Goal: Communication & Community: Answer question/provide support

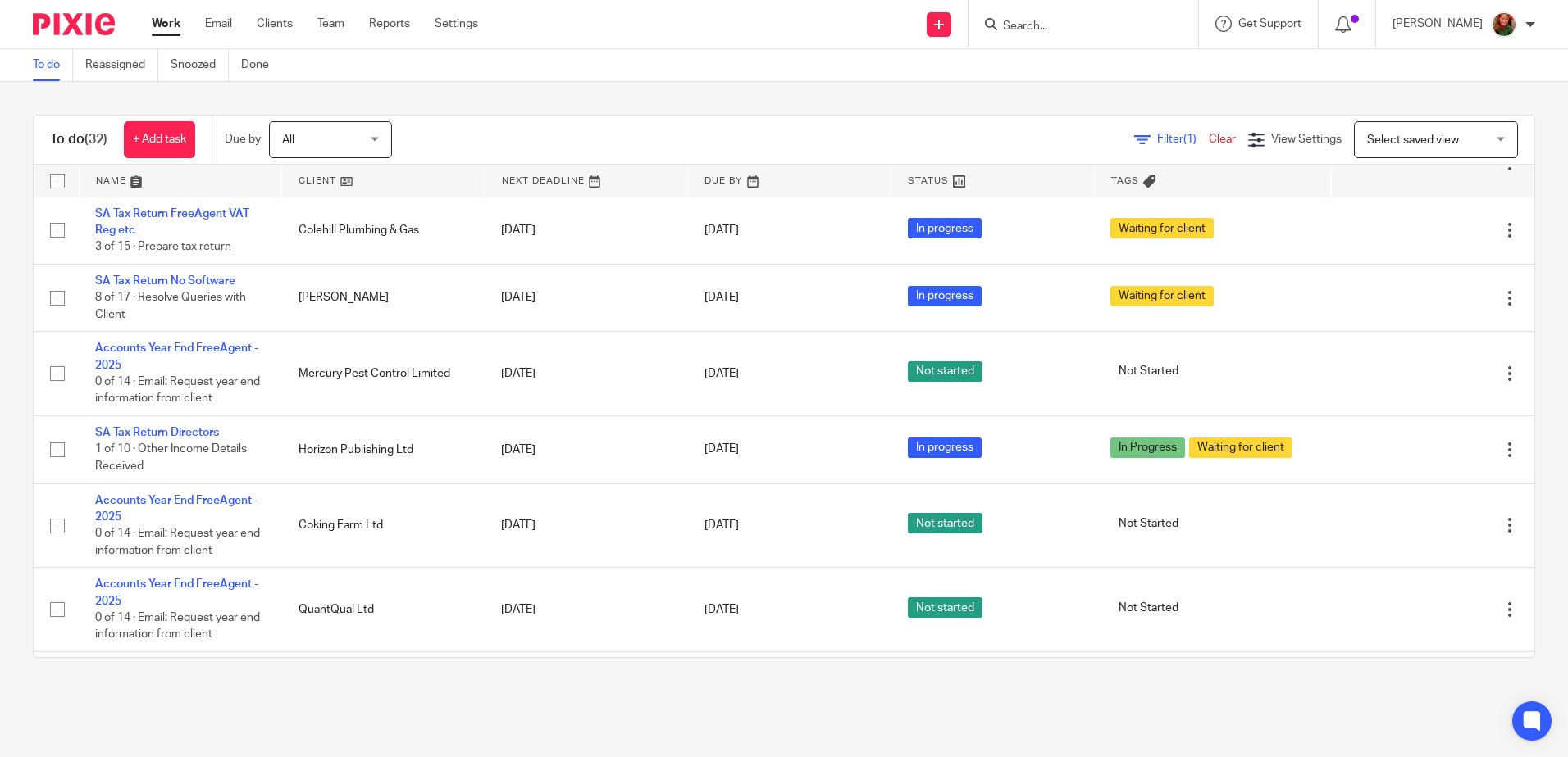
scroll to position [1712, 0]
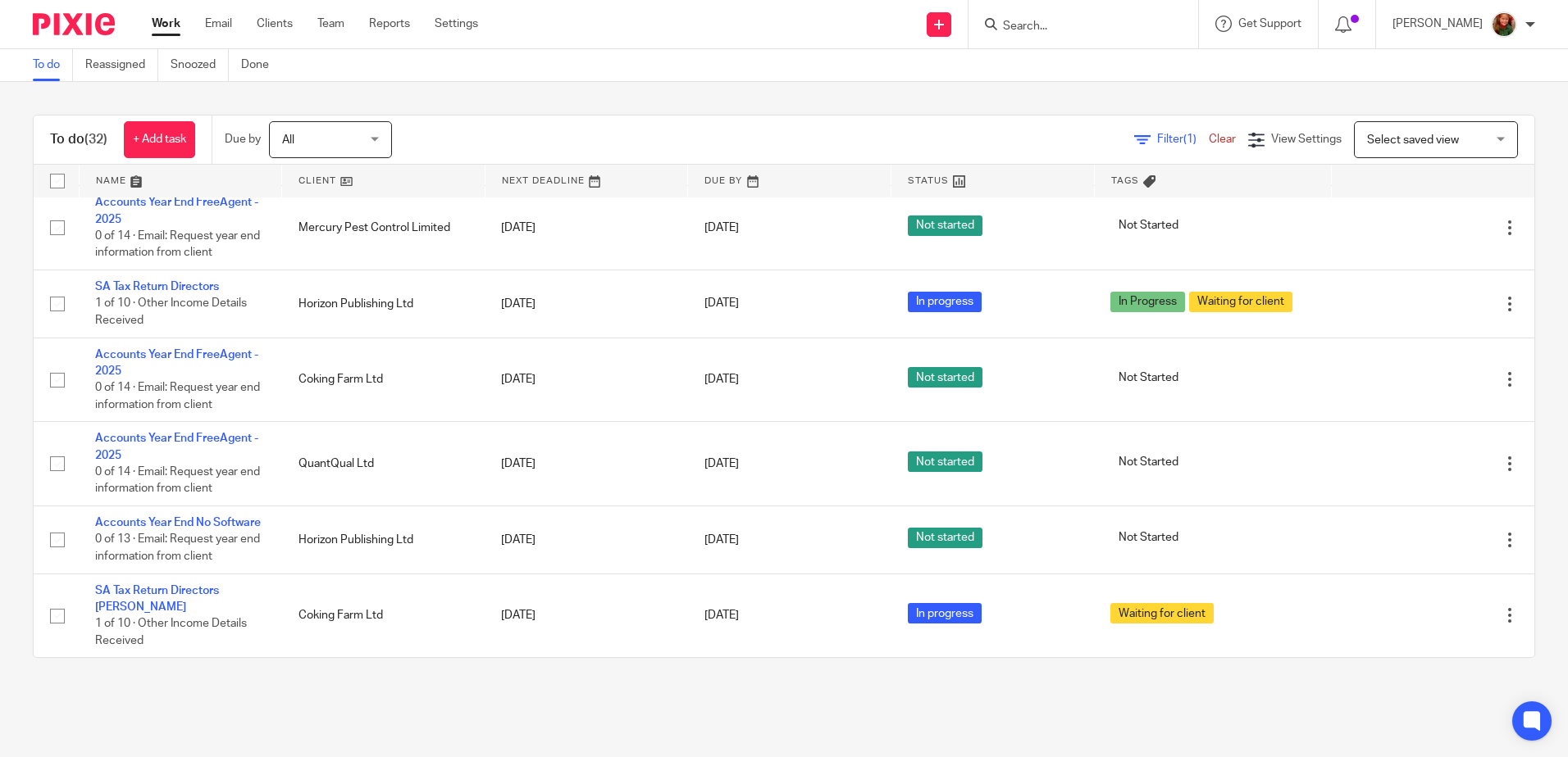
click at [104, 179] on link at bounding box center [180, 181] width 202 height 33
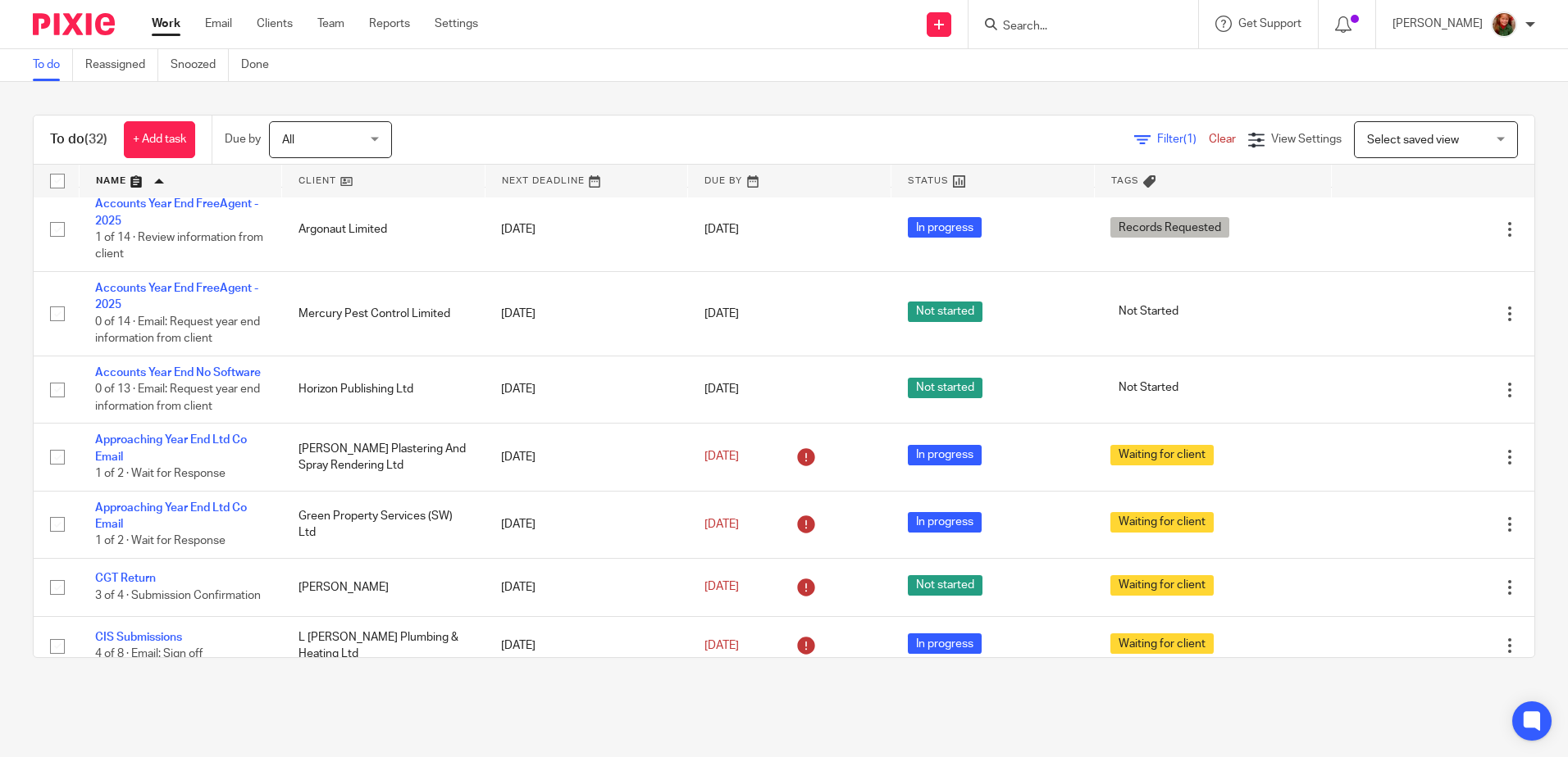
scroll to position [328, 0]
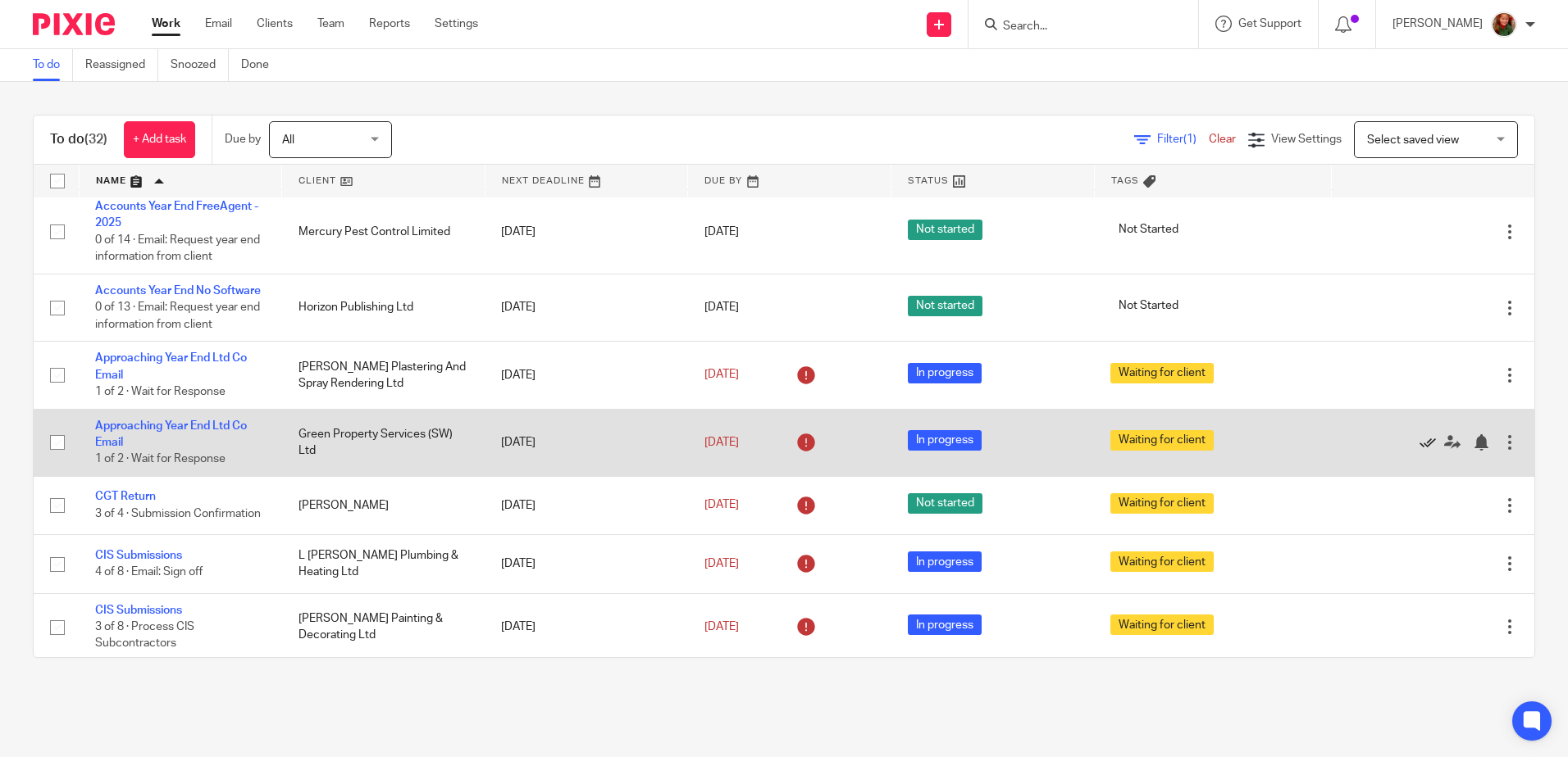
click at [1419, 450] on icon at bounding box center [1427, 442] width 16 height 16
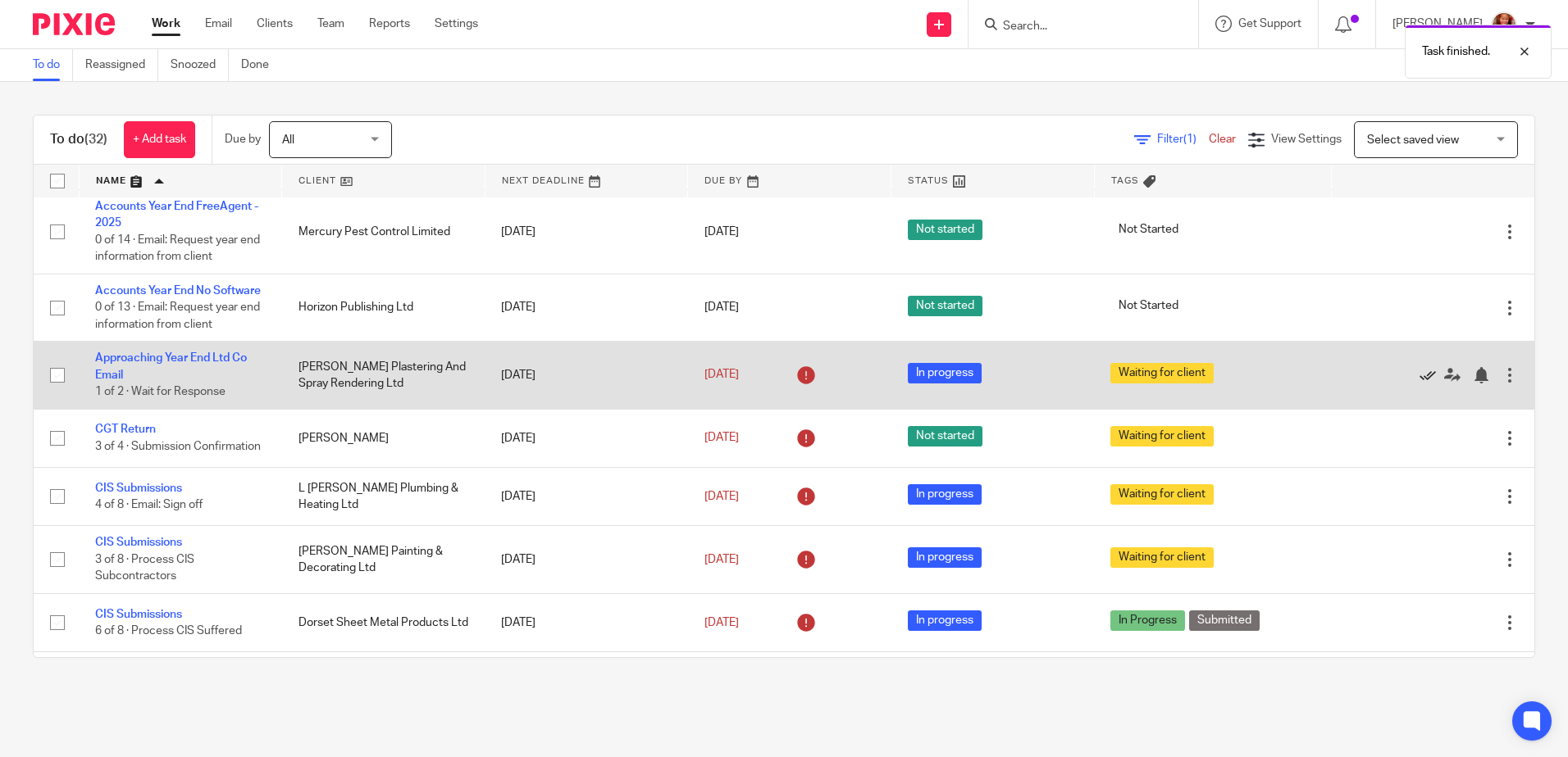
click at [1419, 383] on icon at bounding box center [1427, 375] width 16 height 16
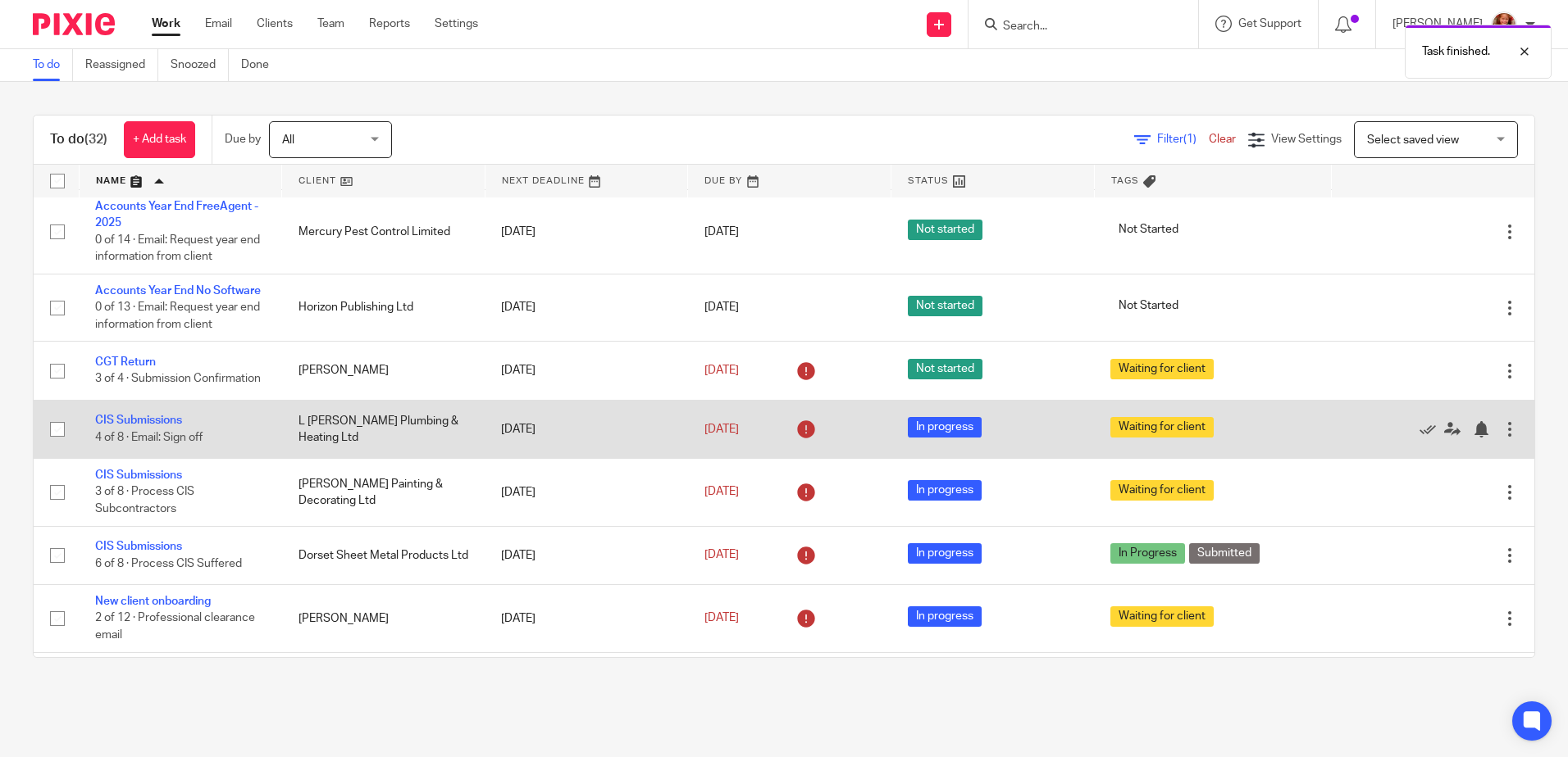
scroll to position [410, 0]
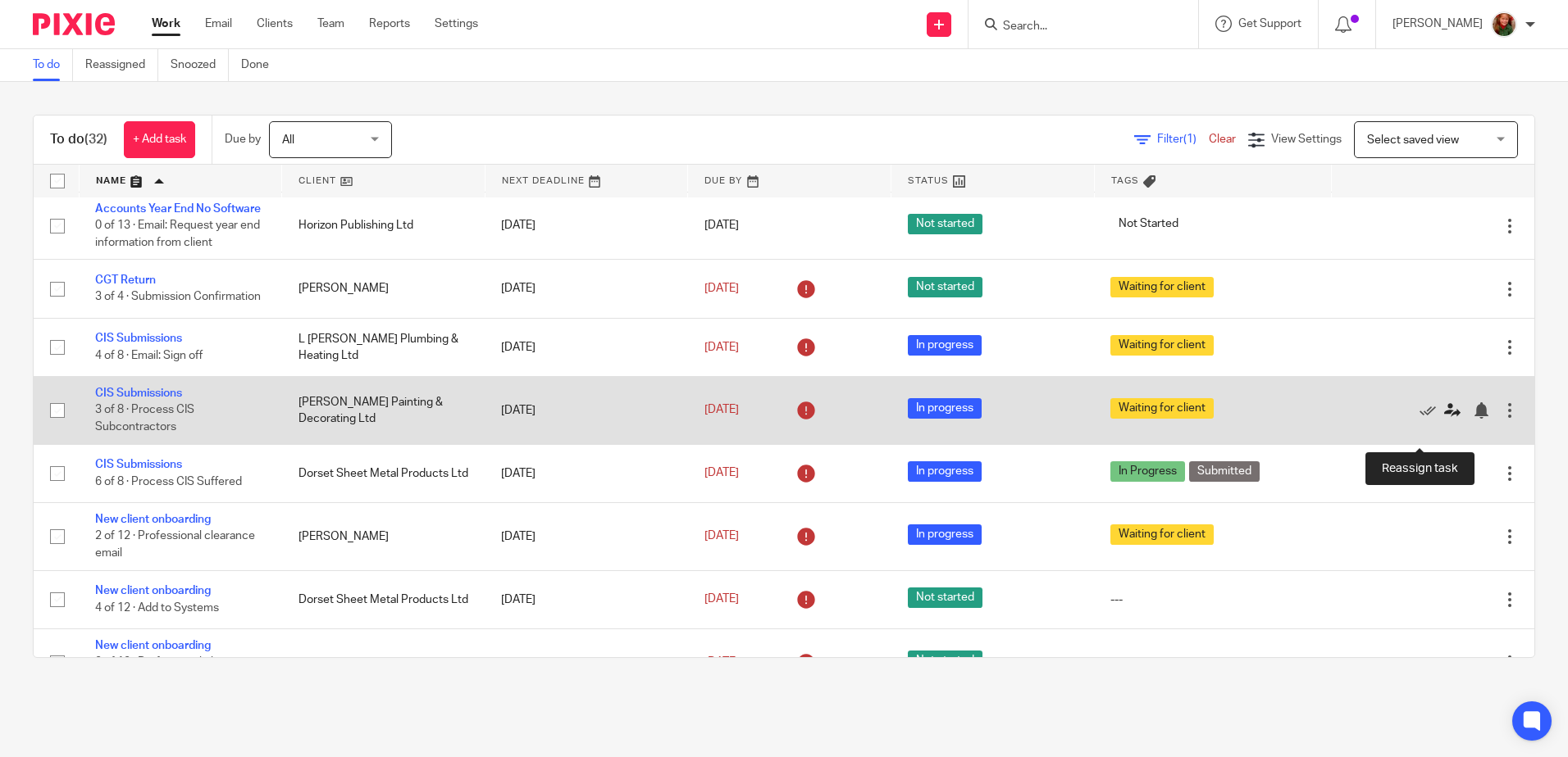
click at [1443, 419] on icon at bounding box center [1451, 410] width 16 height 16
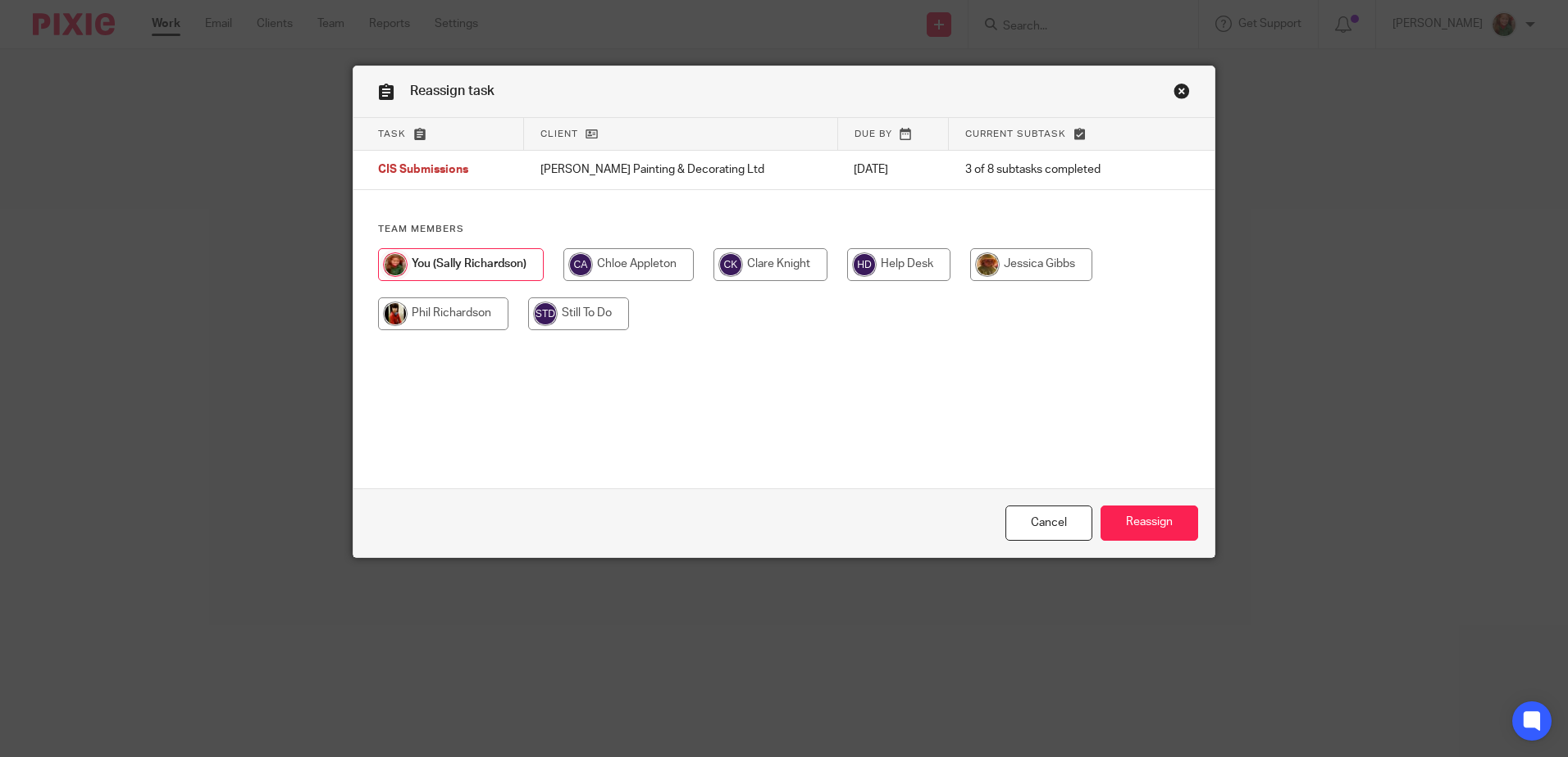
click at [764, 274] on input "radio" at bounding box center [770, 264] width 114 height 33
radio input "true"
click at [1132, 523] on input "Reassign" at bounding box center [1149, 523] width 98 height 35
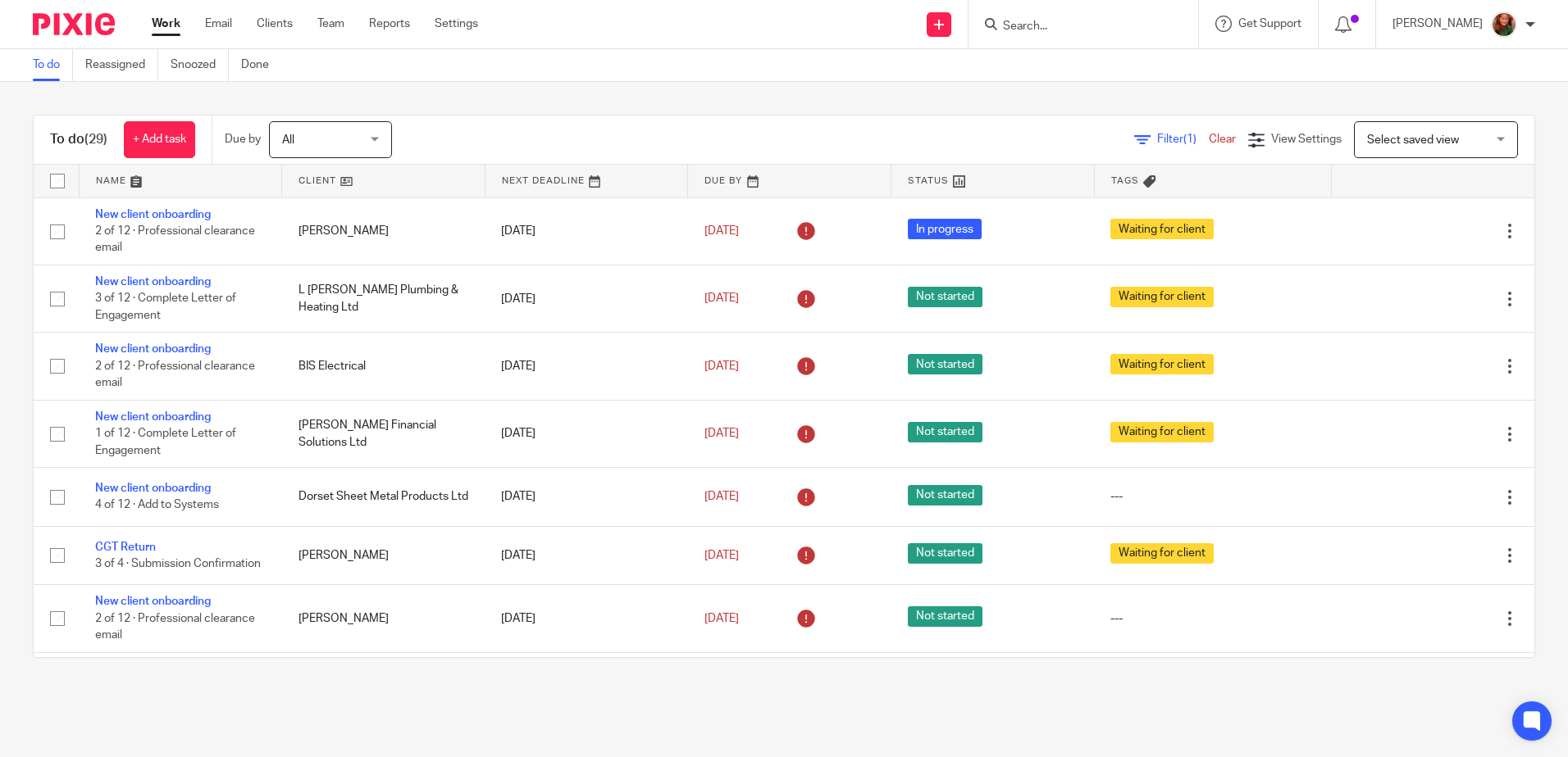
click at [116, 189] on link at bounding box center [180, 181] width 202 height 33
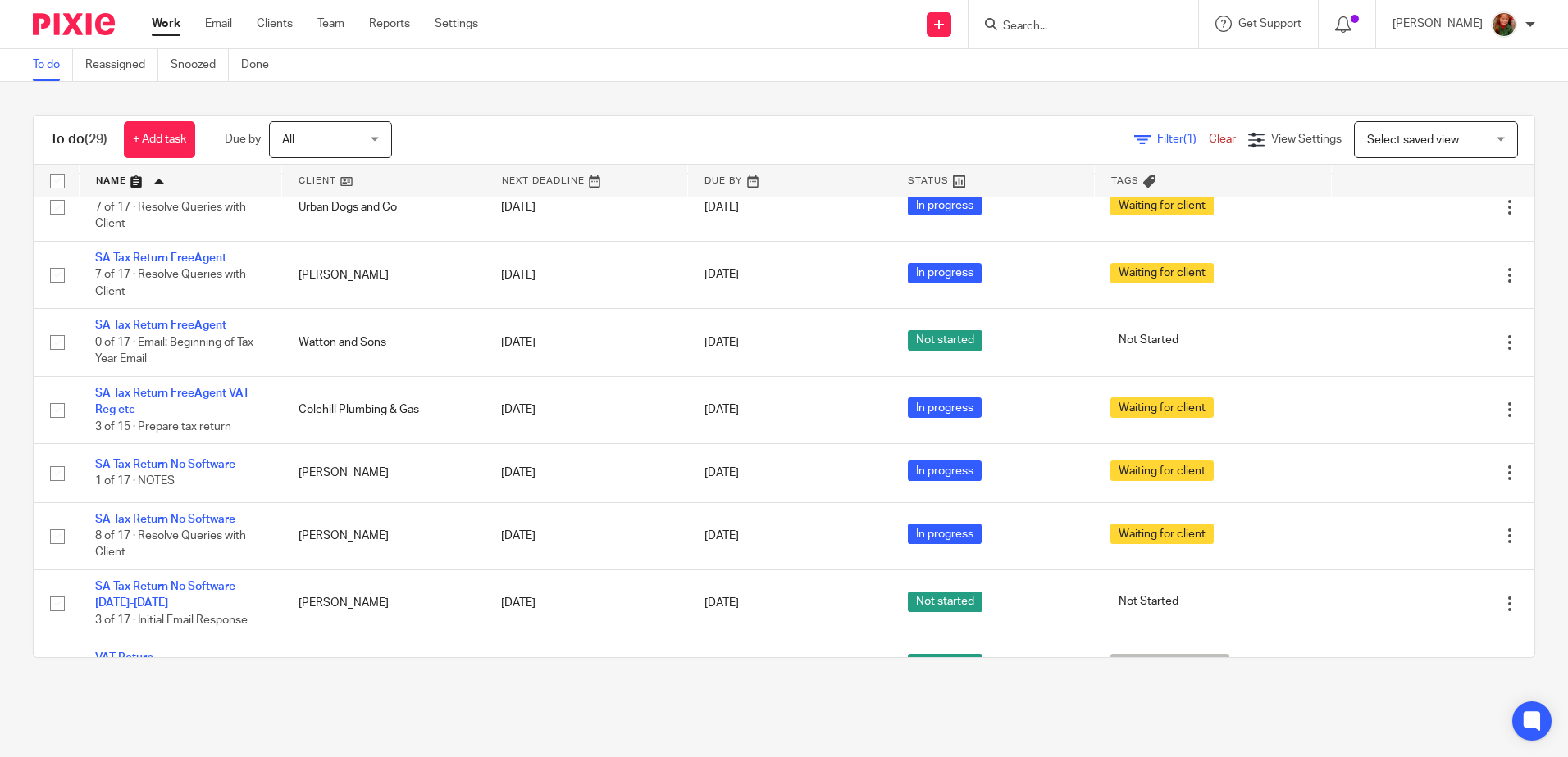
scroll to position [1264, 0]
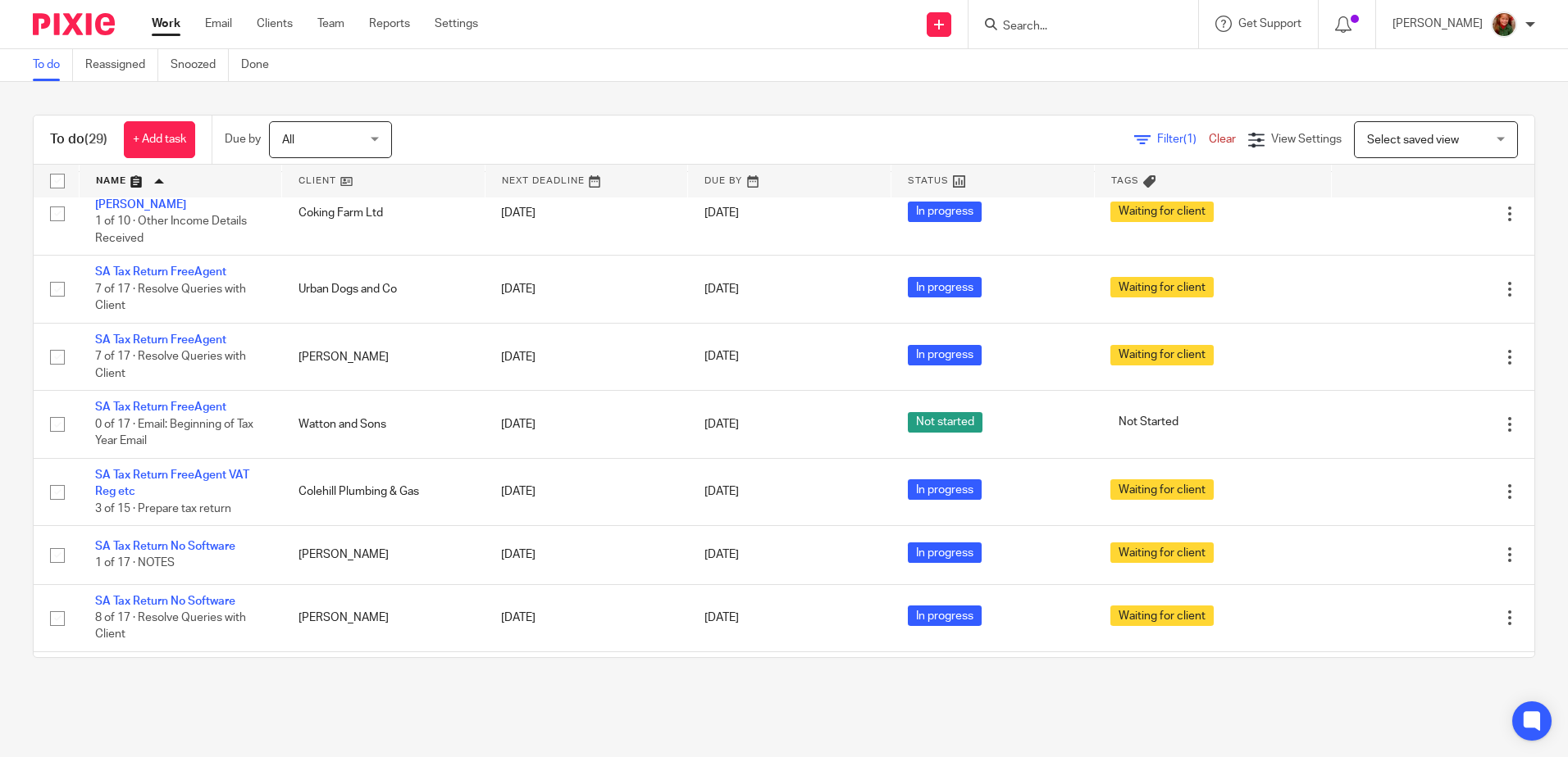
click at [1031, 20] on input "Search" at bounding box center [1074, 27] width 148 height 14
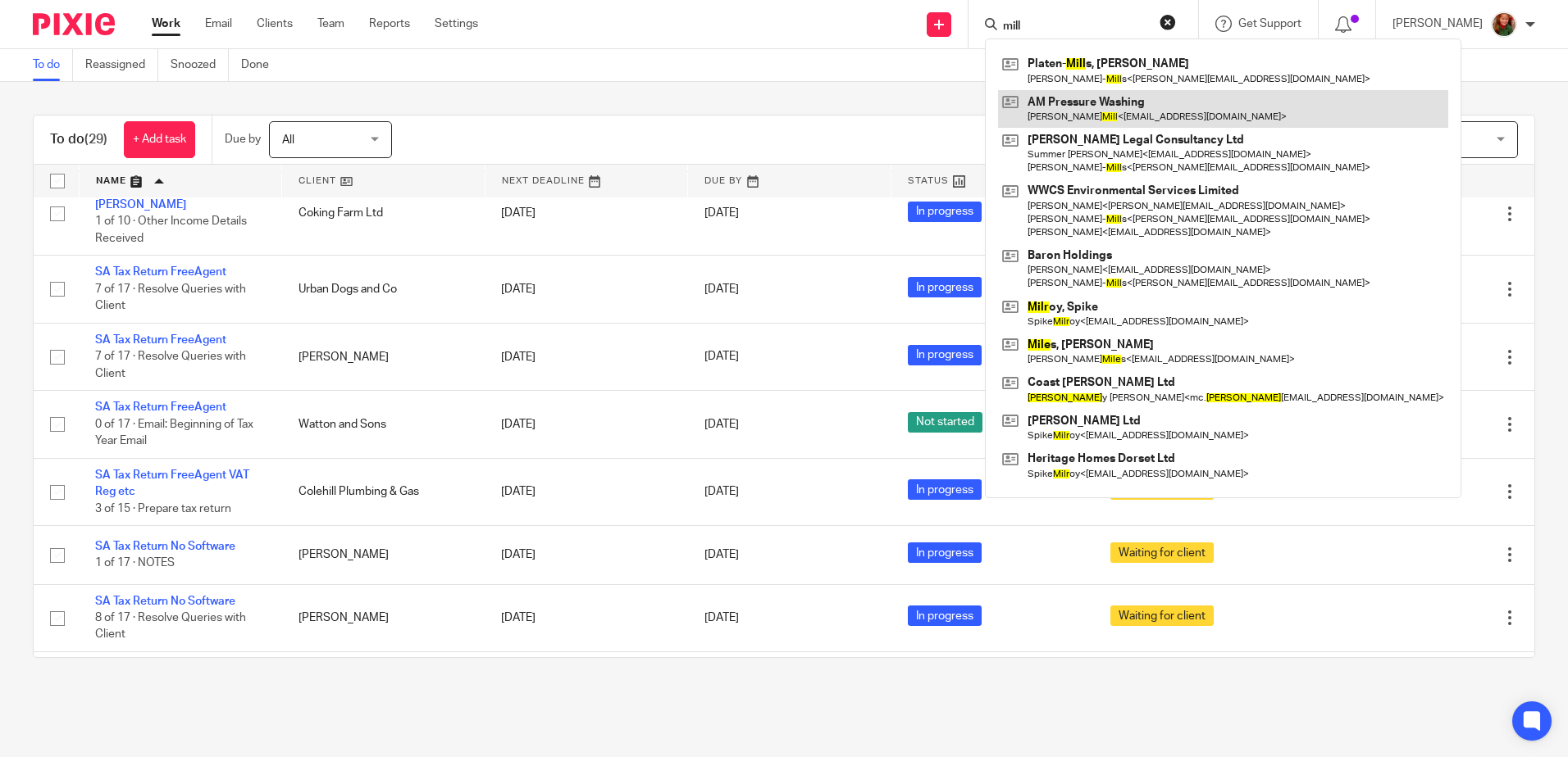
type input "mill"
click at [1142, 98] on link at bounding box center [1223, 108] width 450 height 37
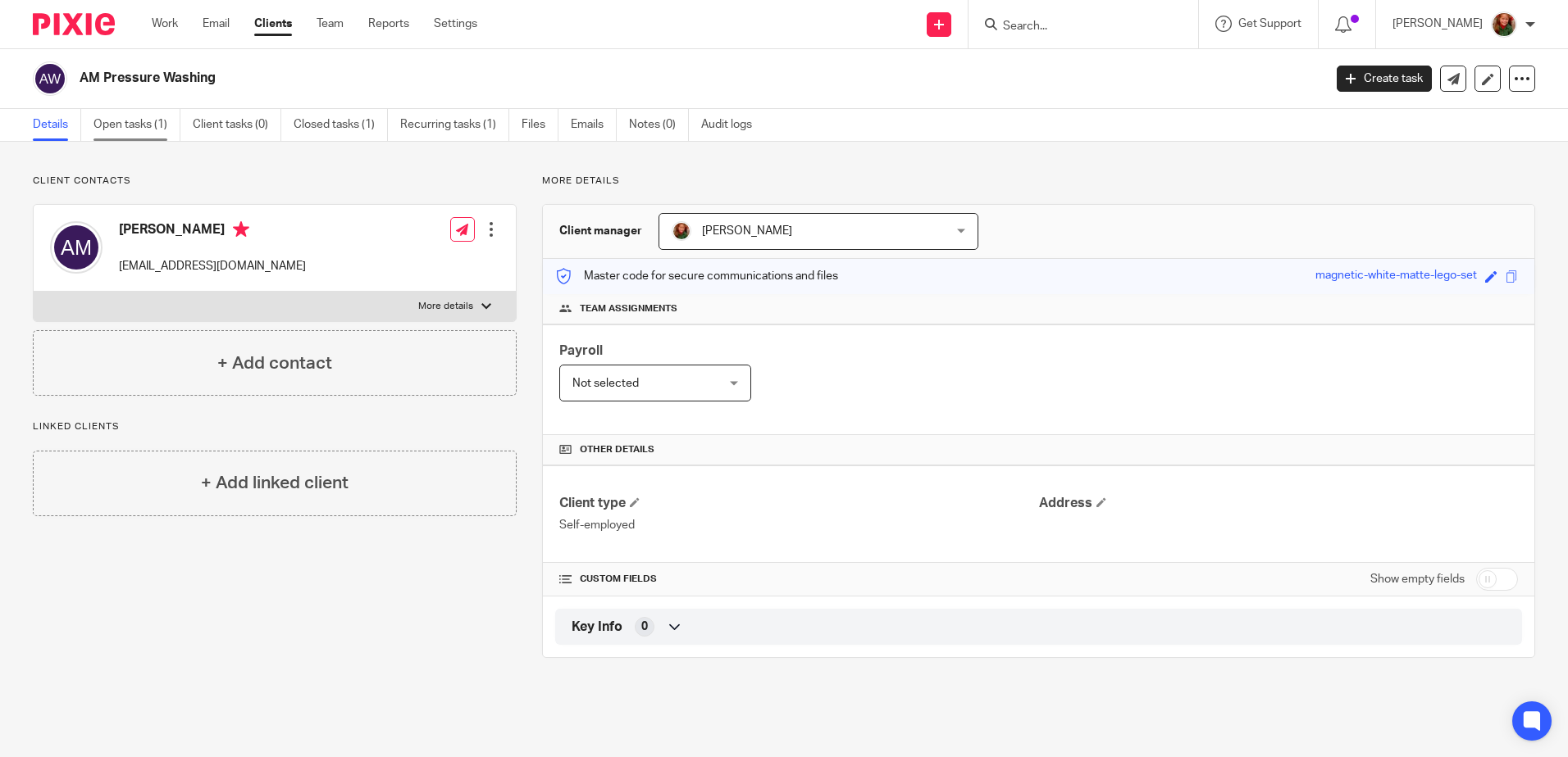
click at [132, 123] on link "Open tasks (1)" at bounding box center [137, 125] width 87 height 32
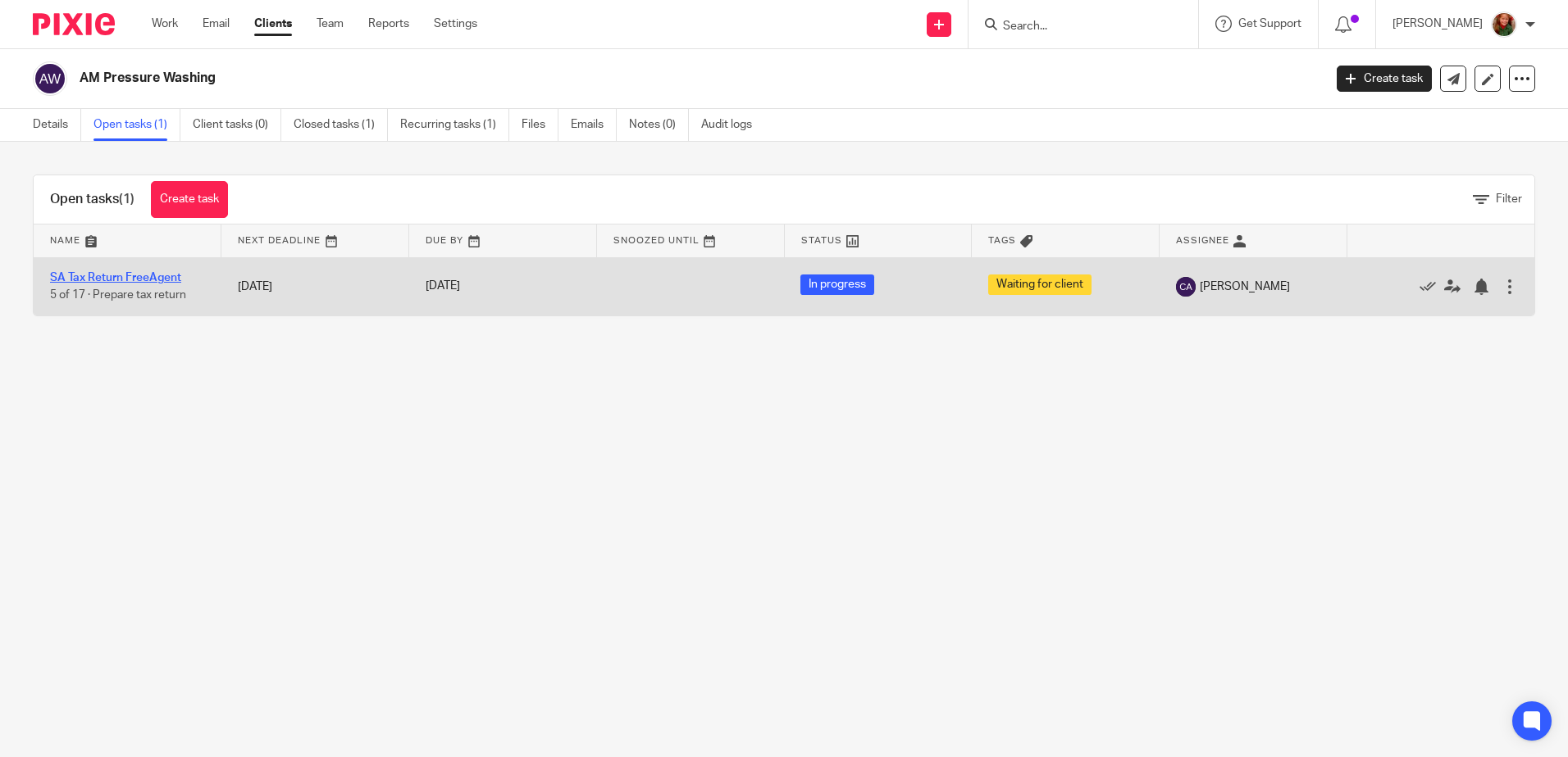
click at [111, 276] on link "SA Tax Return FreeAgent" at bounding box center [115, 278] width 131 height 11
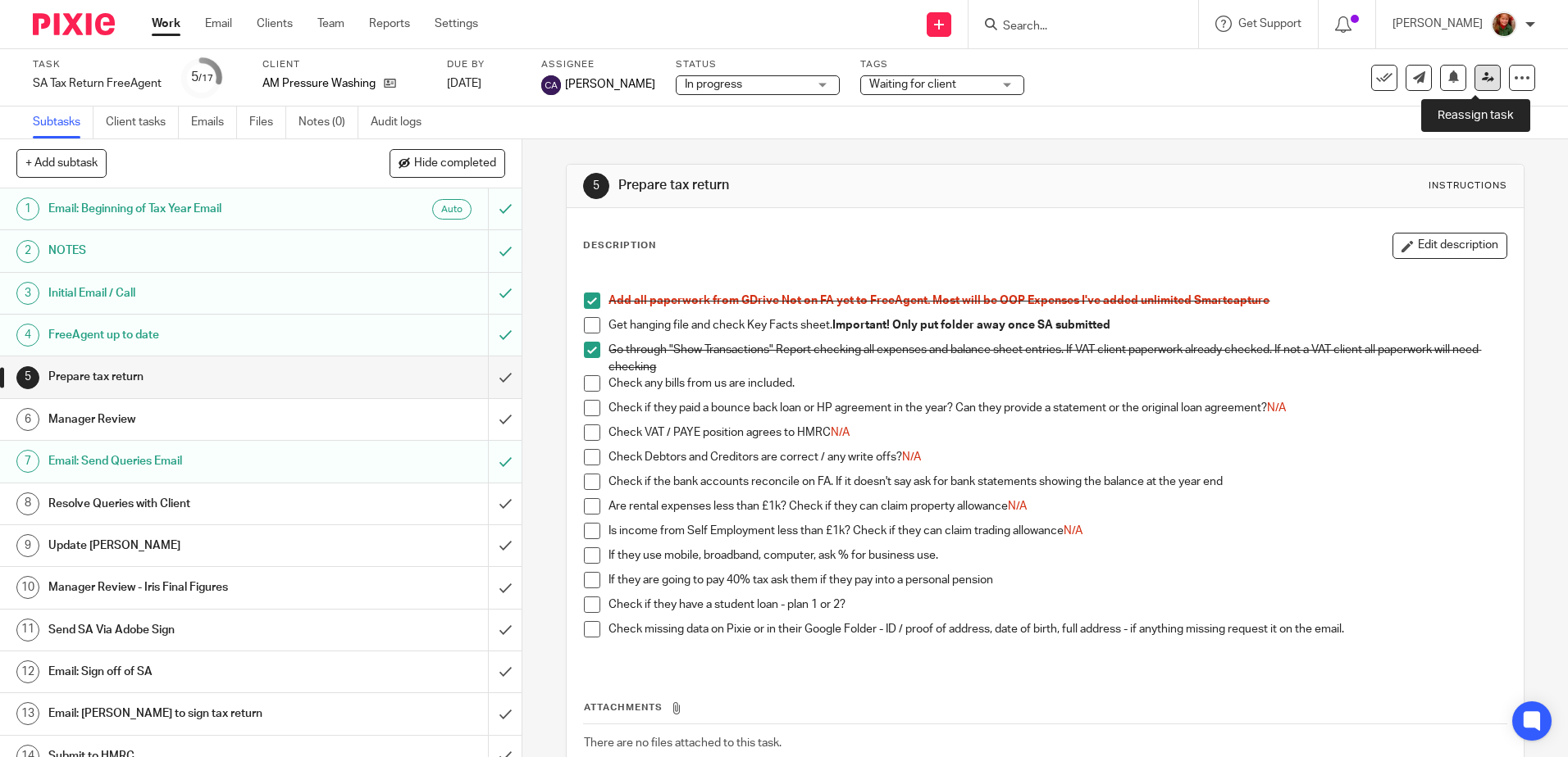
click at [1482, 82] on icon at bounding box center [1487, 77] width 12 height 12
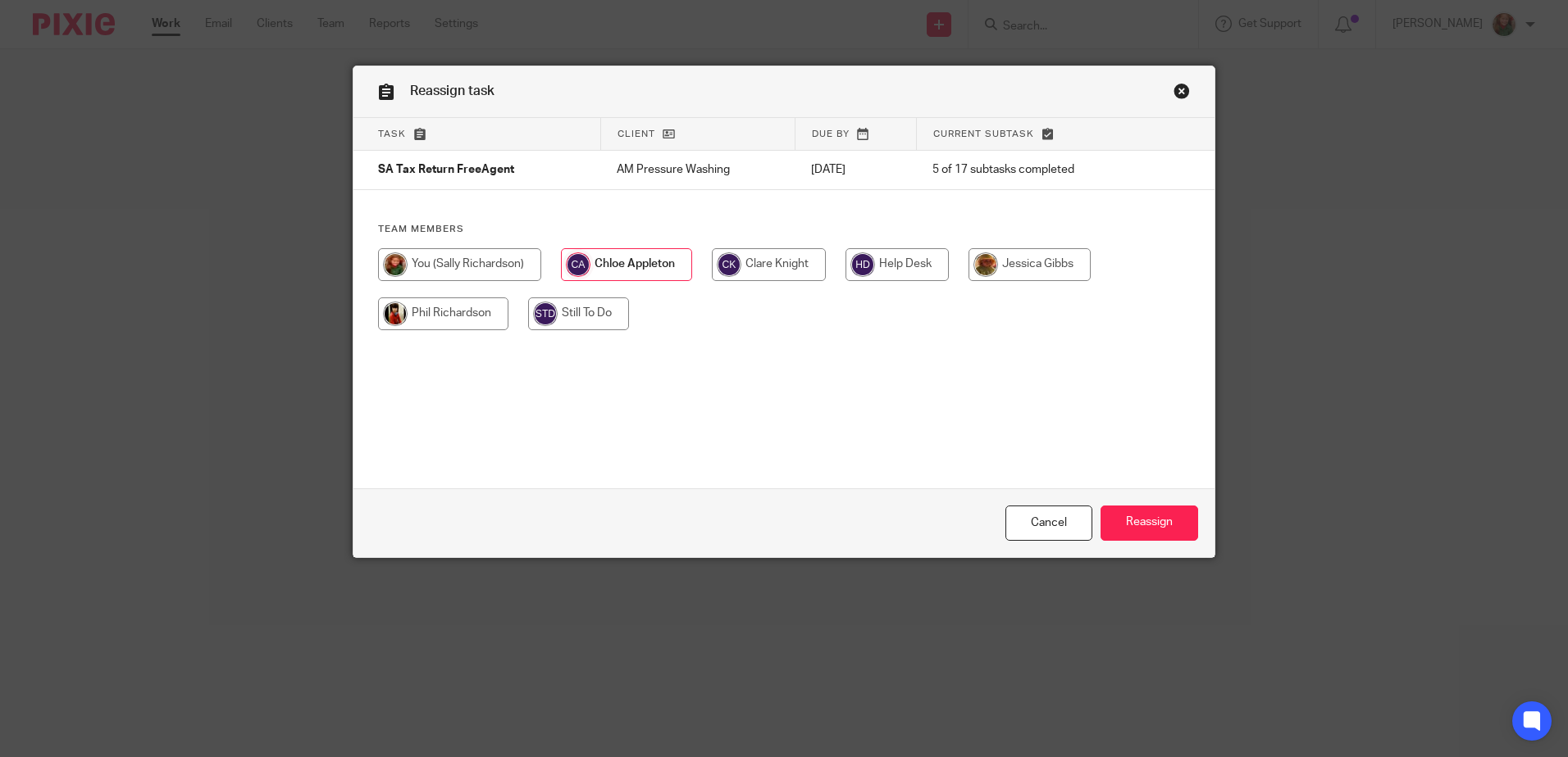
click at [454, 263] on input "radio" at bounding box center [459, 264] width 163 height 33
radio input "true"
click at [1183, 525] on input "Reassign" at bounding box center [1149, 523] width 98 height 35
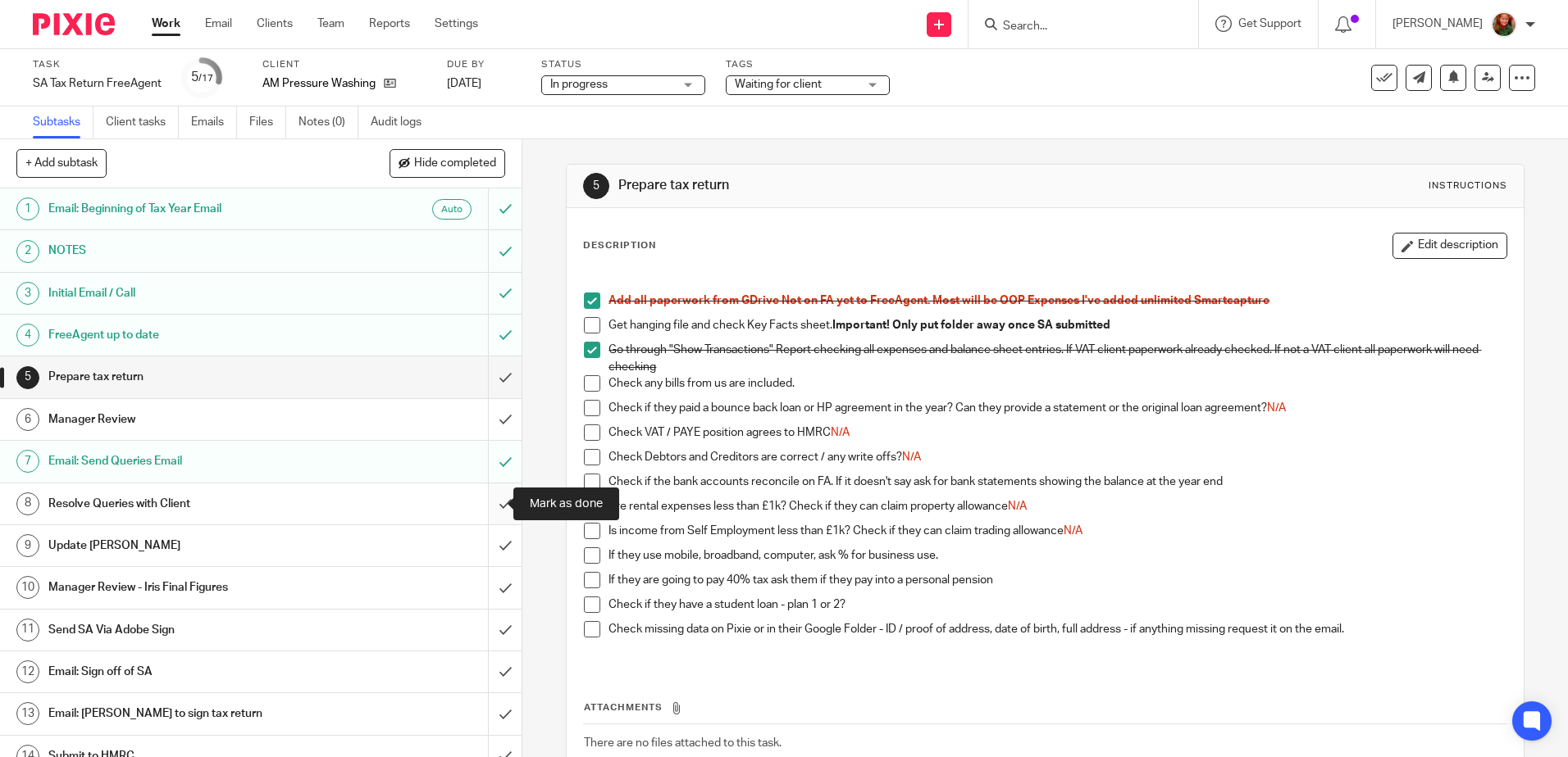
click at [488, 507] on input "submit" at bounding box center [261, 504] width 521 height 41
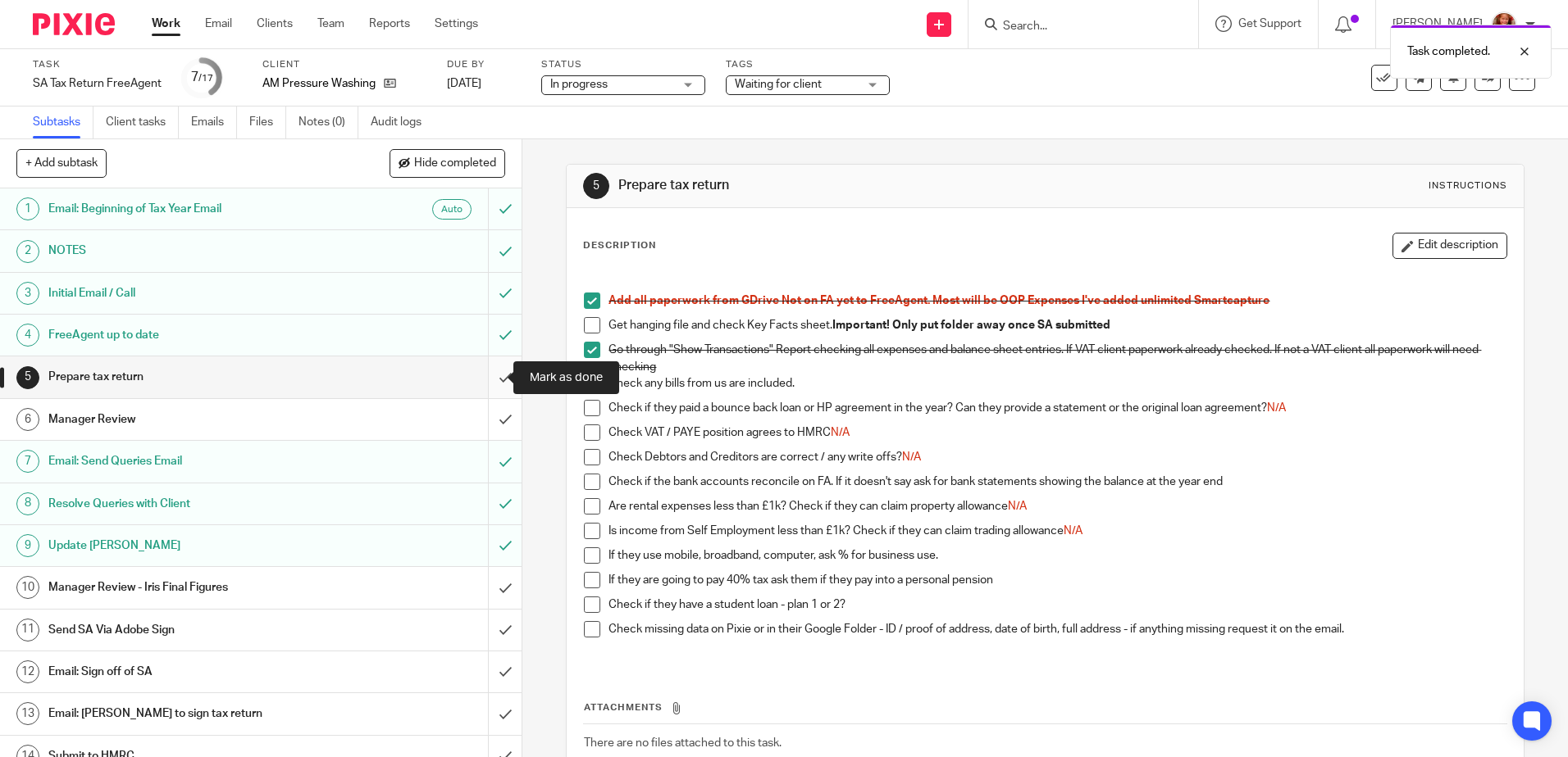
click at [488, 374] on input "submit" at bounding box center [261, 377] width 521 height 41
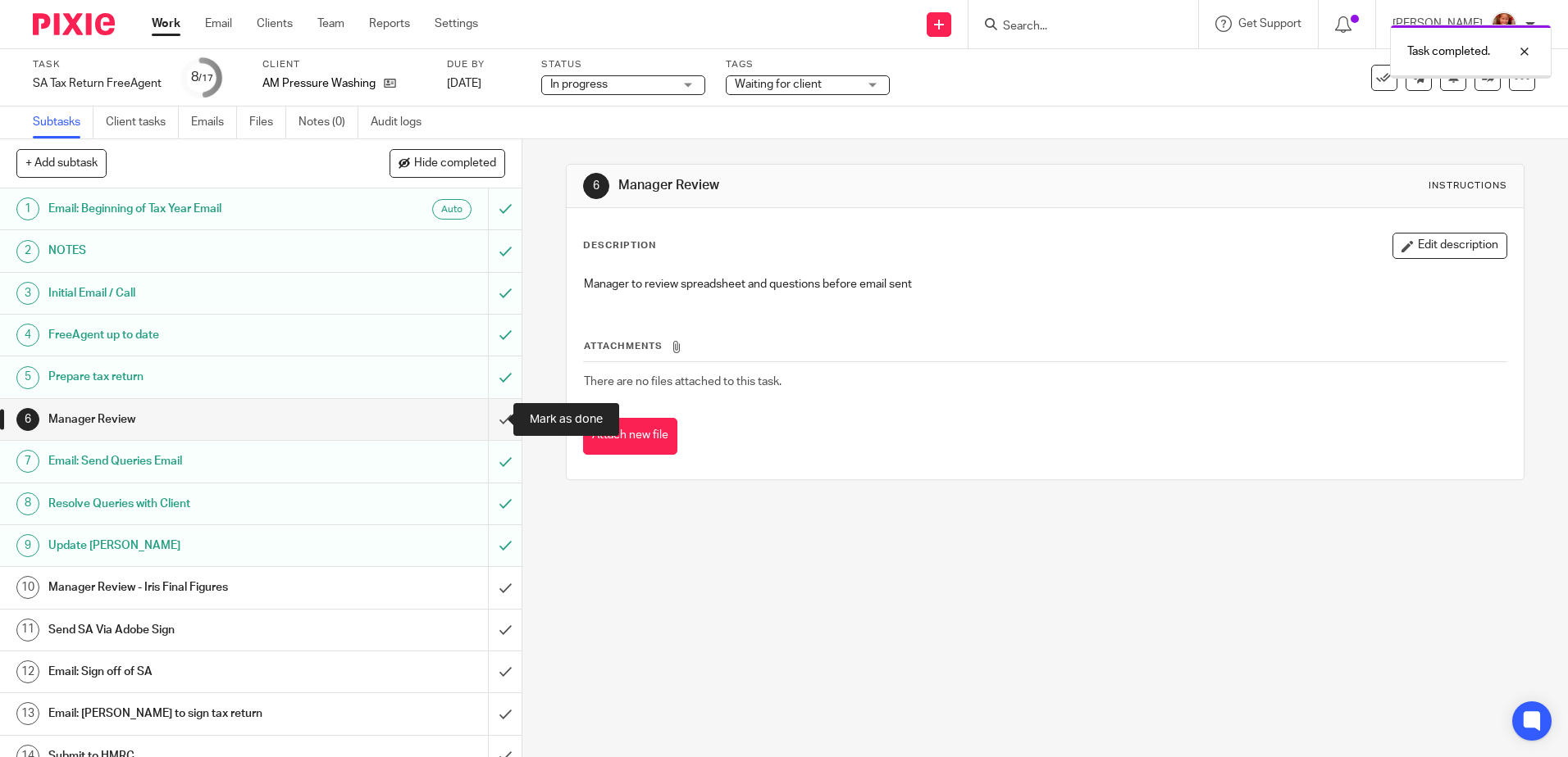
click at [485, 424] on input "submit" at bounding box center [261, 420] width 521 height 41
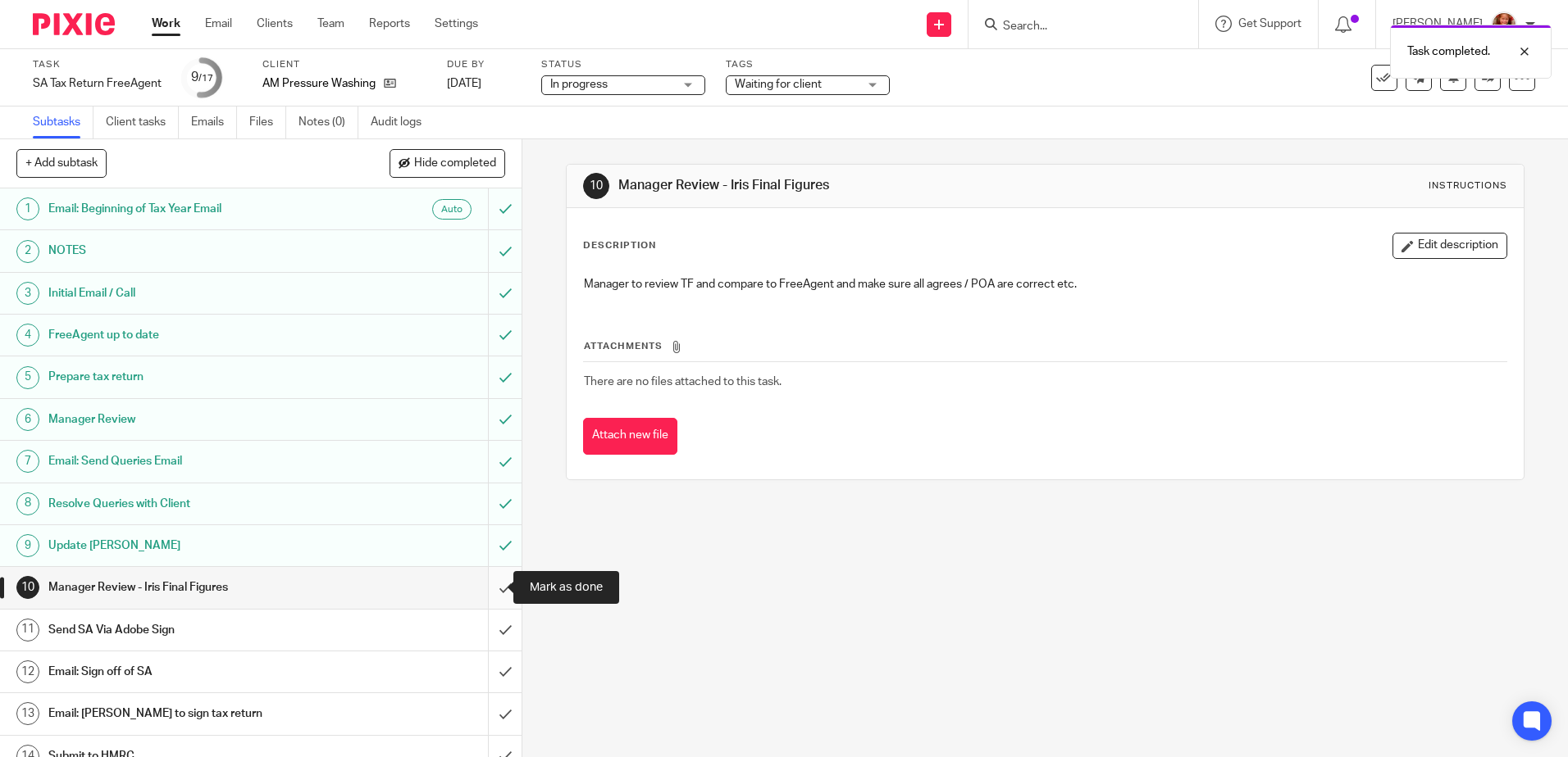
click at [490, 590] on input "submit" at bounding box center [261, 587] width 521 height 41
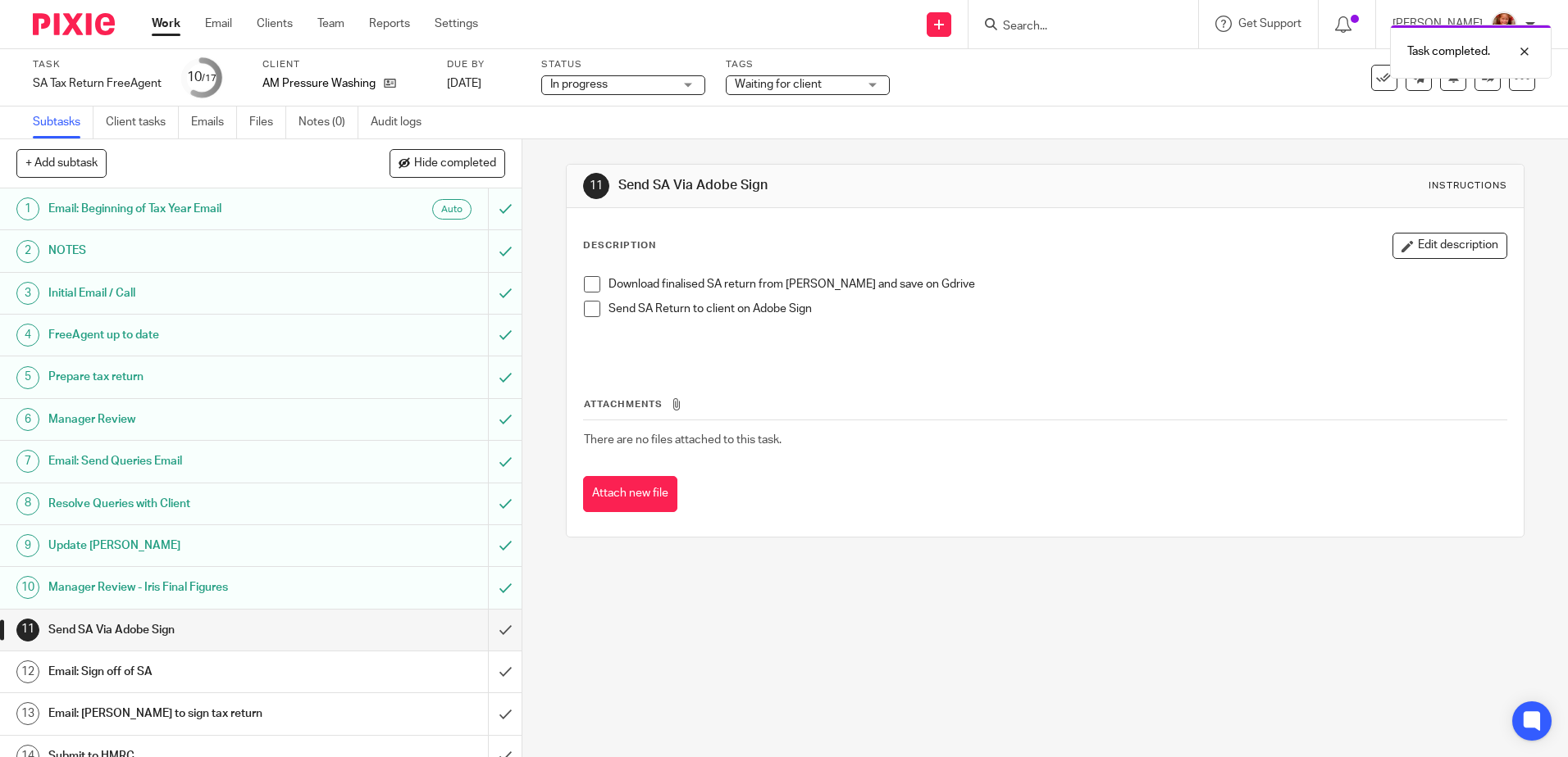
click at [584, 290] on span at bounding box center [591, 284] width 16 height 16
click at [292, 677] on h1 "Email: Sign off of SA" at bounding box center [189, 673] width 282 height 25
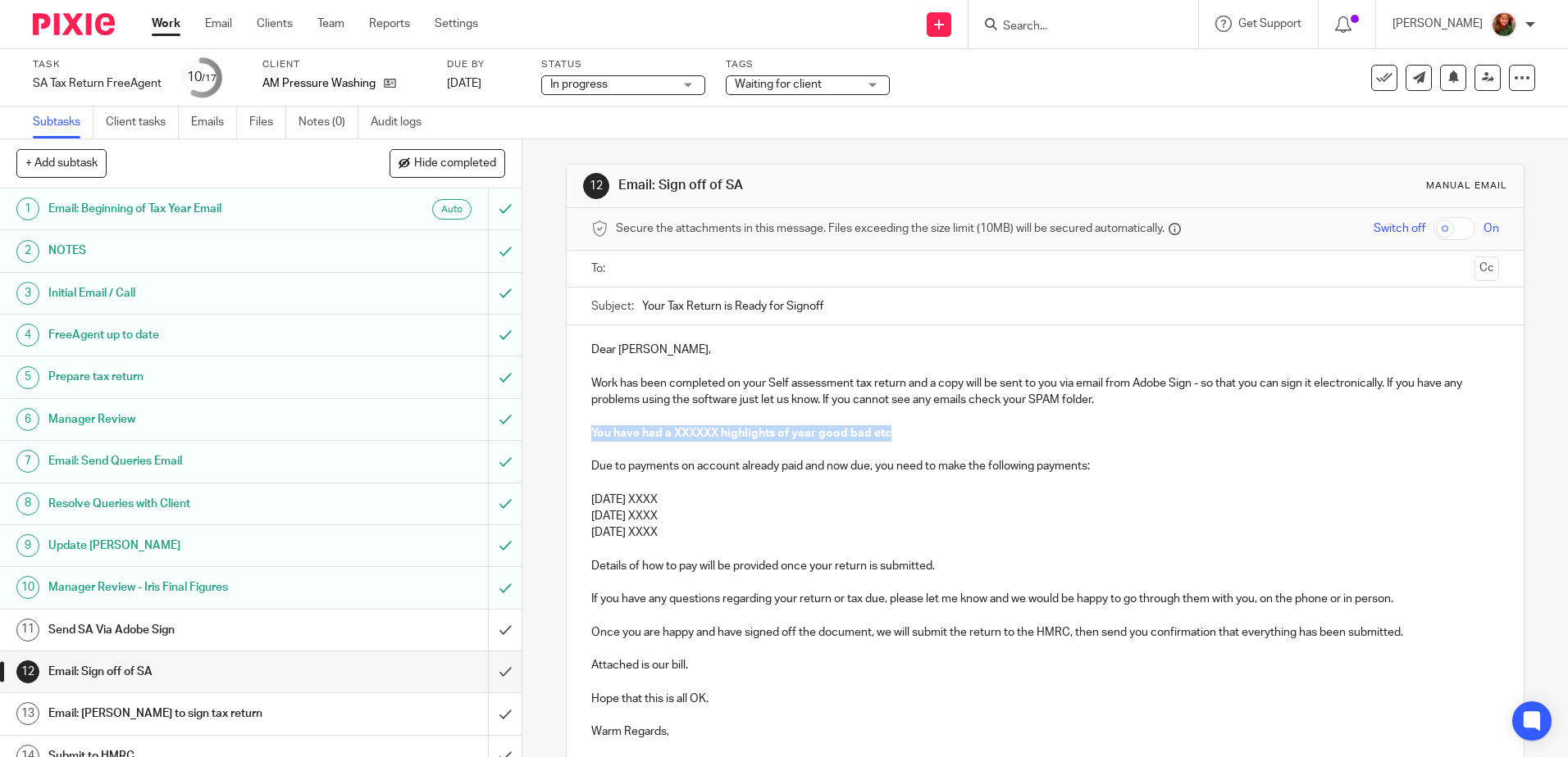
drag, startPoint x: 577, startPoint y: 430, endPoint x: 965, endPoint y: 440, distance: 388.1
click at [965, 440] on div "Dear Alastair, Work has been completed on your Self assessment tax return and a…" at bounding box center [1044, 572] width 956 height 493
drag, startPoint x: 579, startPoint y: 430, endPoint x: 1272, endPoint y: 445, distance: 693.2
click at [1272, 445] on div "Dear Alastair, Work has been completed on your Self assessment tax return and a…" at bounding box center [1044, 572] width 956 height 493
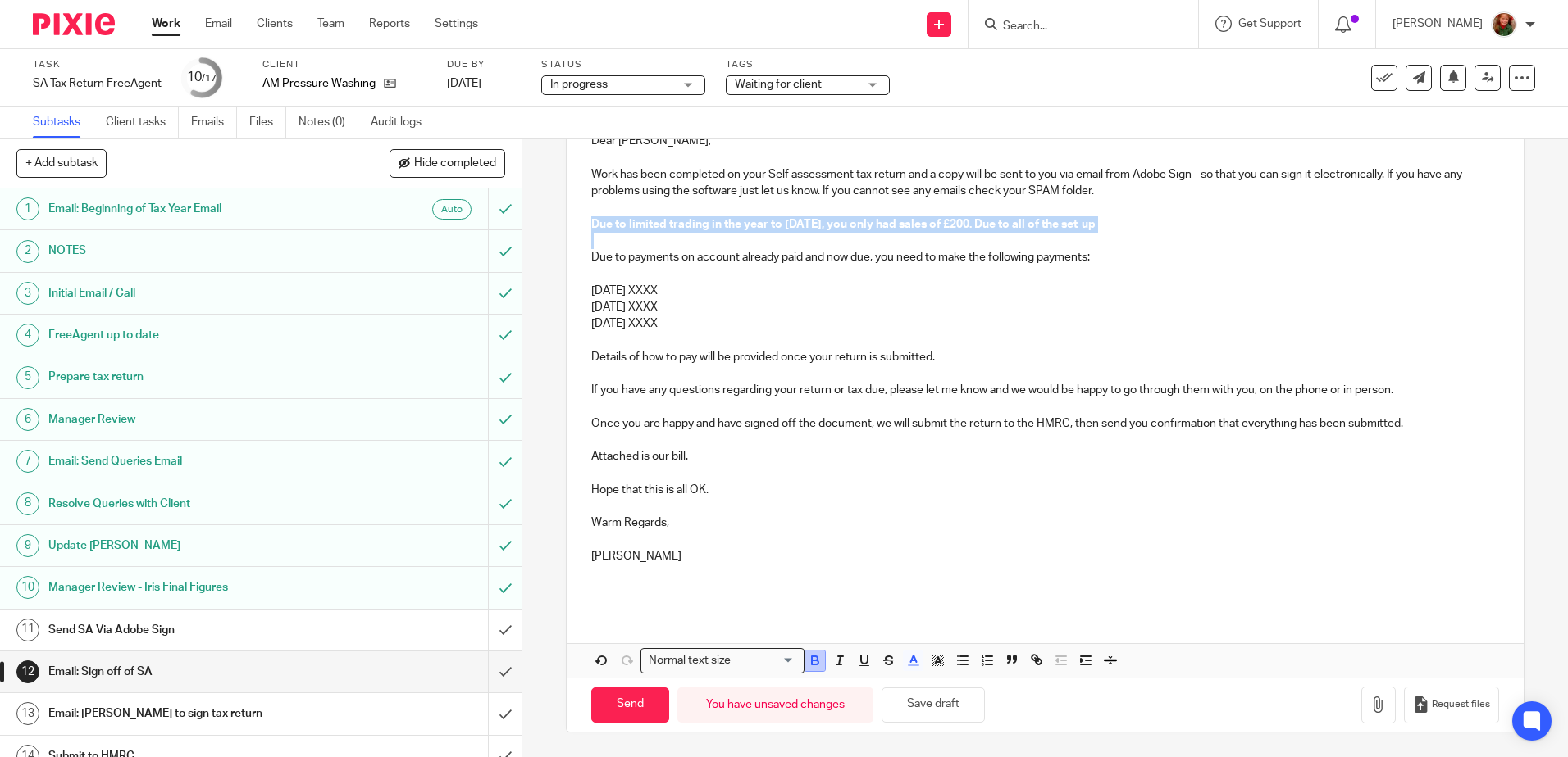
click at [812, 661] on icon "button" at bounding box center [815, 662] width 7 height 4
click at [911, 660] on line "button" at bounding box center [912, 660] width 4 height 0
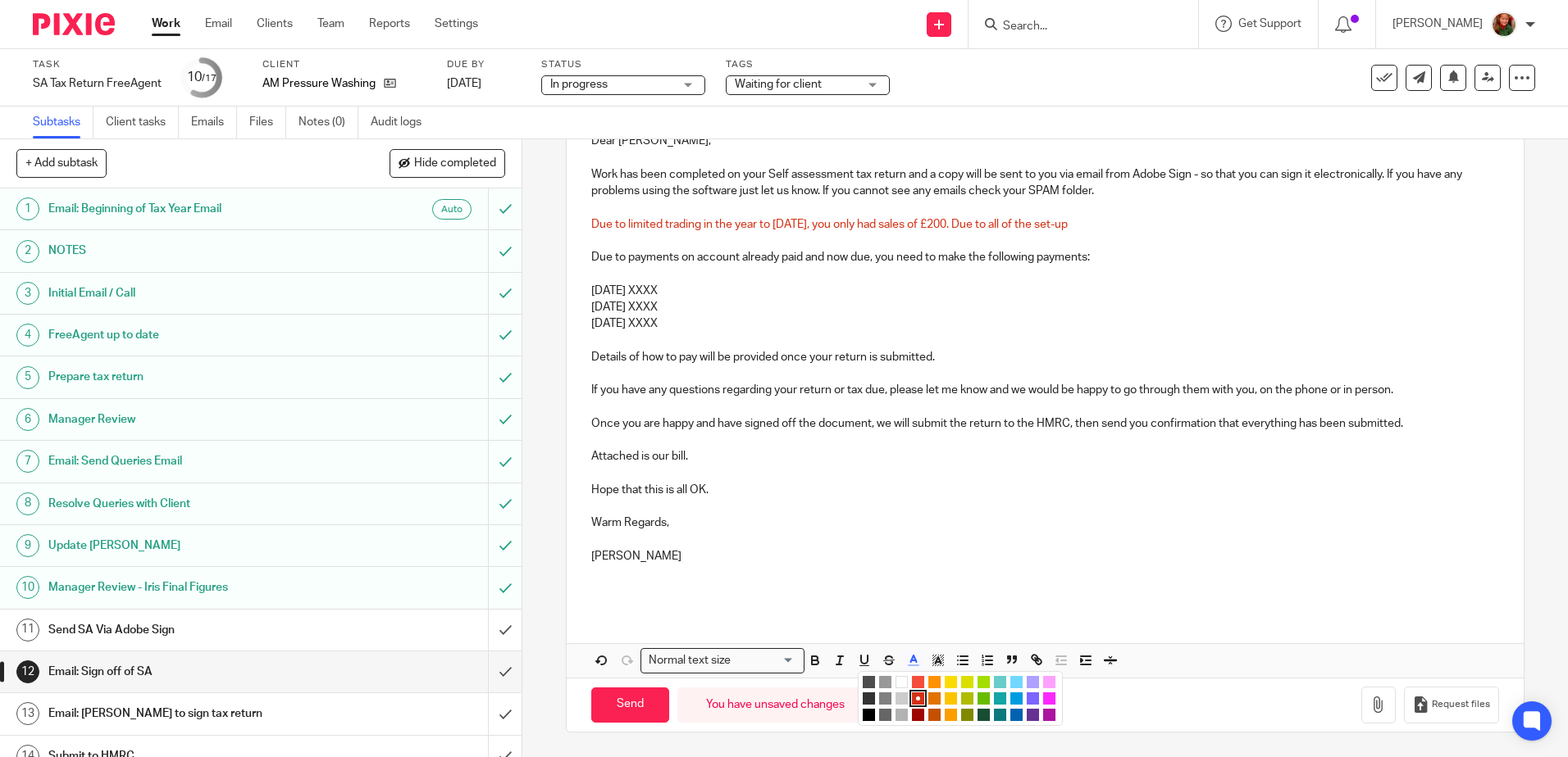
click at [863, 716] on li "color:#000000" at bounding box center [868, 715] width 12 height 12
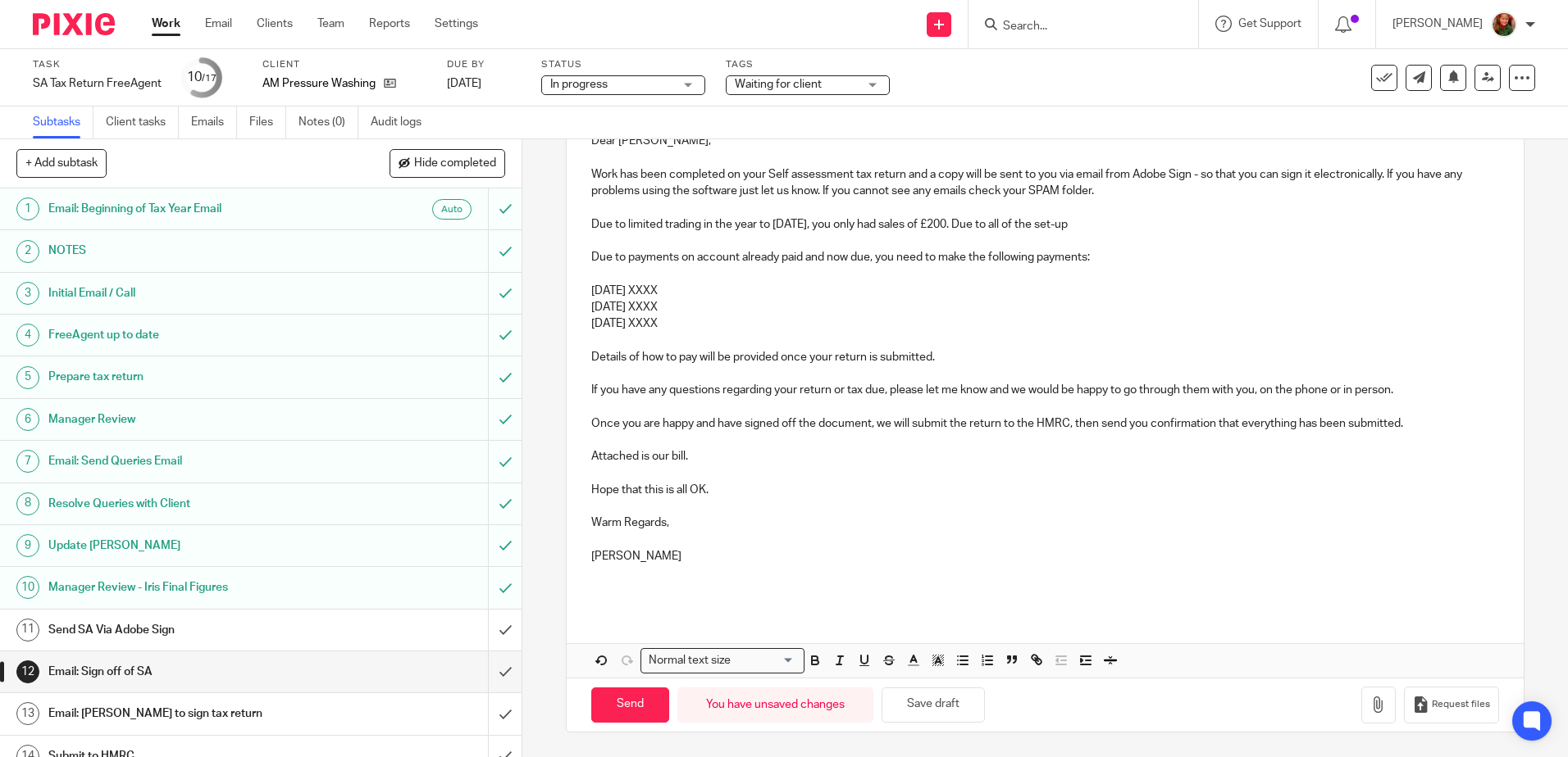
click at [936, 289] on p "31st July 2025 XXXX" at bounding box center [1045, 290] width 907 height 16
click at [1138, 230] on p "Due to limited trading in the year to 5th April 2025, you only had sales of £20…" at bounding box center [1045, 224] width 907 height 16
click at [1448, 218] on p "Due to limited trading in the year to 5th April 2025, you only had sales of £20…" at bounding box center [1045, 224] width 907 height 16
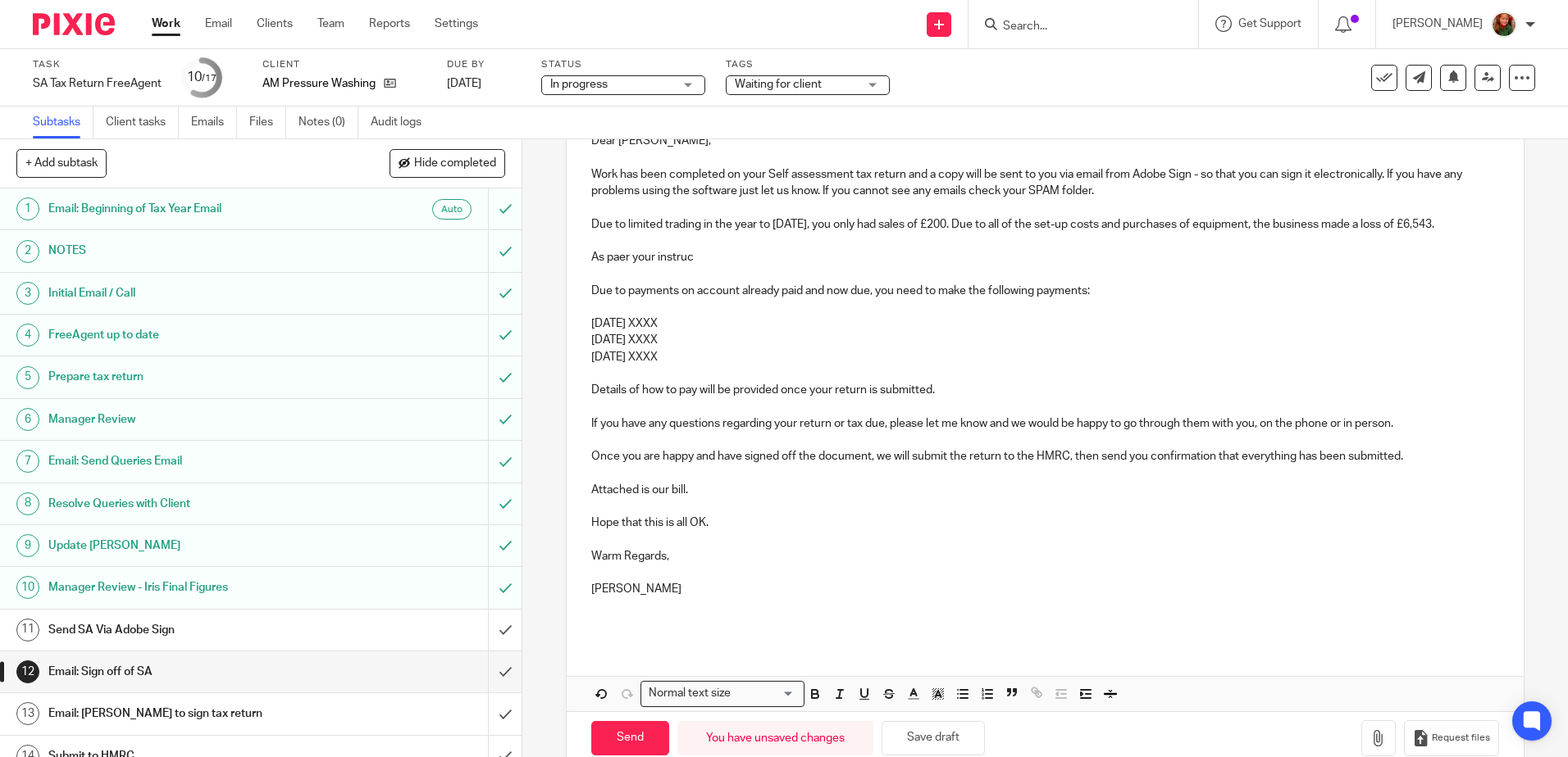
click at [615, 265] on p "As paer your instruc" at bounding box center [1045, 257] width 907 height 16
click at [687, 265] on p "As per your instruc" at bounding box center [1045, 257] width 907 height 16
click at [740, 265] on p "As per your instructions" at bounding box center [1045, 257] width 907 height 16
click at [1323, 265] on p "As per your instructions we have allocated this loss against your other employe…" at bounding box center [1045, 257] width 907 height 16
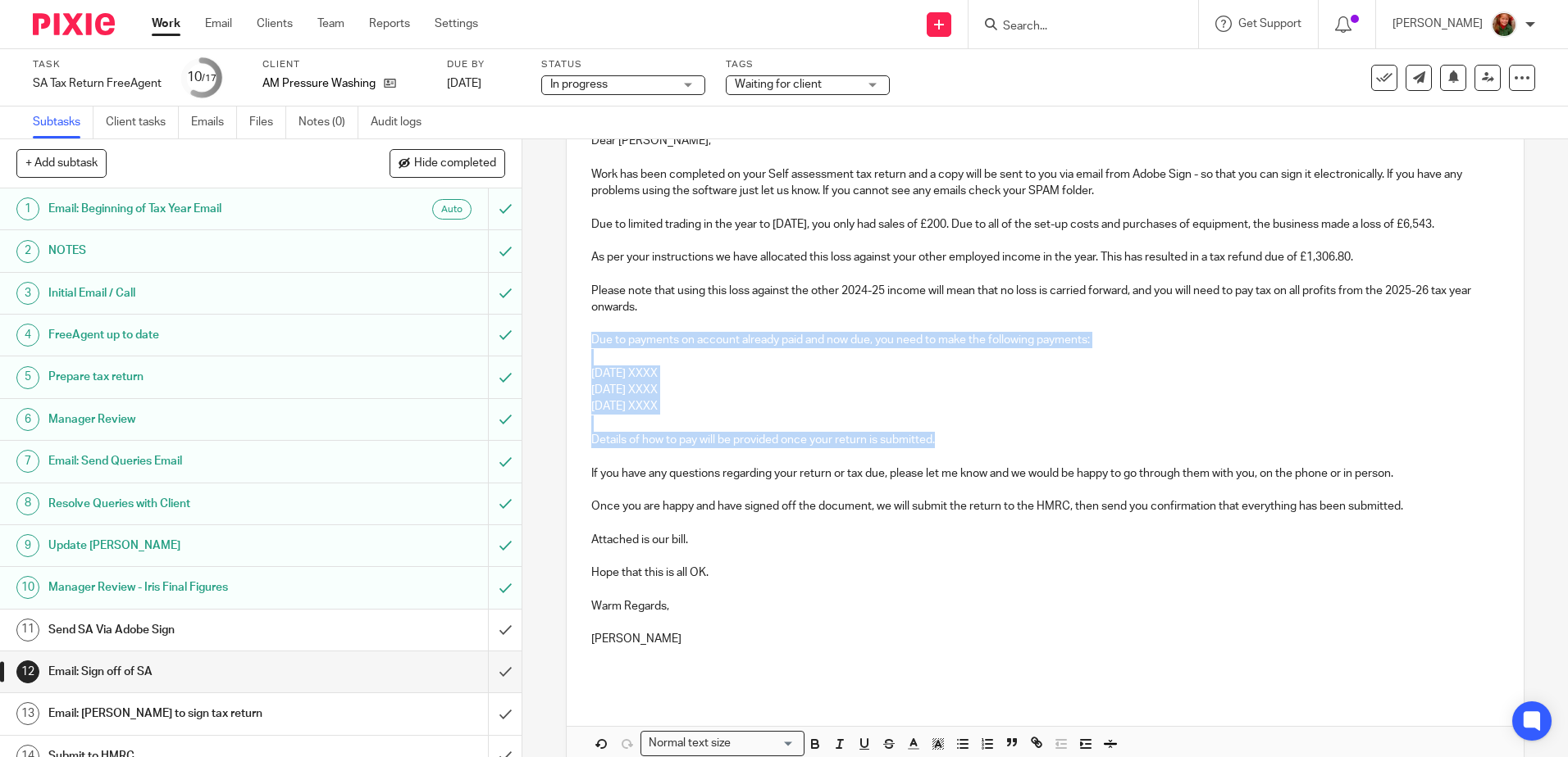
drag, startPoint x: 585, startPoint y: 354, endPoint x: 994, endPoint y: 448, distance: 419.7
click at [994, 448] on div "Dear Alastair, Work has been completed on your Self assessment tax return and a…" at bounding box center [1044, 404] width 956 height 577
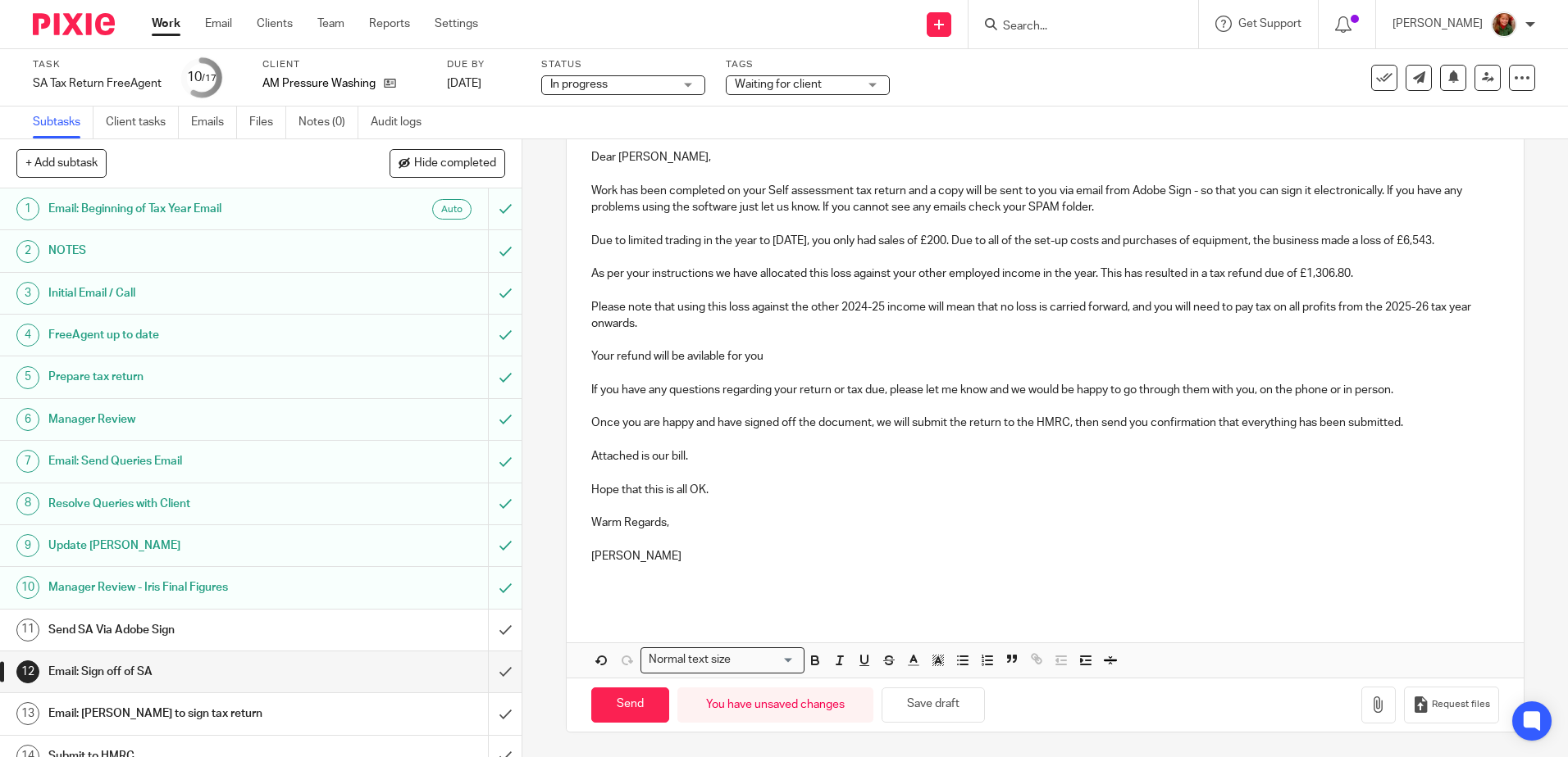
click at [696, 355] on p "Your refund will be avilable for you" at bounding box center [1045, 356] width 907 height 16
click at [693, 358] on p "Your refund will be avilable for you" at bounding box center [1045, 356] width 907 height 16
click at [800, 358] on p "Your refund will be available for you" at bounding box center [1045, 356] width 907 height 16
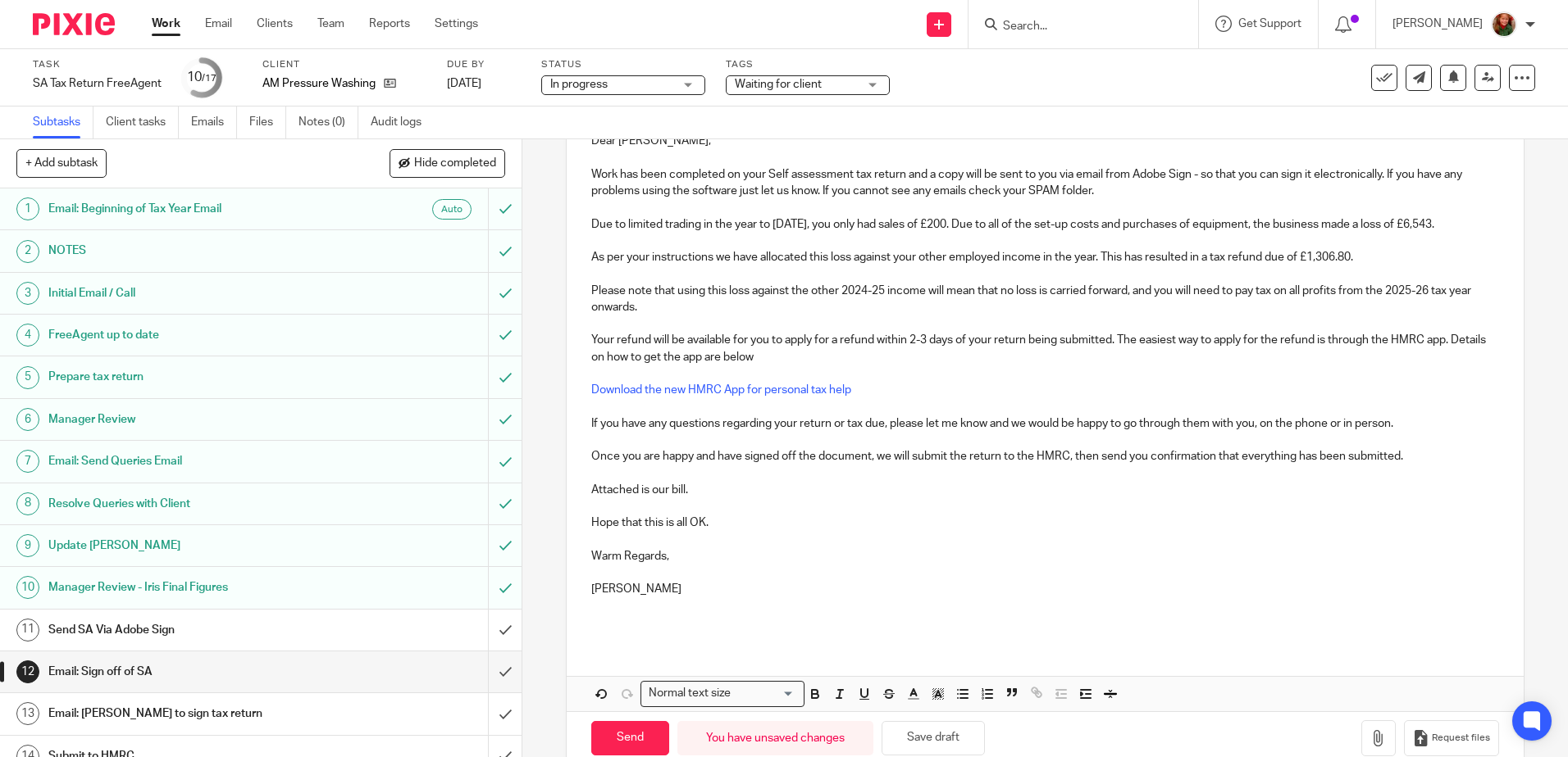
scroll to position [45, 0]
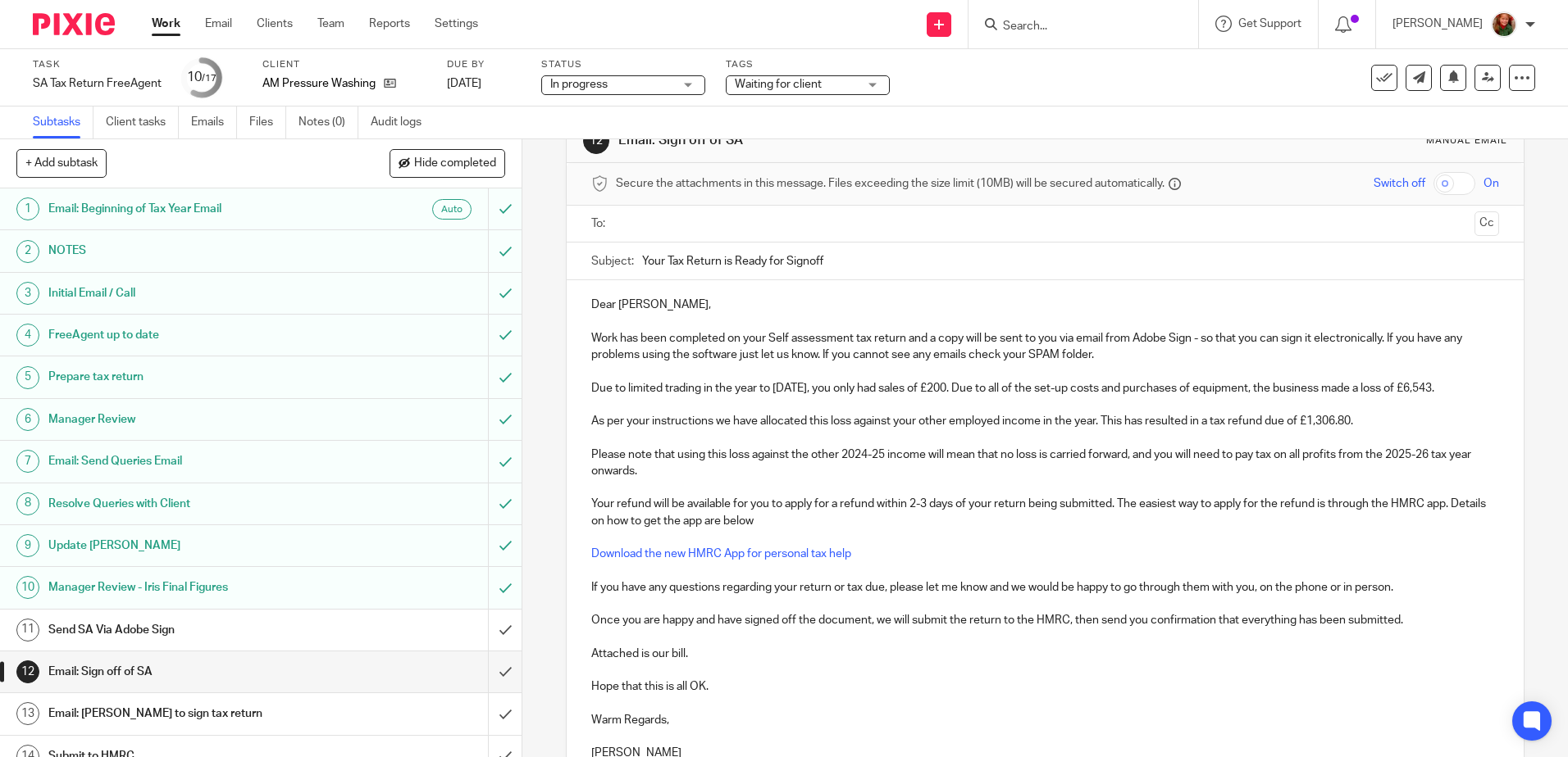
click at [1116, 356] on p "Work has been completed on your Self assessment tax return and a copy will be s…" at bounding box center [1045, 347] width 907 height 34
click at [1165, 357] on p "Work has been completed on your Self assessment tax return and a copy will be s…" at bounding box center [1045, 347] width 907 height 34
click at [1243, 358] on p "Work has been completed on your Self assessment tax return and a copy will be s…" at bounding box center [1045, 347] width 907 height 34
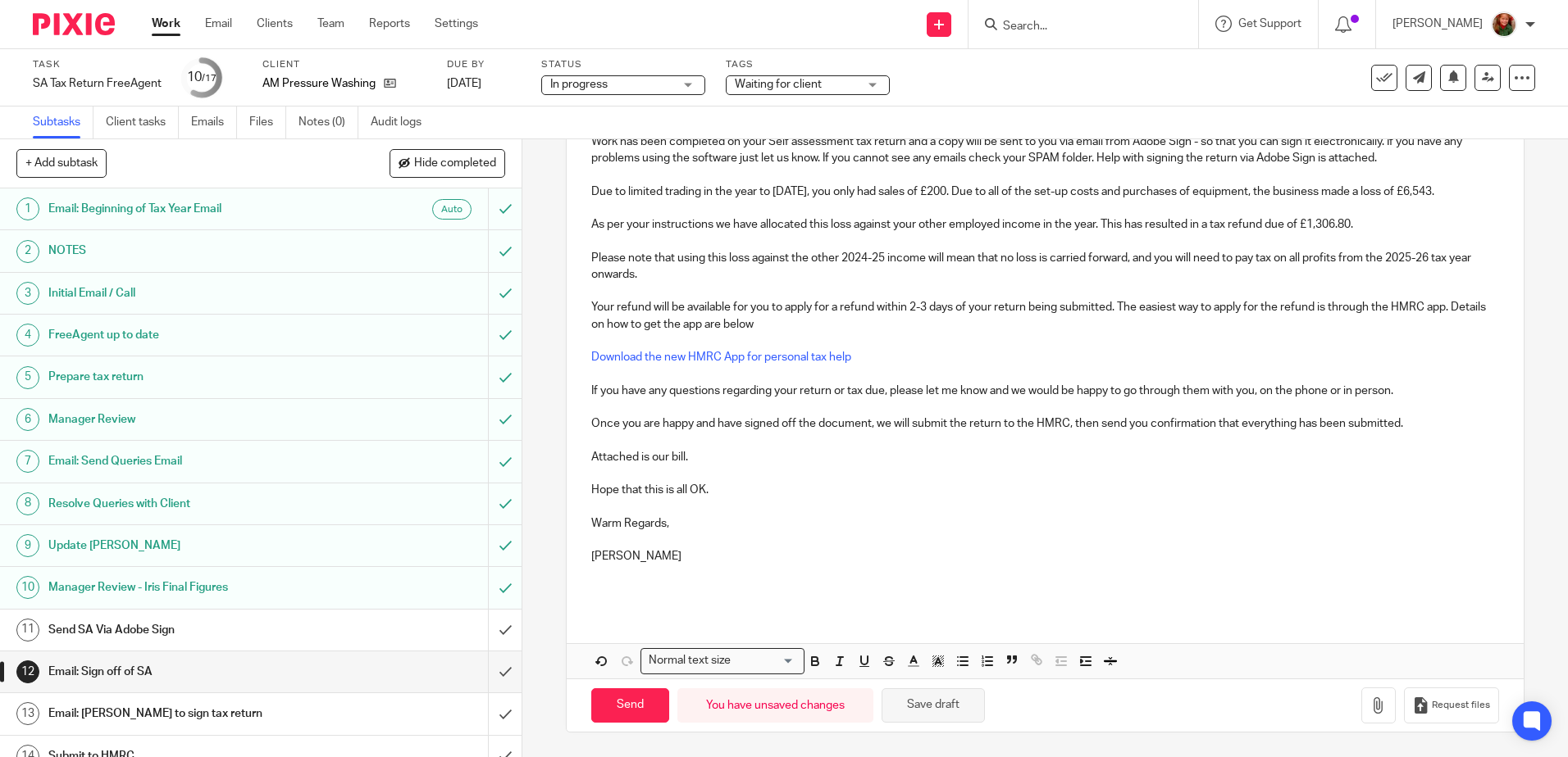
click at [911, 718] on button "Save draft" at bounding box center [934, 706] width 104 height 35
click at [1370, 704] on icon "button" at bounding box center [1377, 705] width 16 height 16
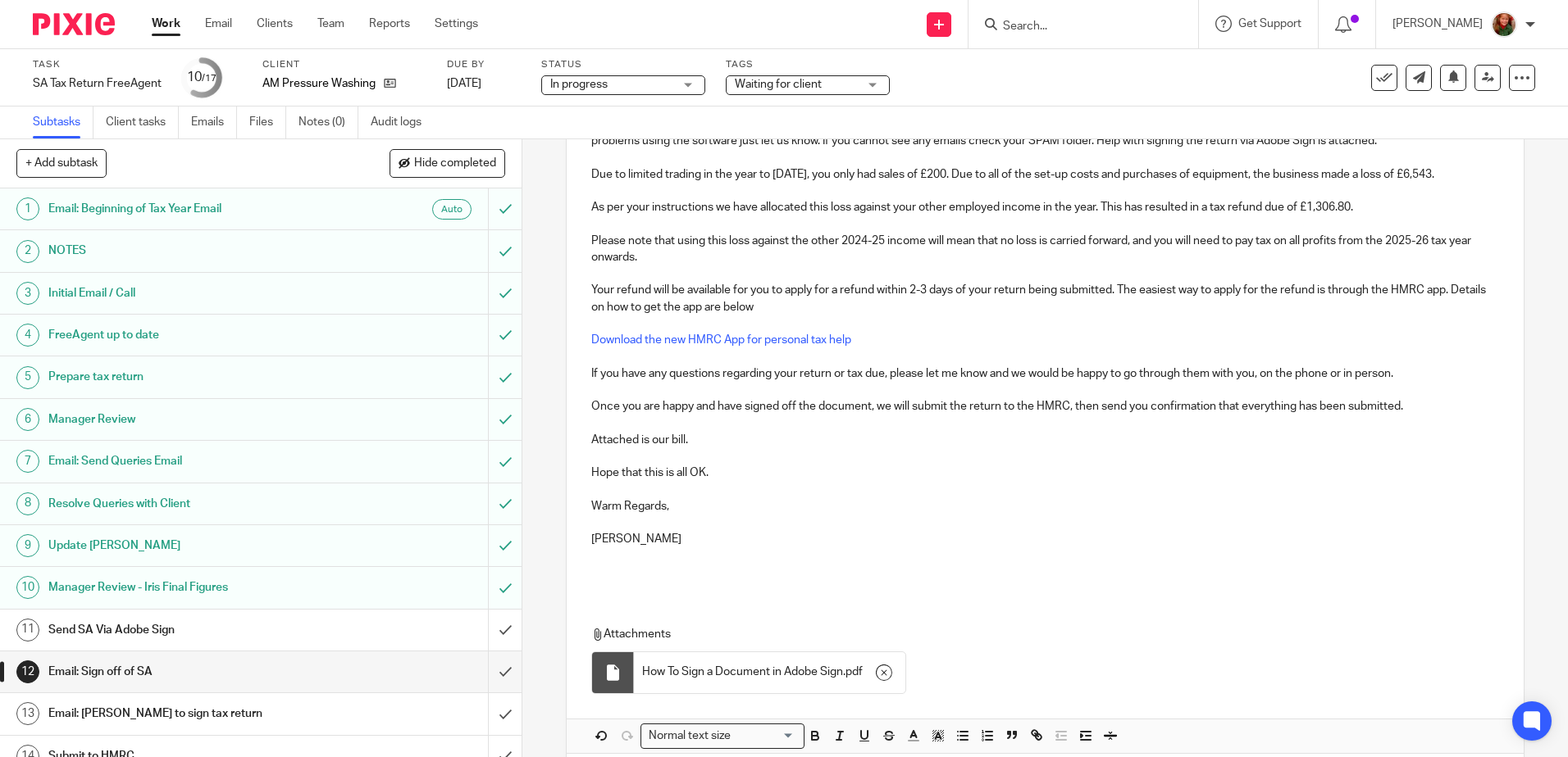
drag, startPoint x: 610, startPoint y: 558, endPoint x: 819, endPoint y: 563, distance: 209.1
click at [819, 547] on p "[PERSON_NAME]" at bounding box center [1045, 539] width 907 height 16
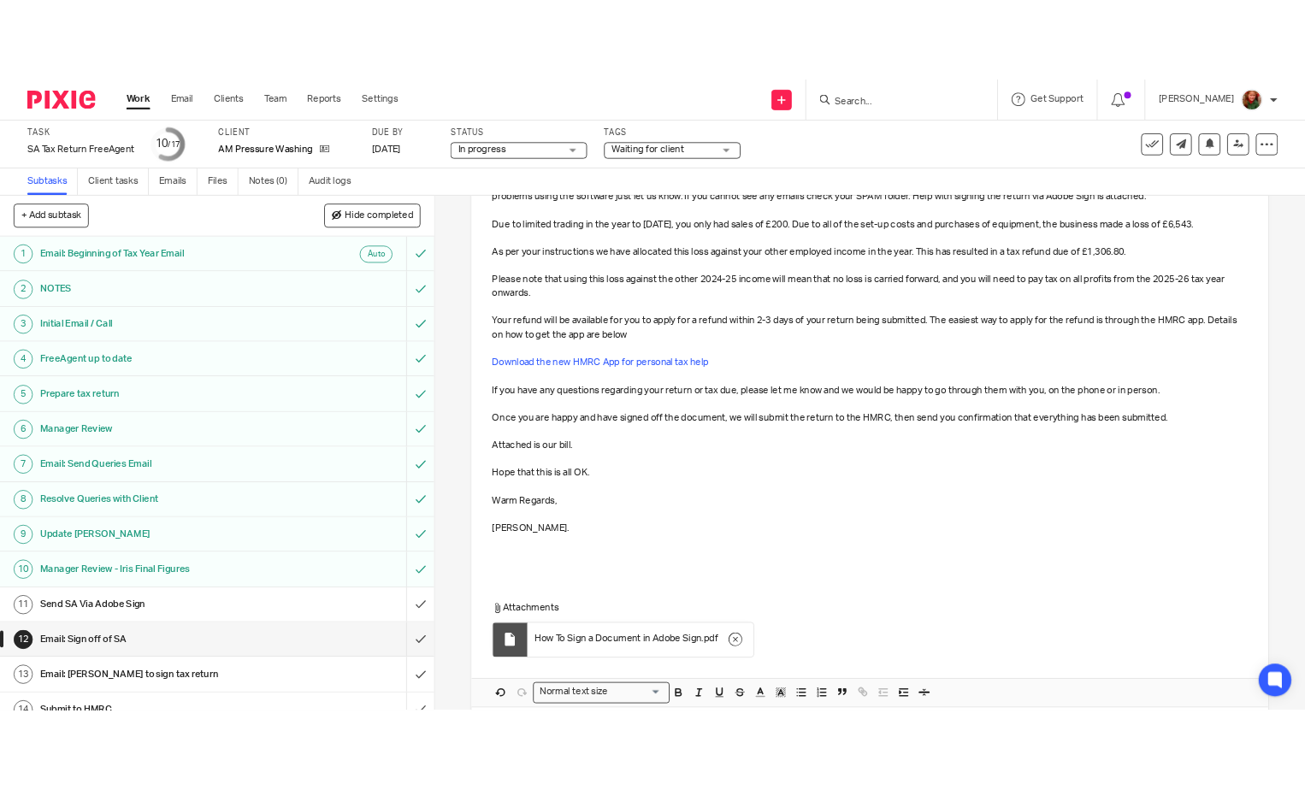
scroll to position [366, 0]
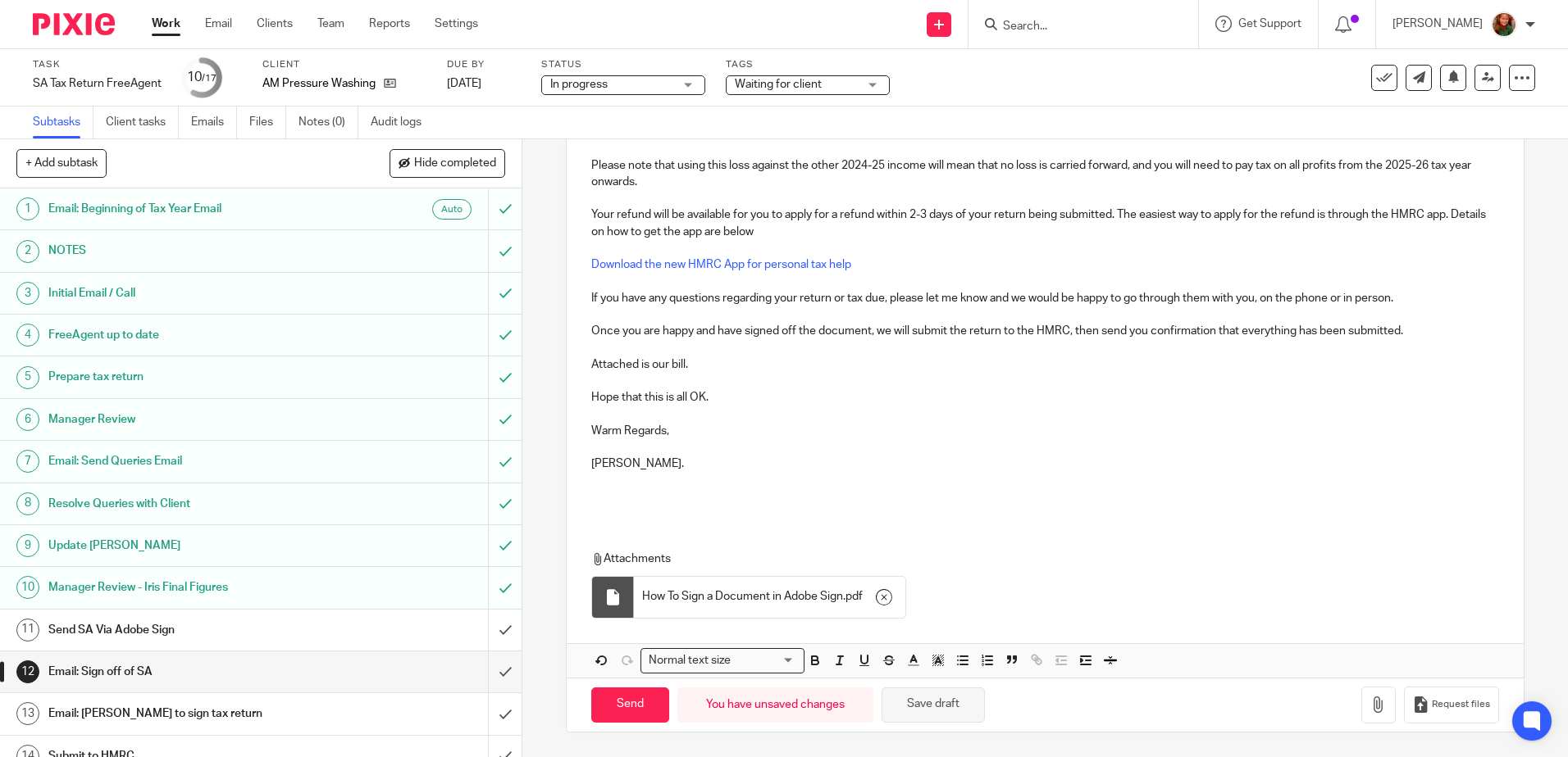
click at [937, 718] on button "Save draft" at bounding box center [934, 705] width 104 height 35
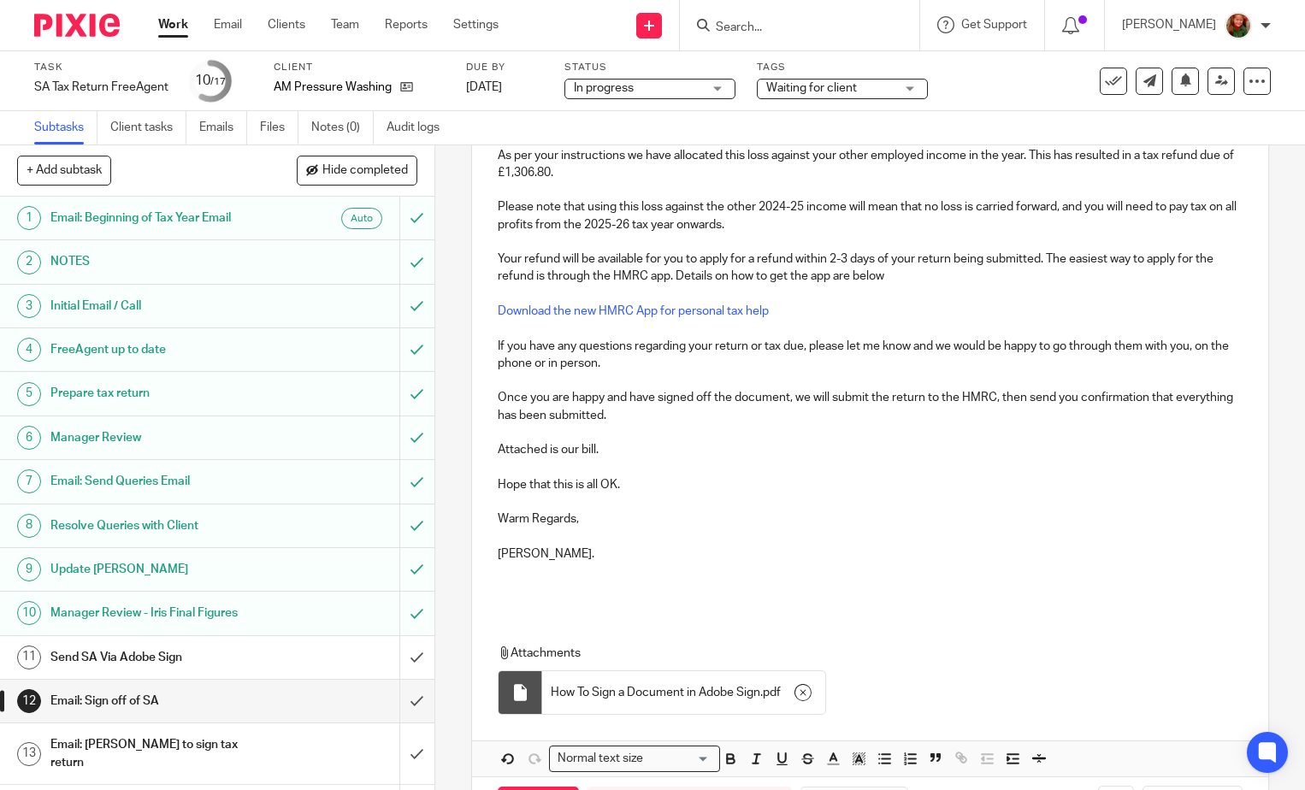
scroll to position [384, 0]
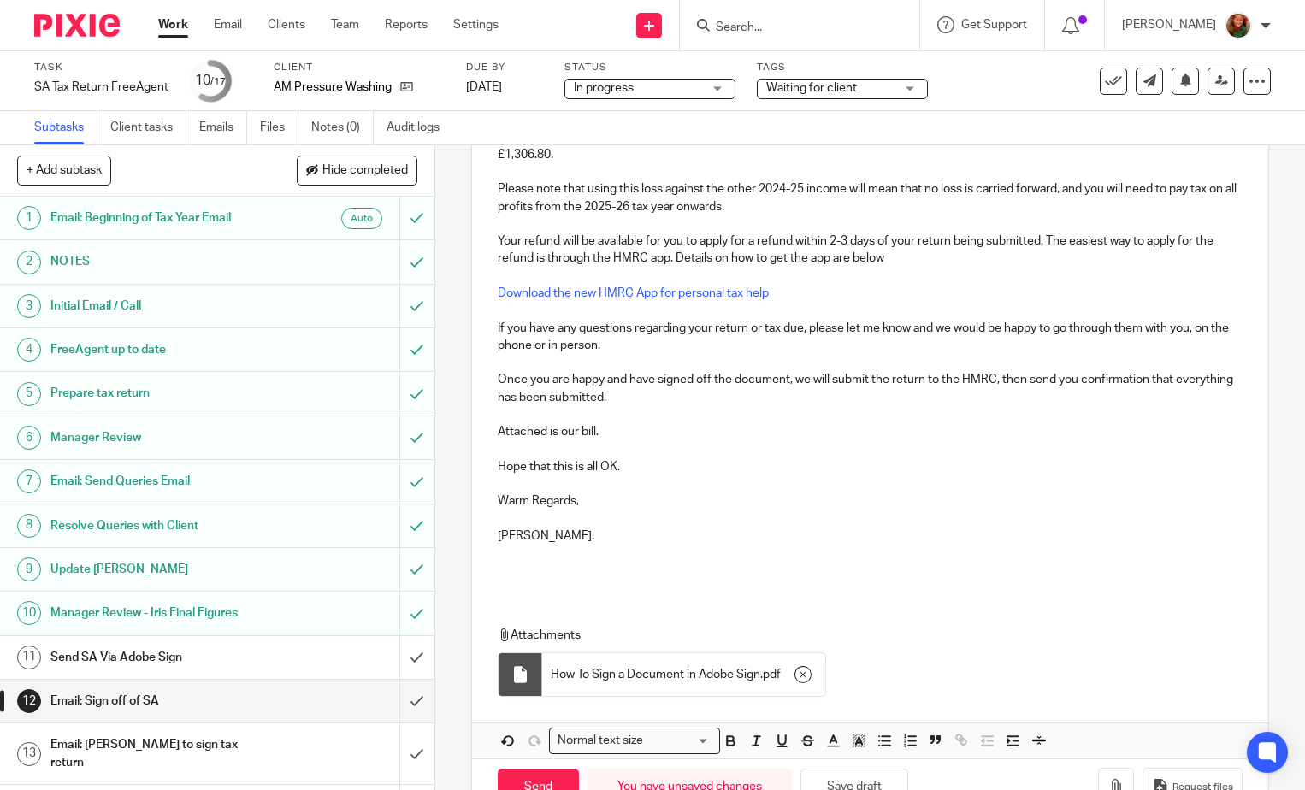
click at [642, 431] on p "Attached is our bill." at bounding box center [870, 431] width 745 height 17
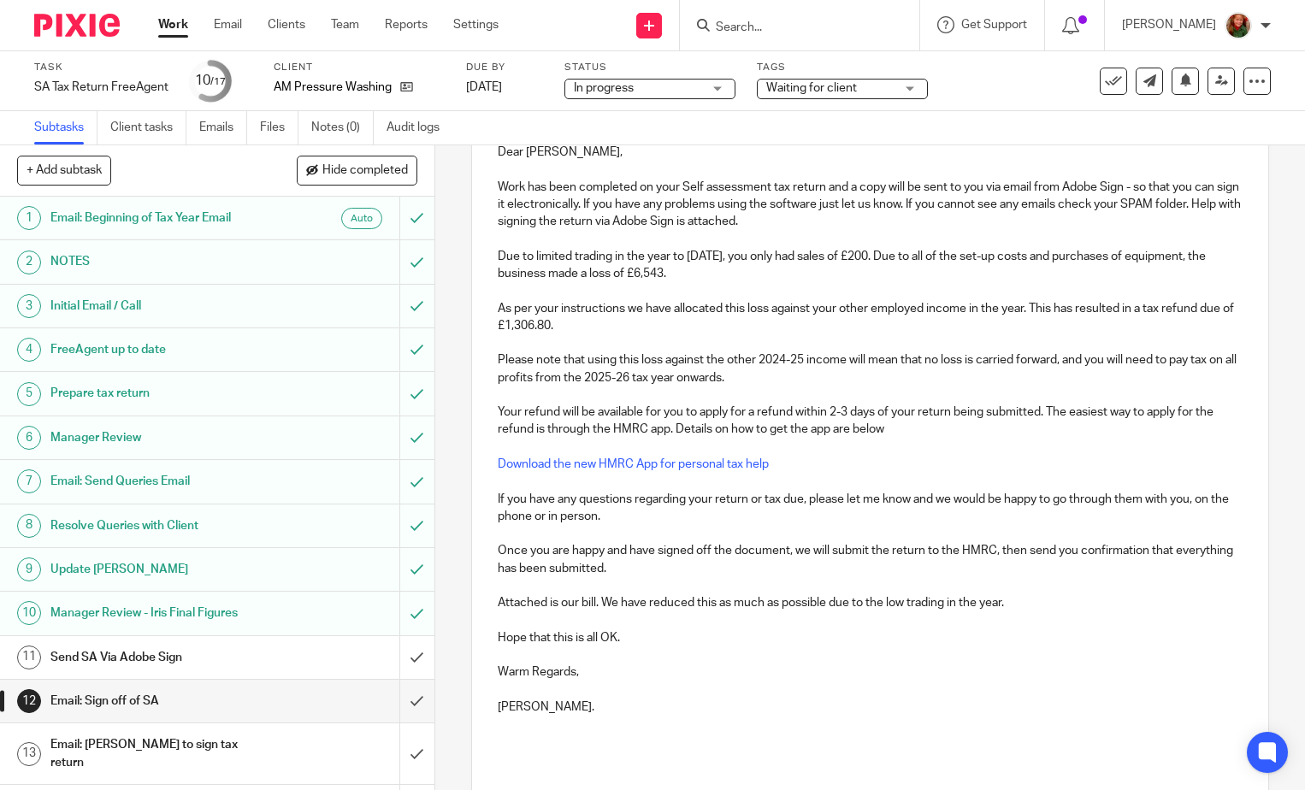
click at [773, 276] on p "Due to limited trading in the year to 5th April 2025, you only had sales of £20…" at bounding box center [870, 265] width 745 height 35
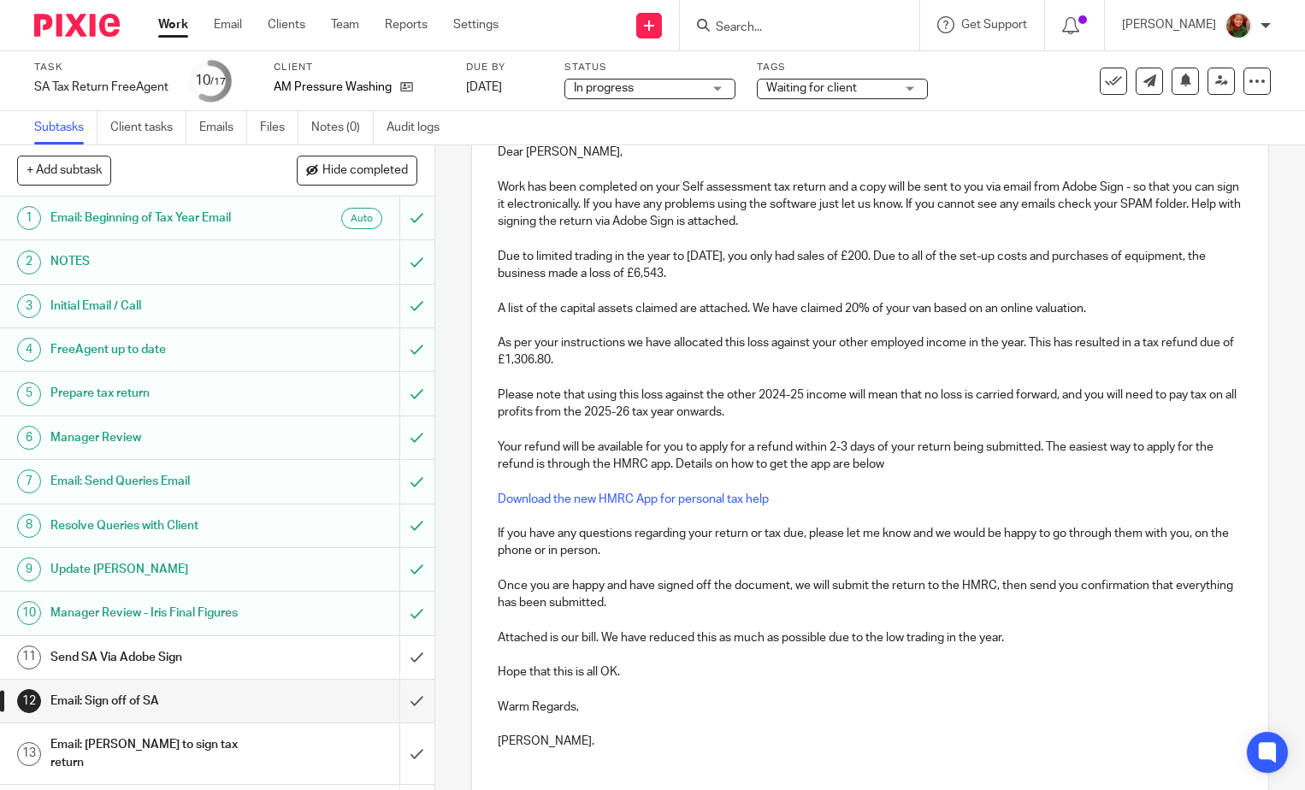
scroll to position [470, 0]
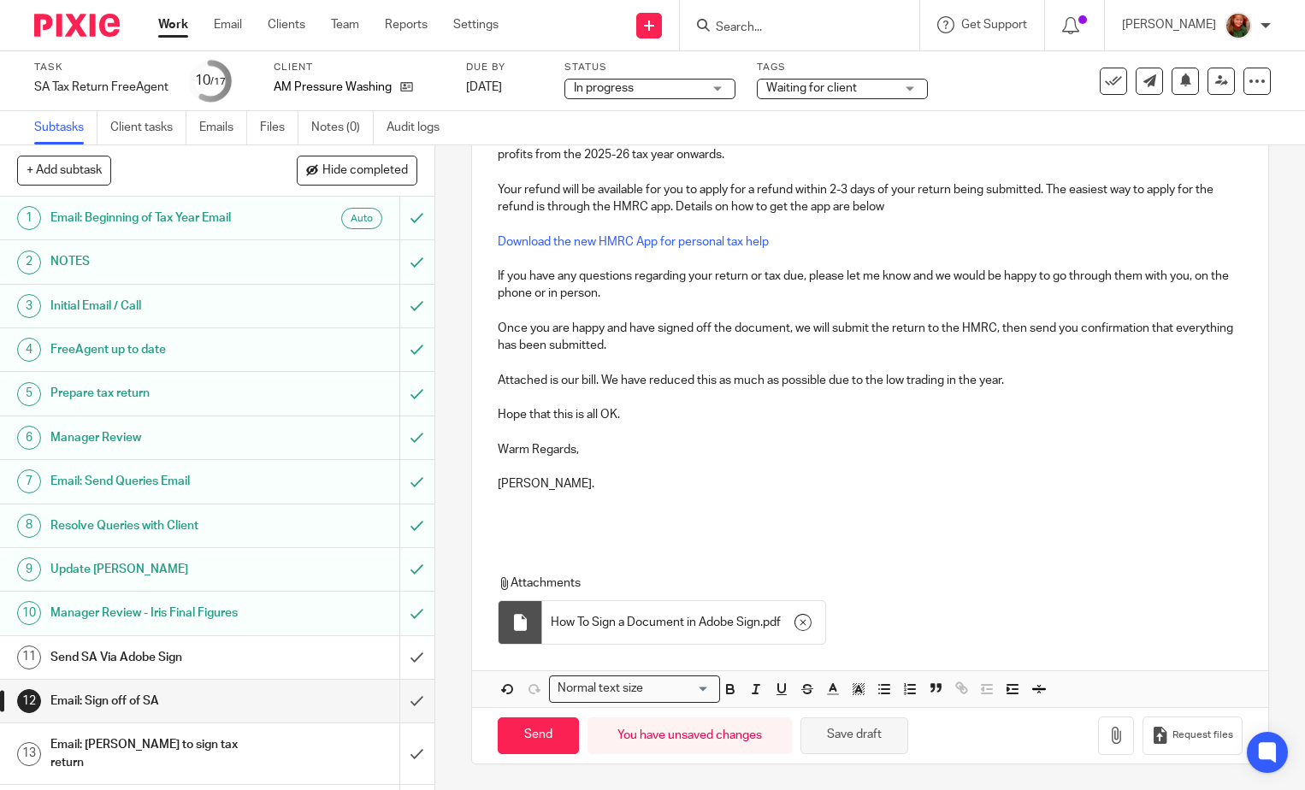
click at [857, 746] on button "Save draft" at bounding box center [855, 736] width 108 height 37
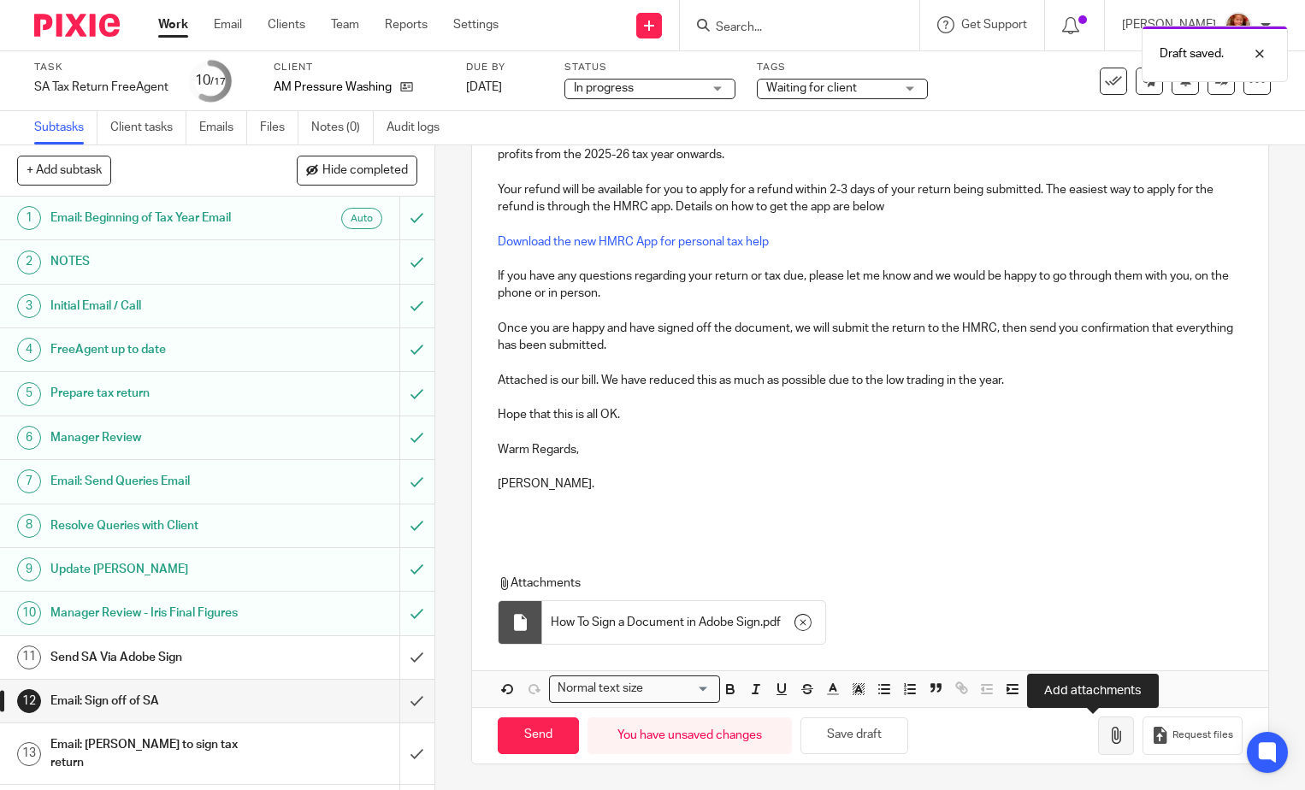
click at [1108, 741] on icon "button" at bounding box center [1116, 735] width 17 height 17
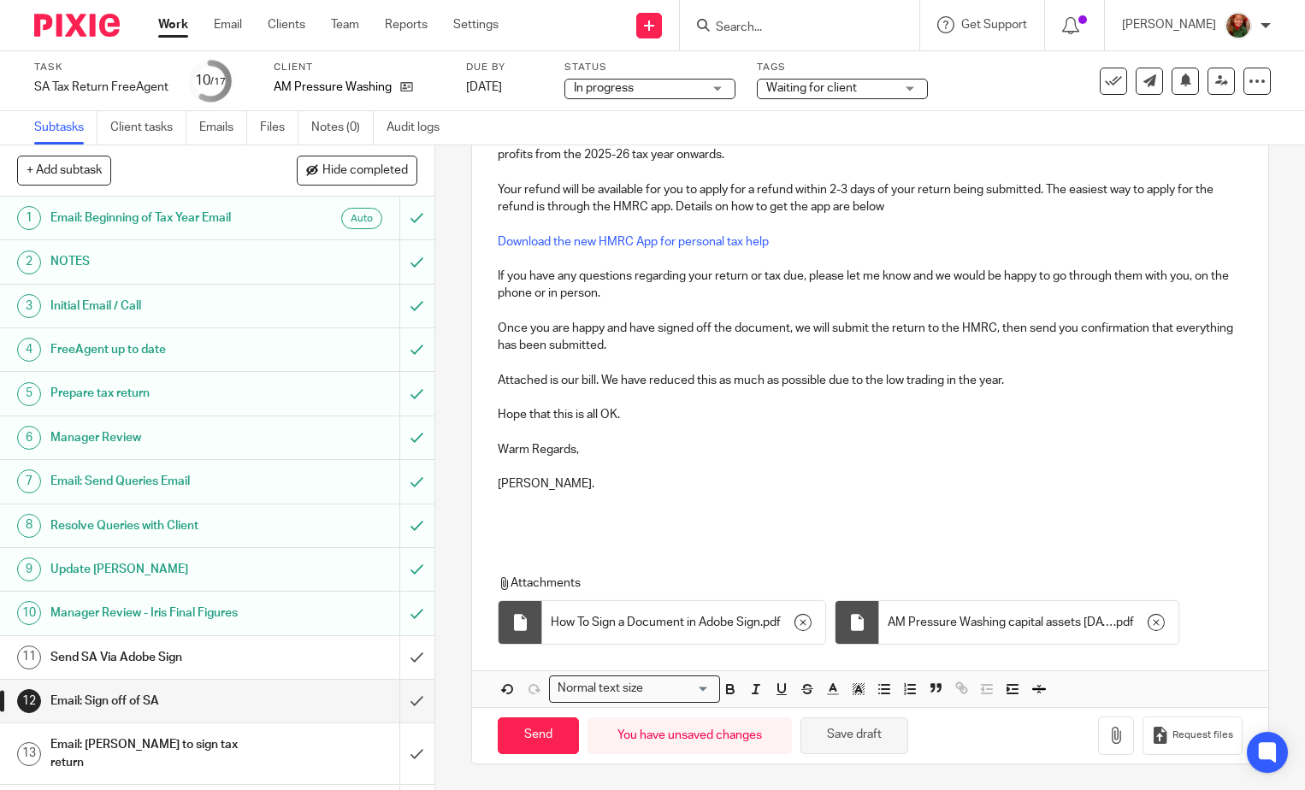
click at [860, 740] on button "Save draft" at bounding box center [855, 736] width 108 height 37
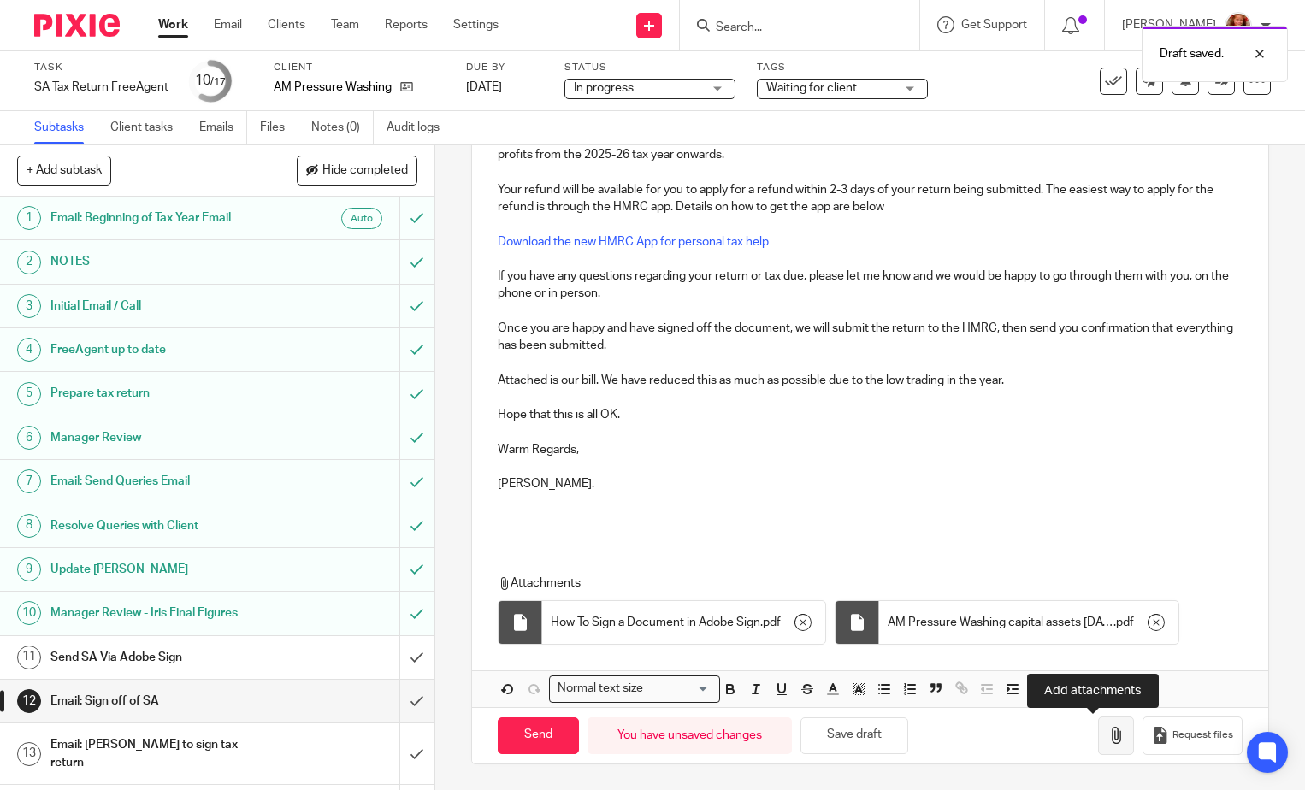
click at [1108, 734] on icon "button" at bounding box center [1116, 735] width 17 height 17
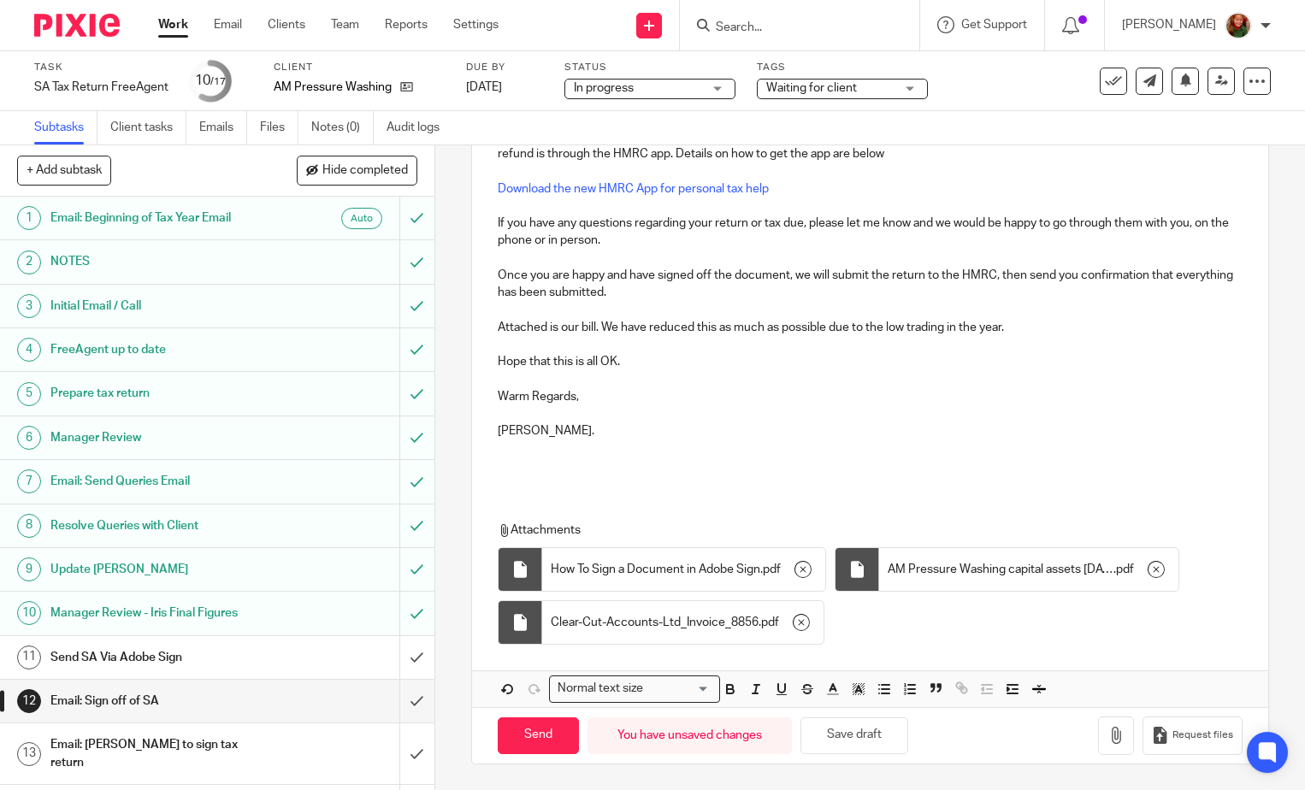
scroll to position [10, 0]
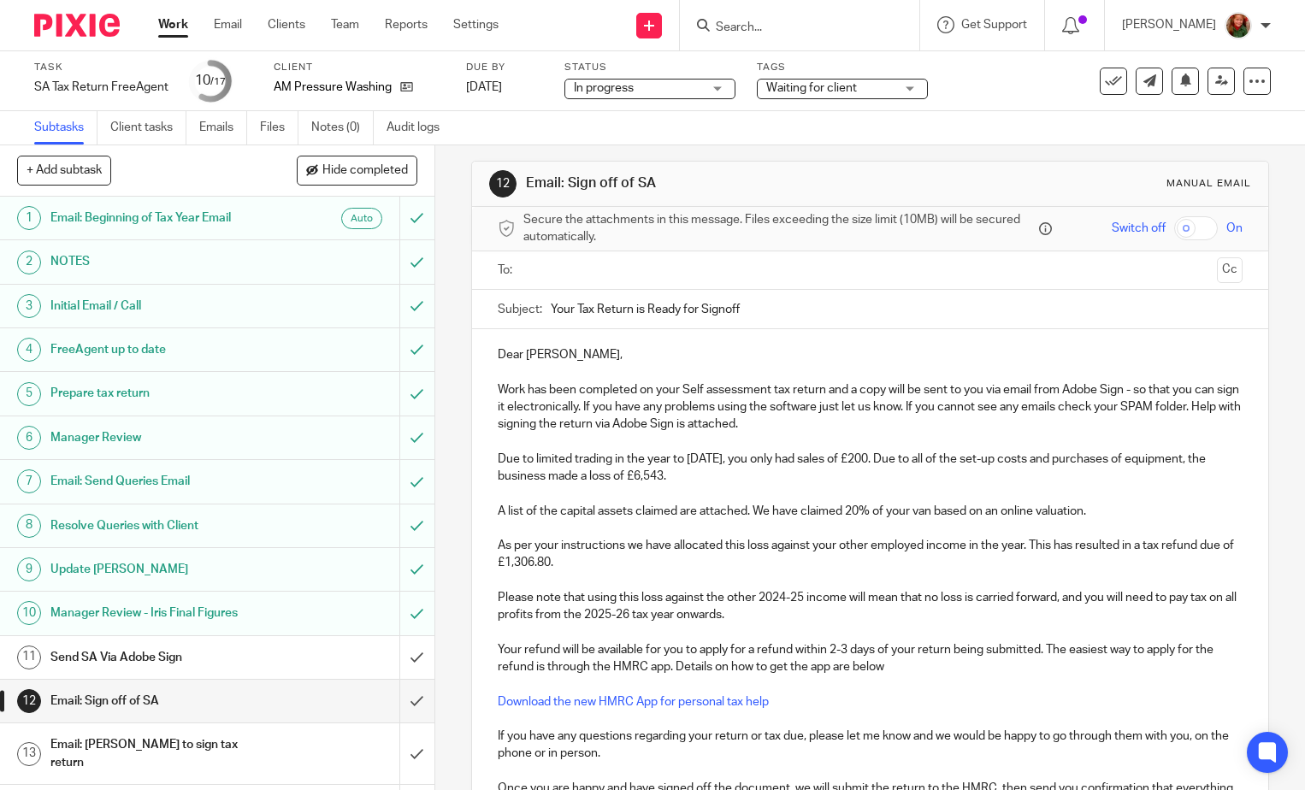
click at [648, 277] on input "text" at bounding box center [870, 271] width 680 height 20
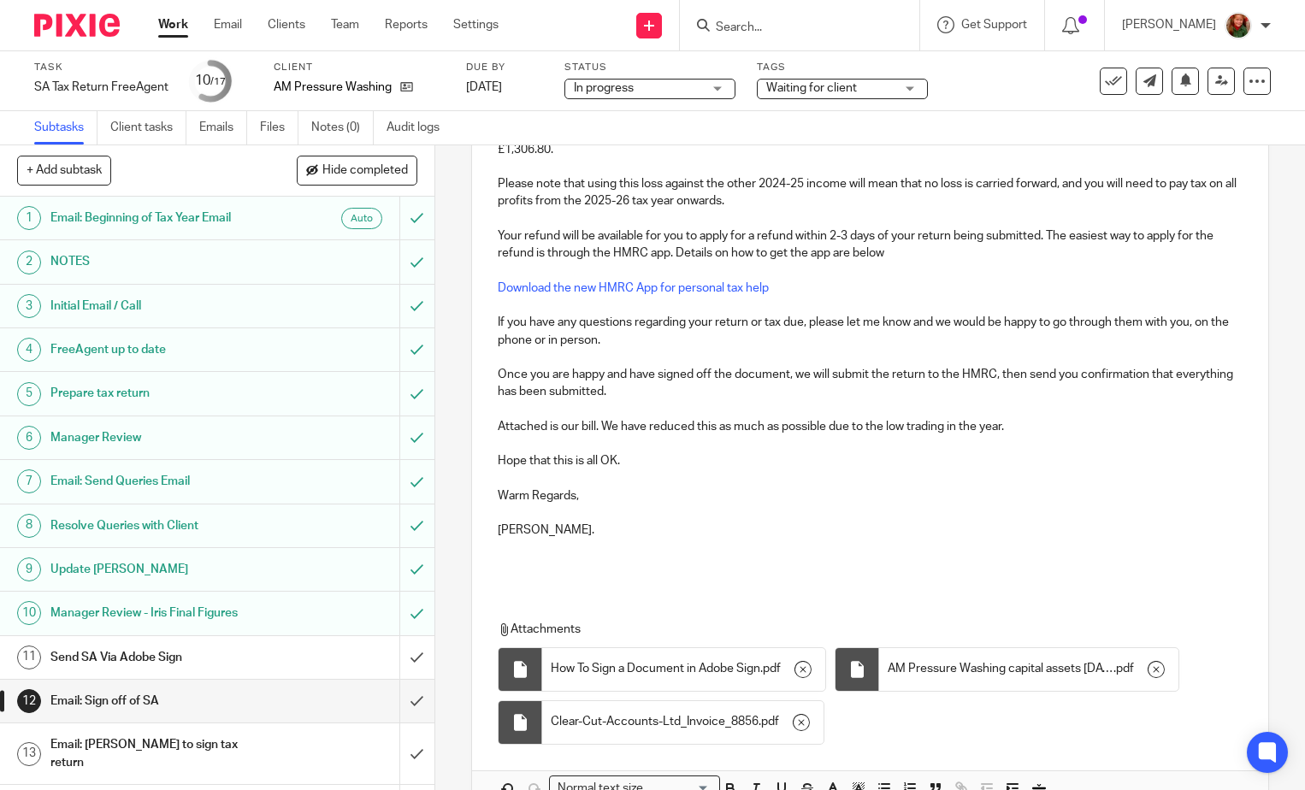
scroll to position [527, 0]
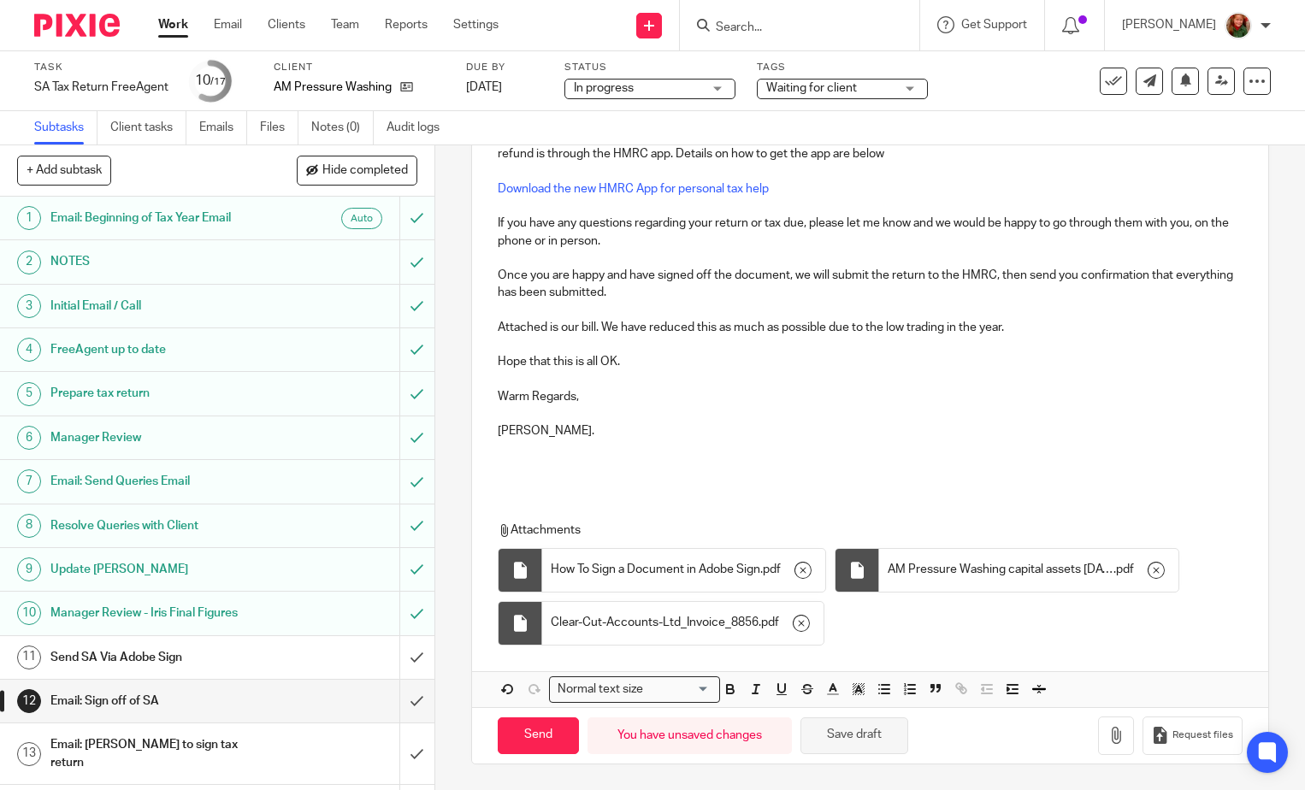
click at [864, 739] on button "Save draft" at bounding box center [855, 736] width 108 height 37
click at [519, 739] on input "Send" at bounding box center [538, 736] width 81 height 37
type input "Sent"
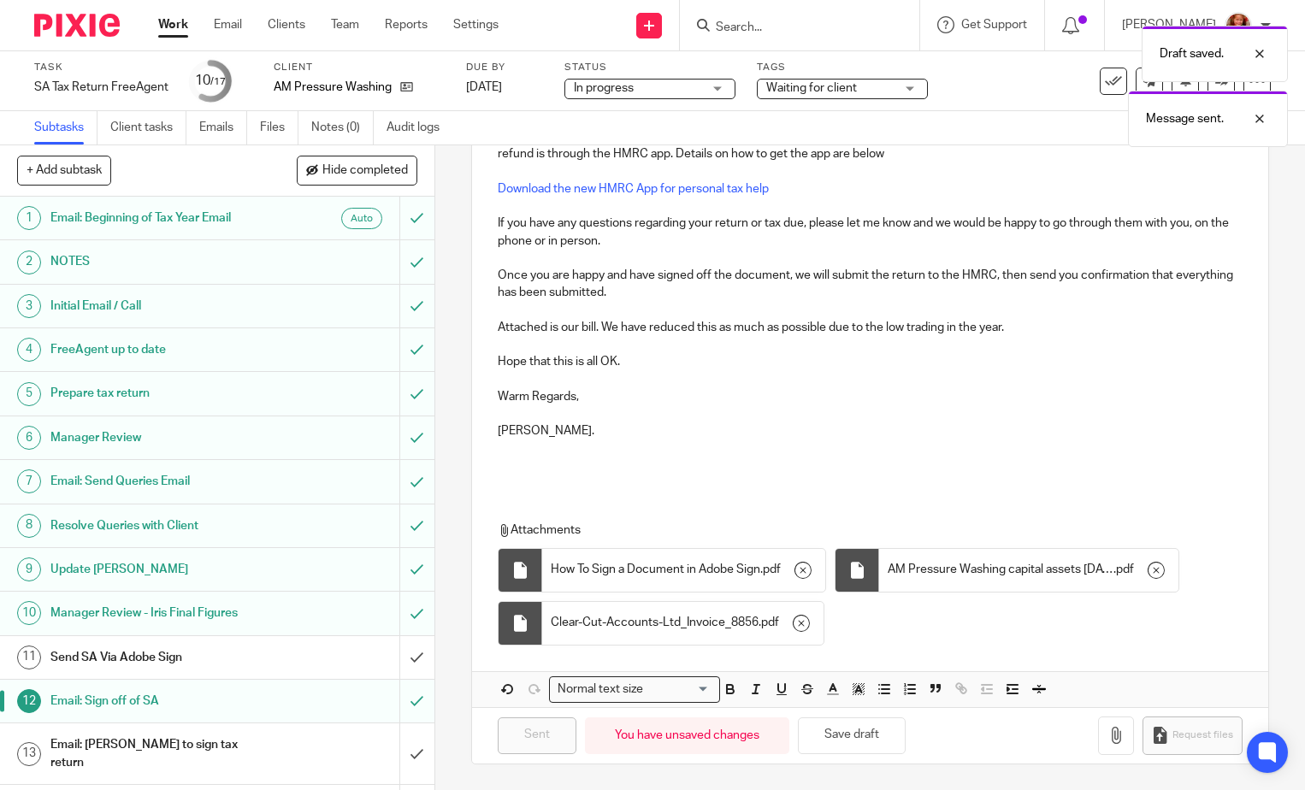
click at [806, 93] on div "Draft saved. Message sent." at bounding box center [971, 82] width 636 height 130
click at [845, 89] on div "Draft saved. Message sent." at bounding box center [971, 82] width 636 height 130
click at [891, 91] on span "Waiting for client" at bounding box center [830, 89] width 128 height 18
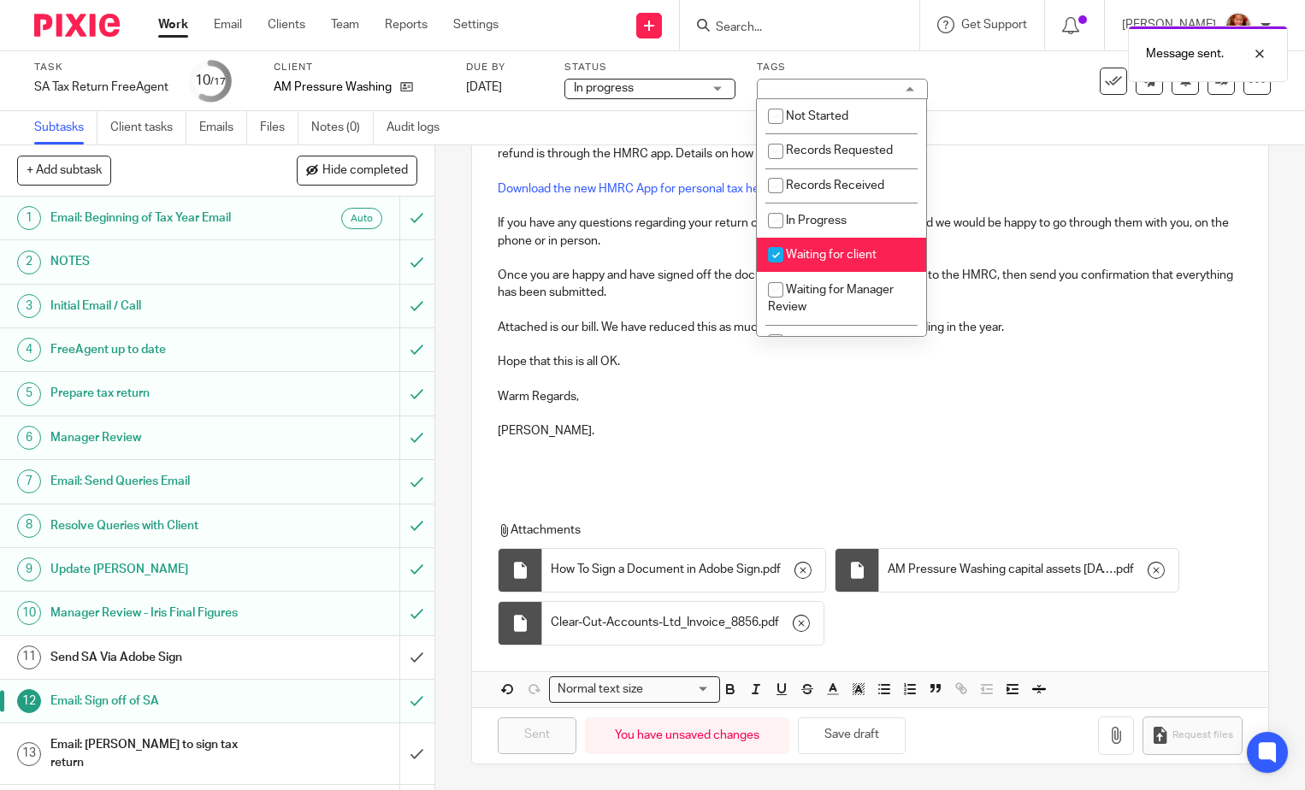
click at [846, 263] on li "Waiting for client" at bounding box center [841, 255] width 169 height 35
checkbox input "false"
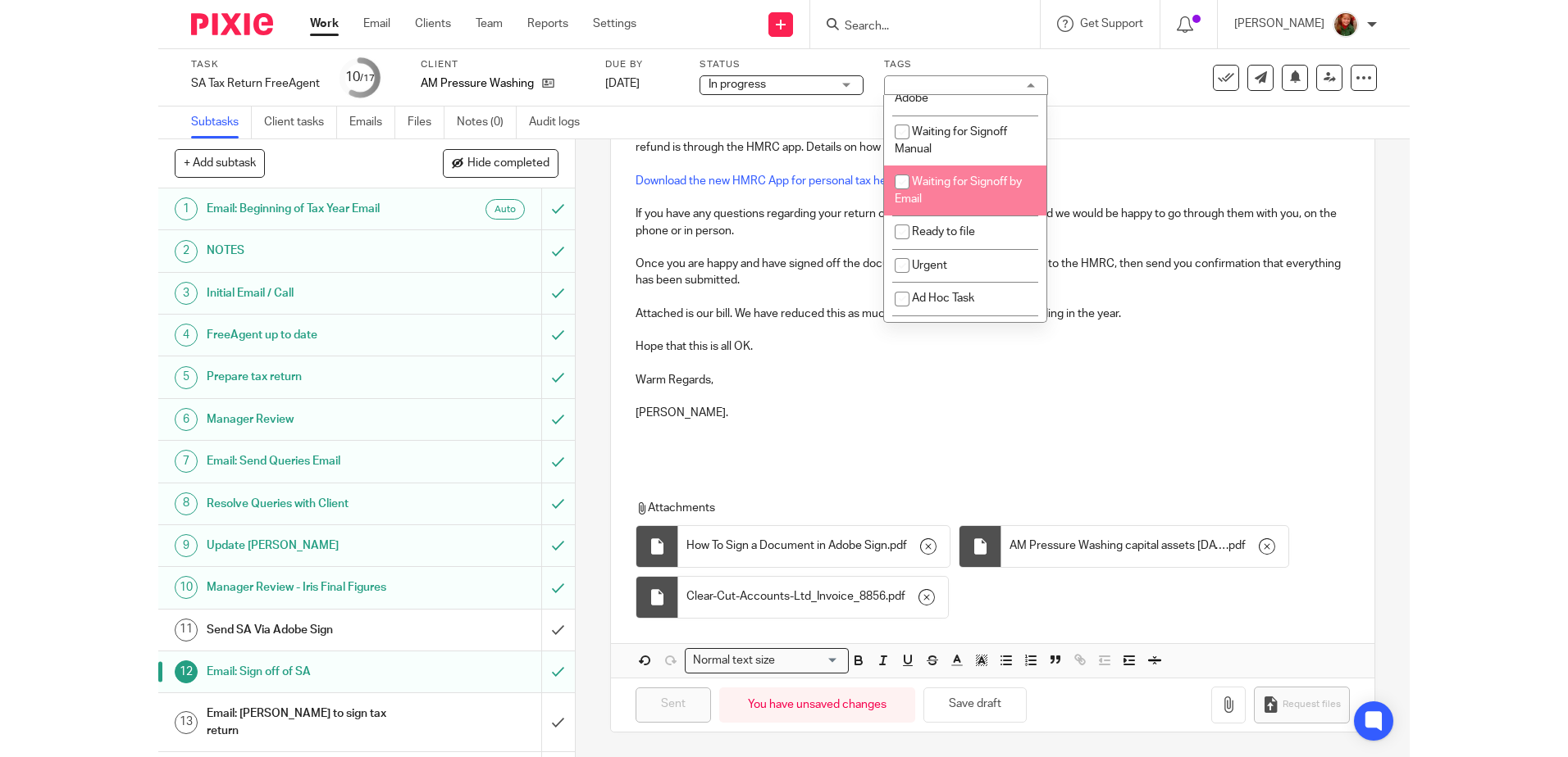
scroll to position [164, 0]
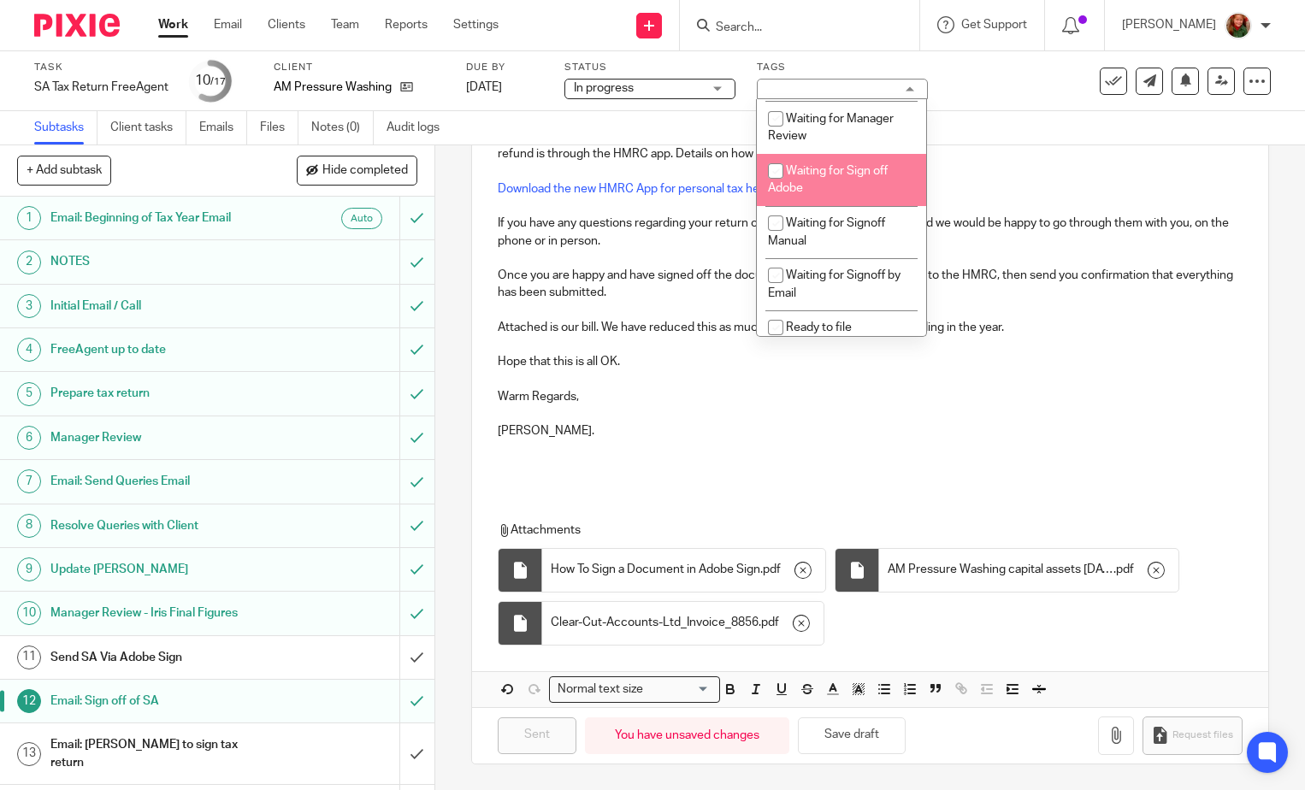
click at [820, 182] on li "Waiting for Sign off Adobe" at bounding box center [841, 180] width 169 height 52
checkbox input "true"
click at [1040, 139] on div "Subtasks Client tasks Emails Files Notes (0) Audit logs" at bounding box center [652, 128] width 1305 height 34
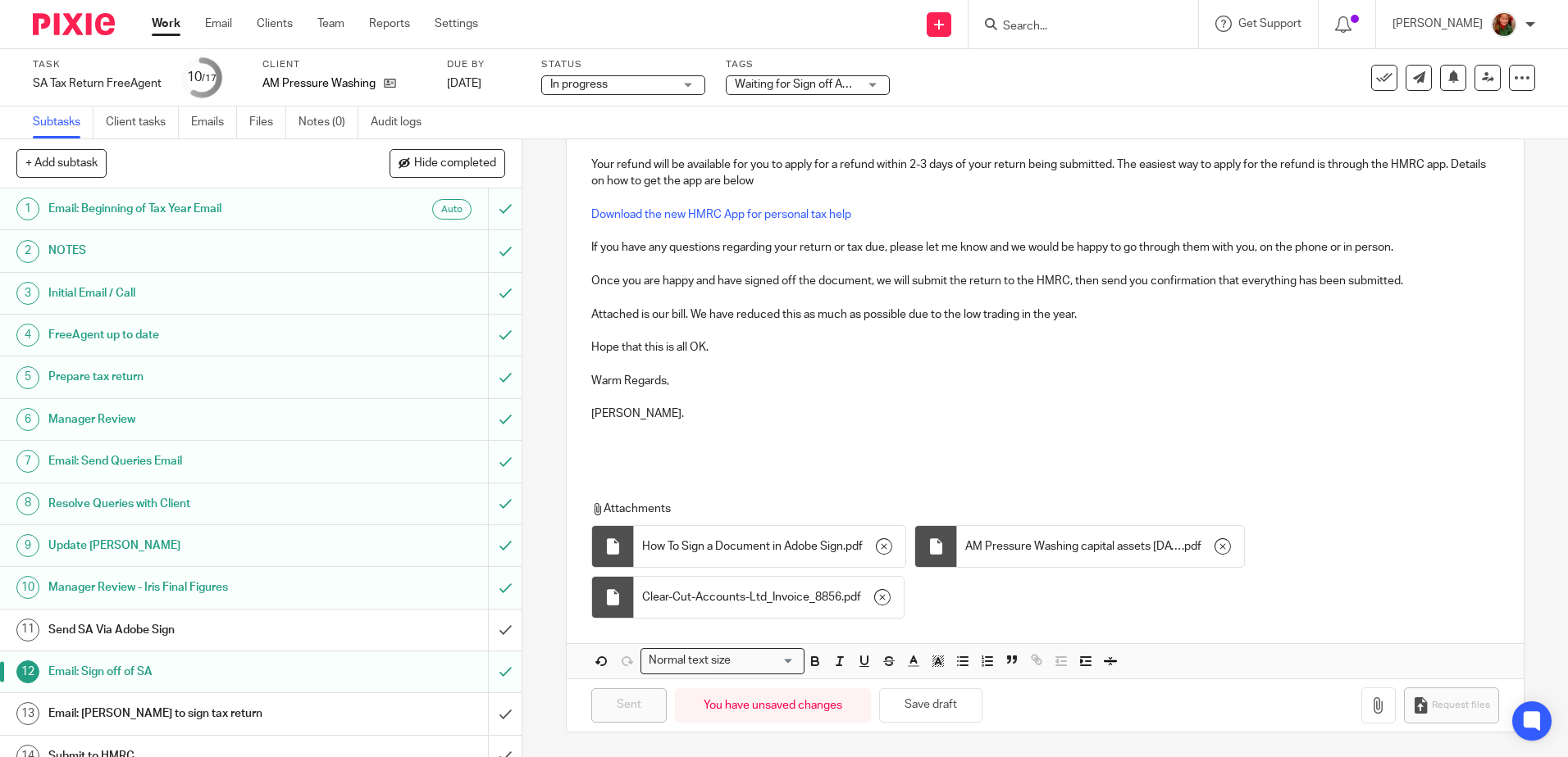
scroll to position [439, 0]
click at [1096, 30] on input "Search" at bounding box center [1074, 27] width 148 height 14
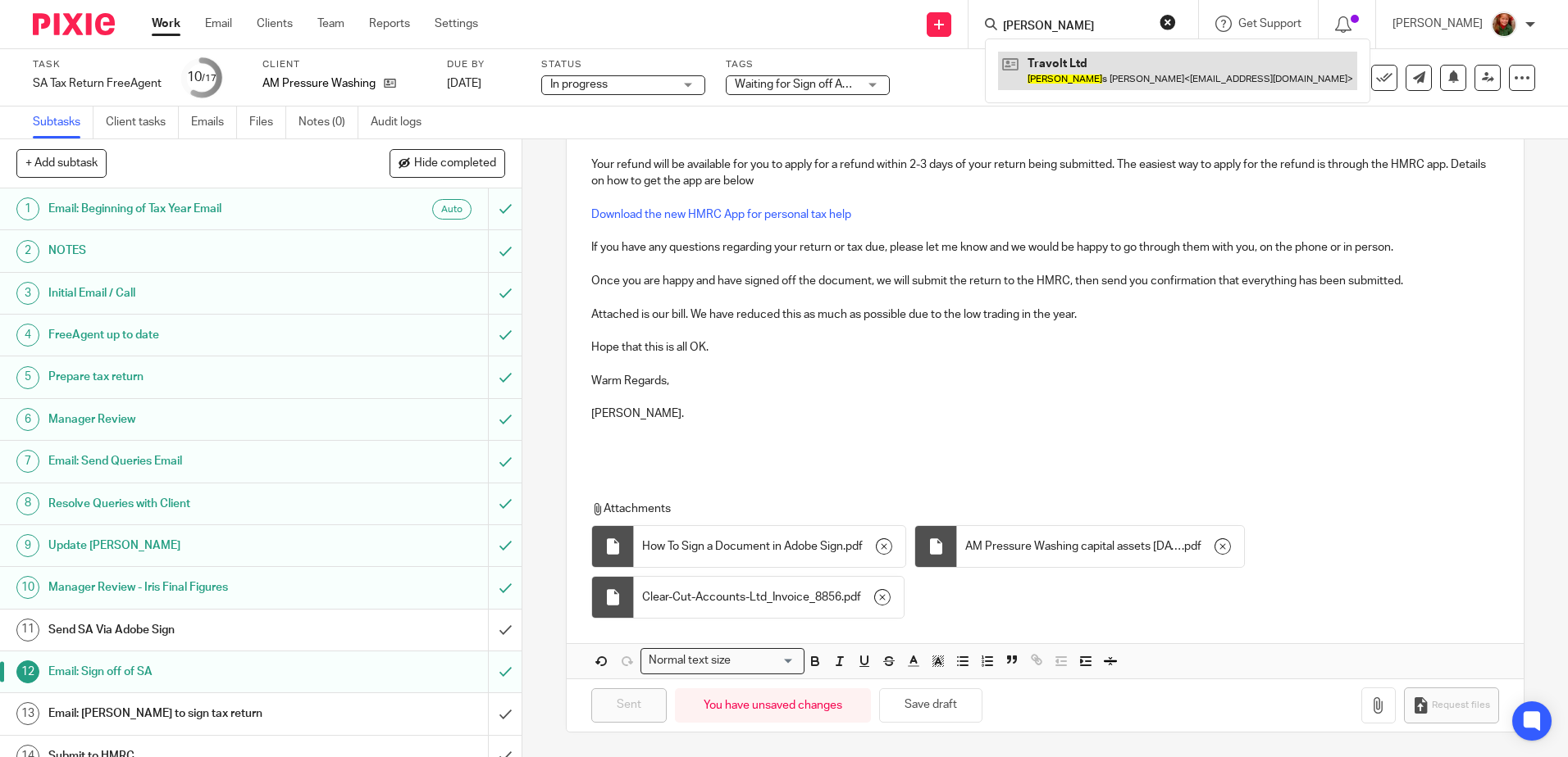
type input "traver"
click at [1080, 55] on link at bounding box center [1177, 70] width 359 height 37
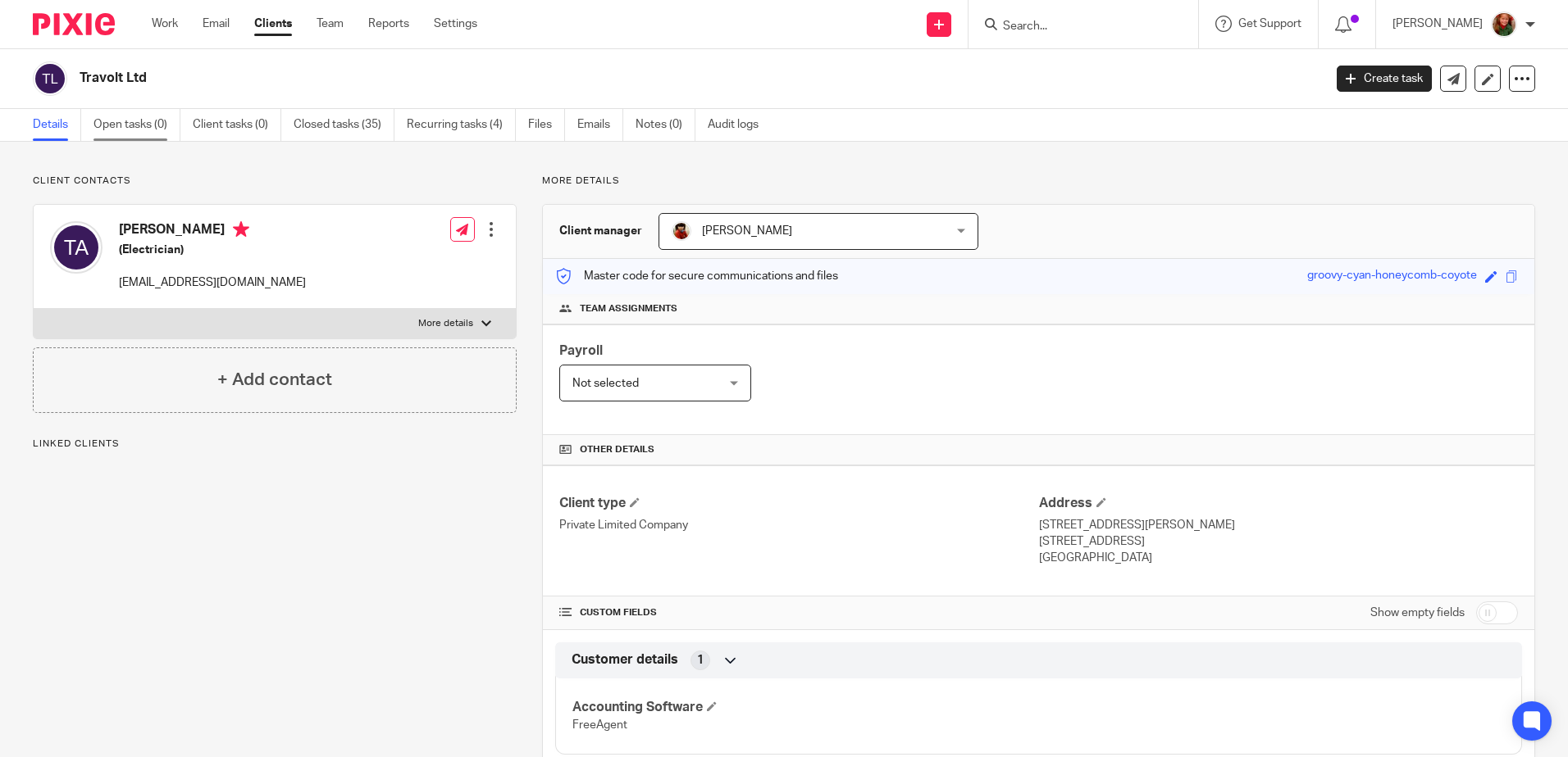
click at [154, 122] on link "Open tasks (0)" at bounding box center [137, 125] width 87 height 32
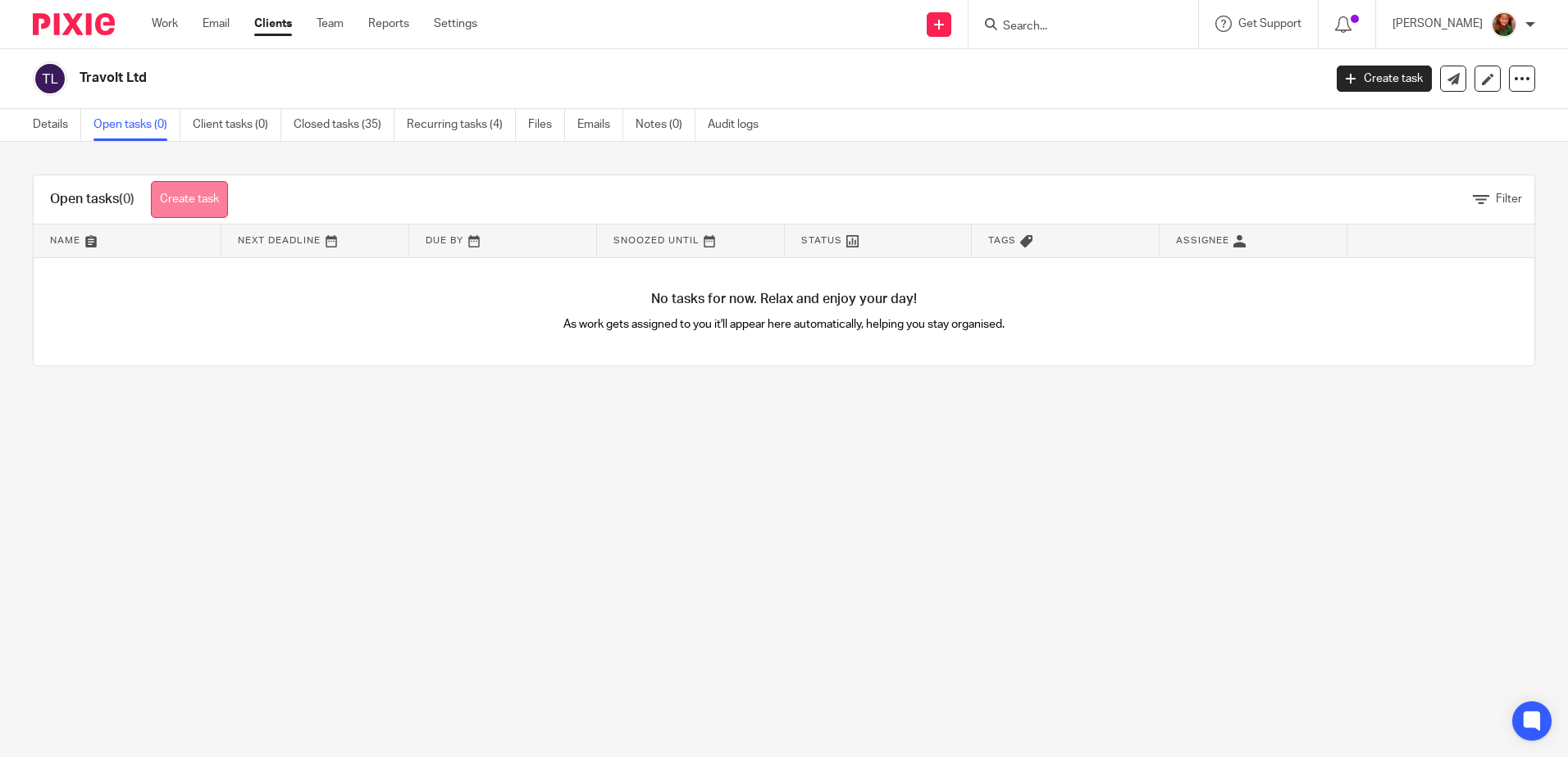
click at [188, 193] on link "Create task" at bounding box center [189, 199] width 77 height 36
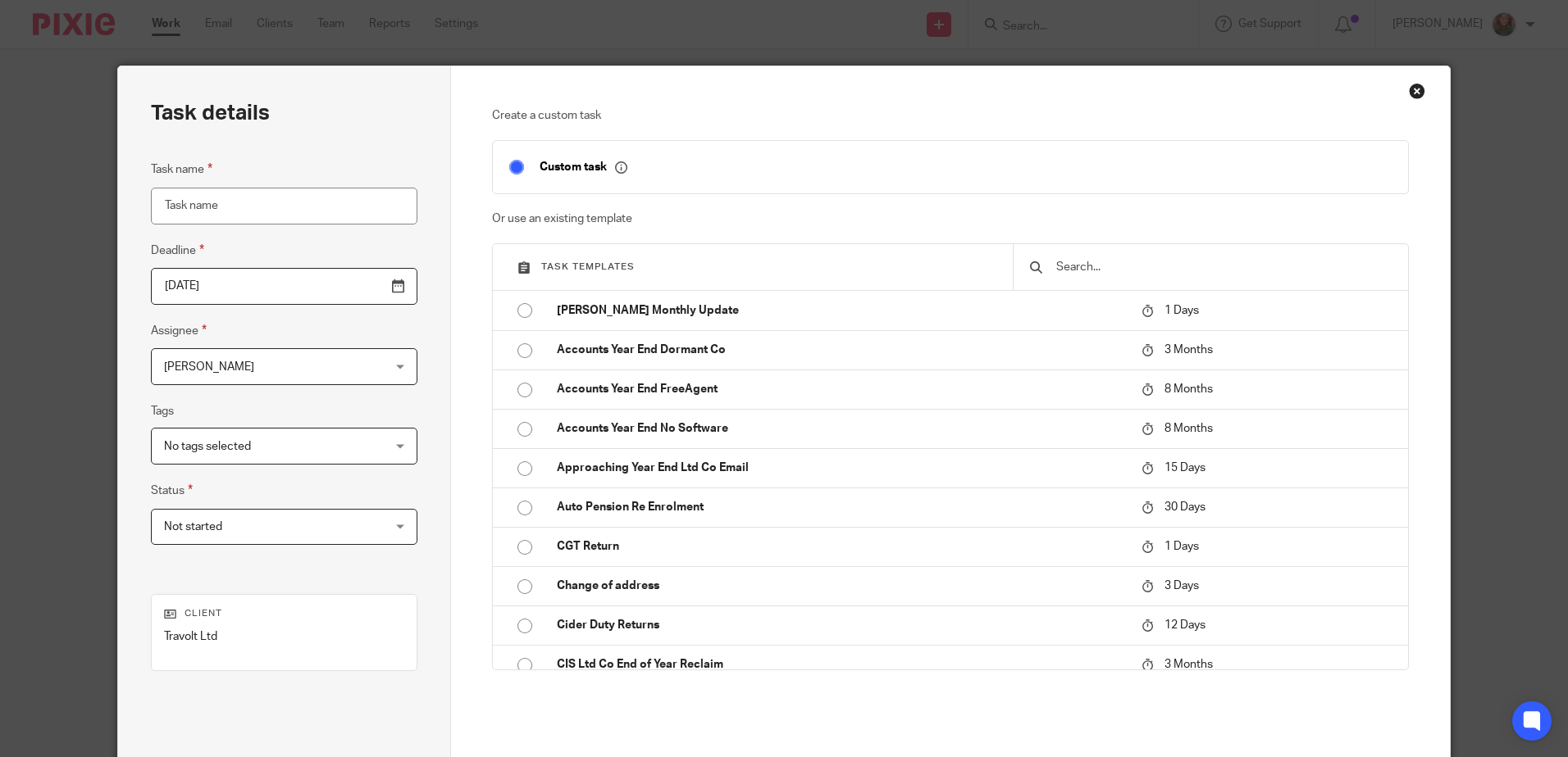
click at [1085, 270] on input "text" at bounding box center [1223, 266] width 337 height 18
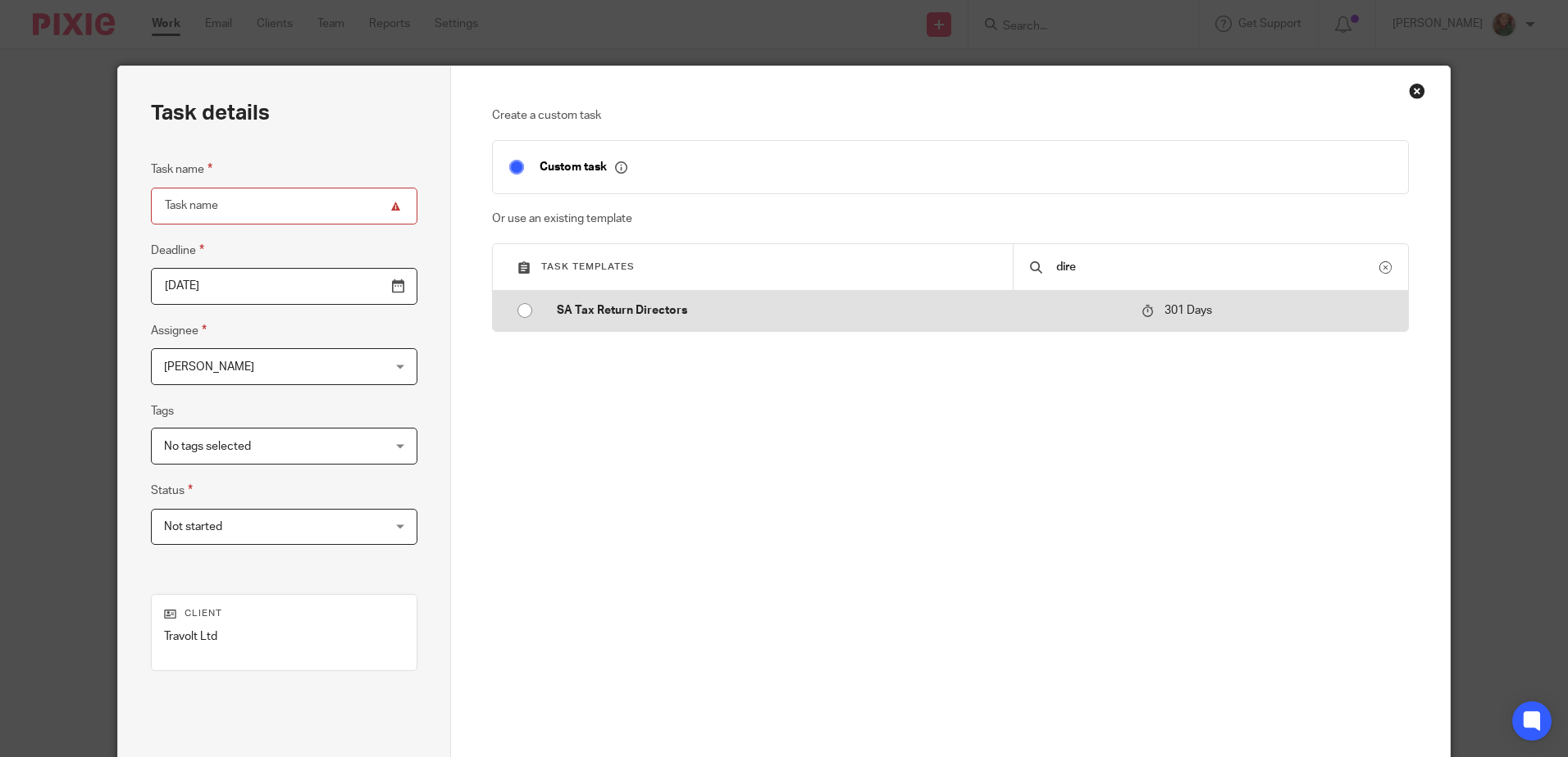
type input "dire"
click at [512, 310] on input "radio" at bounding box center [524, 310] width 32 height 32
type input "2026-06-16"
type input "SA Tax Return Directors"
checkbox input "false"
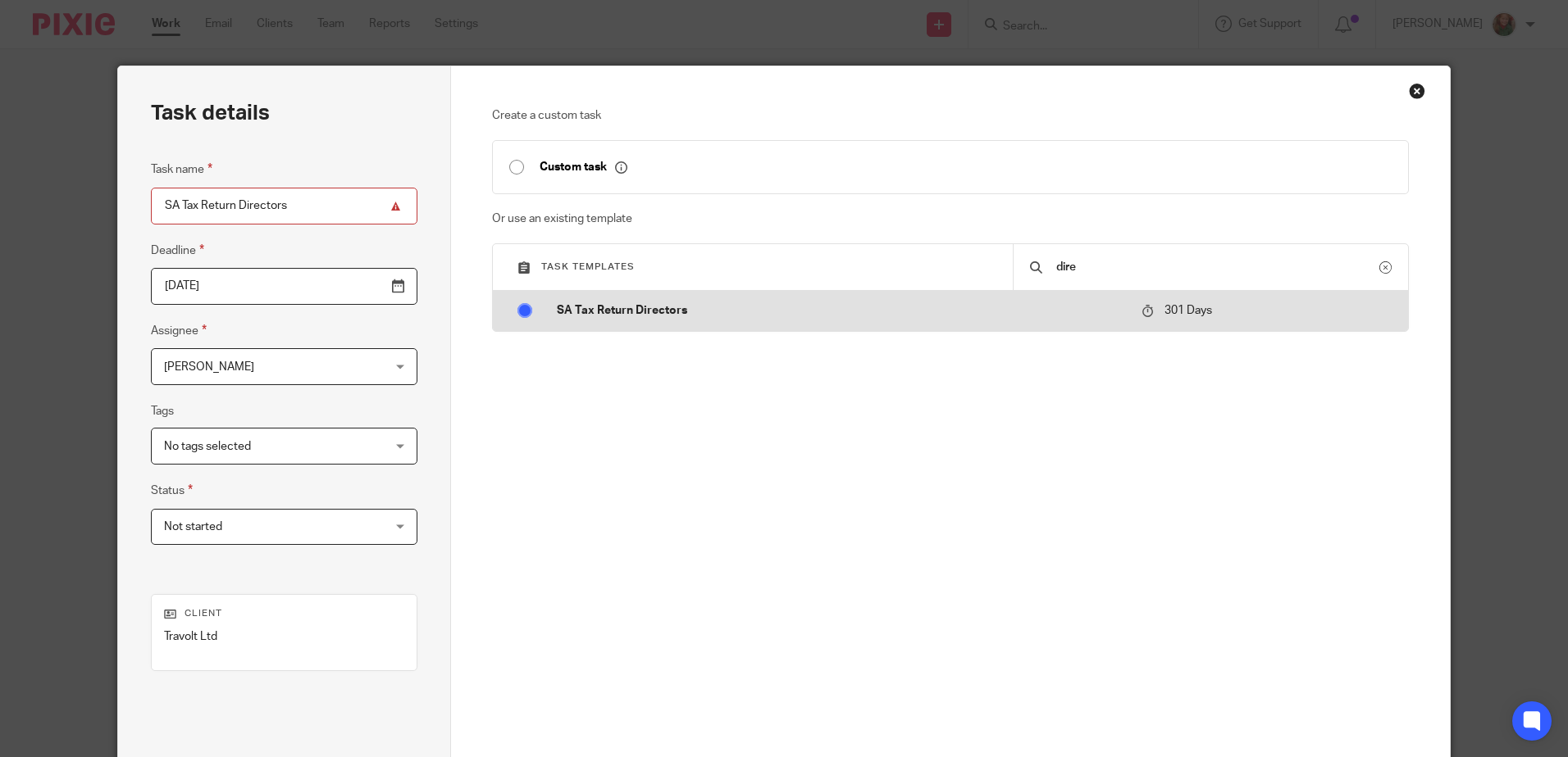
radio input "false"
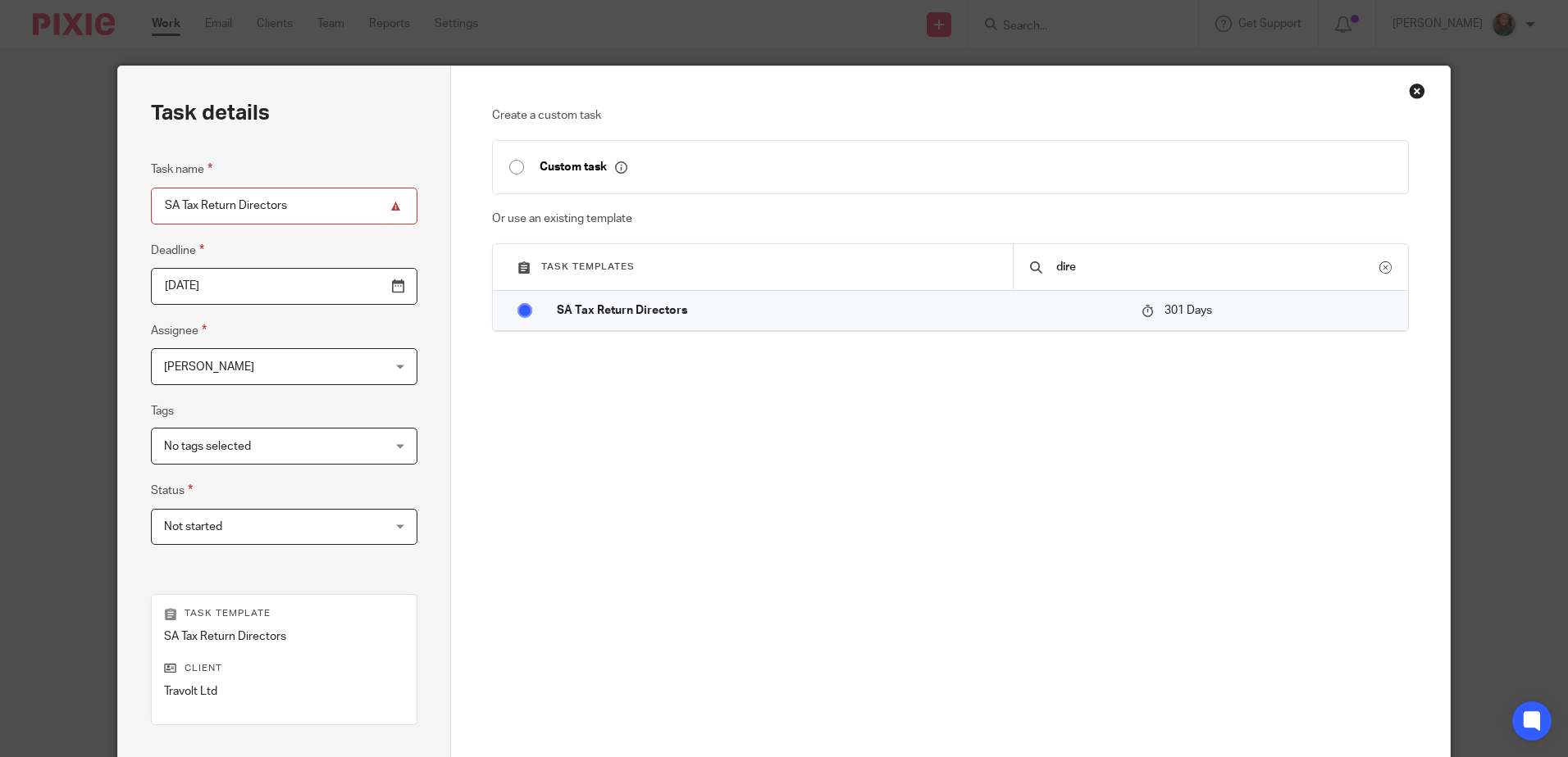
scroll to position [212, 0]
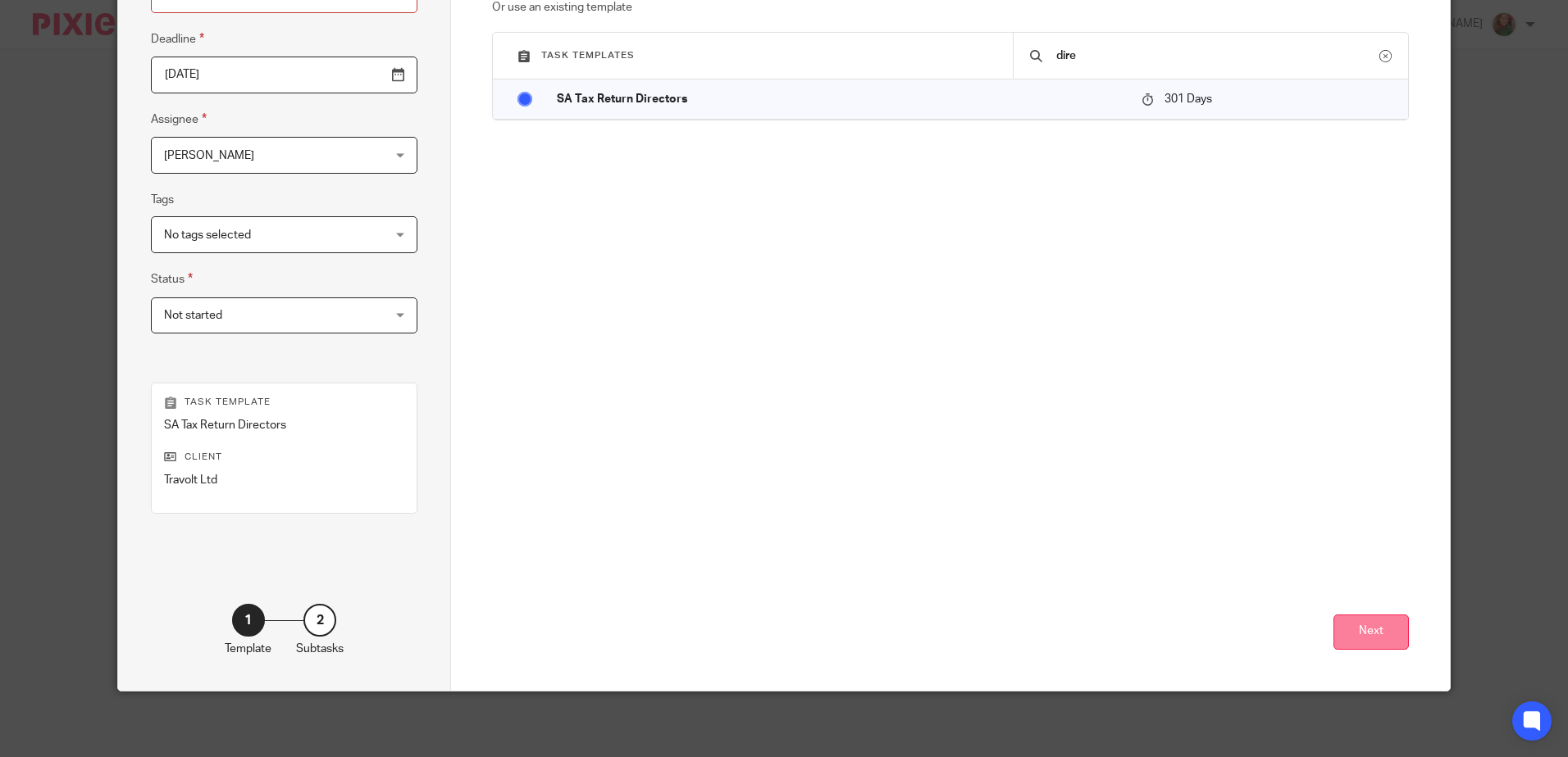
click at [1388, 635] on button "Next" at bounding box center [1371, 632] width 76 height 35
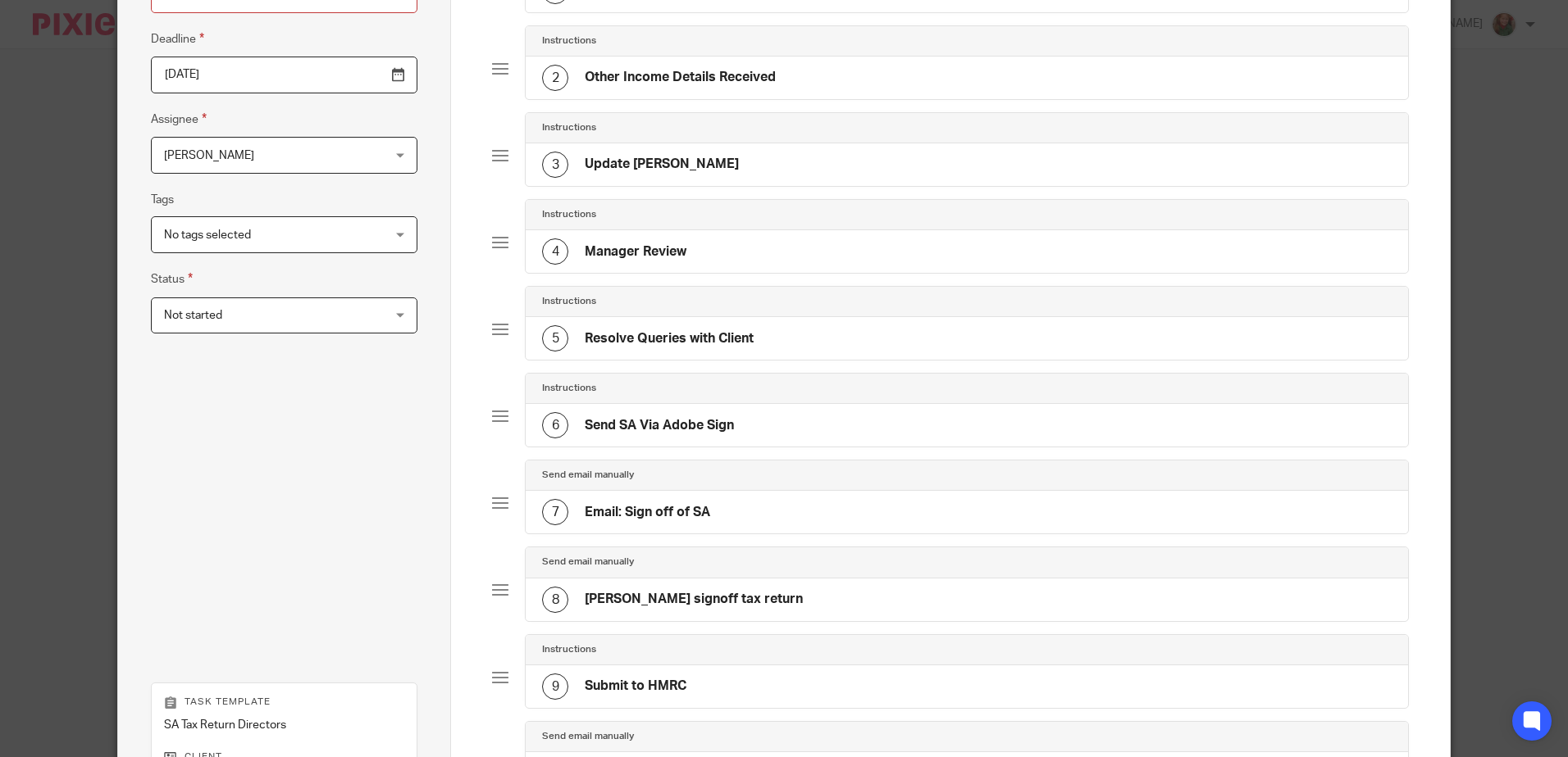
scroll to position [511, 0]
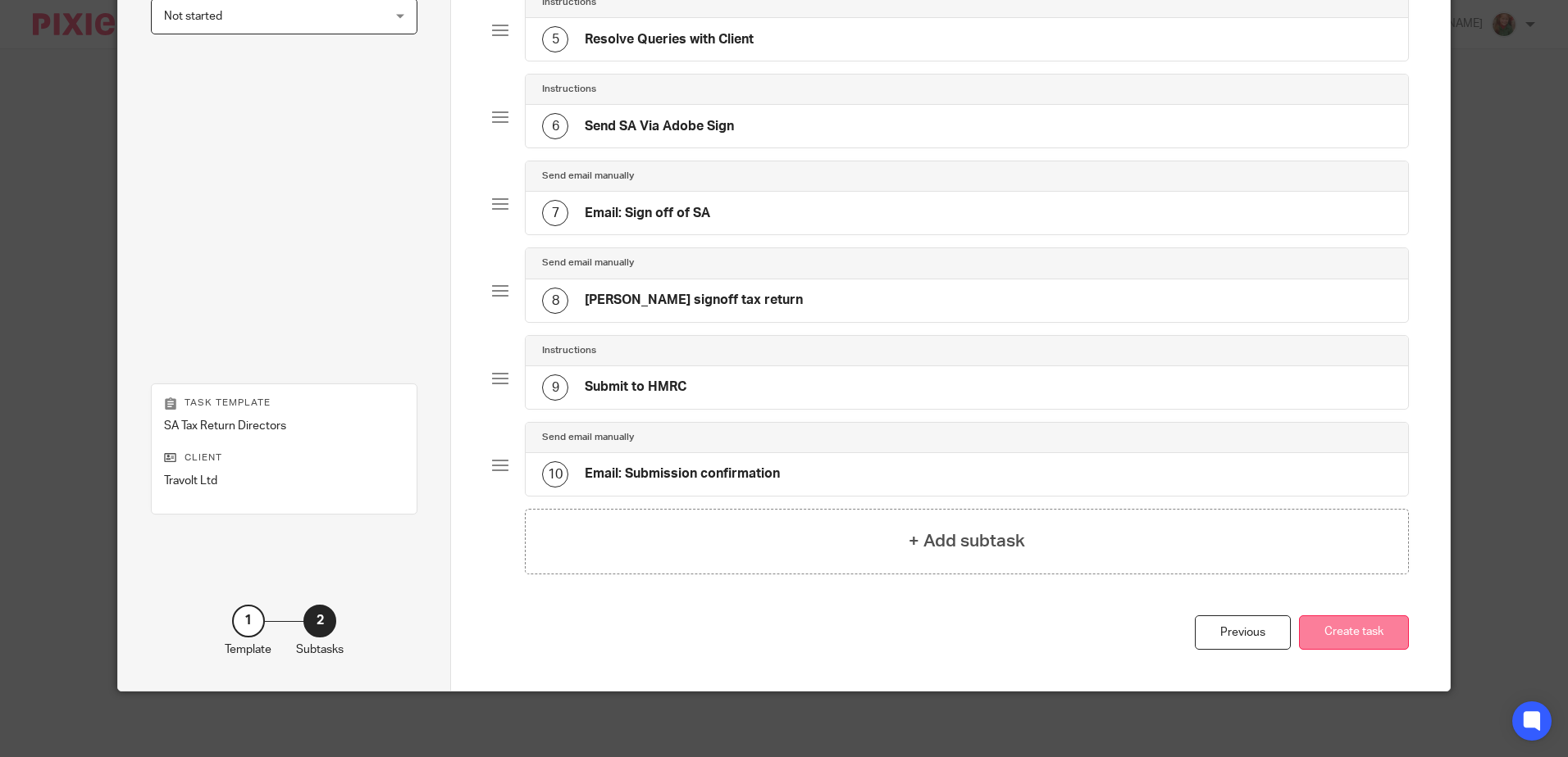
click at [1370, 638] on button "Create task" at bounding box center [1353, 632] width 110 height 35
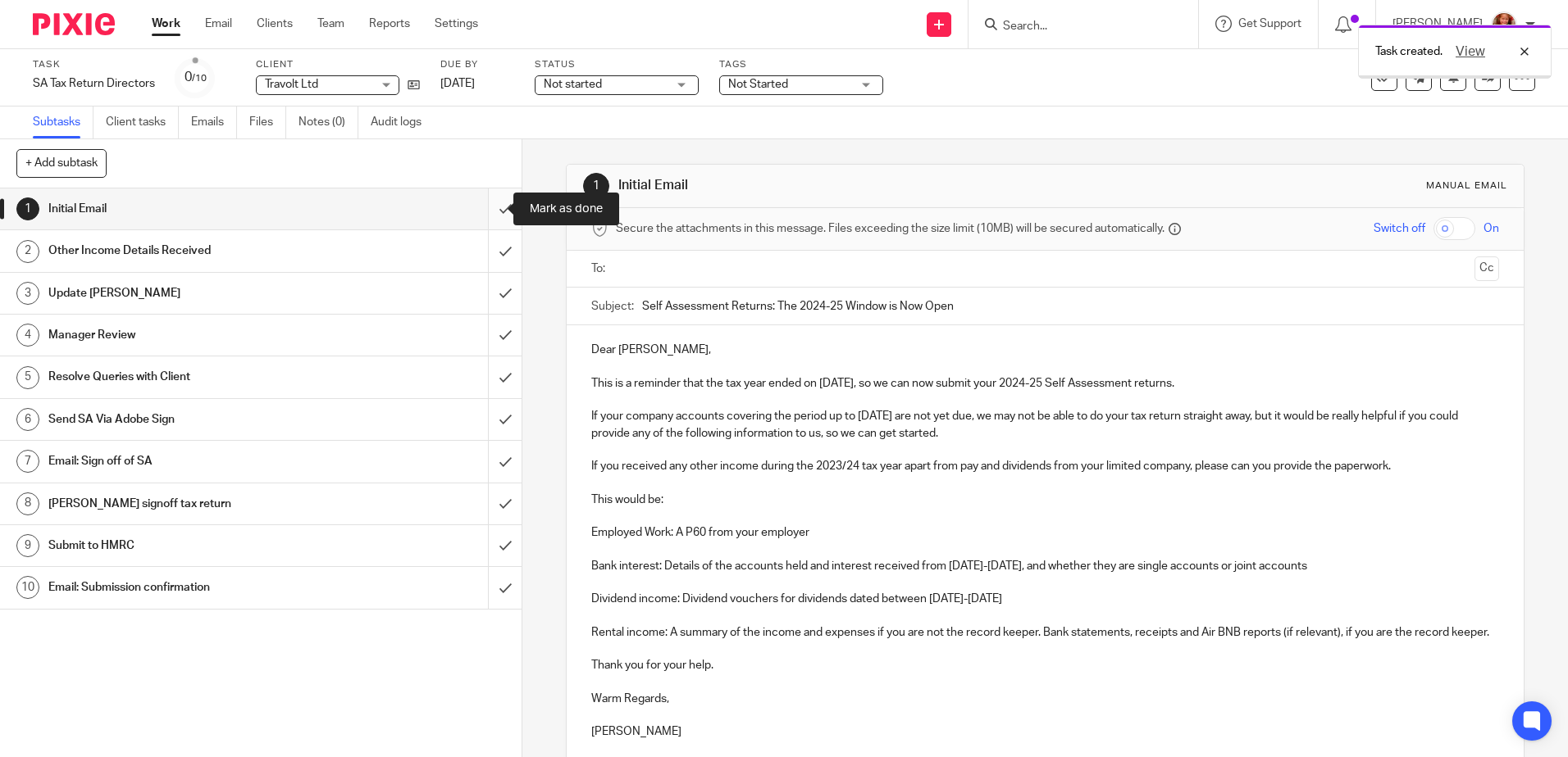
click at [491, 213] on input "submit" at bounding box center [261, 209] width 521 height 41
click at [490, 255] on input "submit" at bounding box center [261, 250] width 521 height 41
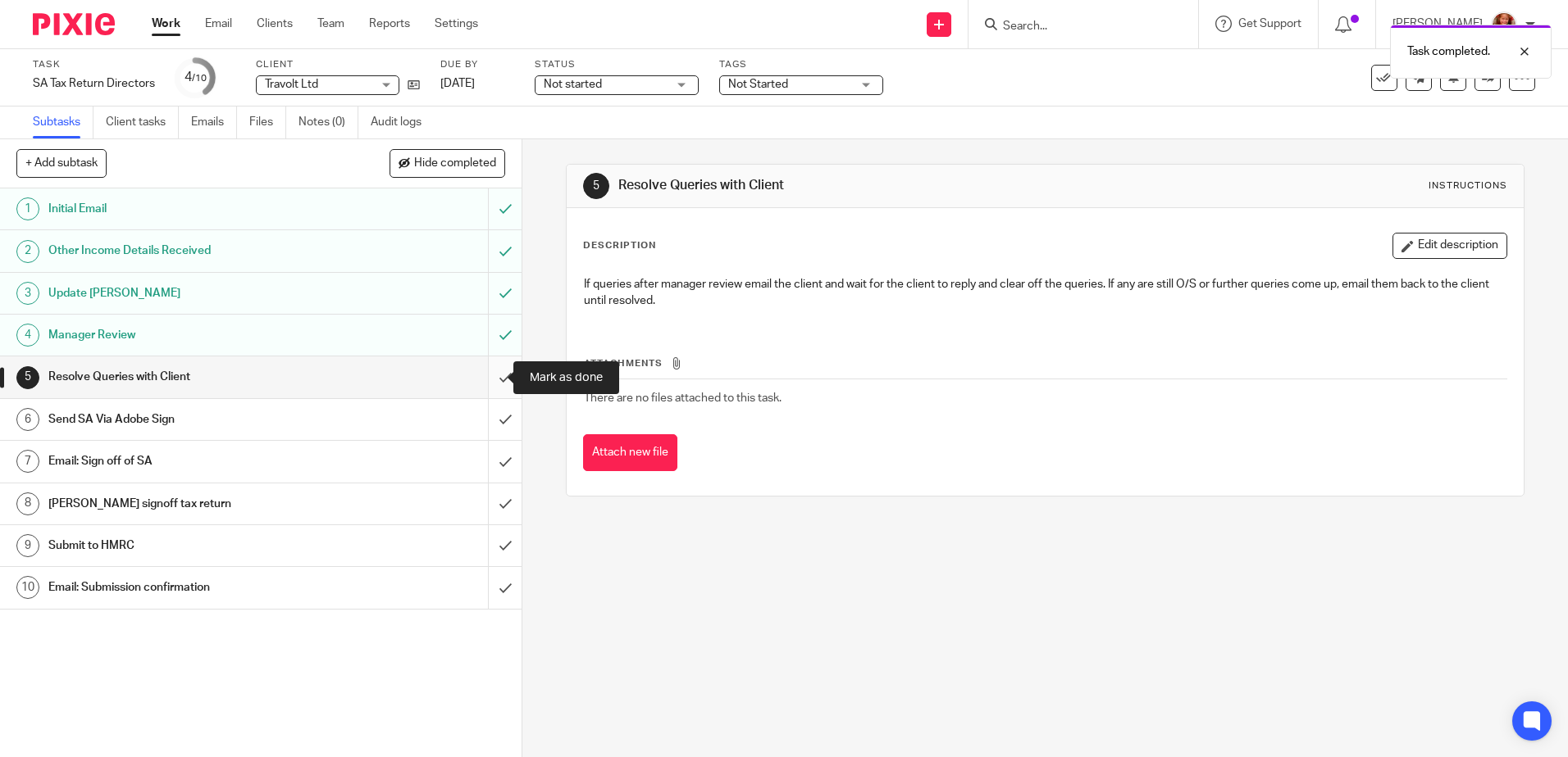
click at [490, 380] on input "submit" at bounding box center [261, 377] width 521 height 41
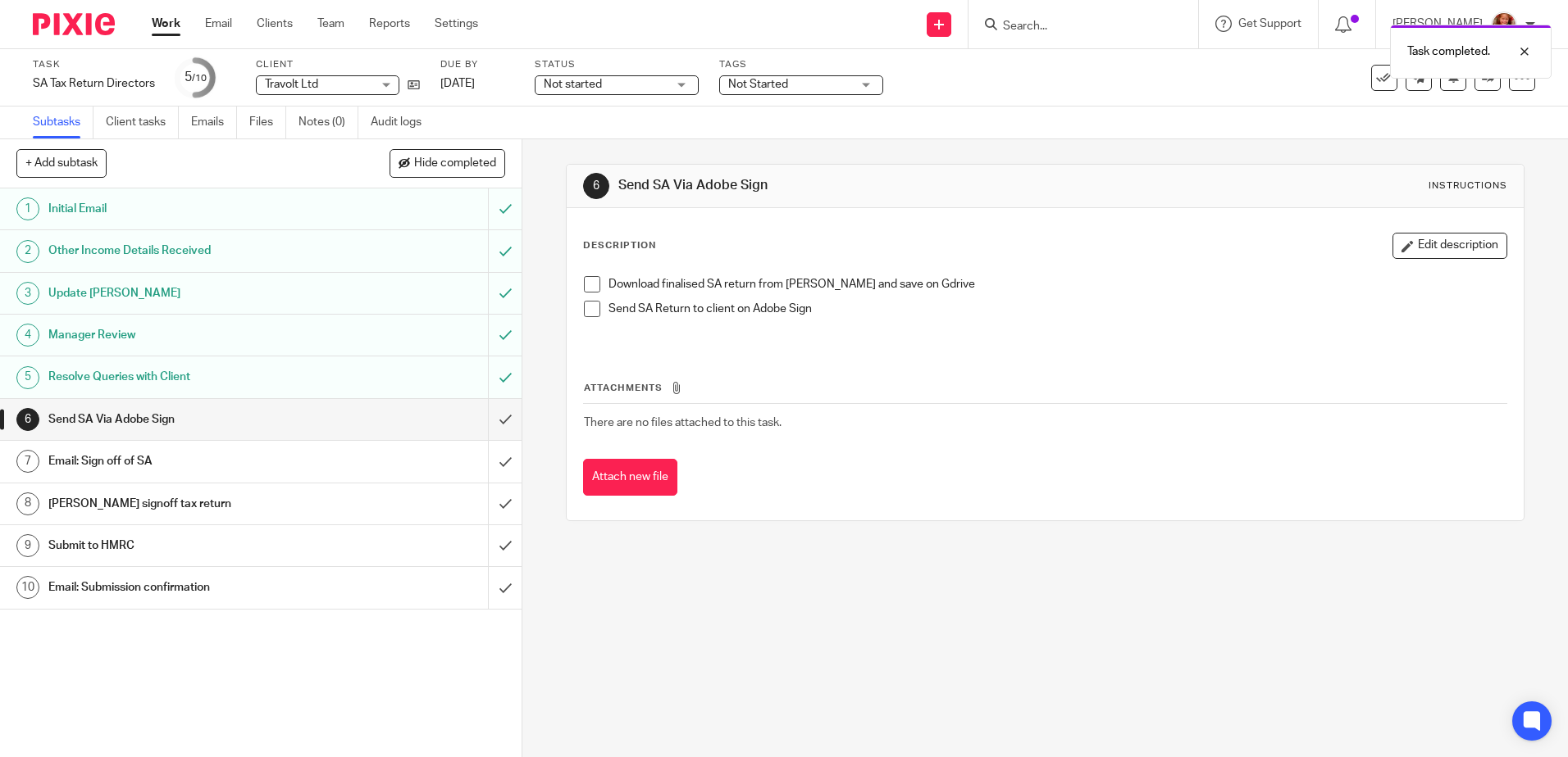
click at [586, 285] on span at bounding box center [591, 284] width 16 height 16
click at [586, 309] on span at bounding box center [591, 309] width 16 height 16
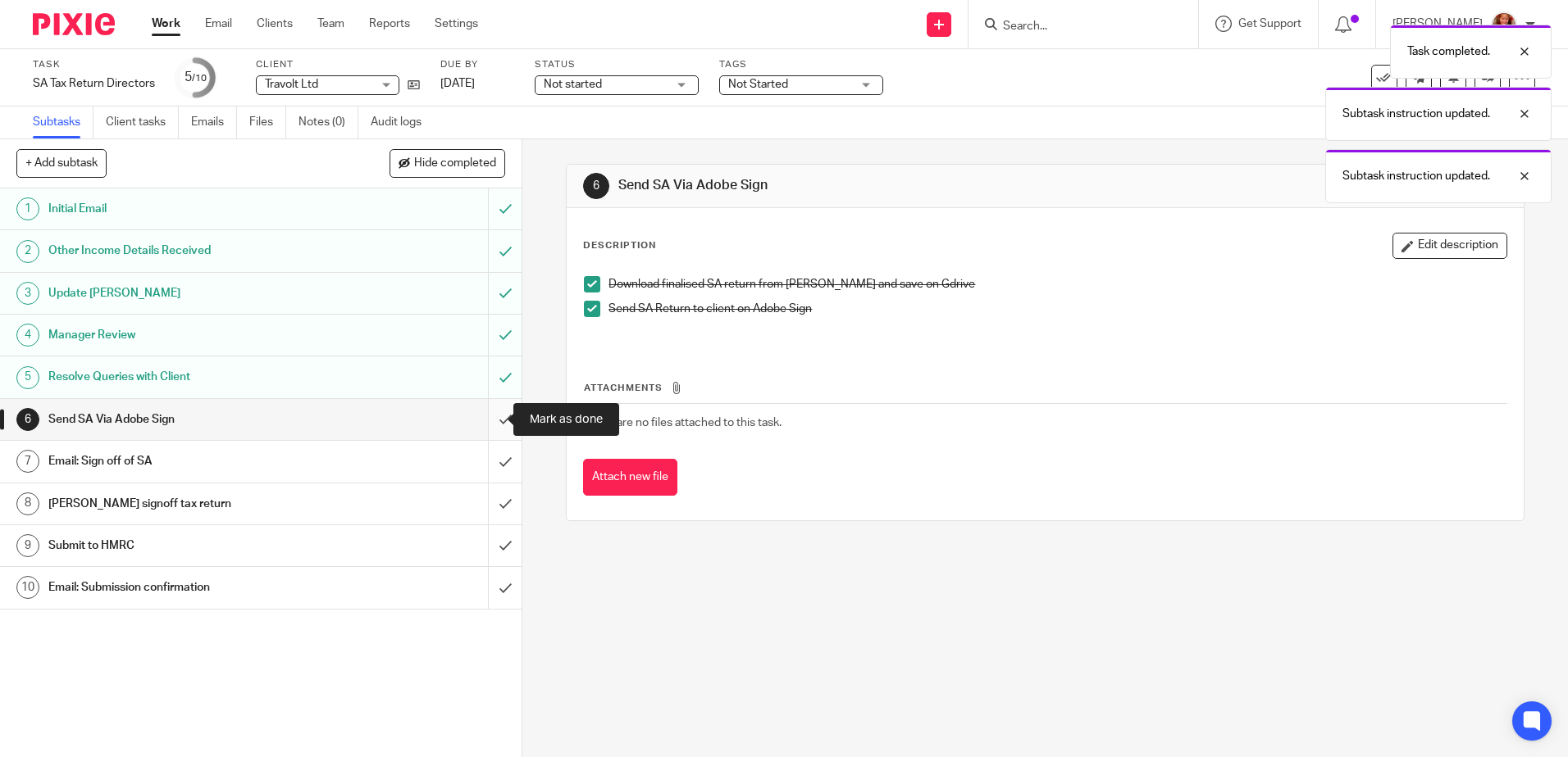
click at [490, 425] on input "submit" at bounding box center [261, 420] width 521 height 41
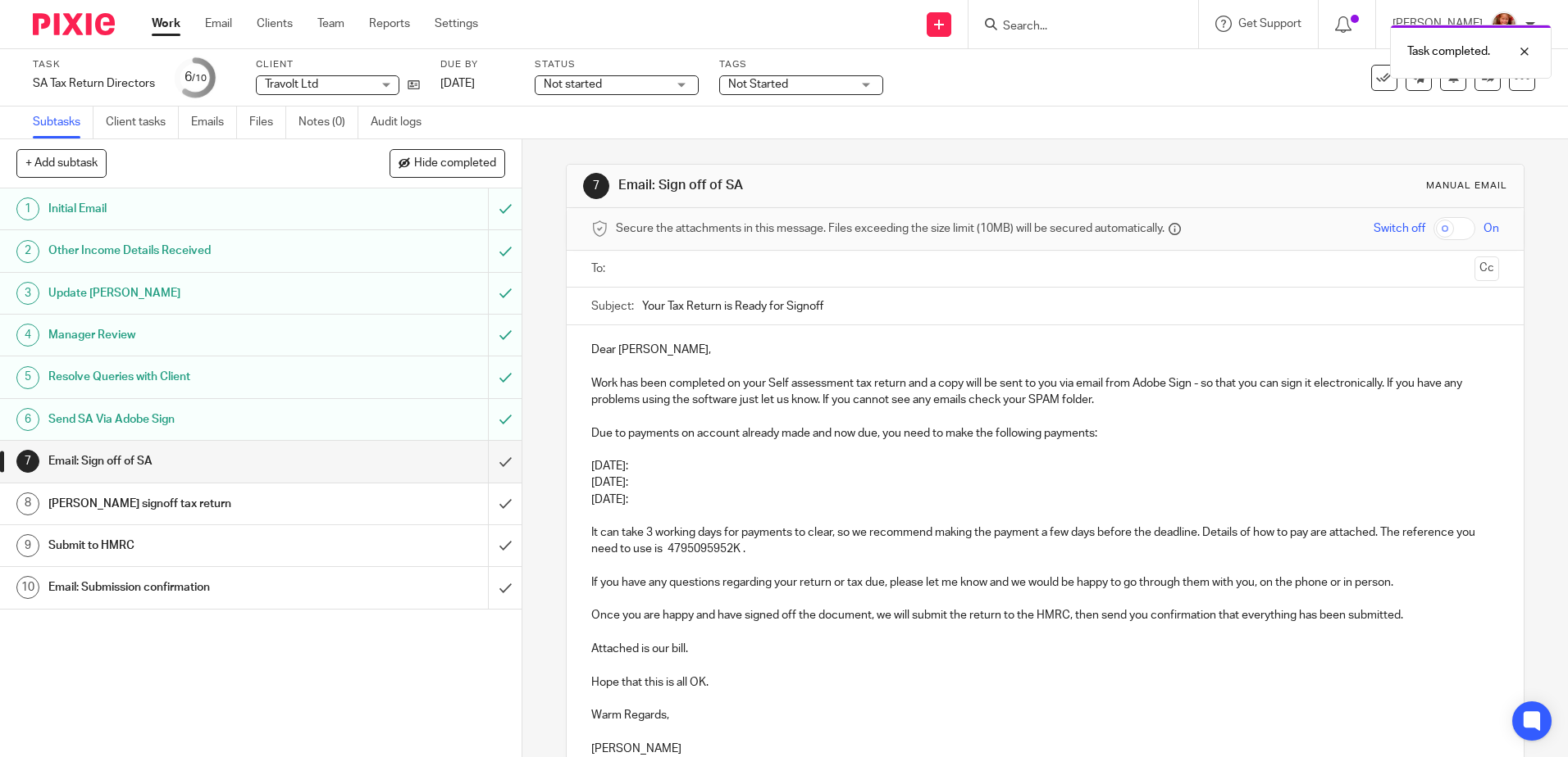
click at [1109, 401] on p "Work has been completed on your Self assessment tax return and a copy will be s…" at bounding box center [1045, 392] width 907 height 34
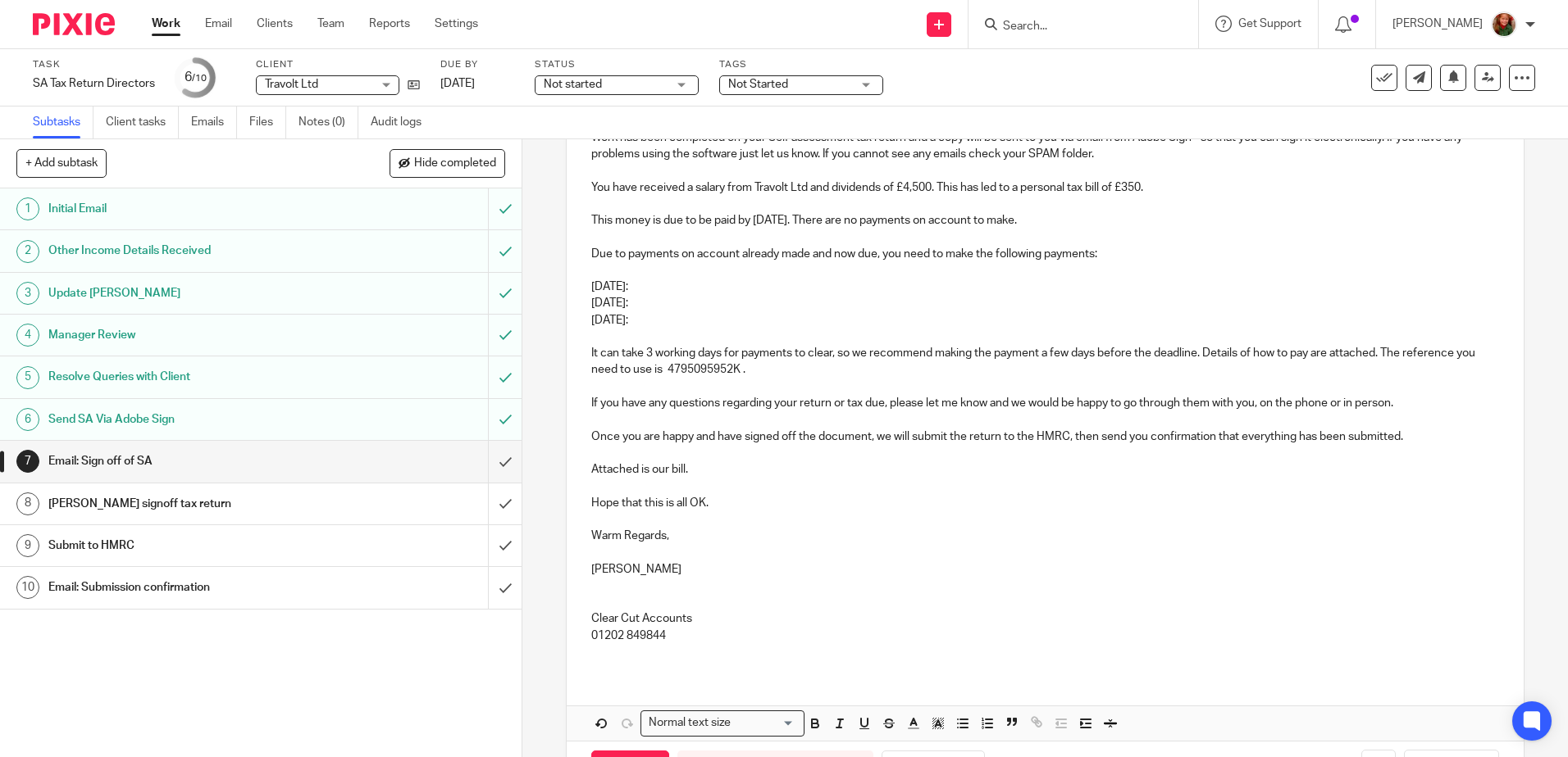
scroll to position [164, 0]
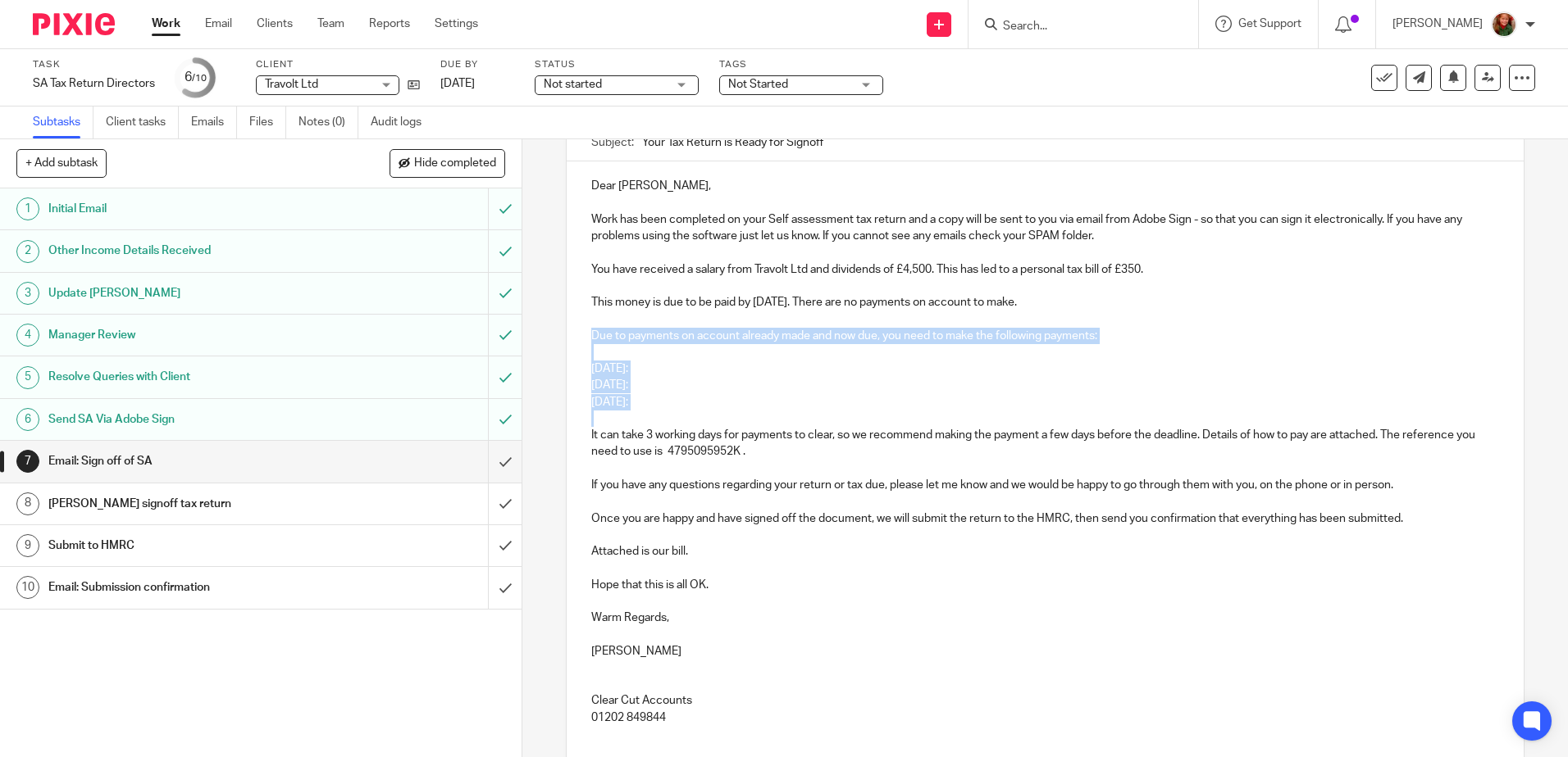
drag, startPoint x: 582, startPoint y: 334, endPoint x: 796, endPoint y: 416, distance: 229.2
click at [796, 416] on div "Dear Travers, Work has been completed on your Self assessment tax return and a …" at bounding box center [1044, 458] width 956 height 593
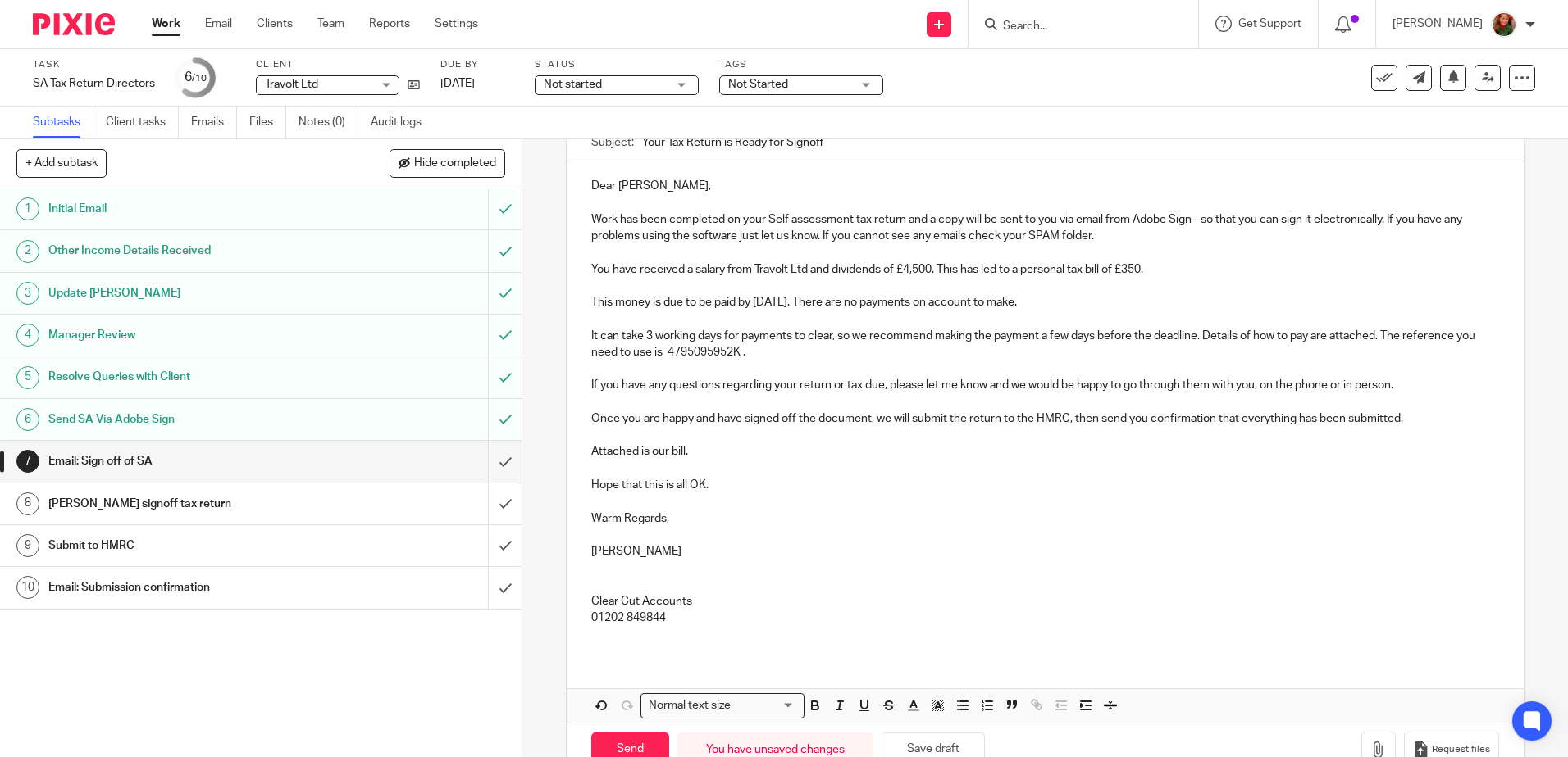
click at [1405, 382] on p "If you have any questions regarding your return or tax due, please let me know …" at bounding box center [1045, 385] width 907 height 16
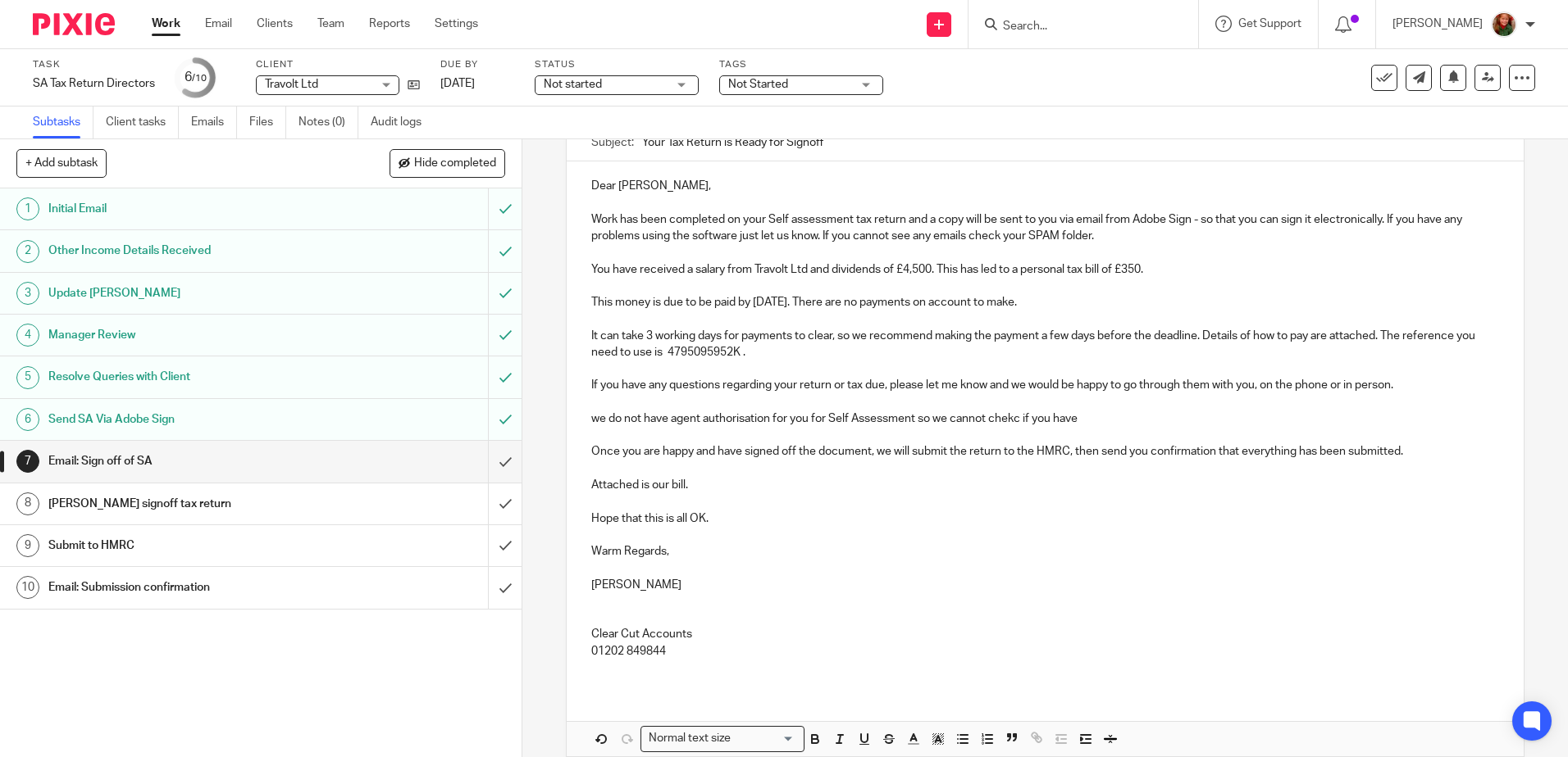
click at [1014, 419] on p "we do not have agent authorisation for you for Self Assessment so we cannot che…" at bounding box center [1045, 419] width 907 height 16
click at [1010, 419] on p "we do not have agent authorisation for you for Self Assessment so we cannot che…" at bounding box center [1045, 419] width 907 height 16
click at [1109, 420] on p "we do not have agent authorisation for you for Self Assessment so we cannot che…" at bounding box center [1045, 419] width 907 height 16
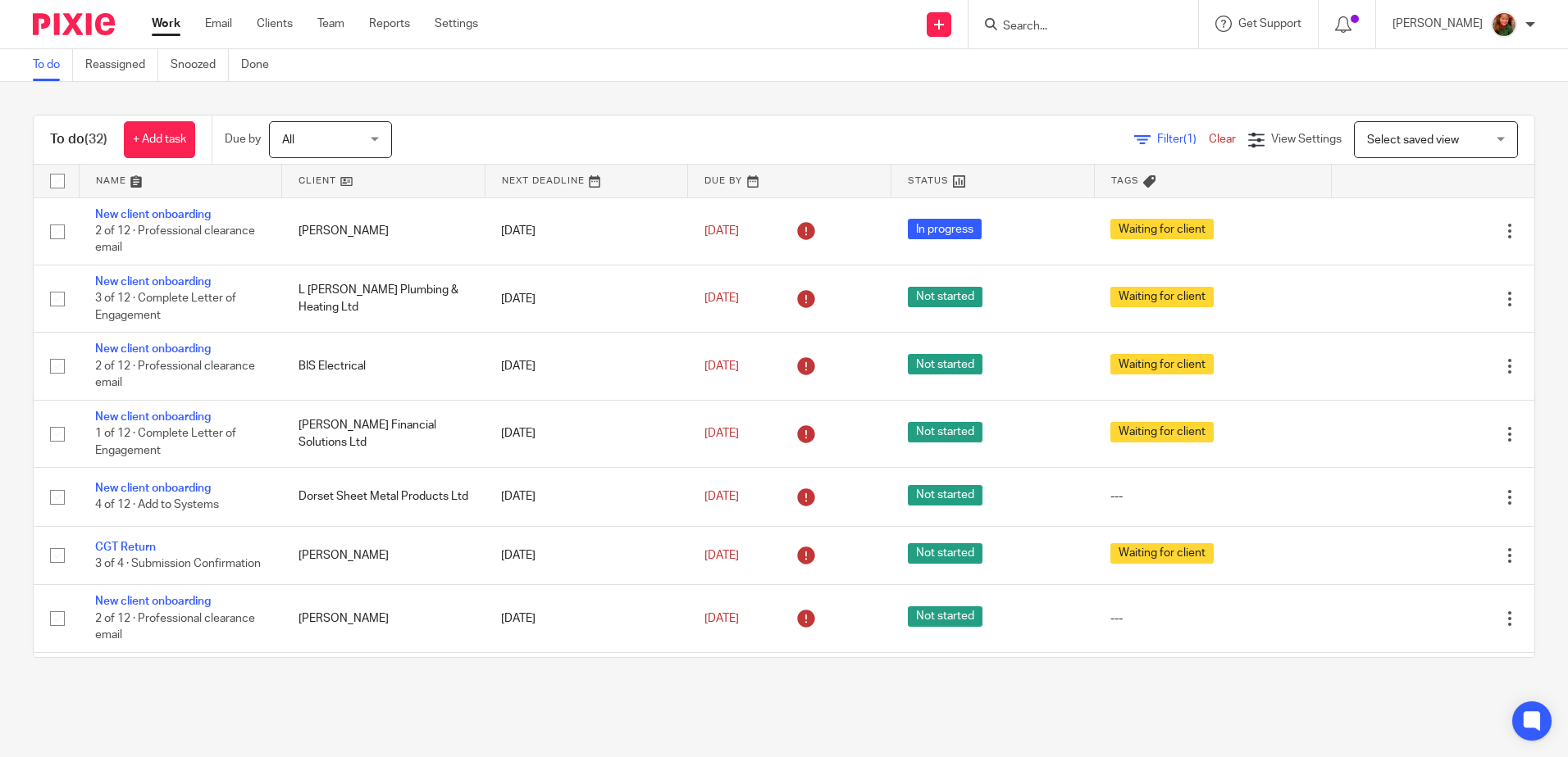
scroll to position [410, 0]
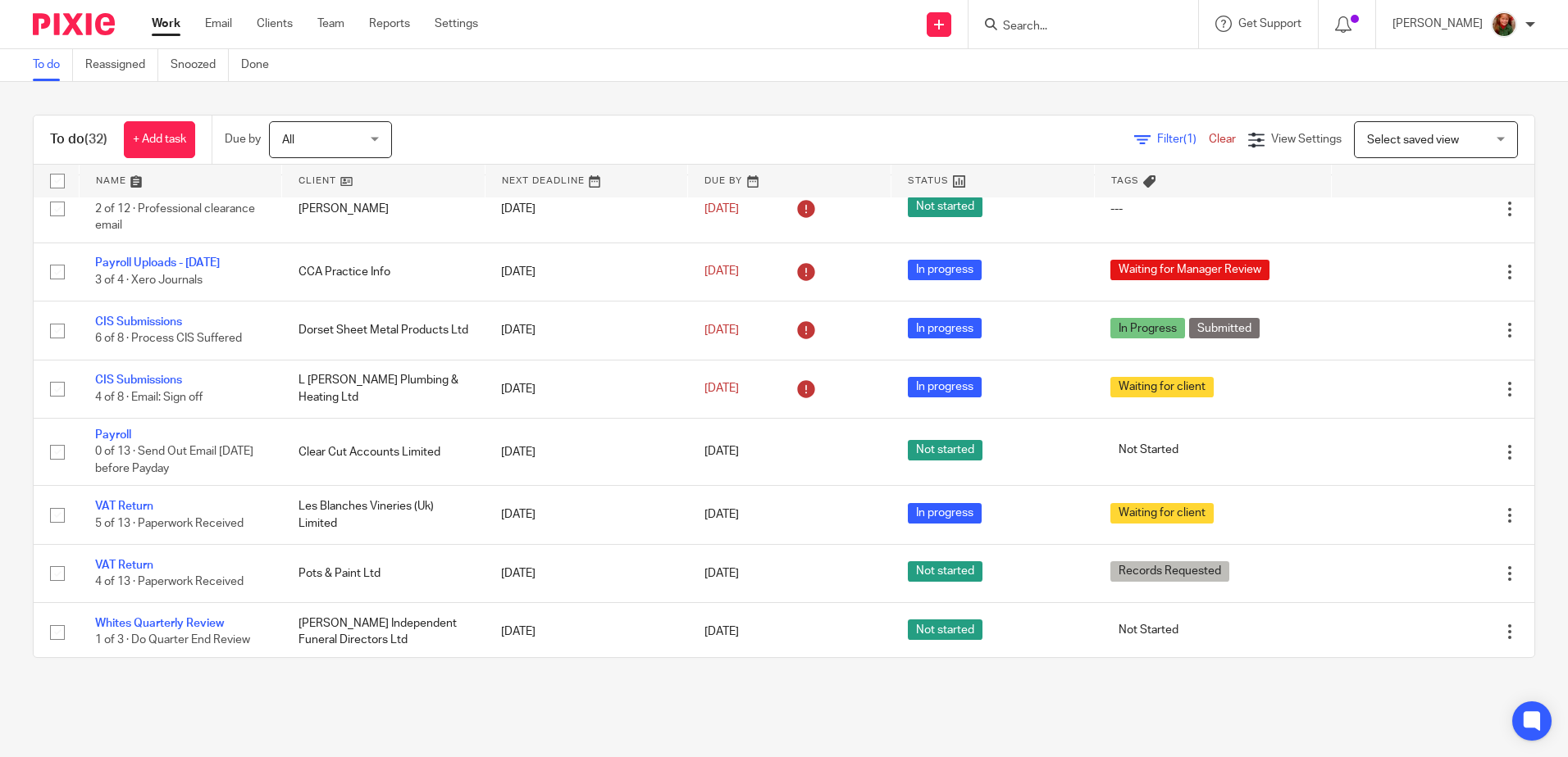
click at [1058, 26] on input "Search" at bounding box center [1074, 27] width 148 height 14
type input "travol"
click at [1082, 87] on link at bounding box center [1120, 70] width 245 height 37
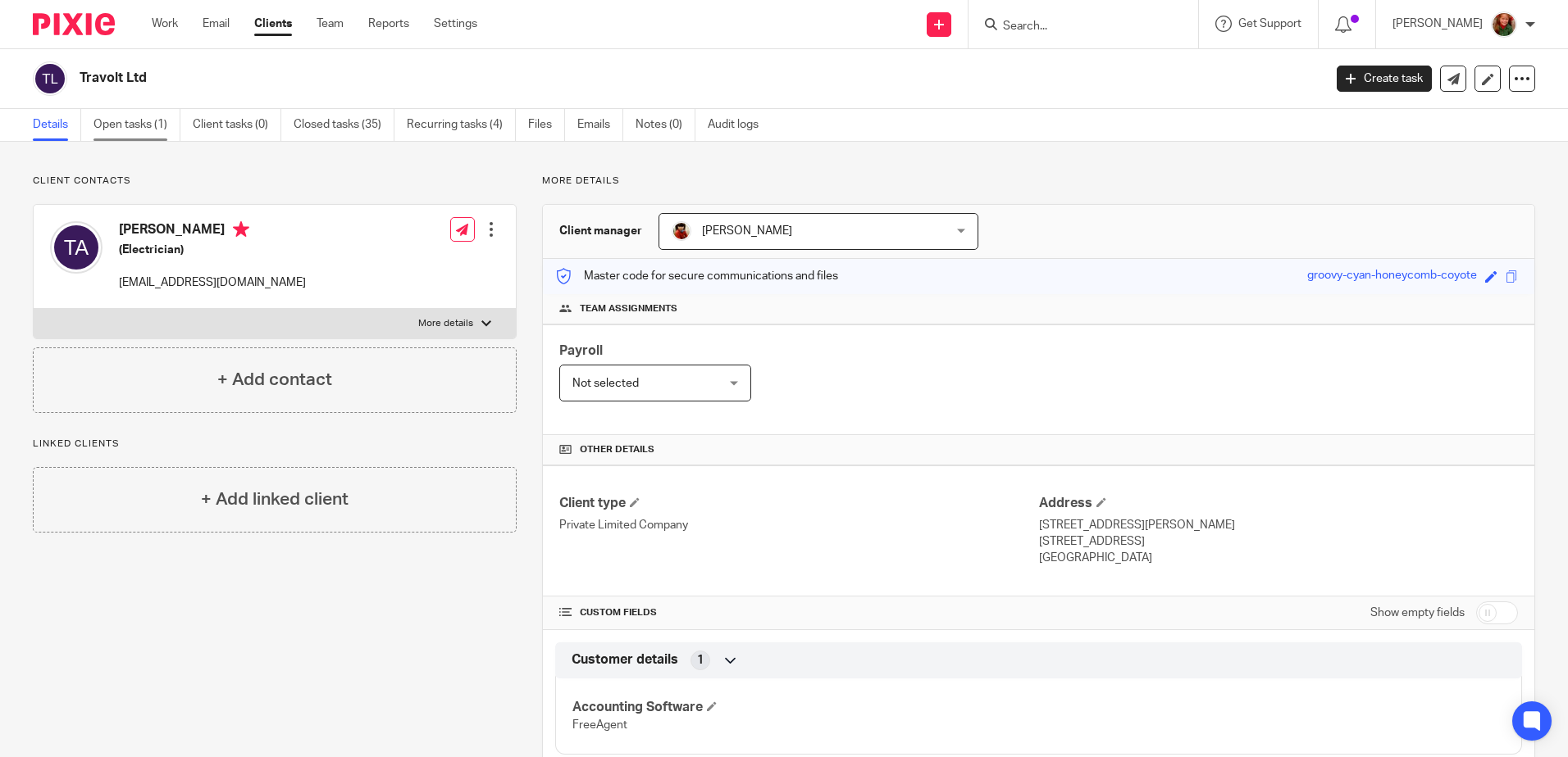
click at [123, 117] on link "Open tasks (1)" at bounding box center [137, 125] width 87 height 32
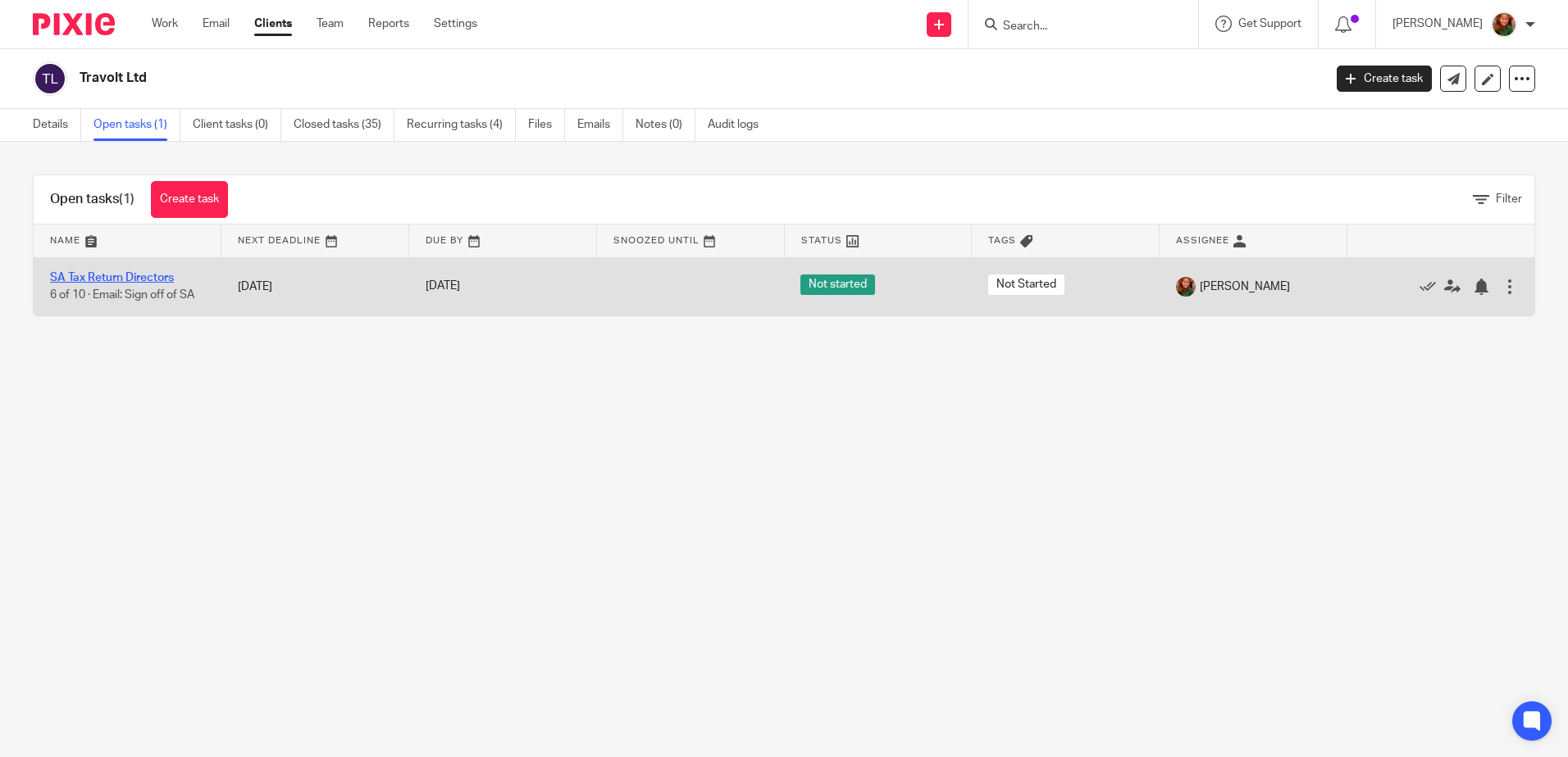
click at [127, 275] on link "SA Tax Return Directors" at bounding box center [111, 278] width 124 height 11
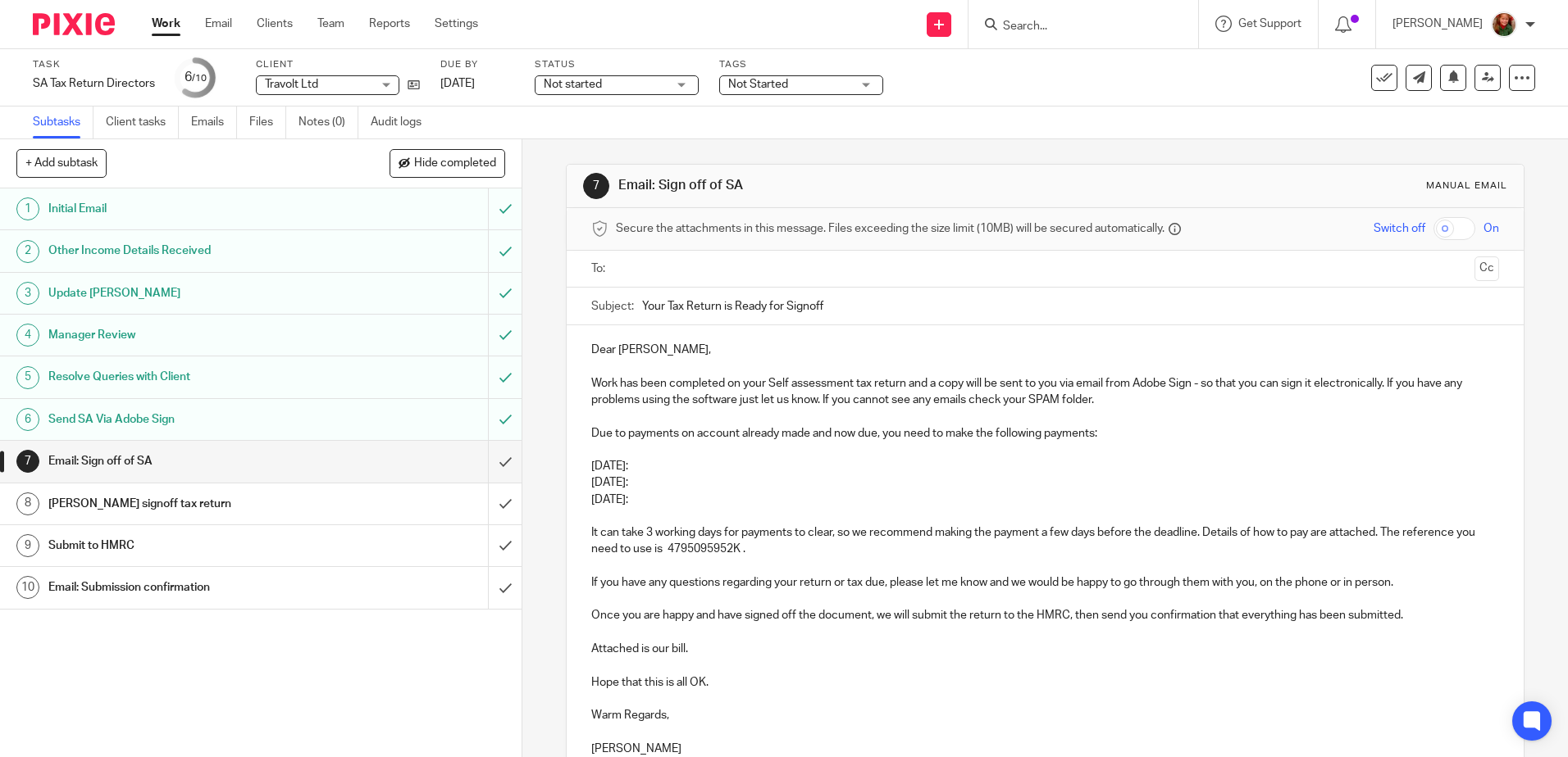
scroll to position [164, 0]
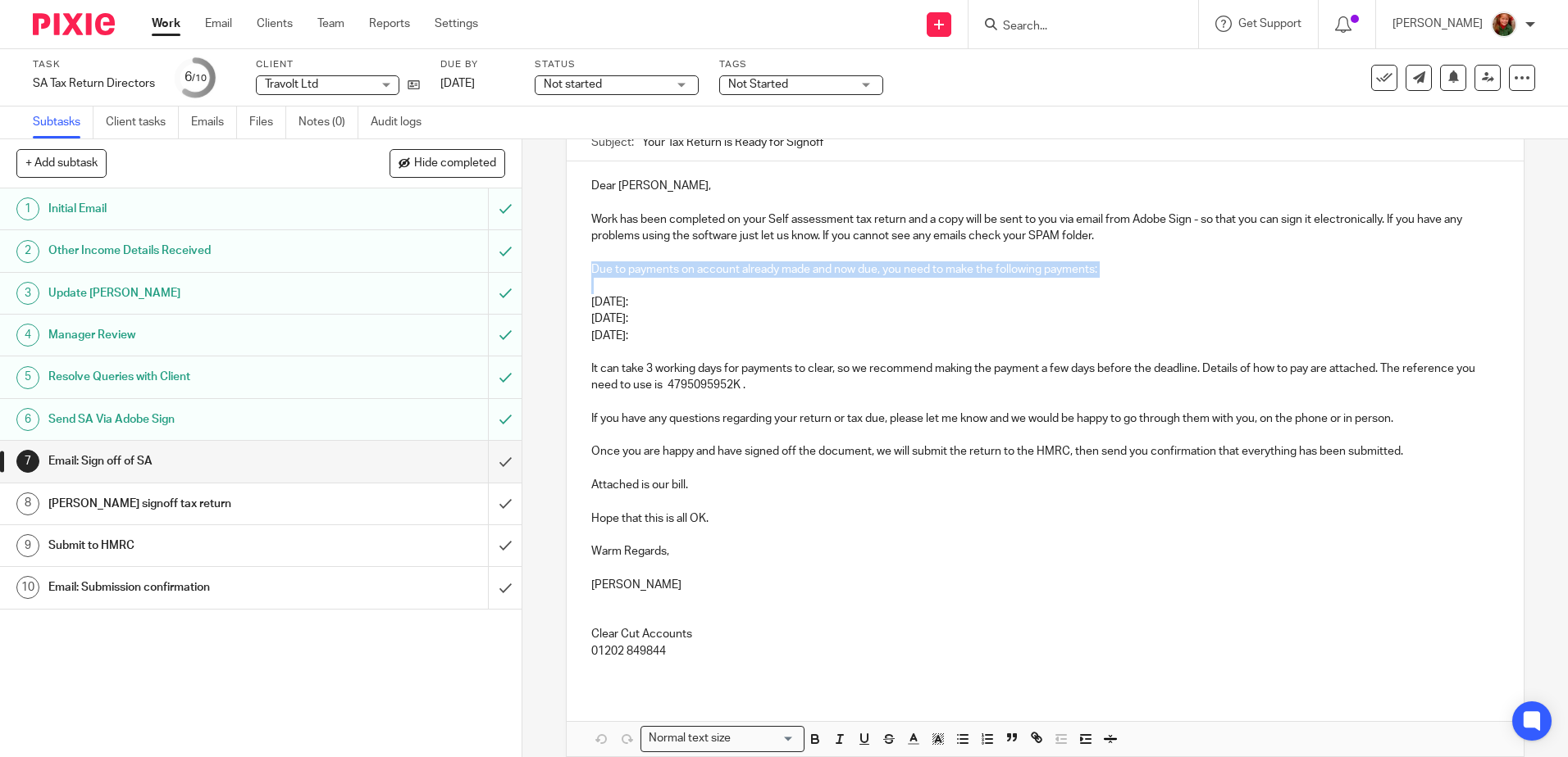
drag, startPoint x: 582, startPoint y: 269, endPoint x: 1108, endPoint y: 287, distance: 526.3
click at [1108, 287] on div "Dear Travers, Work has been completed on your Self assessment tax return and a …" at bounding box center [1044, 425] width 956 height 527
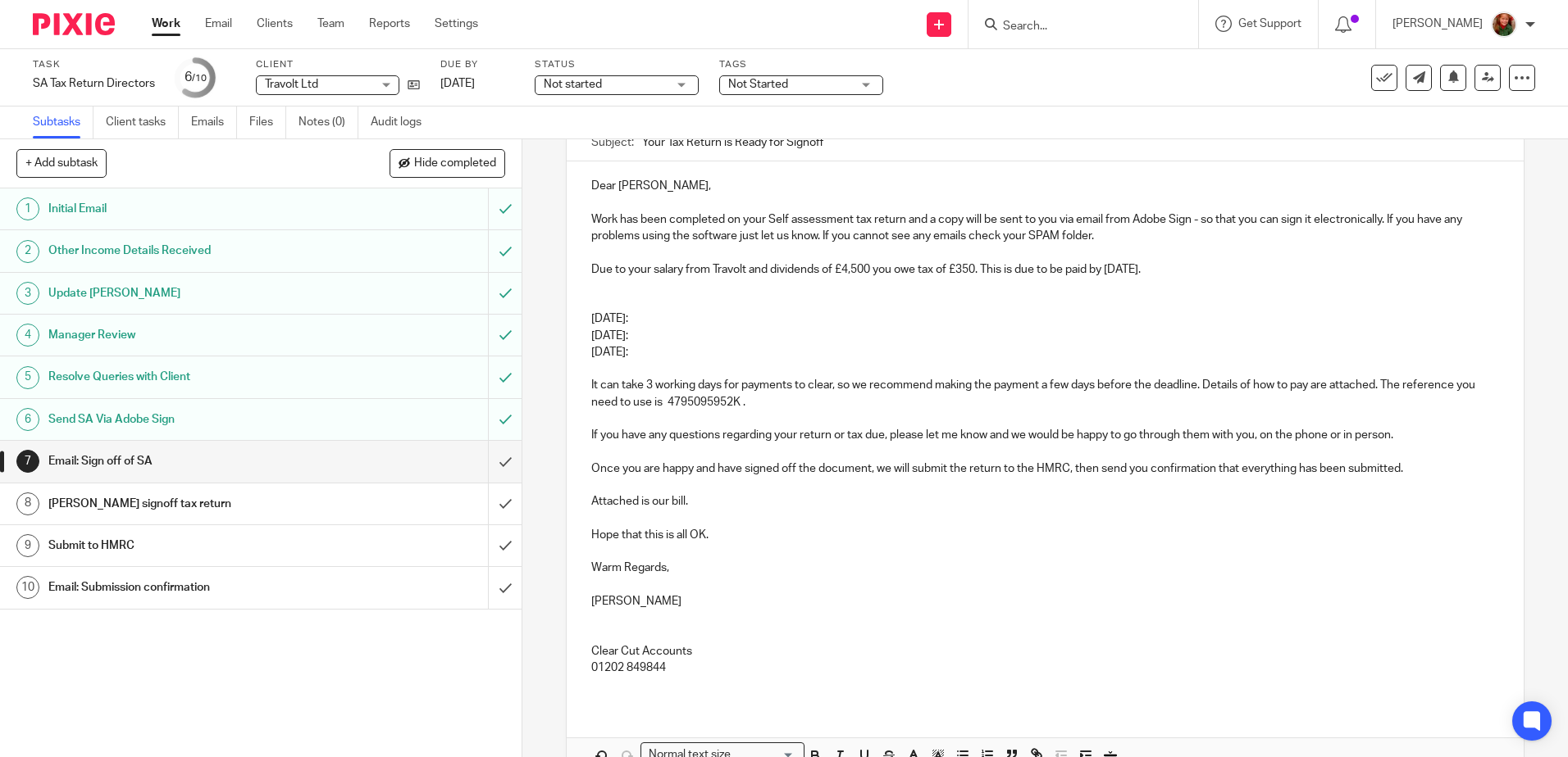
drag, startPoint x: 587, startPoint y: 293, endPoint x: 720, endPoint y: 353, distance: 145.9
click at [720, 353] on div "Dear Travers, Work has been completed on your Self assessment tax return and a …" at bounding box center [1044, 433] width 956 height 543
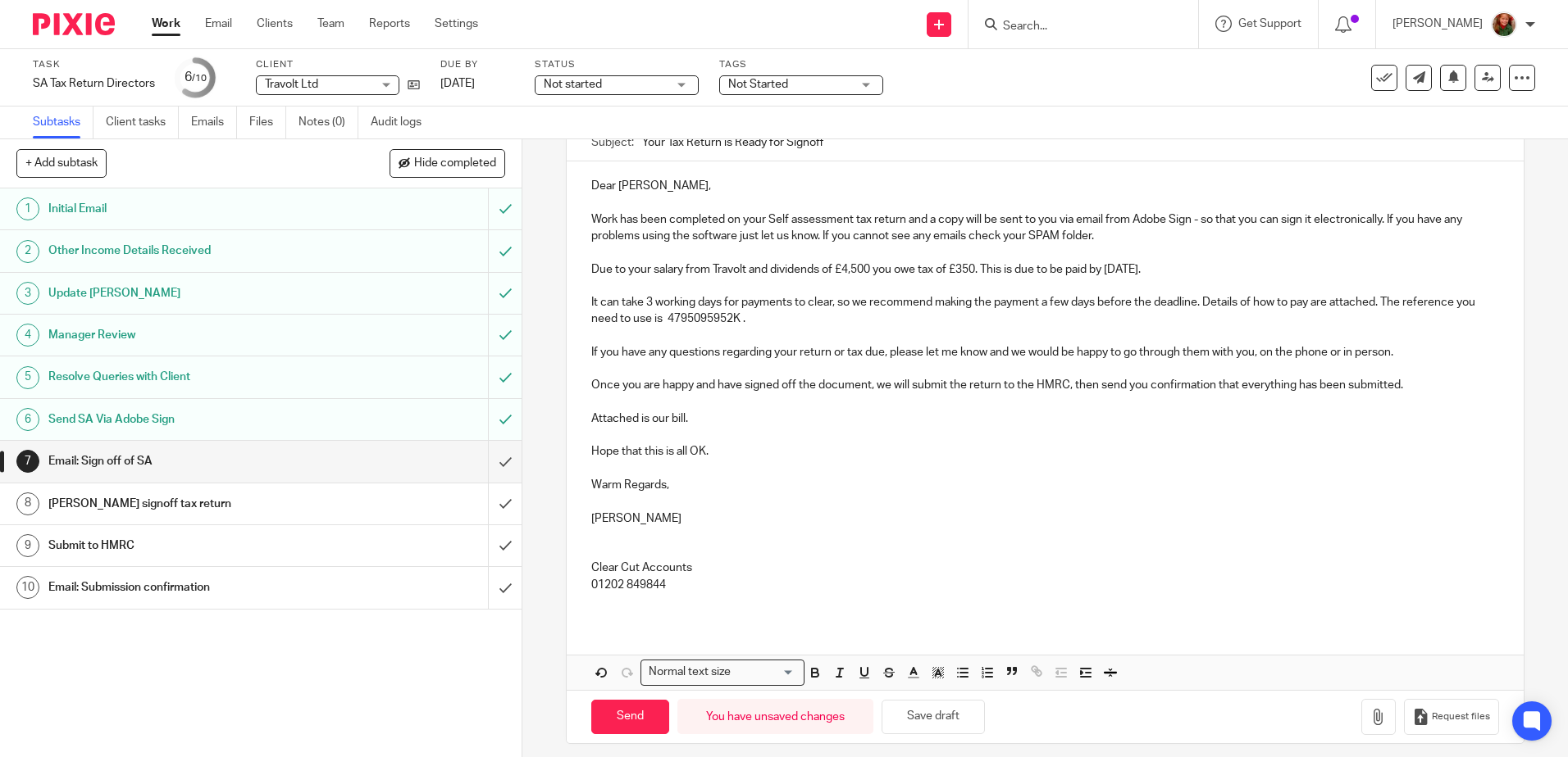
click at [1400, 353] on p "If you have any questions regarding your return or tax due, please let me know …" at bounding box center [1045, 352] width 907 height 16
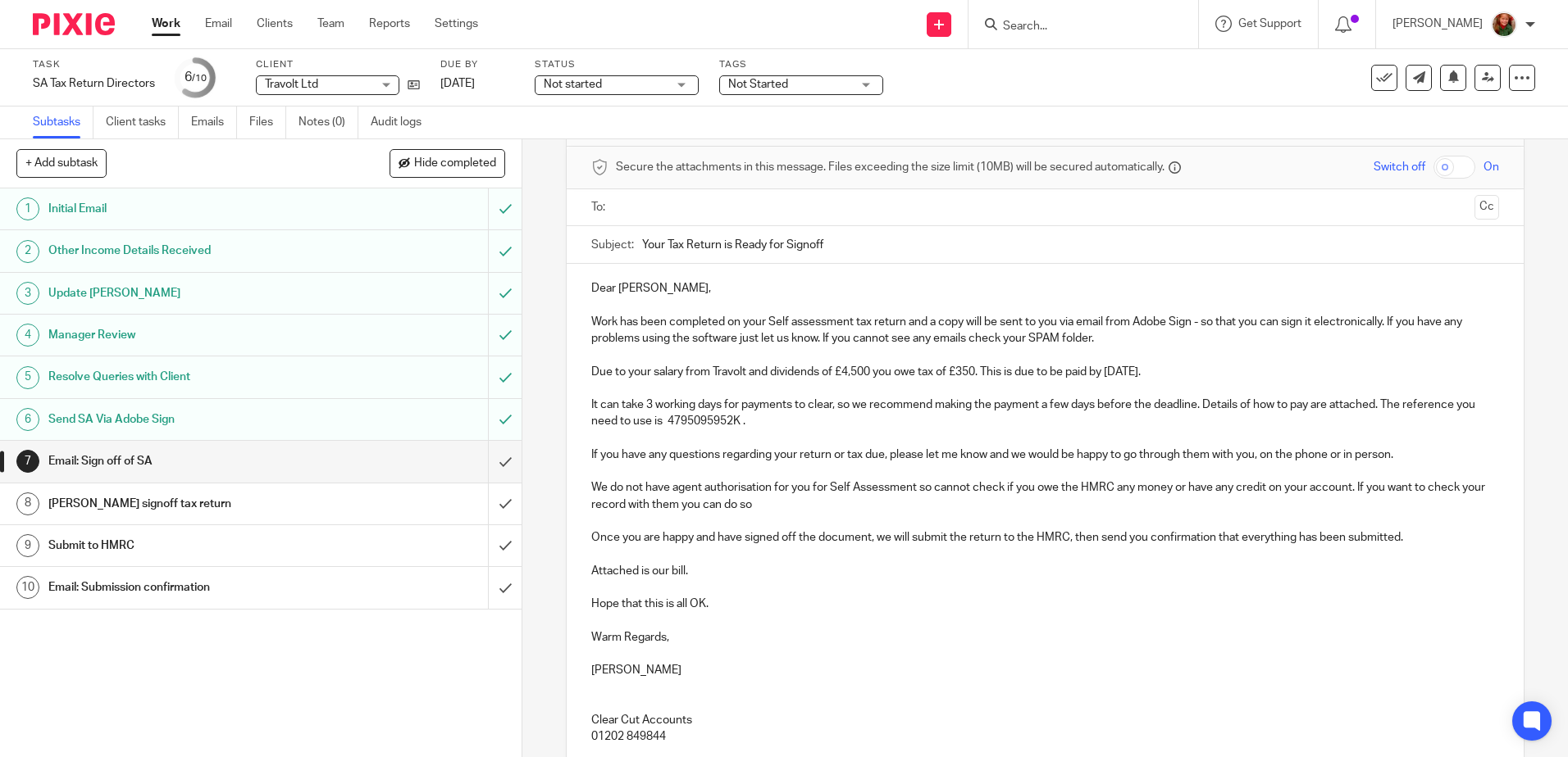
scroll to position [225, 0]
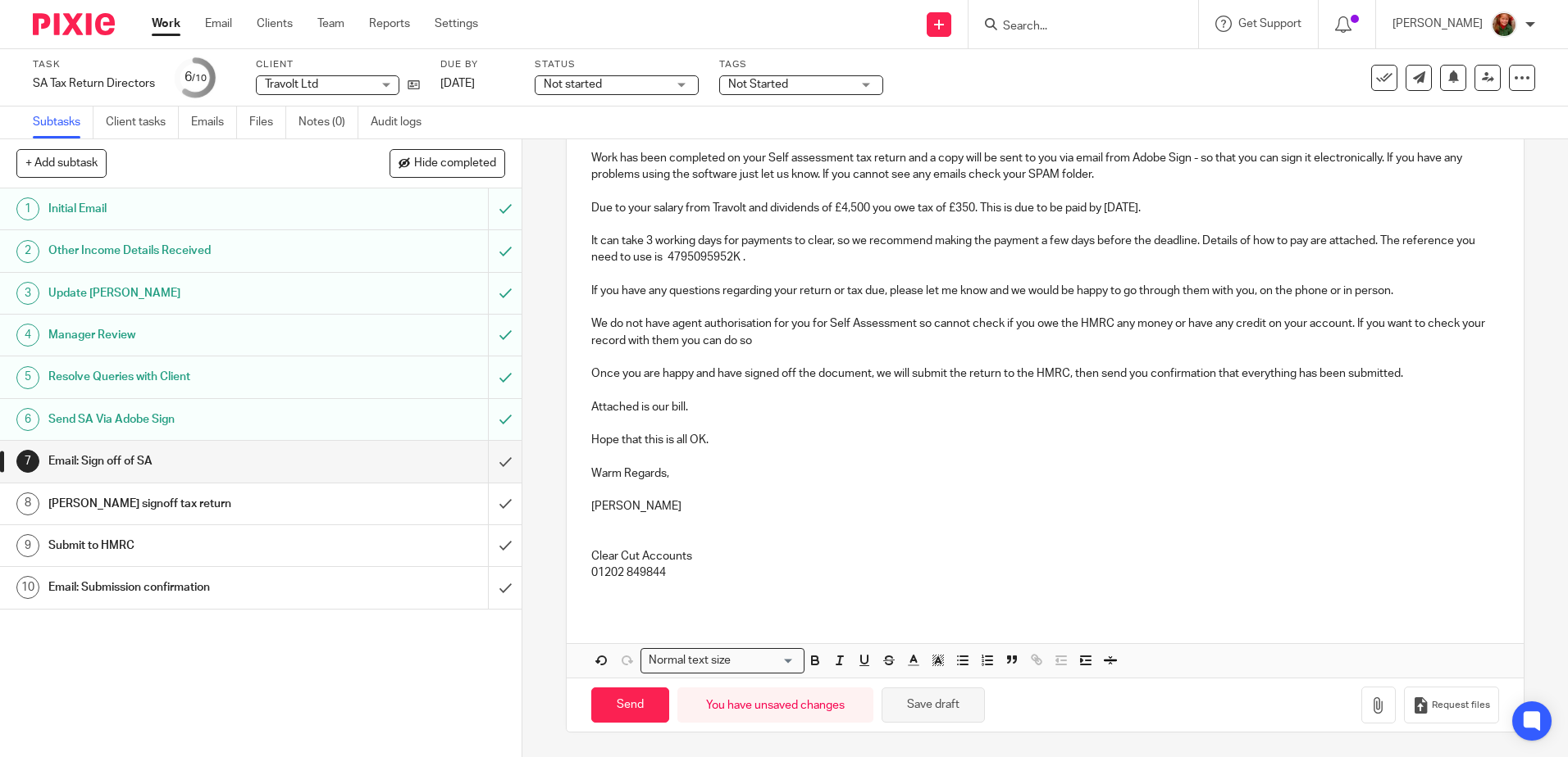
click at [915, 708] on button "Save draft" at bounding box center [934, 705] width 104 height 35
click at [921, 713] on button "Save draft" at bounding box center [934, 705] width 104 height 35
click at [1361, 718] on button "button" at bounding box center [1378, 705] width 35 height 36
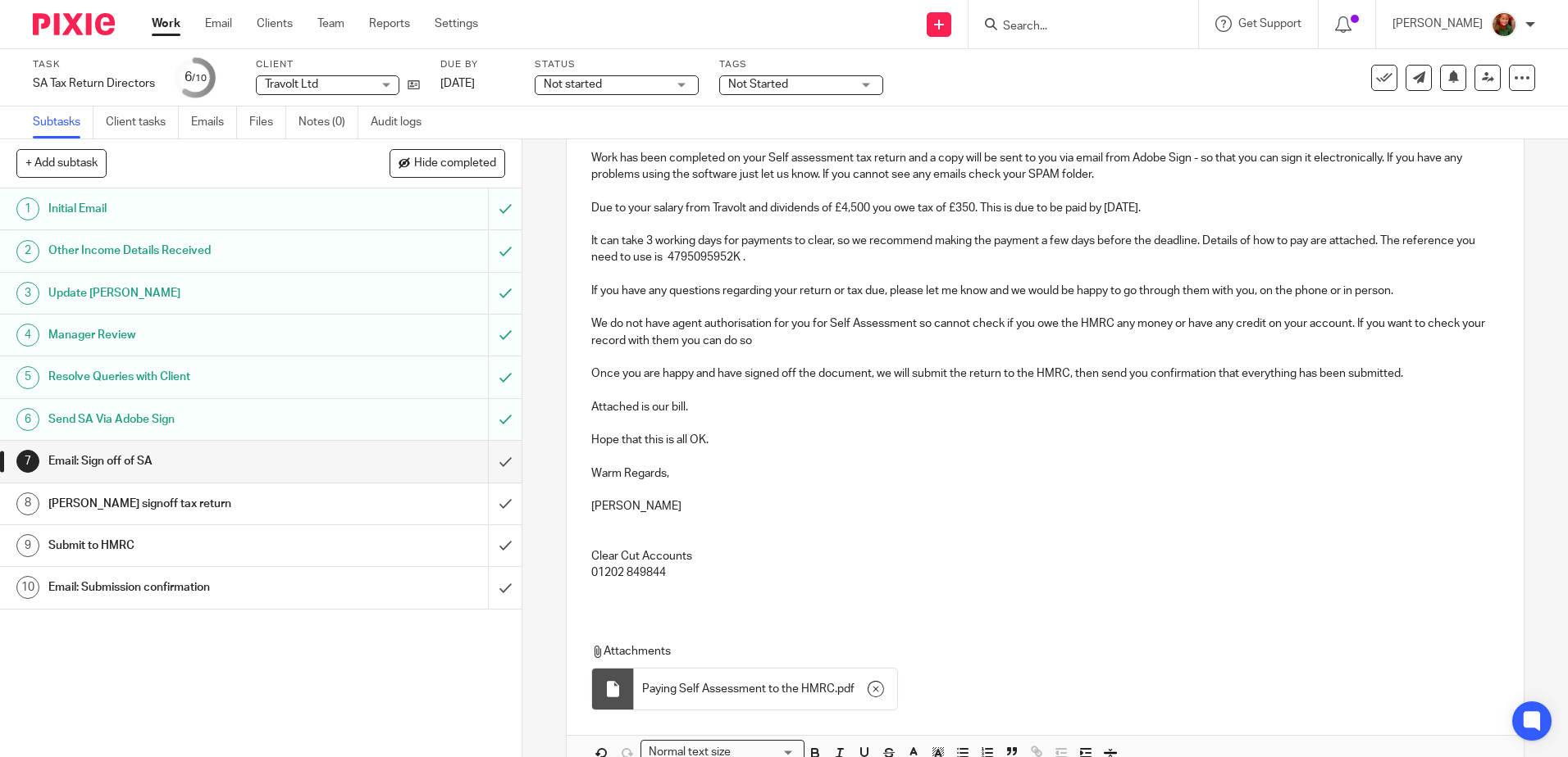
scroll to position [61, 0]
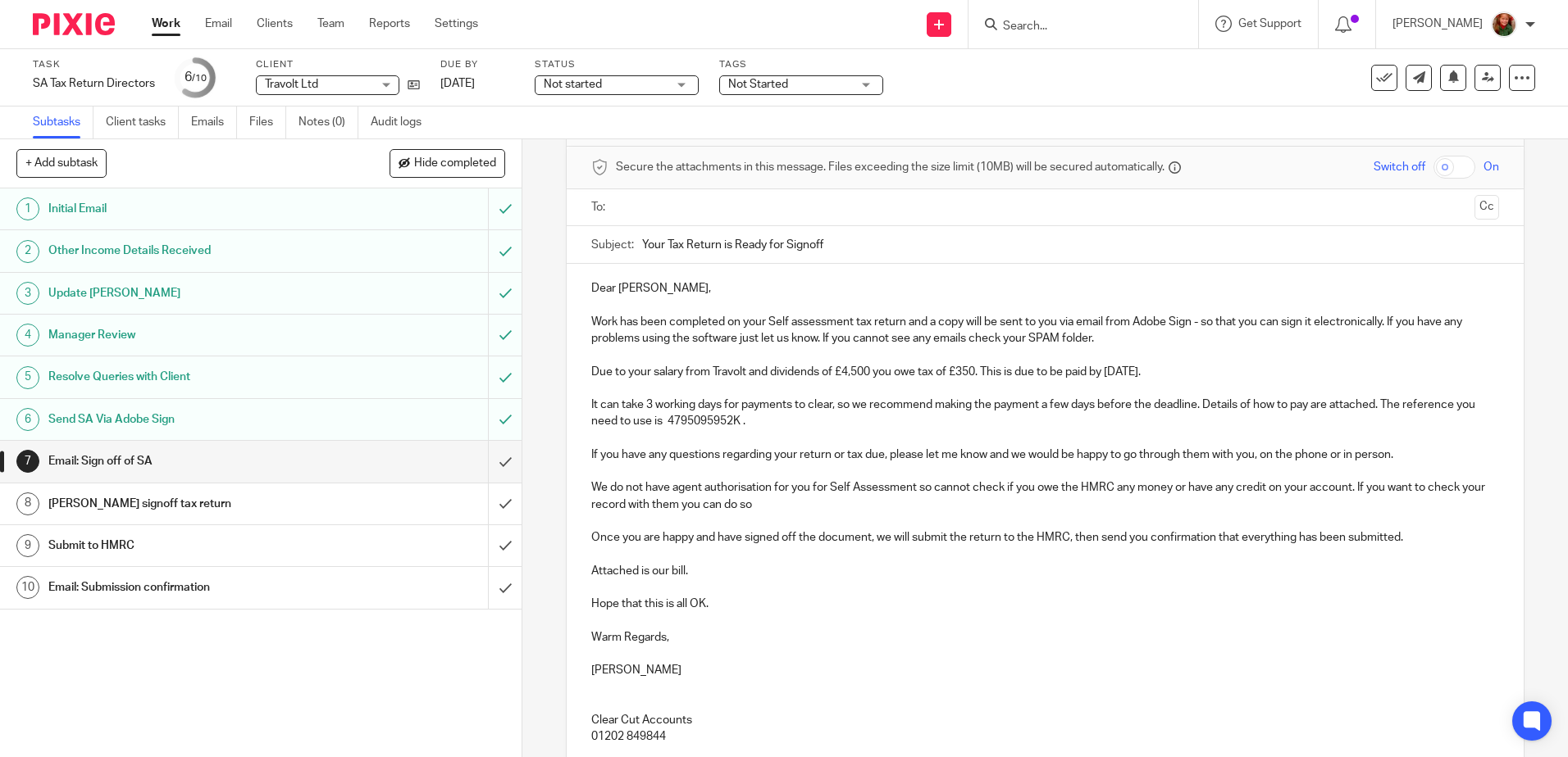
click at [789, 502] on p "We do not have agent authorisation for you for Self Assessment so cannot check …" at bounding box center [1045, 495] width 907 height 34
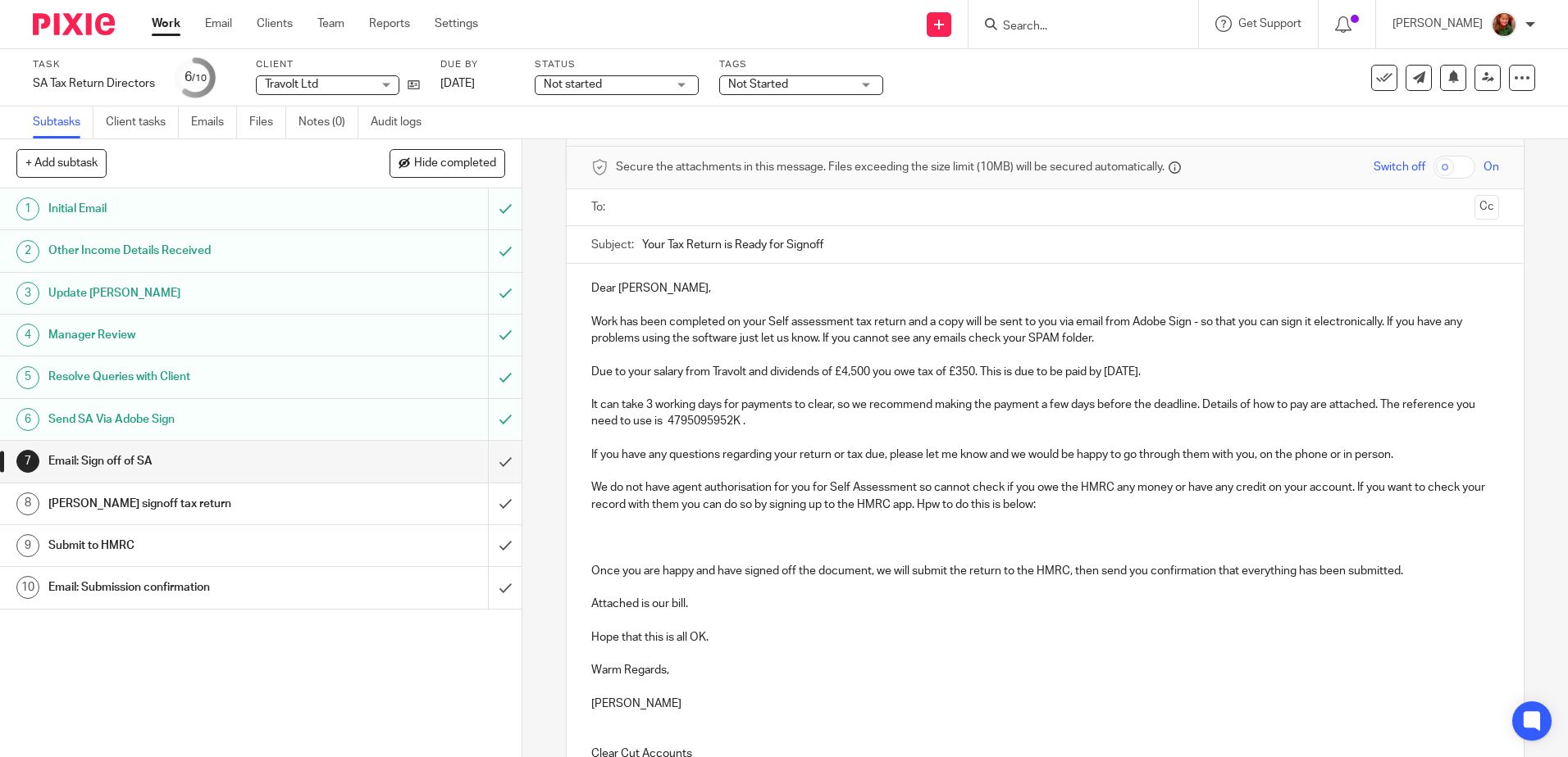
click at [956, 505] on p "We do not have agent authorisation for you for Self Assessment so cannot check …" at bounding box center [1045, 495] width 907 height 34
click at [718, 528] on p at bounding box center [1045, 521] width 907 height 16
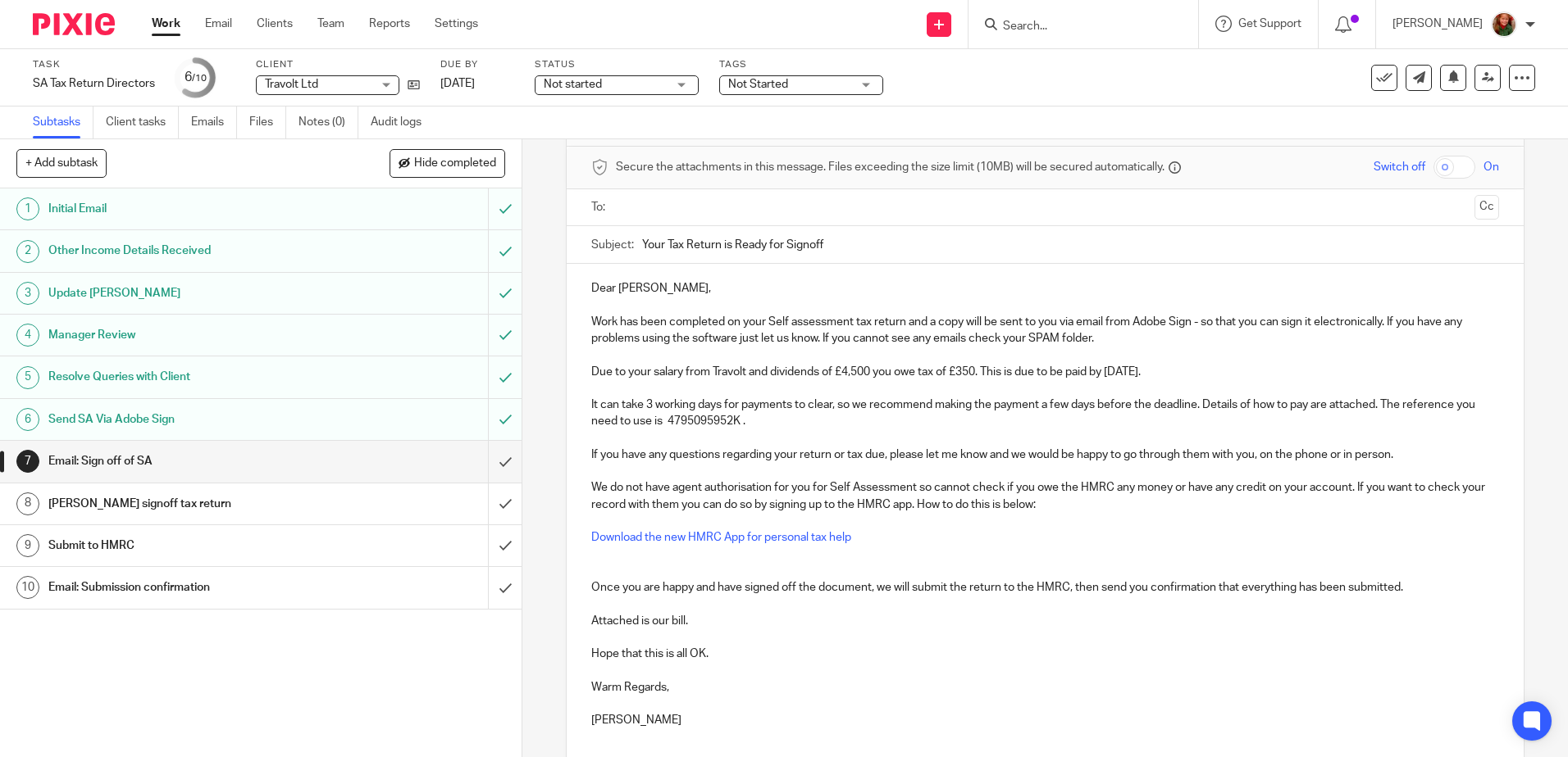
click at [701, 564] on p at bounding box center [1045, 571] width 907 height 16
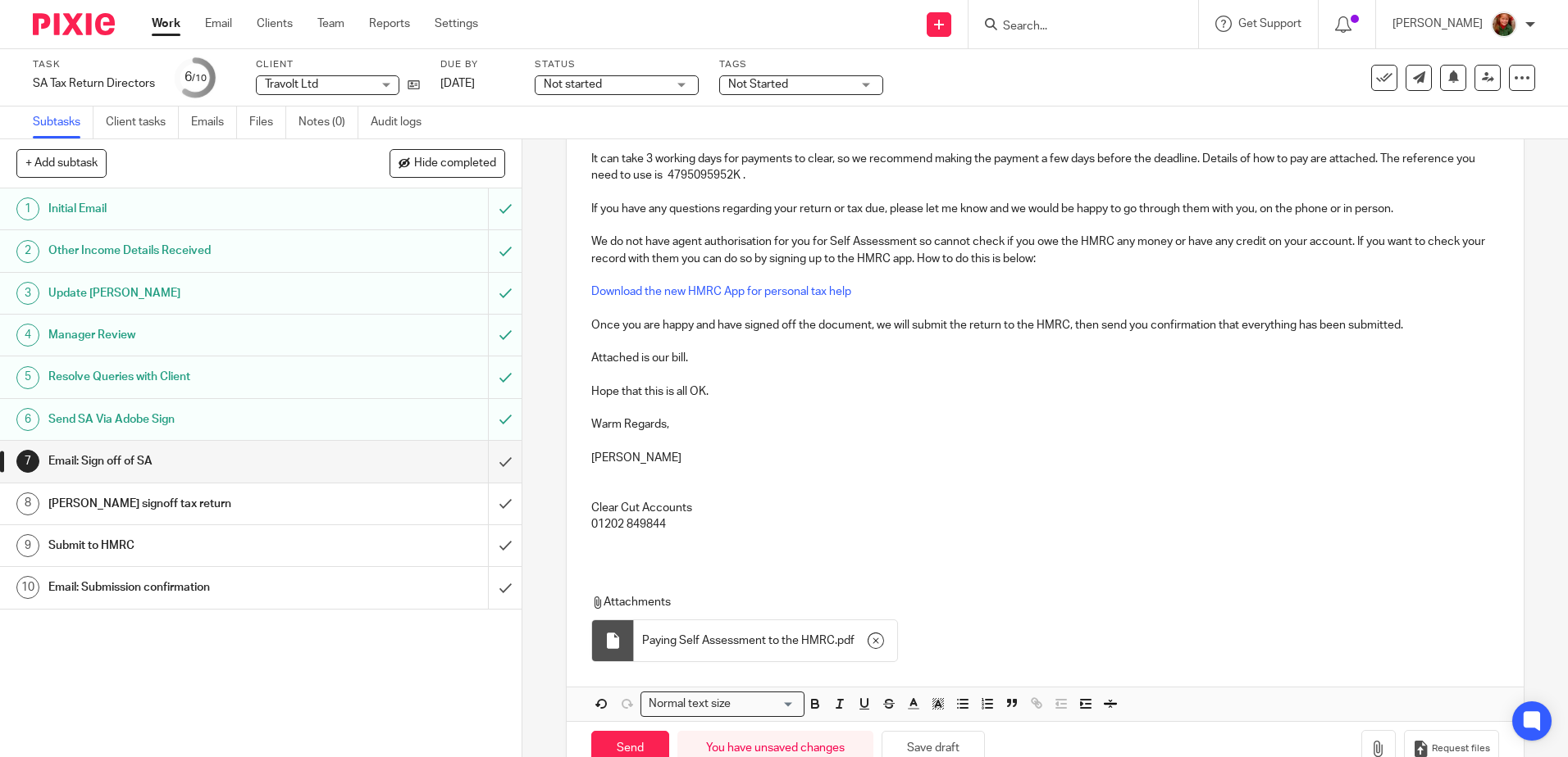
scroll to position [351, 0]
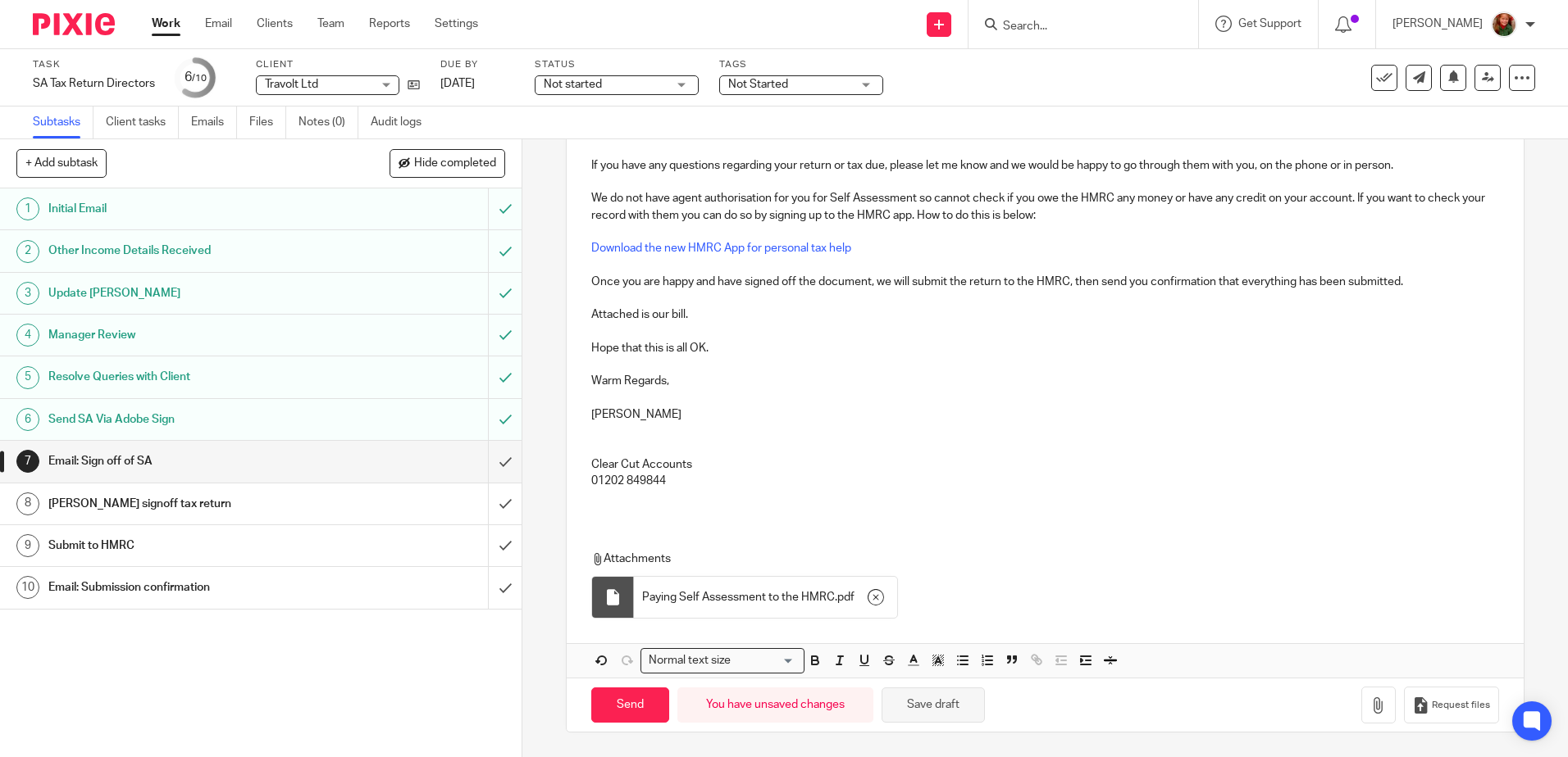
click at [925, 712] on button "Save draft" at bounding box center [934, 705] width 104 height 35
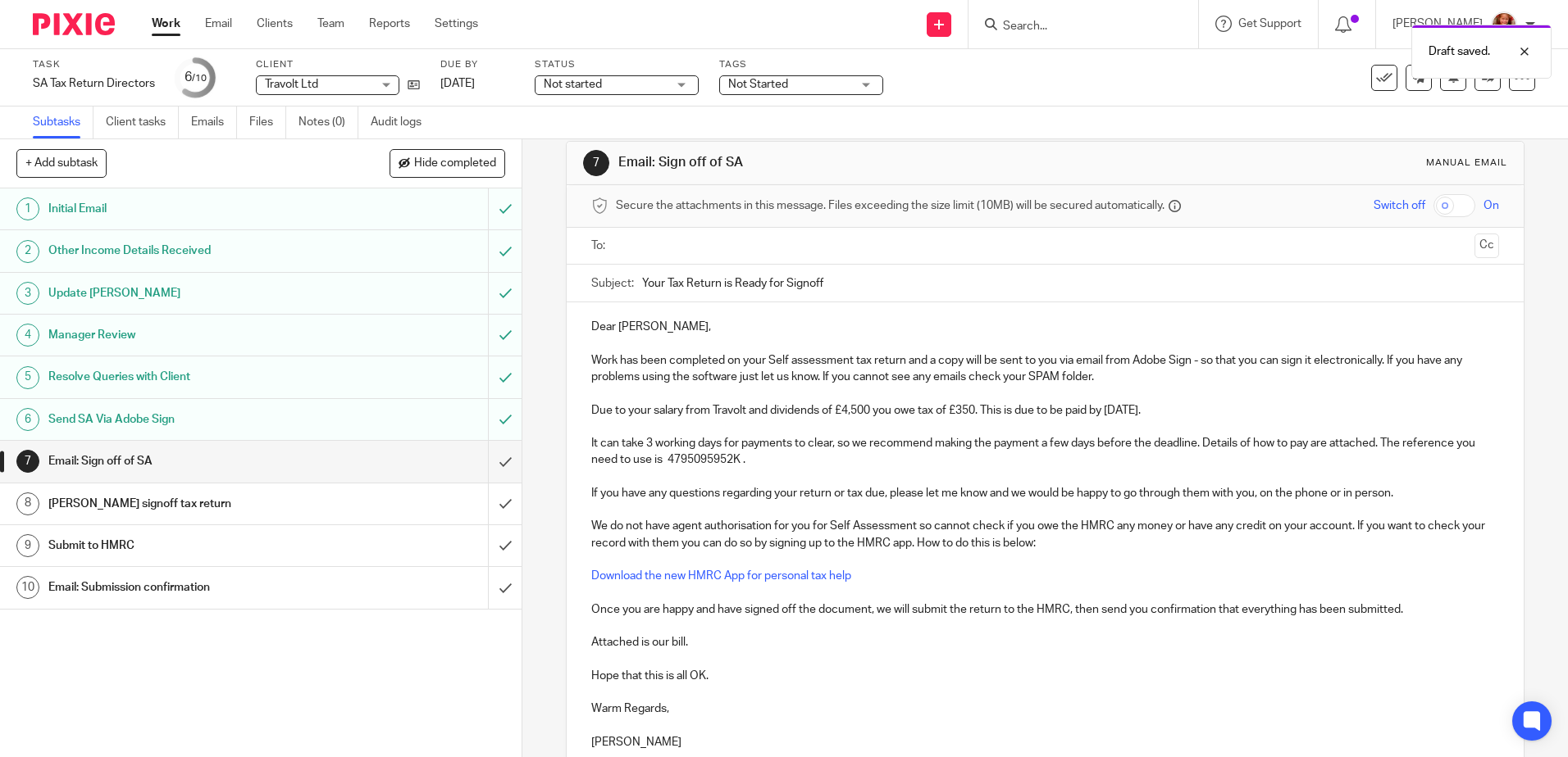
scroll to position [0, 0]
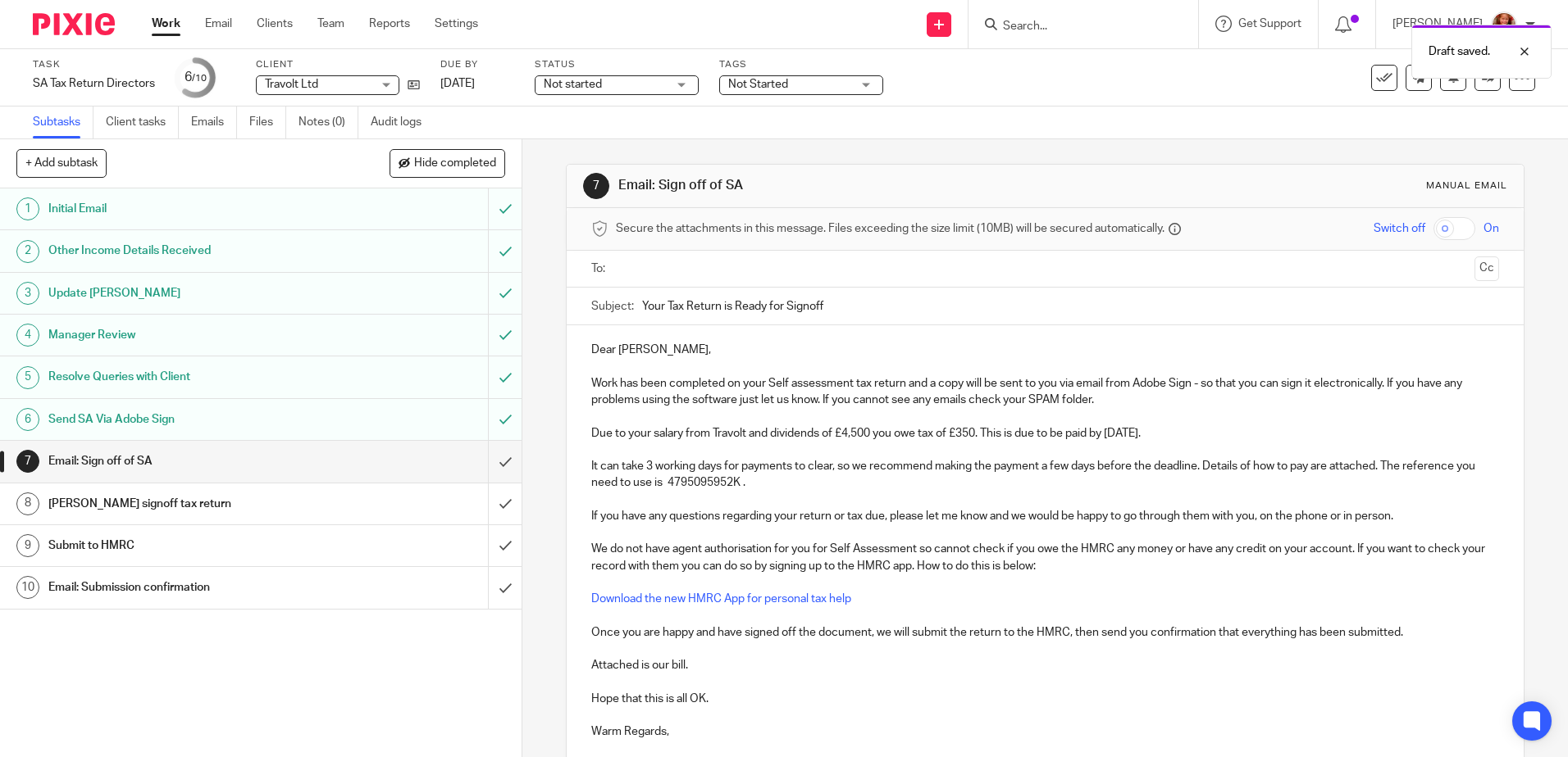
click at [742, 263] on input "text" at bounding box center [1044, 269] width 845 height 19
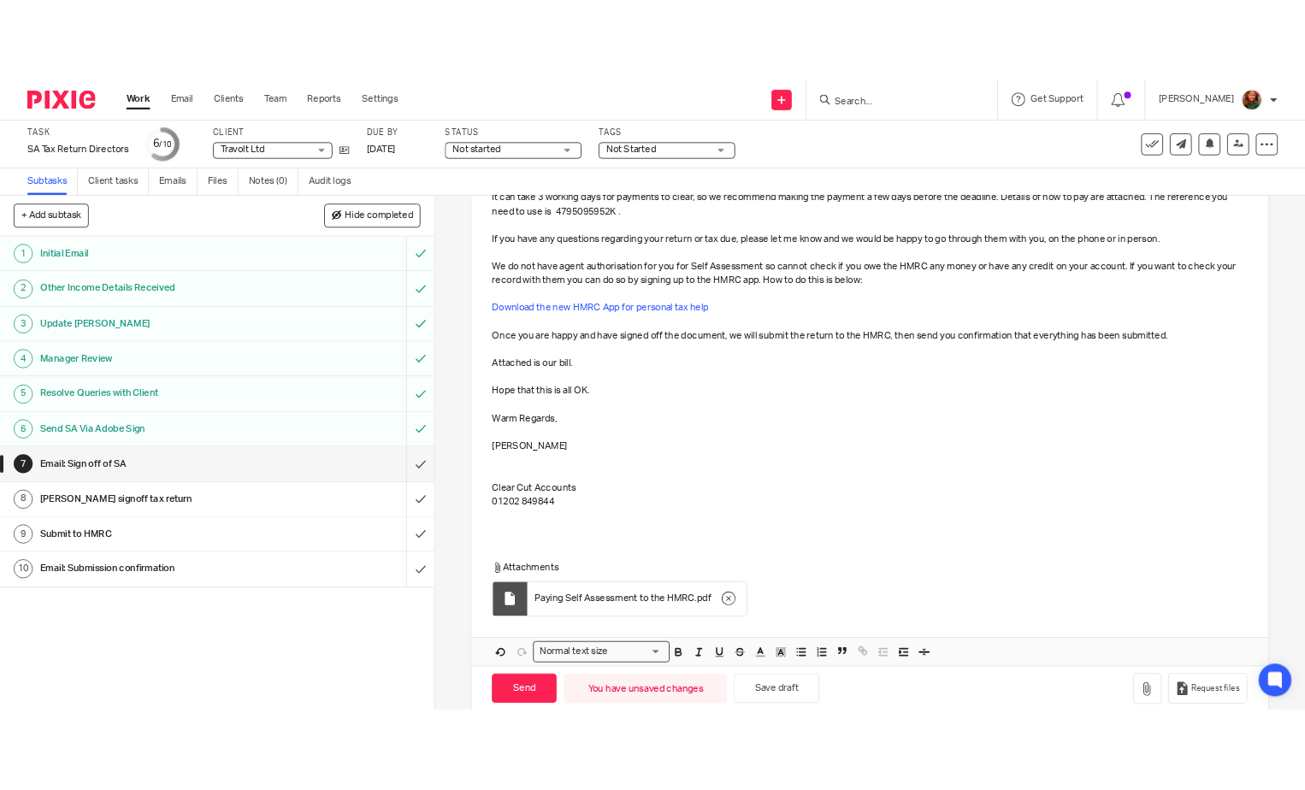
scroll to position [370, 0]
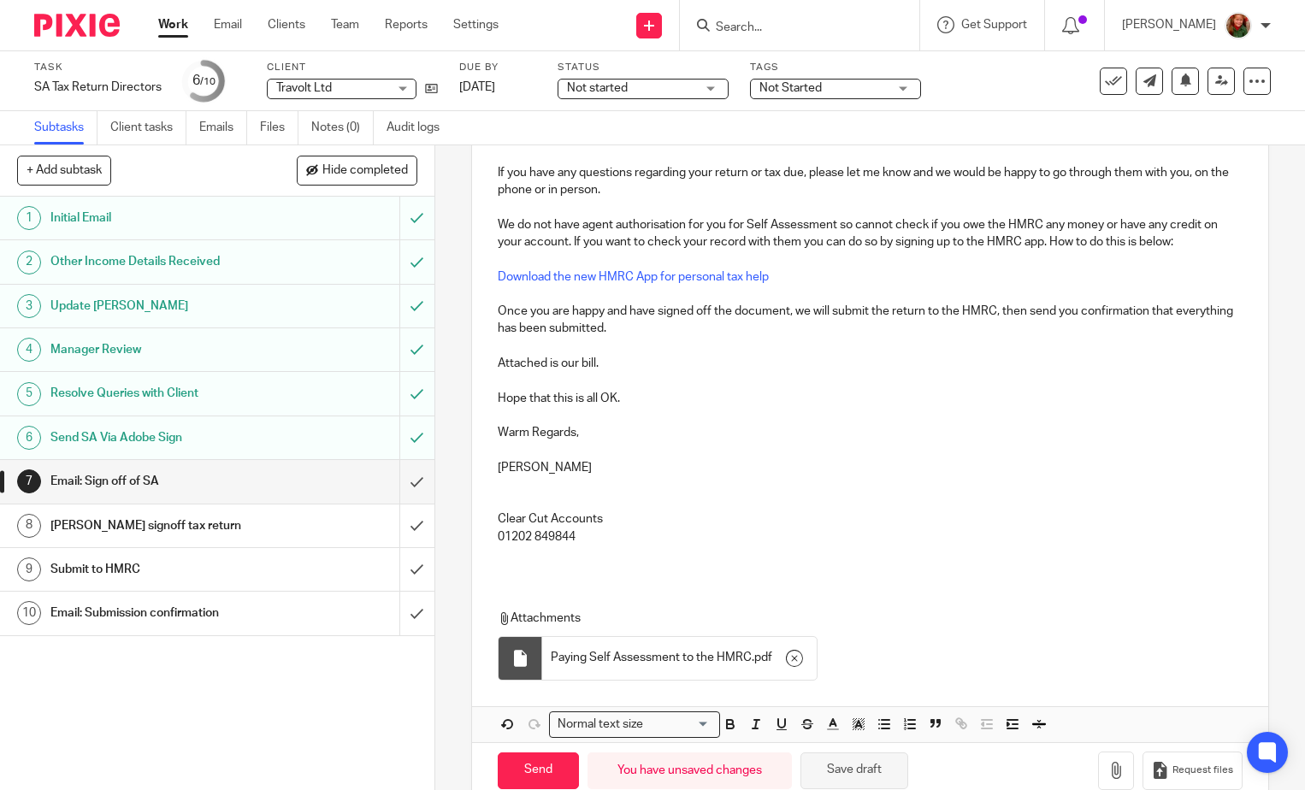
click at [831, 760] on button "Save draft" at bounding box center [855, 771] width 108 height 37
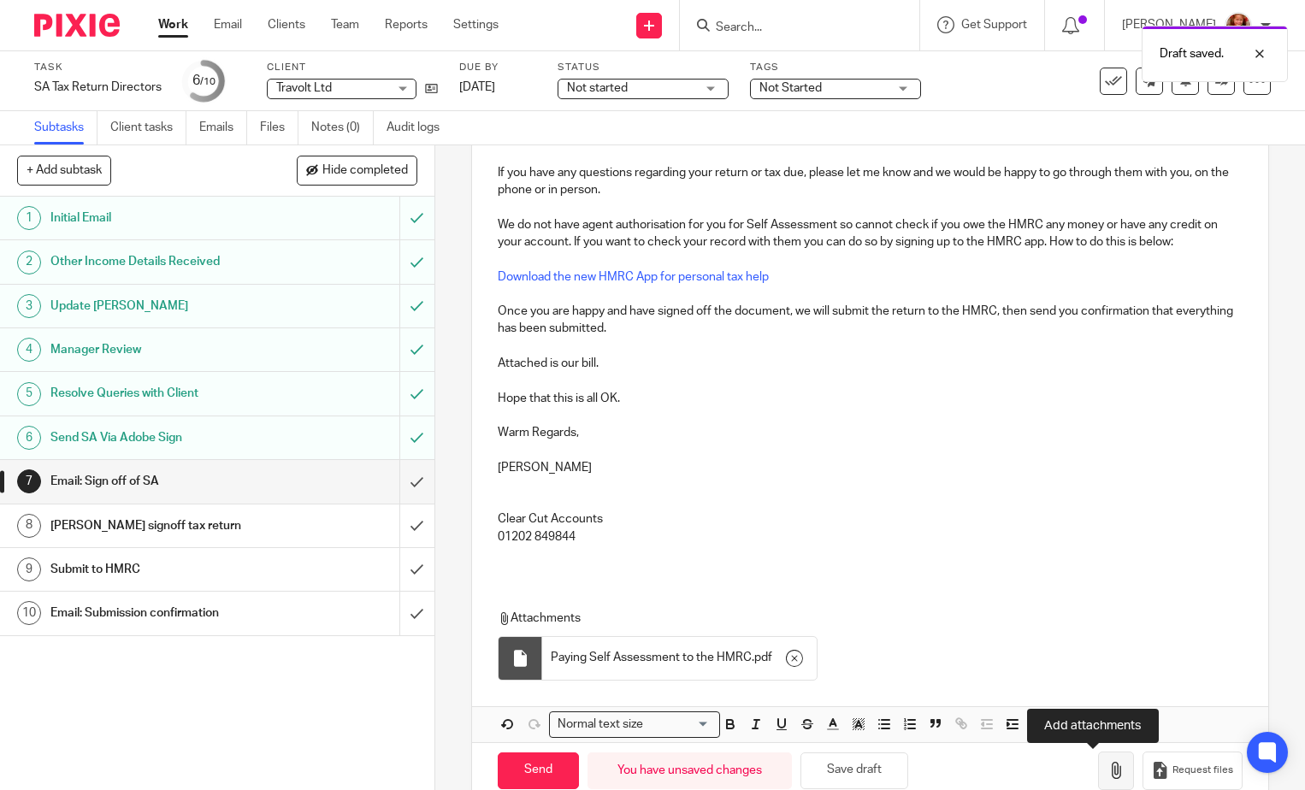
click at [1108, 769] on icon "button" at bounding box center [1116, 770] width 17 height 17
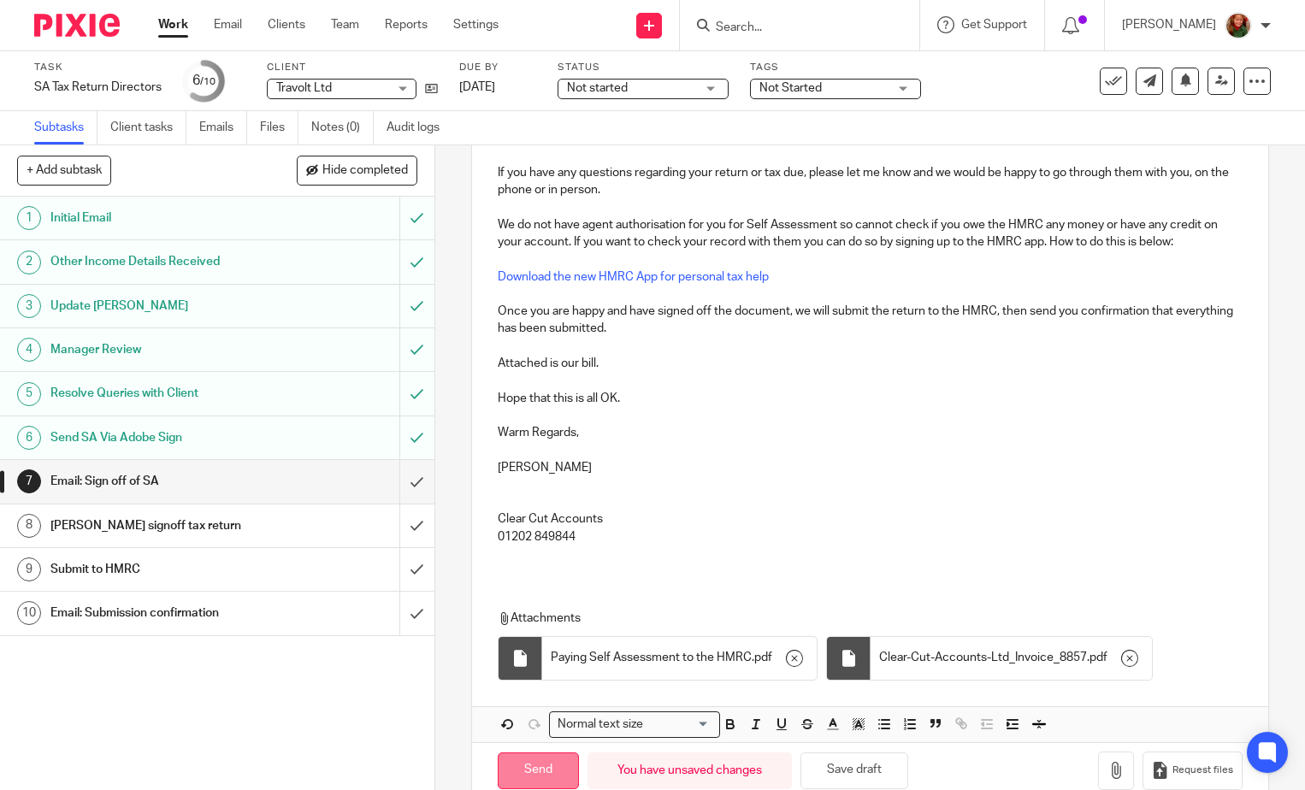
click at [524, 770] on input "Send" at bounding box center [538, 771] width 81 height 37
type input "Sent"
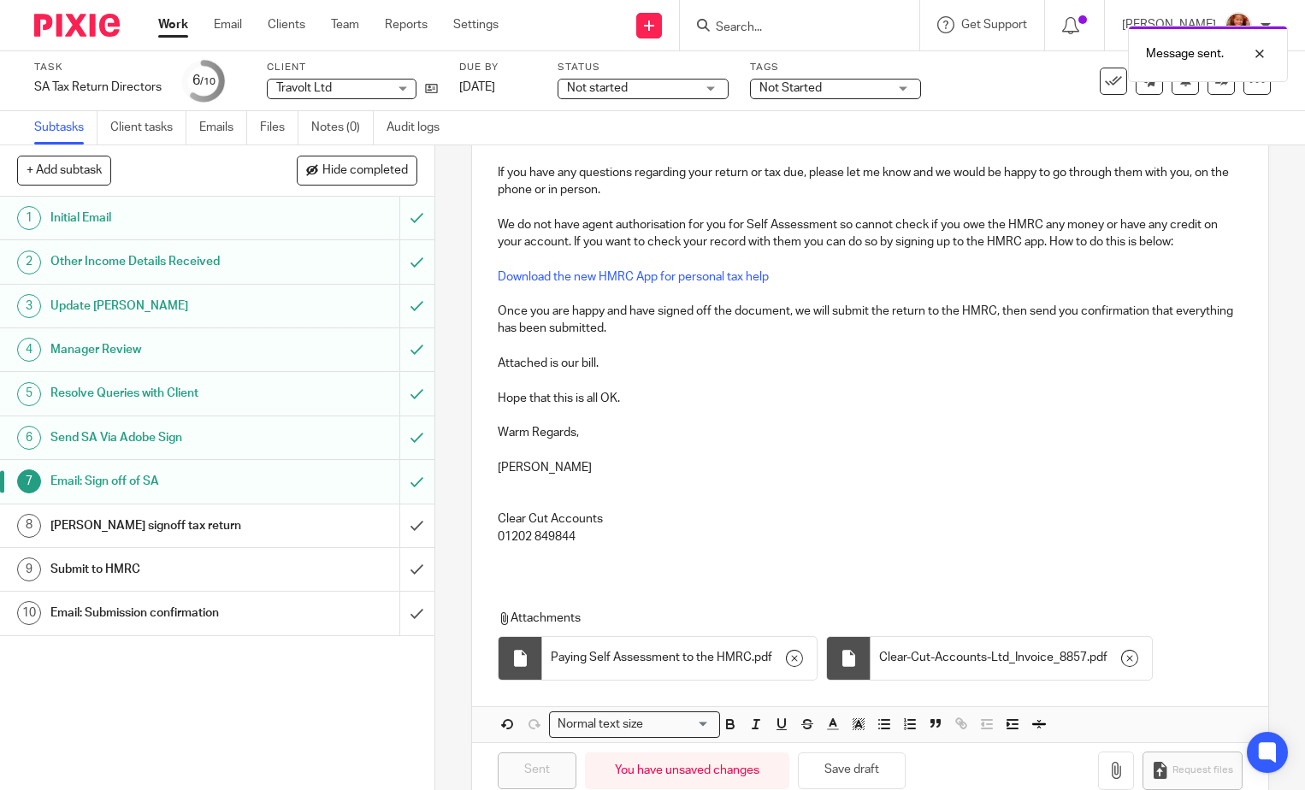
click at [691, 89] on span "Not started" at bounding box center [631, 89] width 128 height 18
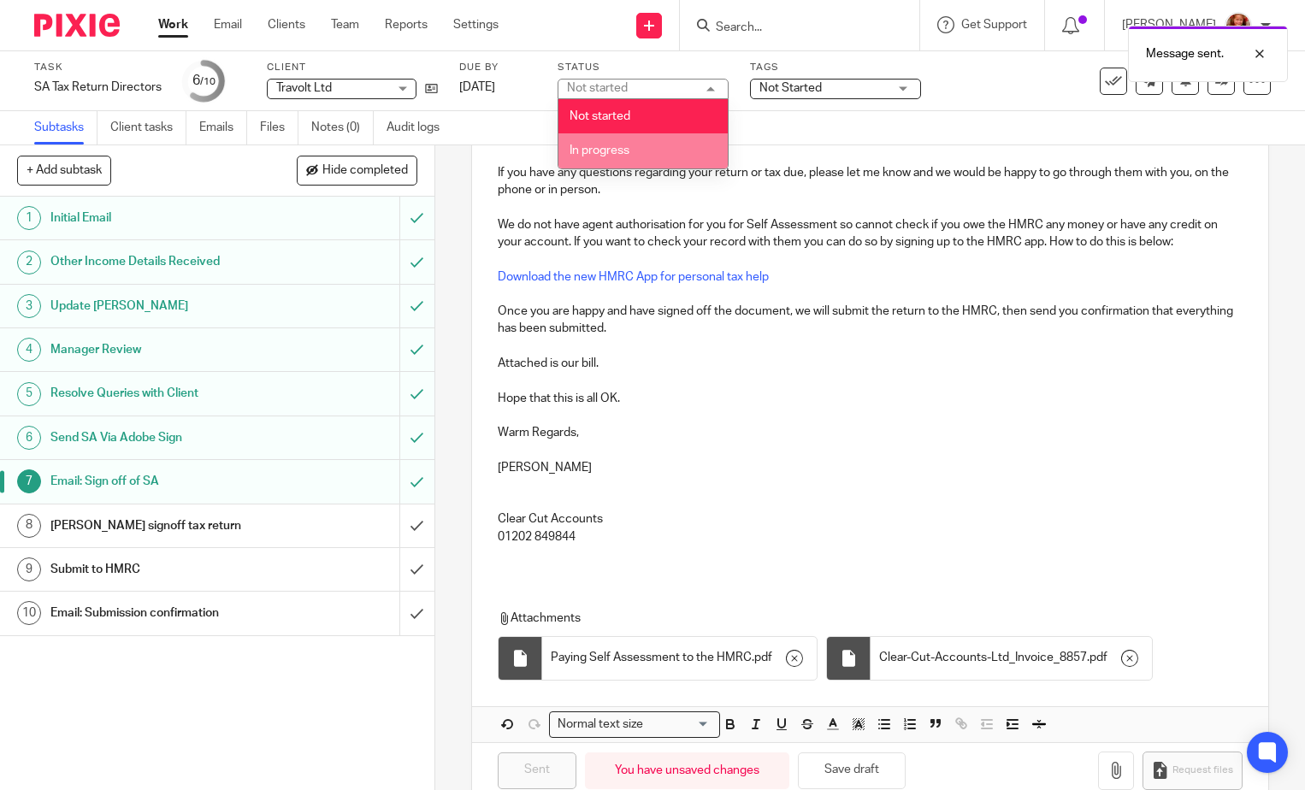
click at [648, 147] on li "In progress" at bounding box center [643, 150] width 169 height 35
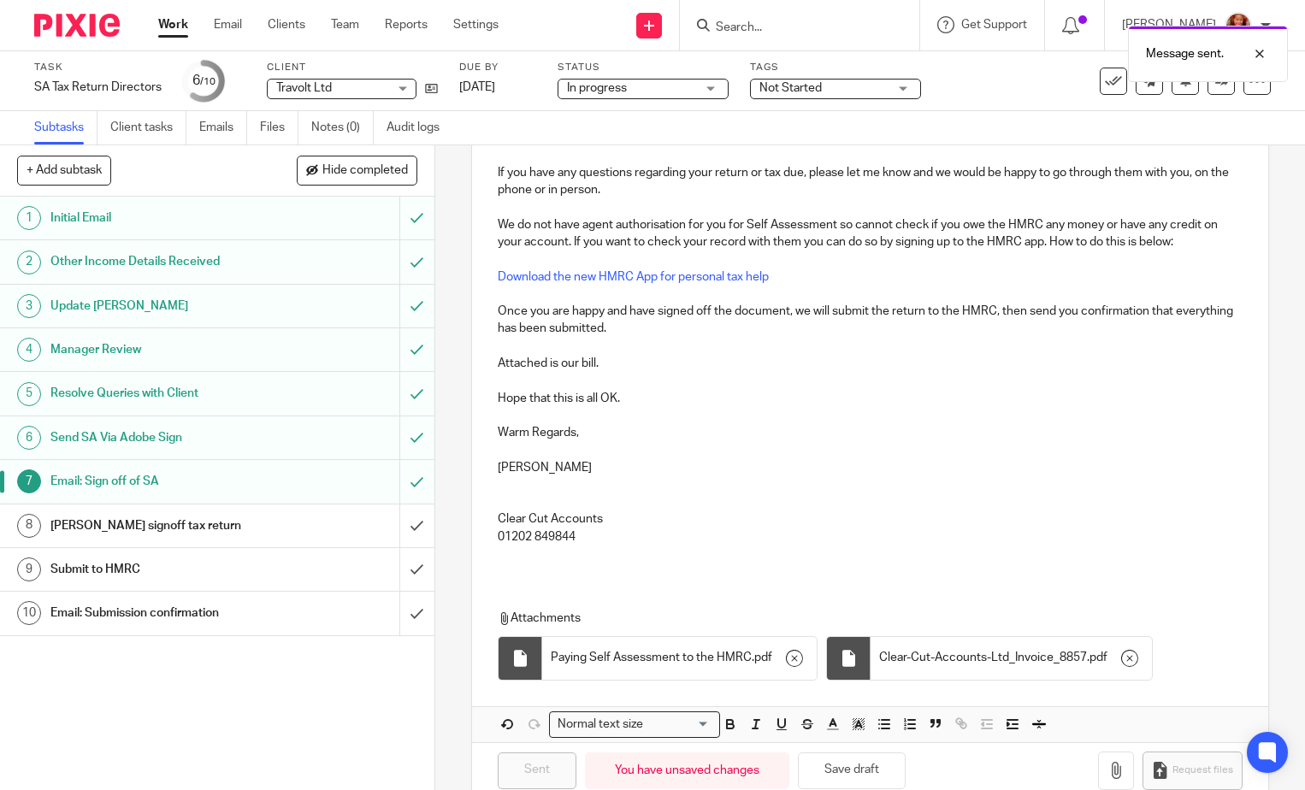
click at [814, 86] on span "Not Started" at bounding box center [791, 88] width 62 height 12
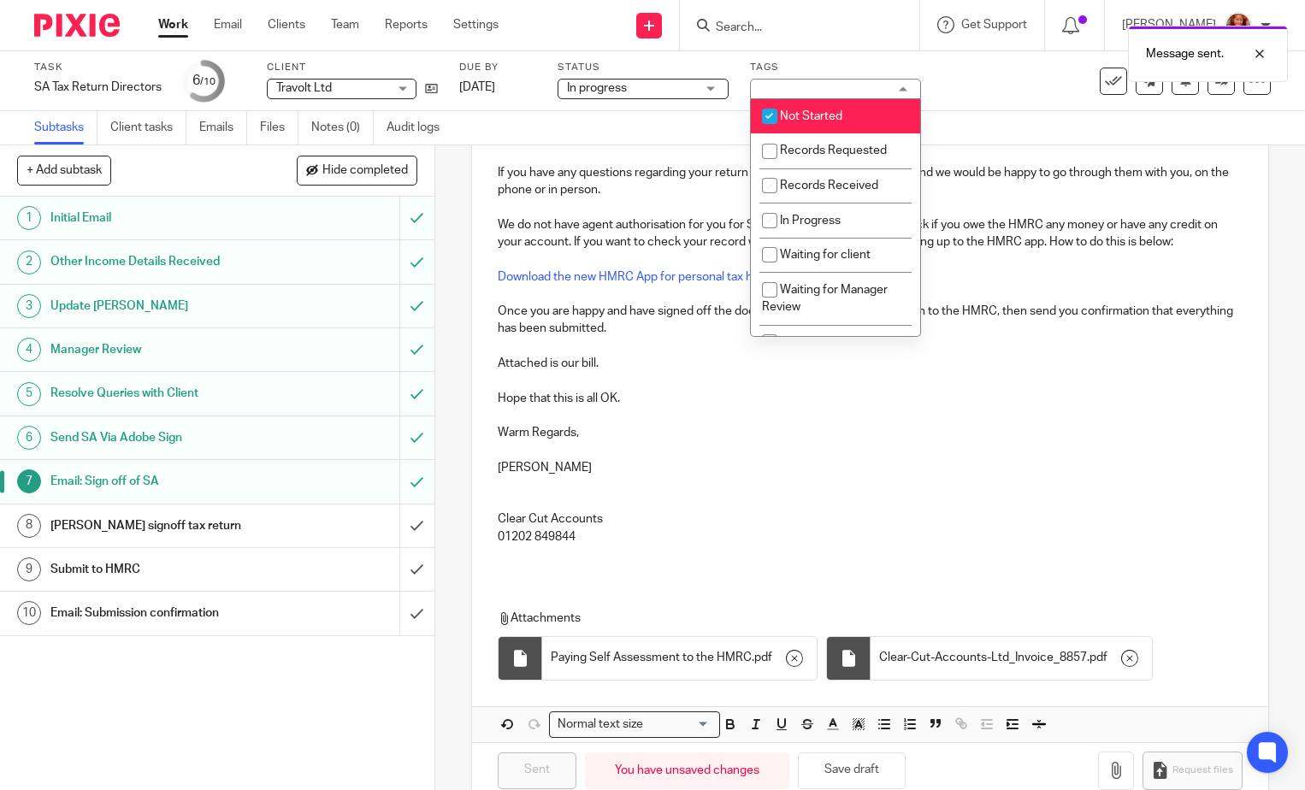
click at [841, 115] on span "Not Started" at bounding box center [811, 116] width 62 height 12
checkbox input "false"
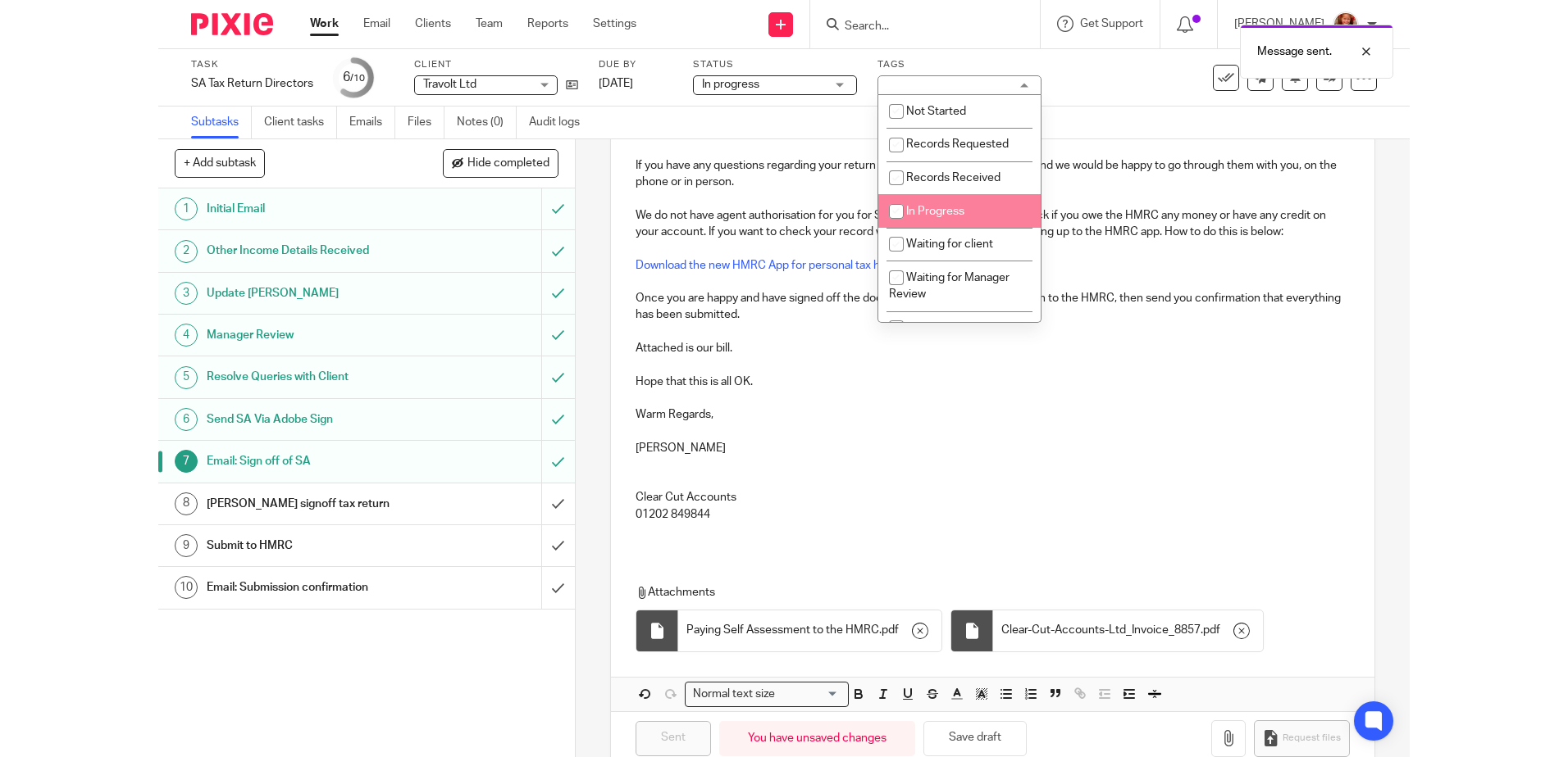
scroll to position [164, 0]
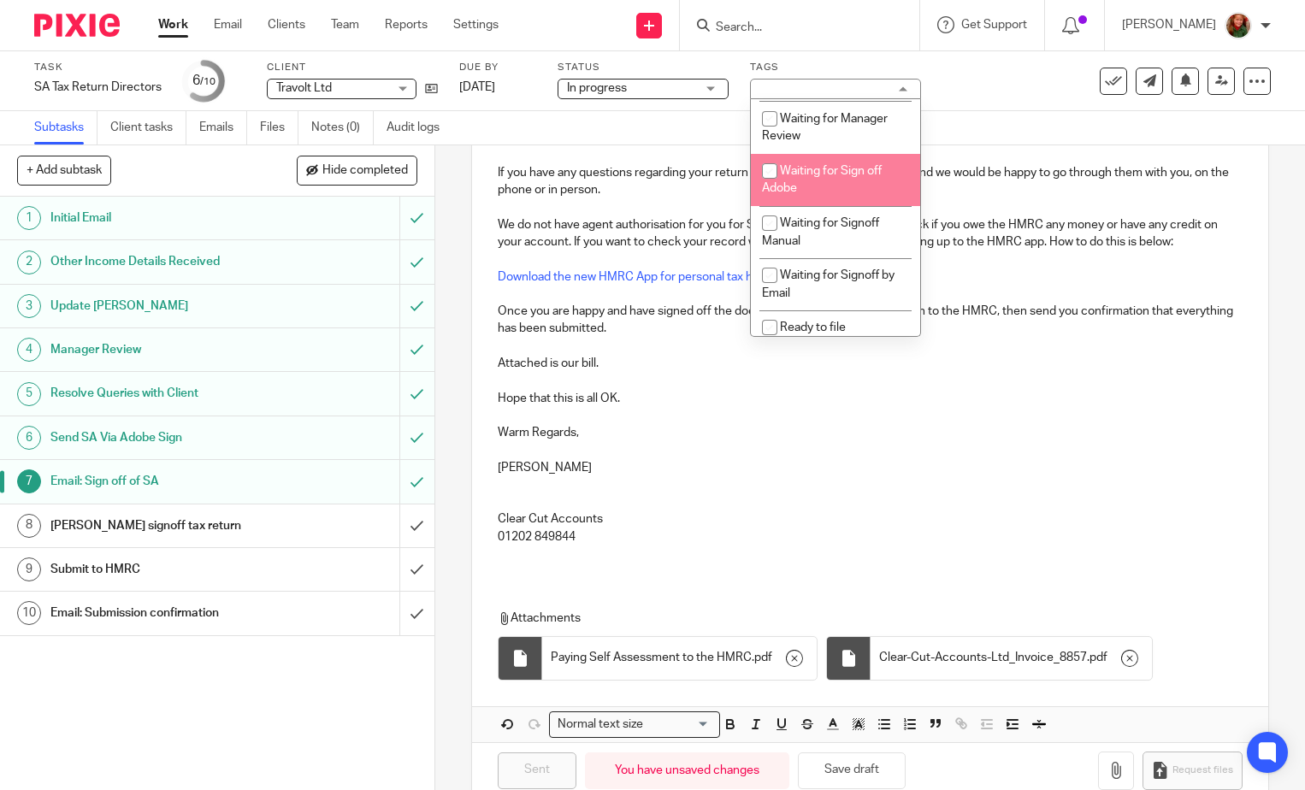
click at [858, 182] on li "Waiting for Sign off Adobe" at bounding box center [835, 180] width 169 height 52
checkbox input "true"
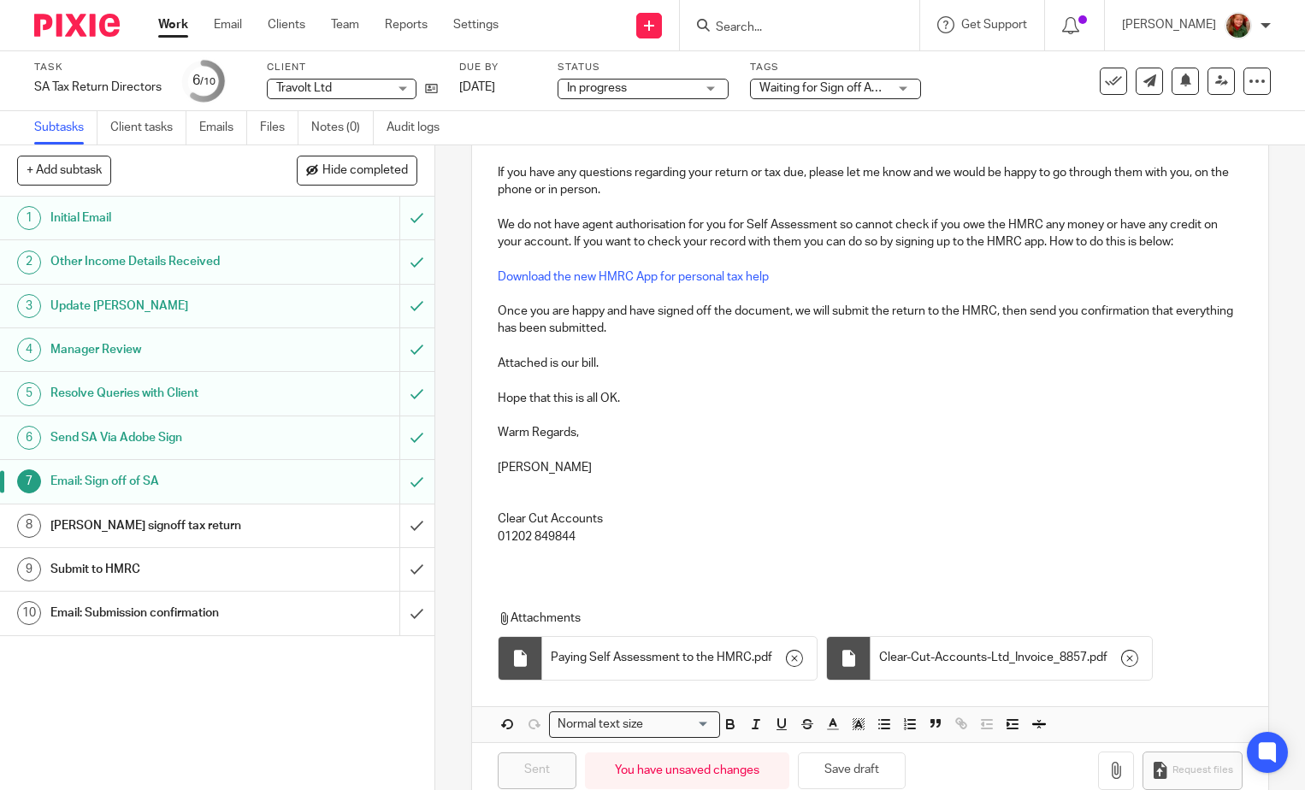
click at [1050, 144] on div "Subtasks Client tasks Emails Files Notes (0) Audit logs" at bounding box center [652, 128] width 1305 height 34
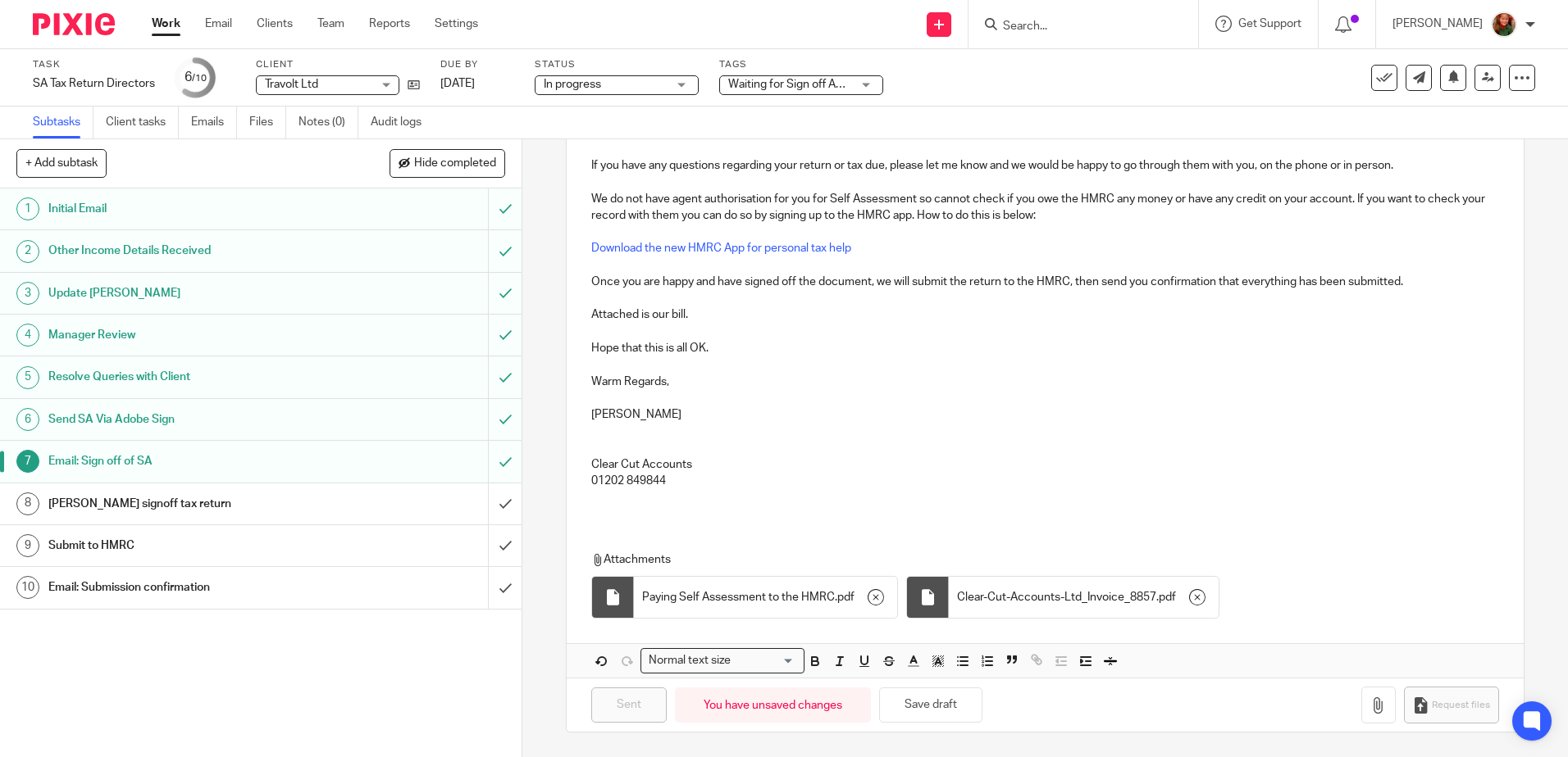
click at [162, 27] on link "Work" at bounding box center [166, 23] width 29 height 16
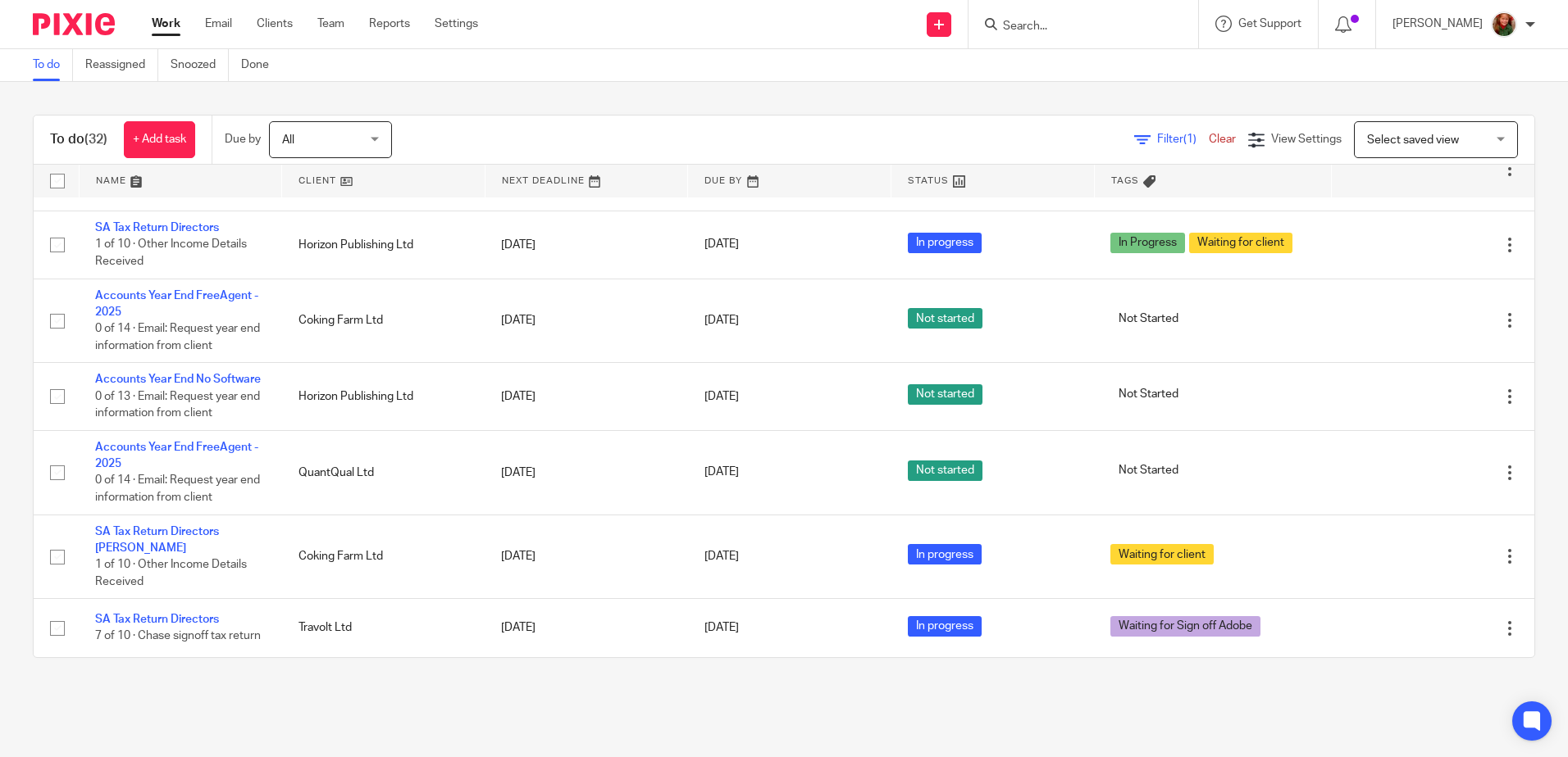
scroll to position [1295, 0]
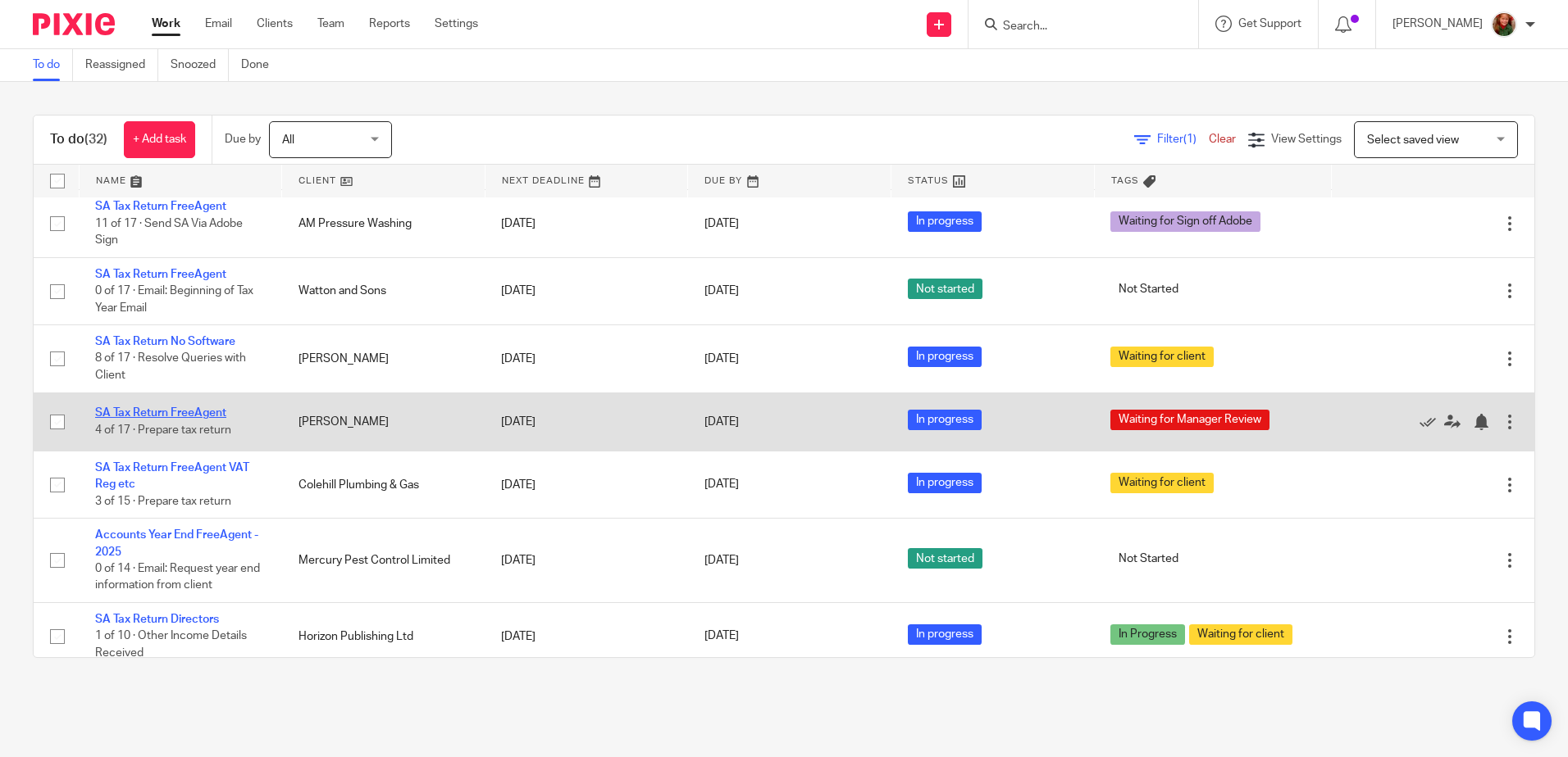
click at [139, 419] on link "SA Tax Return FreeAgent" at bounding box center [160, 413] width 131 height 11
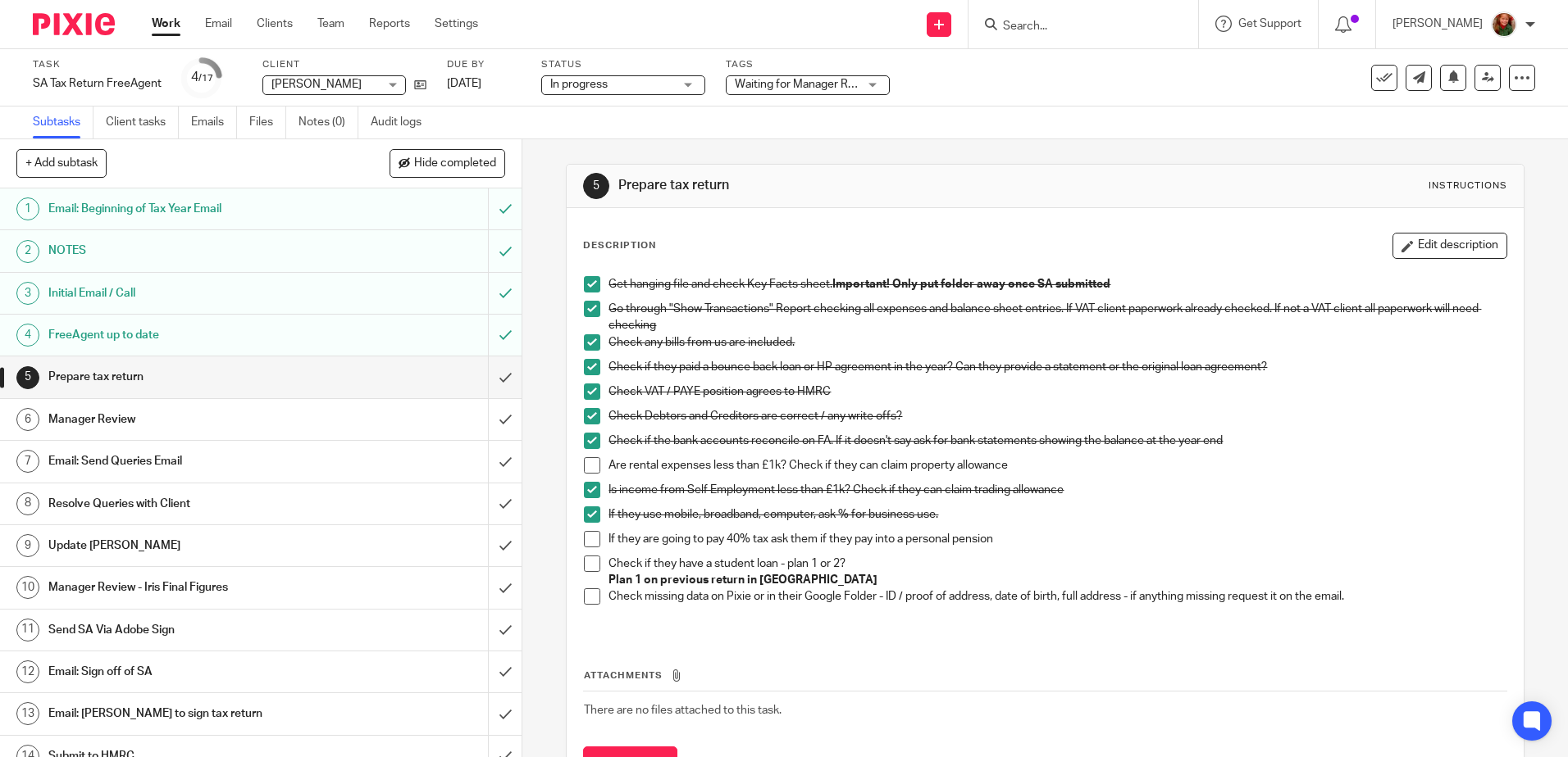
click at [294, 424] on h1 "Manager Review" at bounding box center [189, 420] width 282 height 25
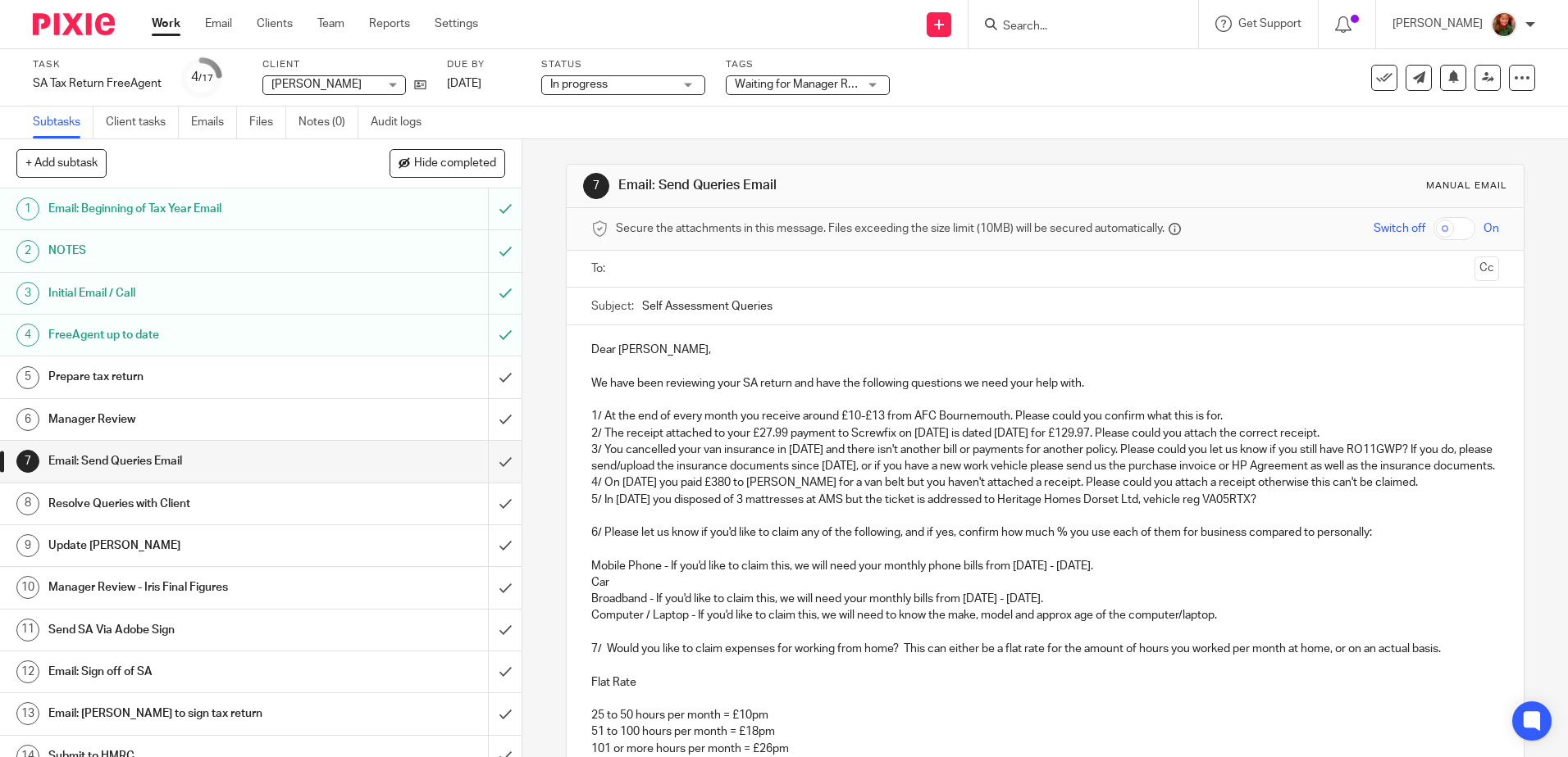
click at [1222, 419] on p "1/ At the end of every month you receive around £10-£13 from AFC Bournemouth. P…" at bounding box center [1045, 416] width 907 height 16
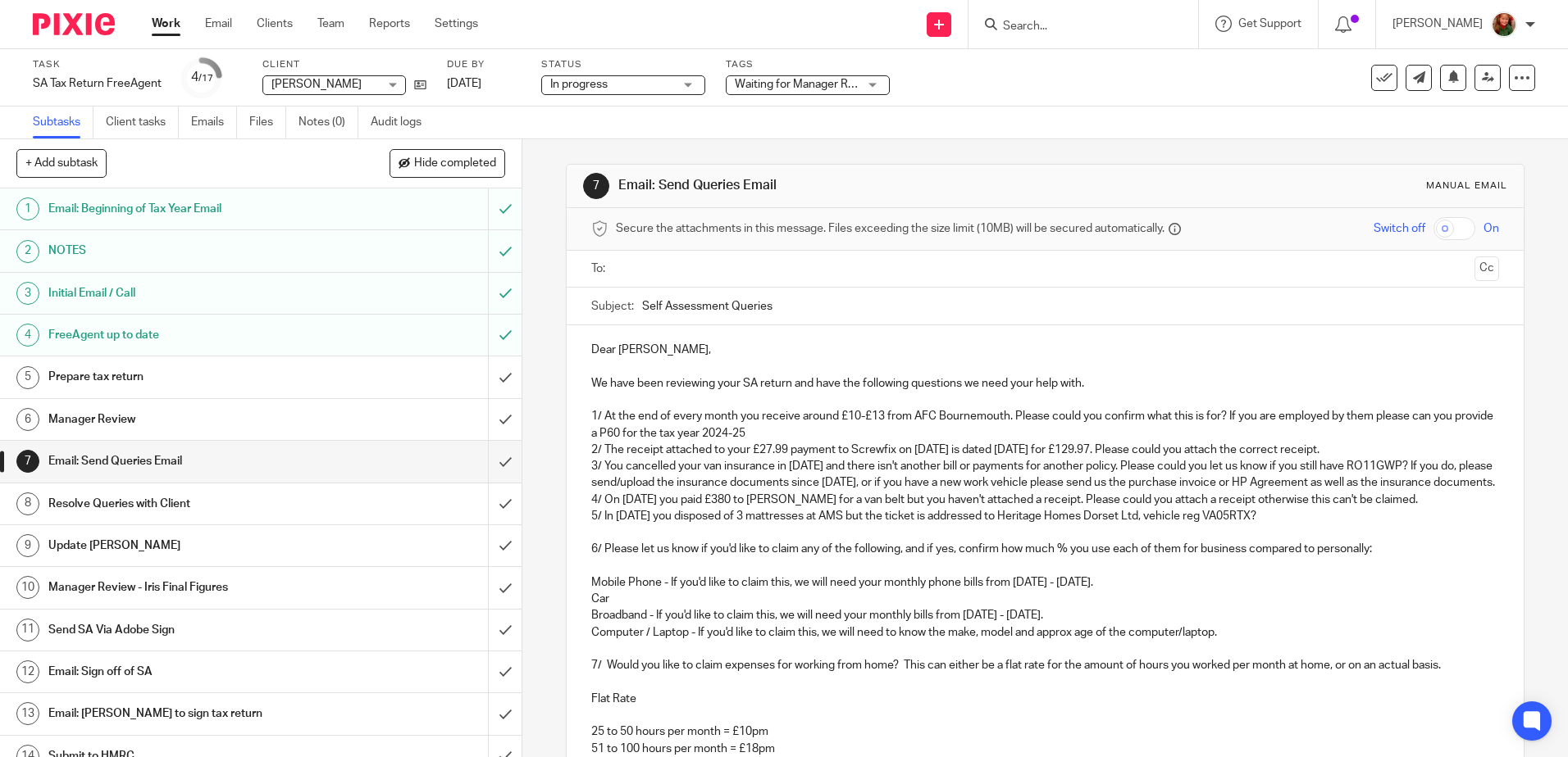
click at [1292, 524] on p "5/ In [DATE] you disposed of 3 mattresses at AMS but the ticket is addressed to…" at bounding box center [1045, 516] width 907 height 16
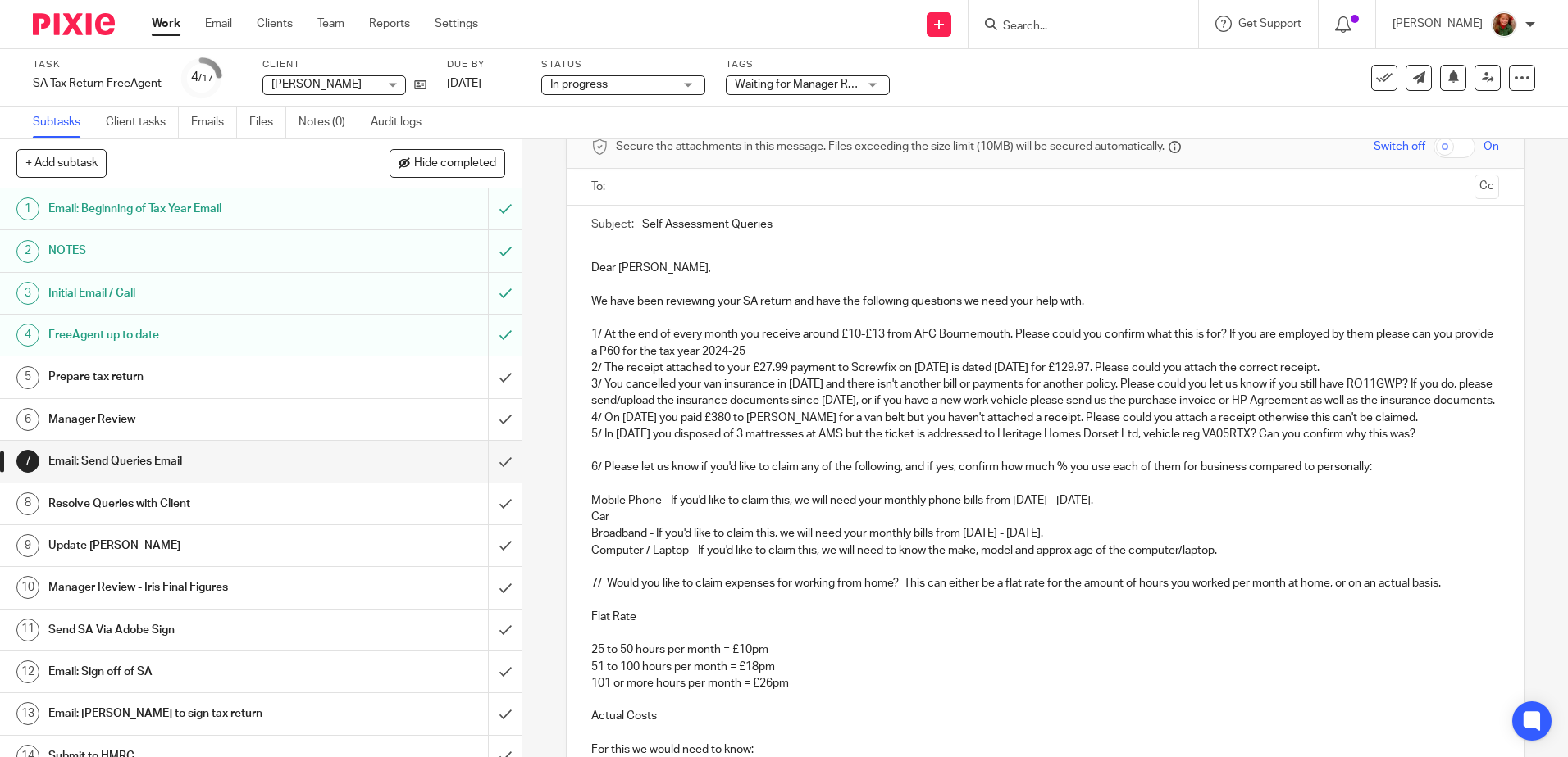
scroll to position [164, 0]
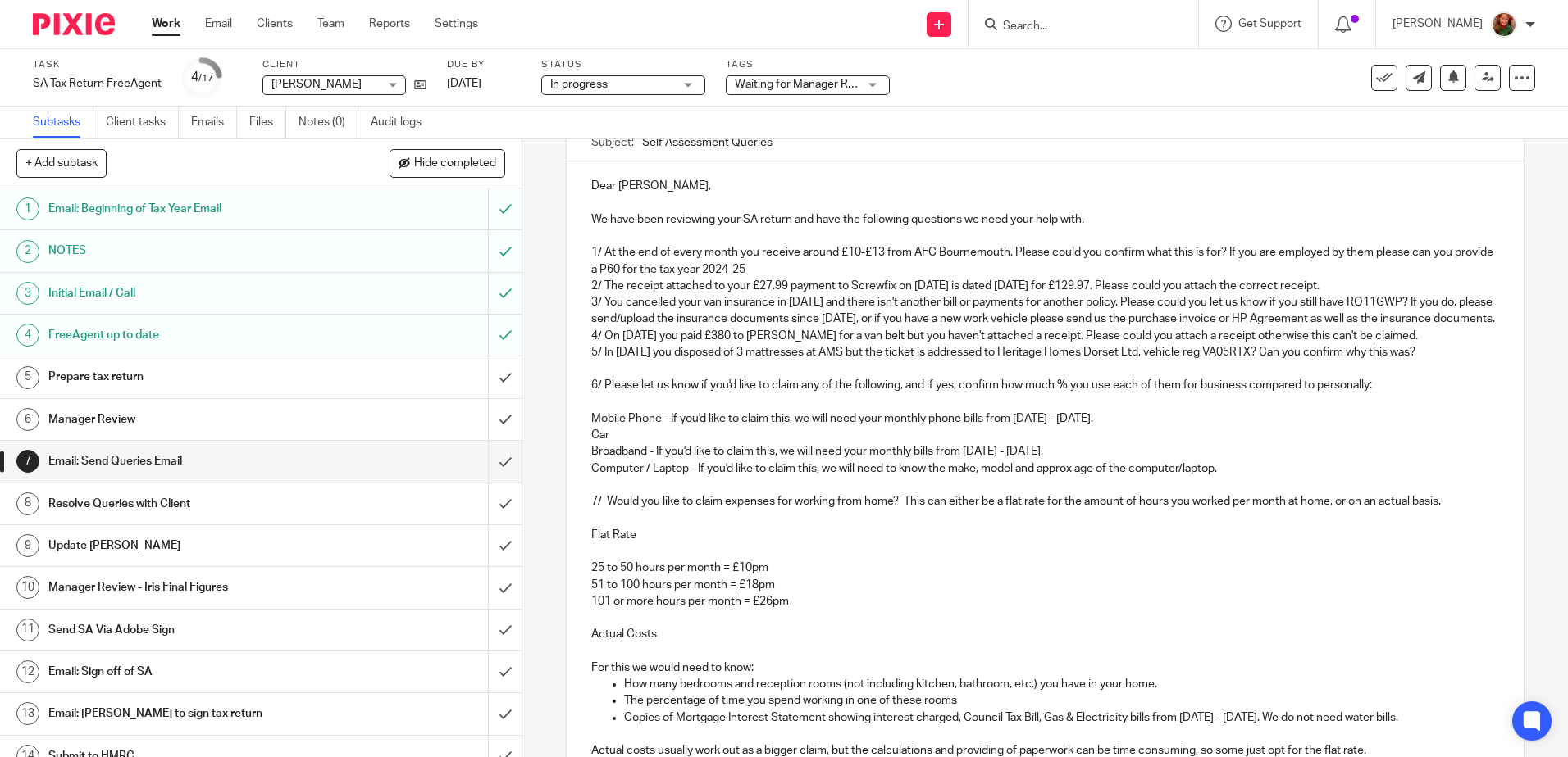
drag, startPoint x: 1102, startPoint y: 466, endPoint x: 576, endPoint y: 473, distance: 526.0
click at [576, 473] on div "Dear [PERSON_NAME], We have been reviewing your SA return and have the followin…" at bounding box center [1044, 650] width 956 height 975
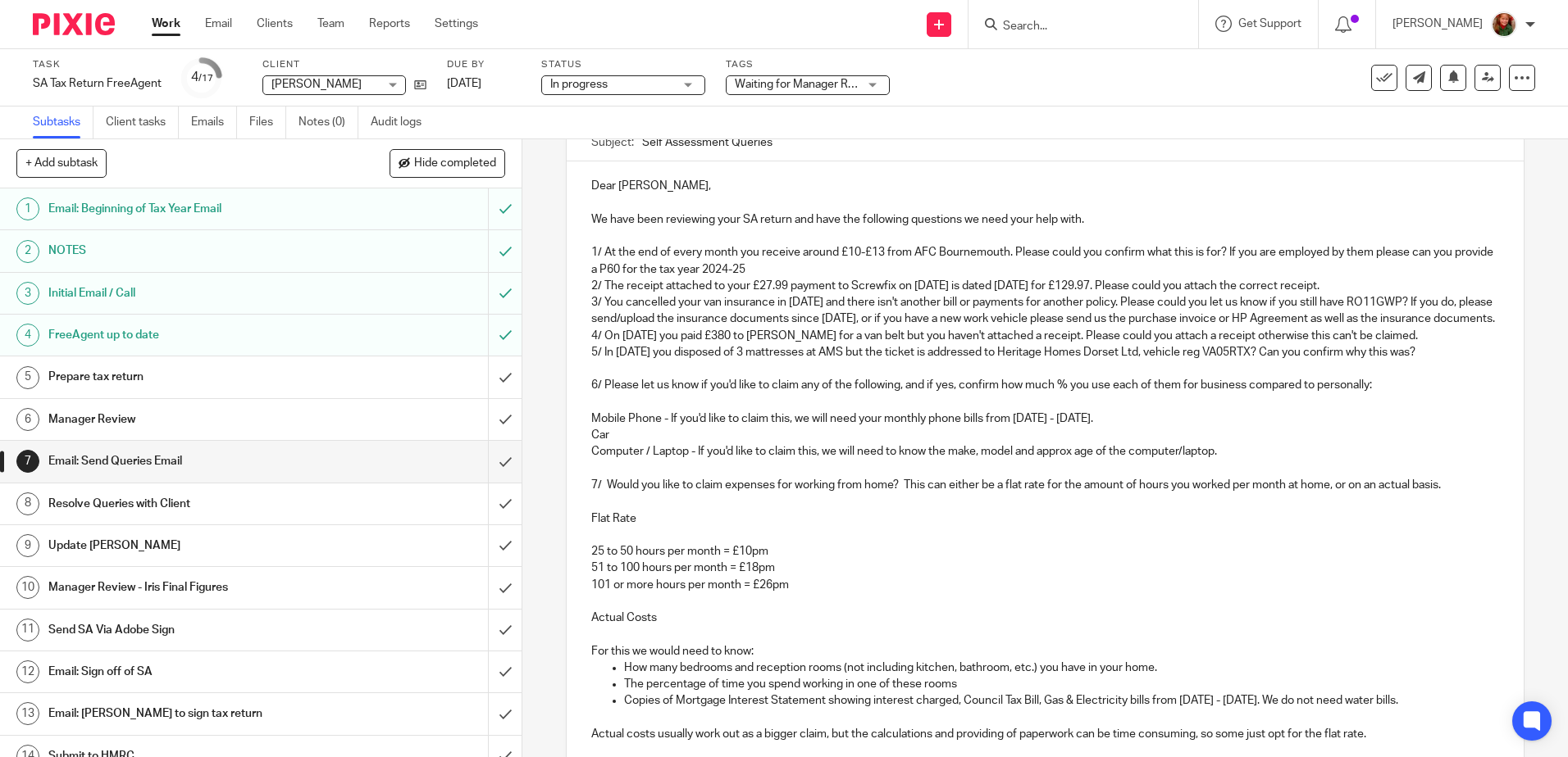
click at [1015, 460] on p "Computer / Laptop - If you'd like to claim this, we will need to know the make,…" at bounding box center [1045, 451] width 907 height 16
drag, startPoint x: 902, startPoint y: 502, endPoint x: 1472, endPoint y: 506, distance: 570.0
click at [1472, 493] on p "7/ Would you like to claim expenses for working from home? This can either be a…" at bounding box center [1045, 485] width 907 height 16
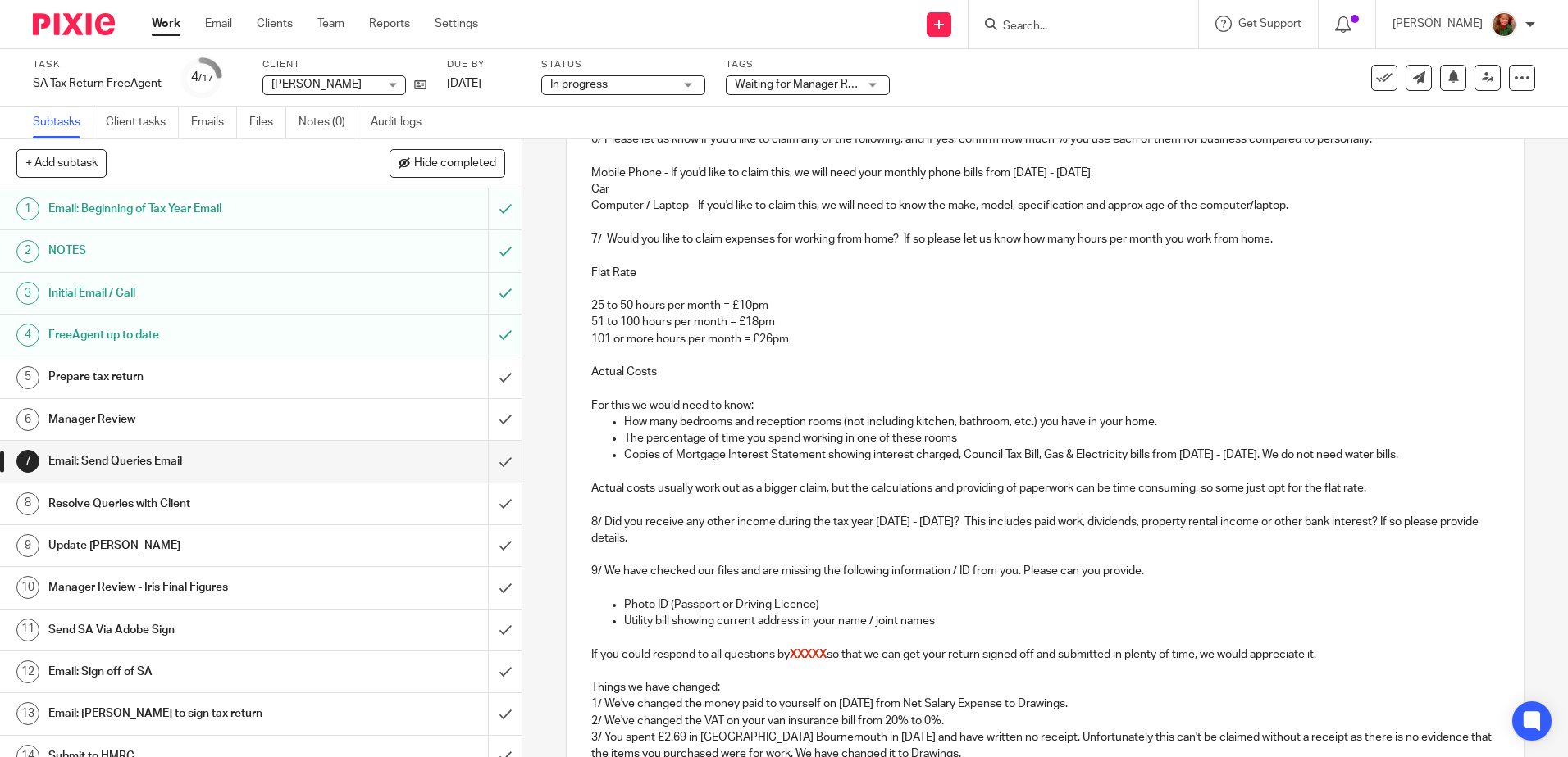
drag, startPoint x: 568, startPoint y: 383, endPoint x: 1432, endPoint y: 503, distance: 872.3
click at [1432, 503] on div "Dear Spike, We have been reviewing your SA return and have the following questi…" at bounding box center [1044, 395] width 956 height 959
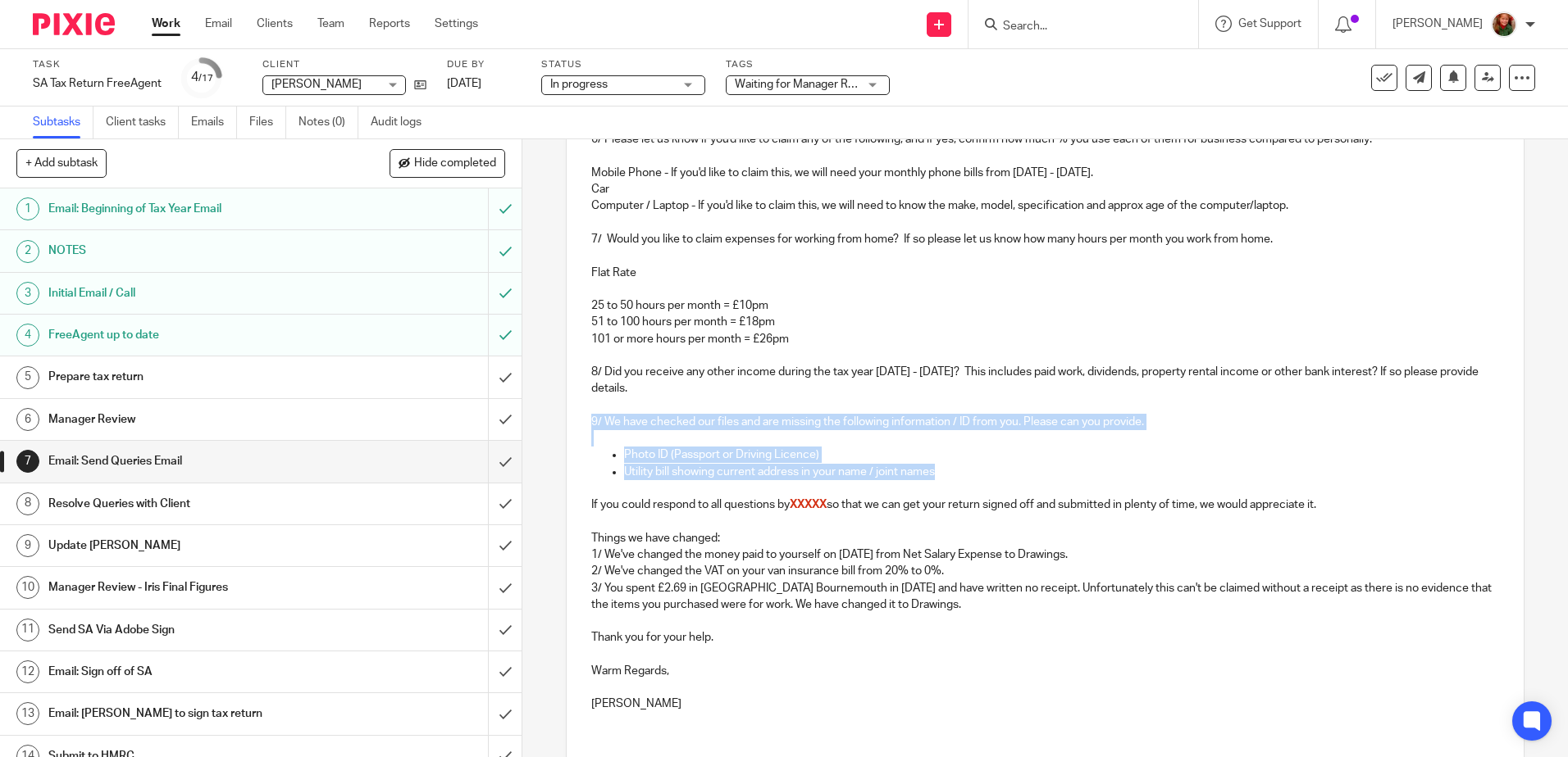
drag, startPoint x: 575, startPoint y: 438, endPoint x: 968, endPoint y: 491, distance: 396.6
click at [968, 491] on div "Dear Spike, We have been reviewing your SA return and have the following questi…" at bounding box center [1044, 320] width 956 height 809
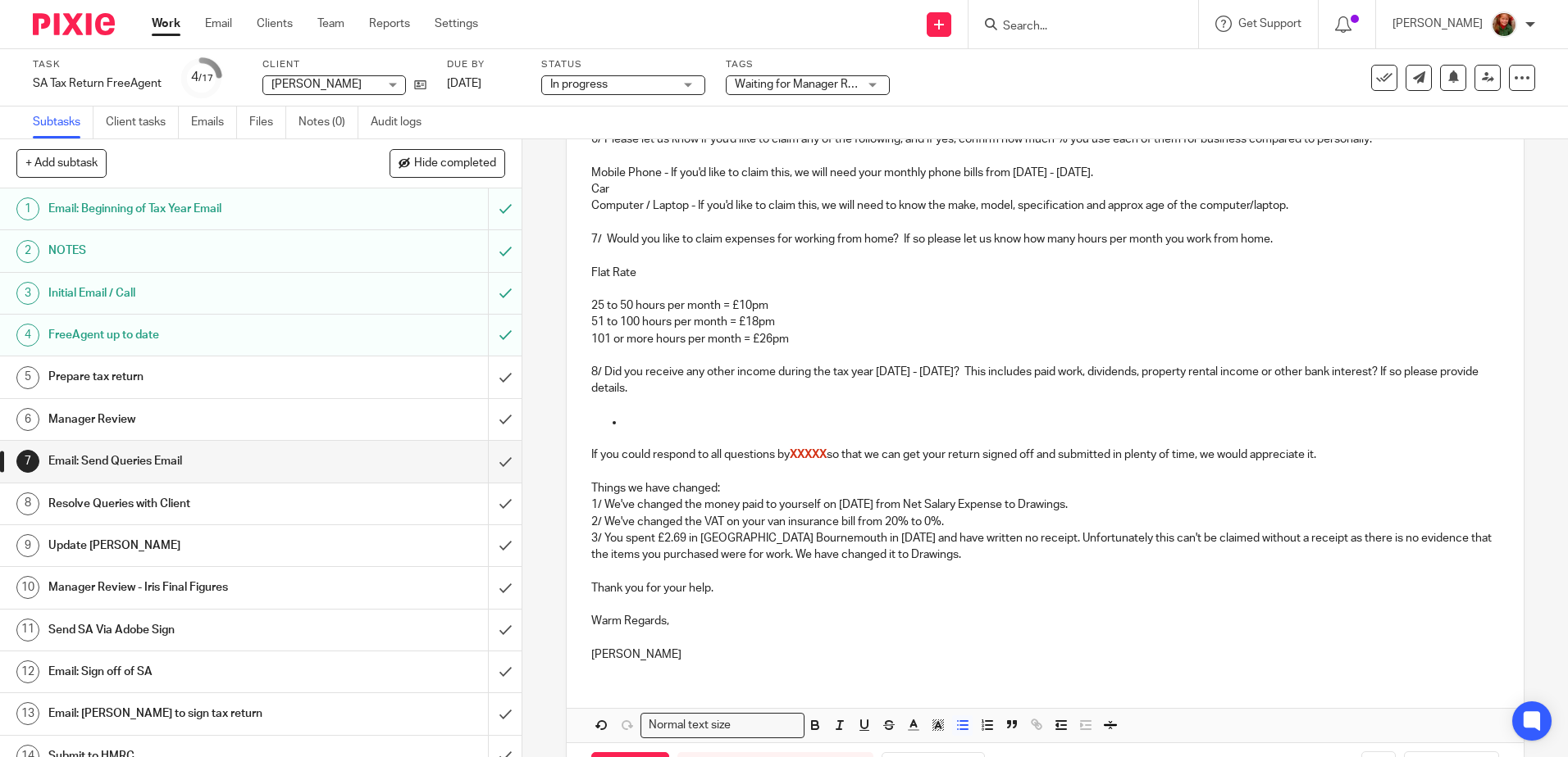
click at [624, 430] on p at bounding box center [1061, 422] width 874 height 16
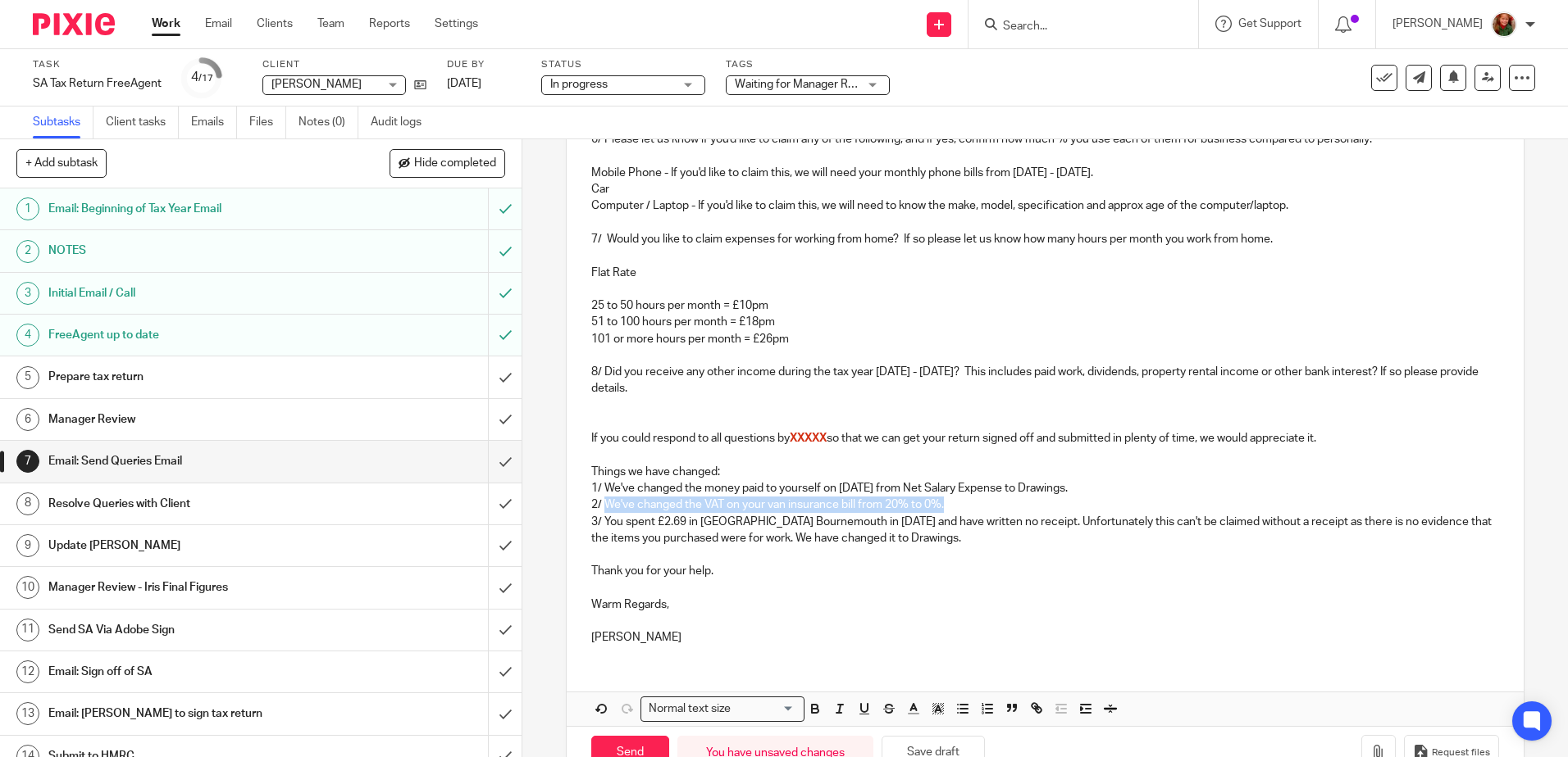
drag, startPoint x: 600, startPoint y: 523, endPoint x: 1006, endPoint y: 523, distance: 406.0
click at [1006, 514] on p "2/ We've changed the VAT on your van insurance bill from 20% to 0%." at bounding box center [1045, 504] width 907 height 16
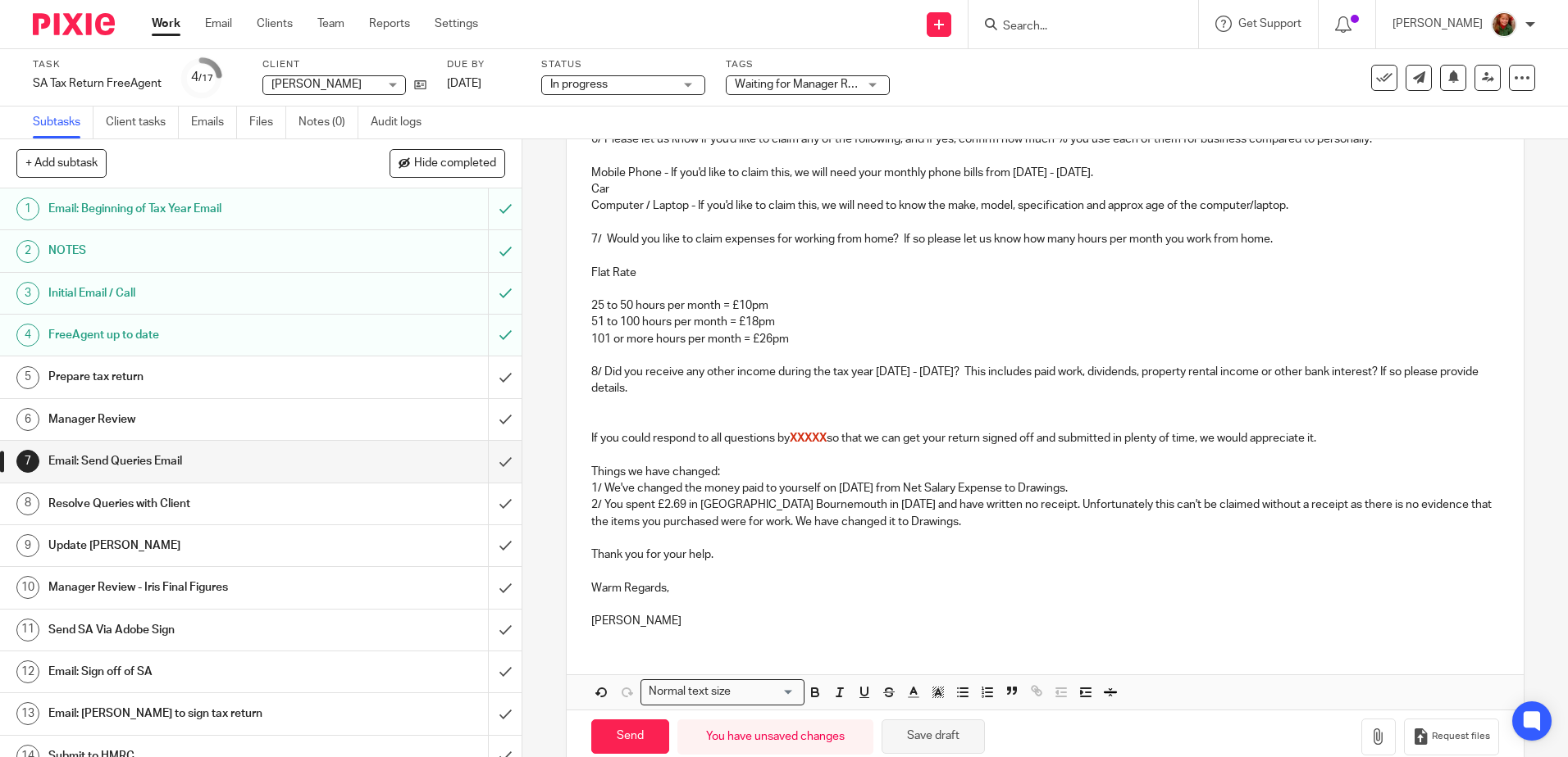
click at [922, 753] on button "Save draft" at bounding box center [934, 737] width 104 height 35
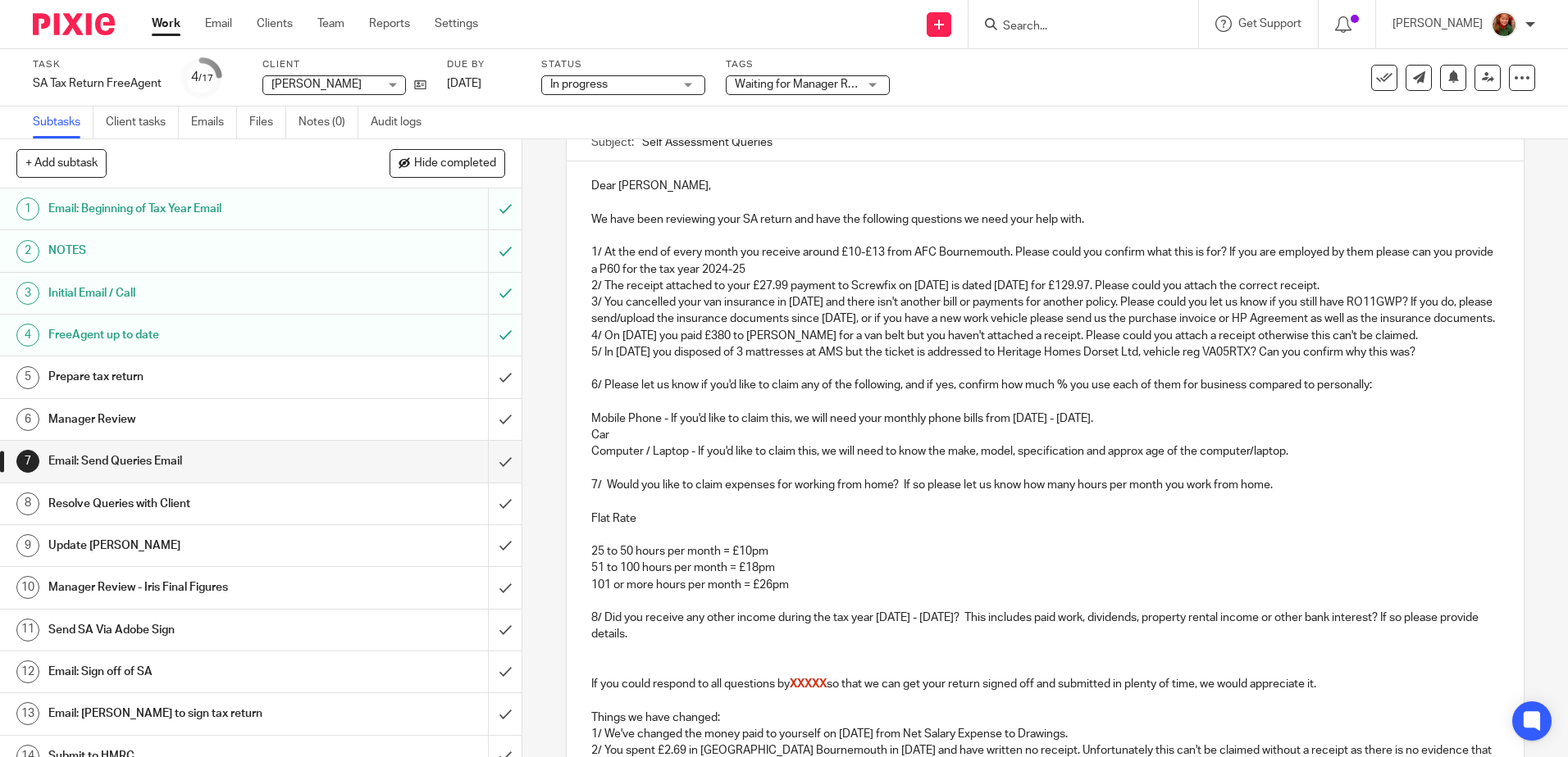
scroll to position [82, 0]
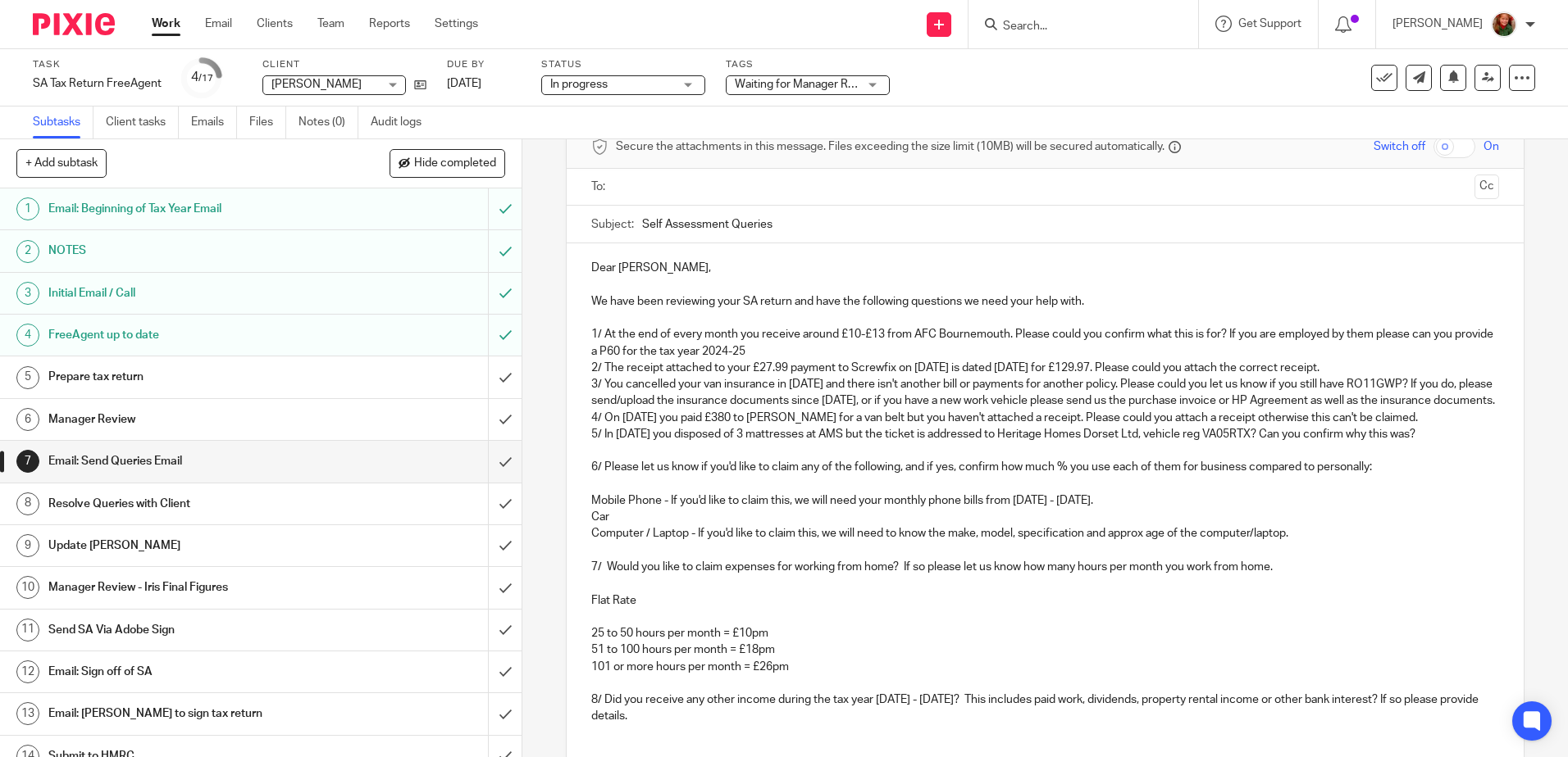
click at [791, 353] on p "1/ At the end of every month you receive around £10-£13 from AFC Bournemouth. P…" at bounding box center [1045, 342] width 907 height 34
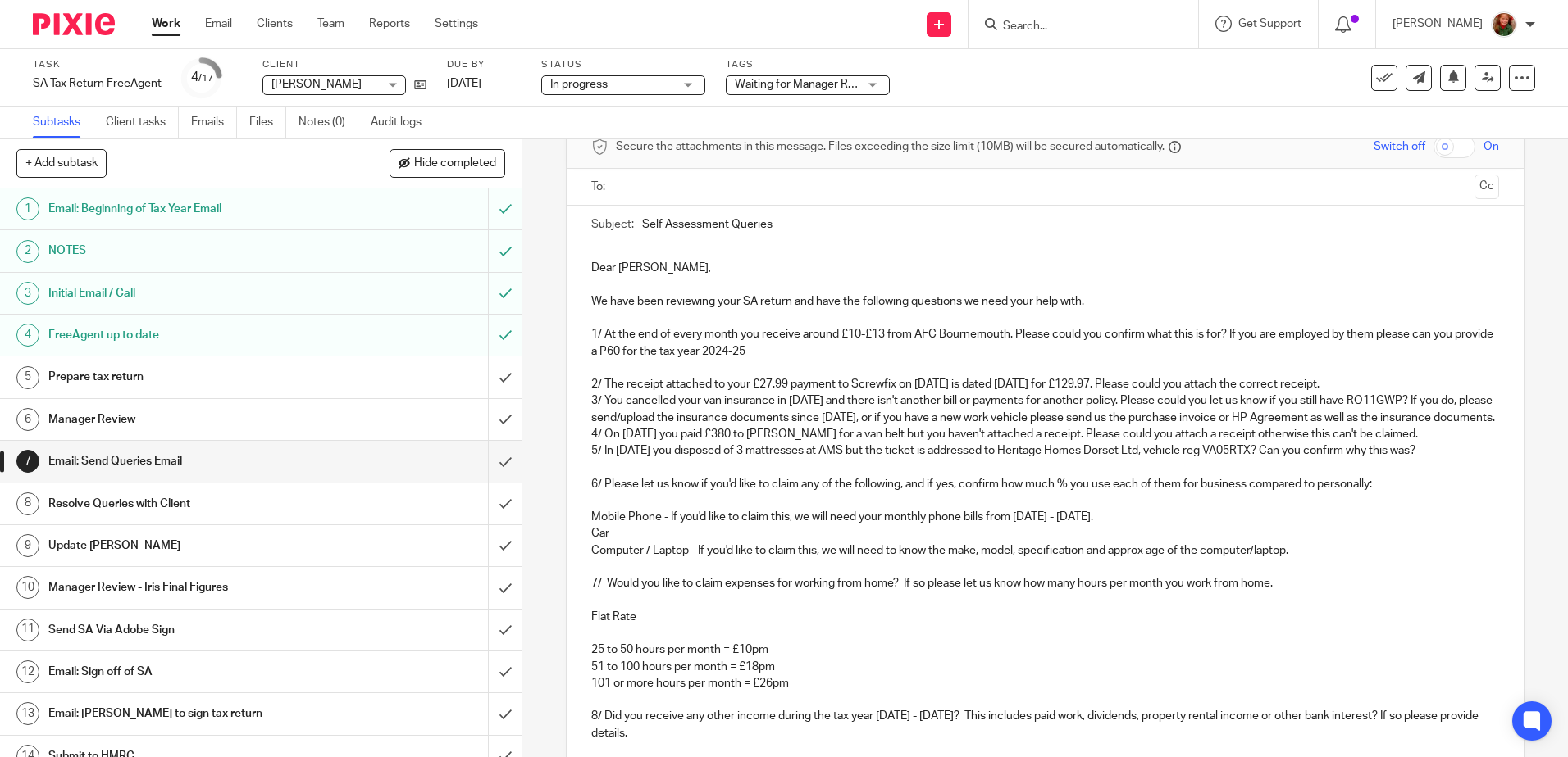
click at [1418, 383] on p "2/ The receipt attached to your £27.99 payment to Screwfix on 18th Nov 2024 is …" at bounding box center [1045, 384] width 907 height 16
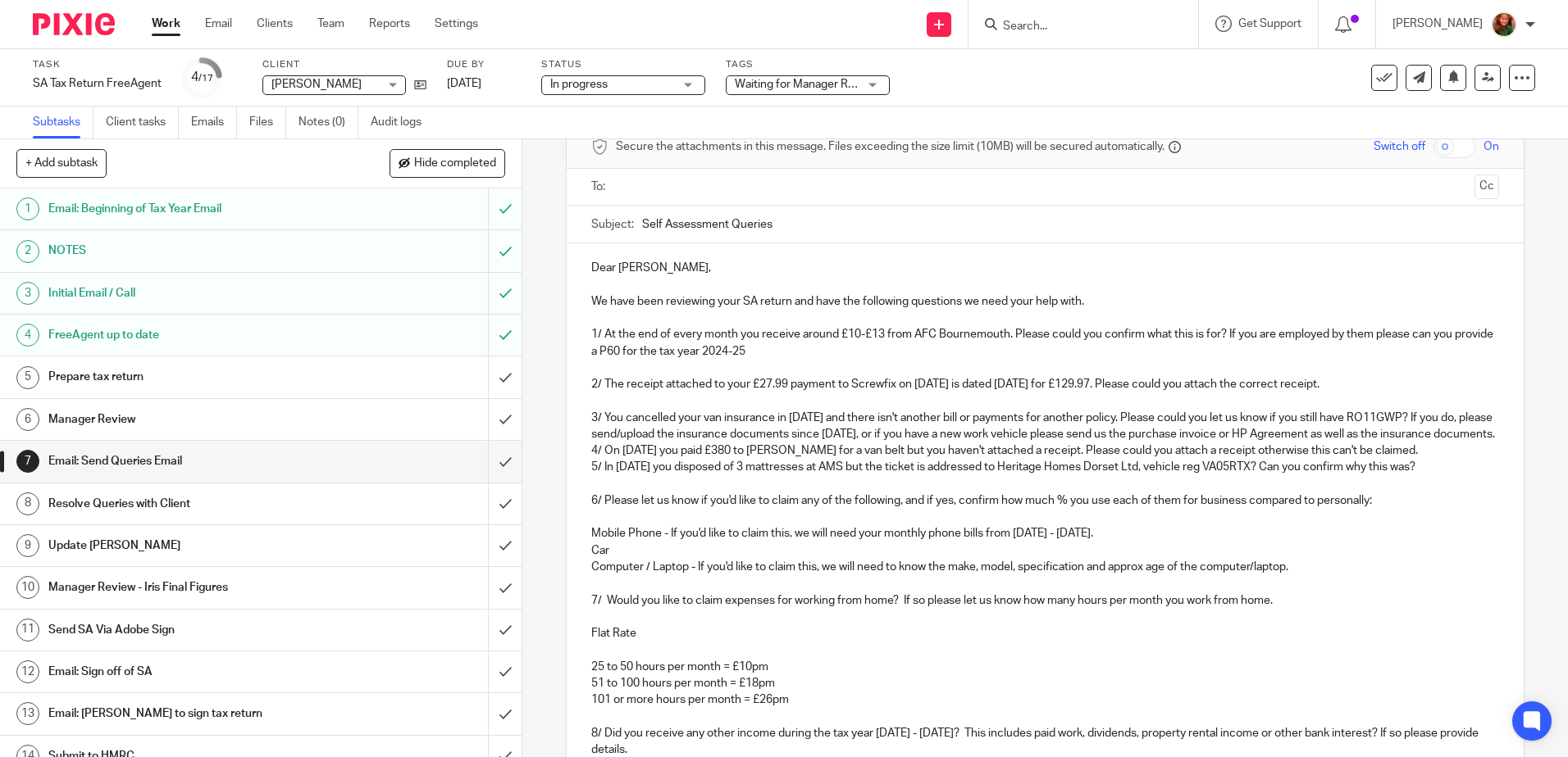
click at [791, 444] on p "3/ You cancelled your van insurance in January 2025 and there isn't another bil…" at bounding box center [1045, 426] width 907 height 34
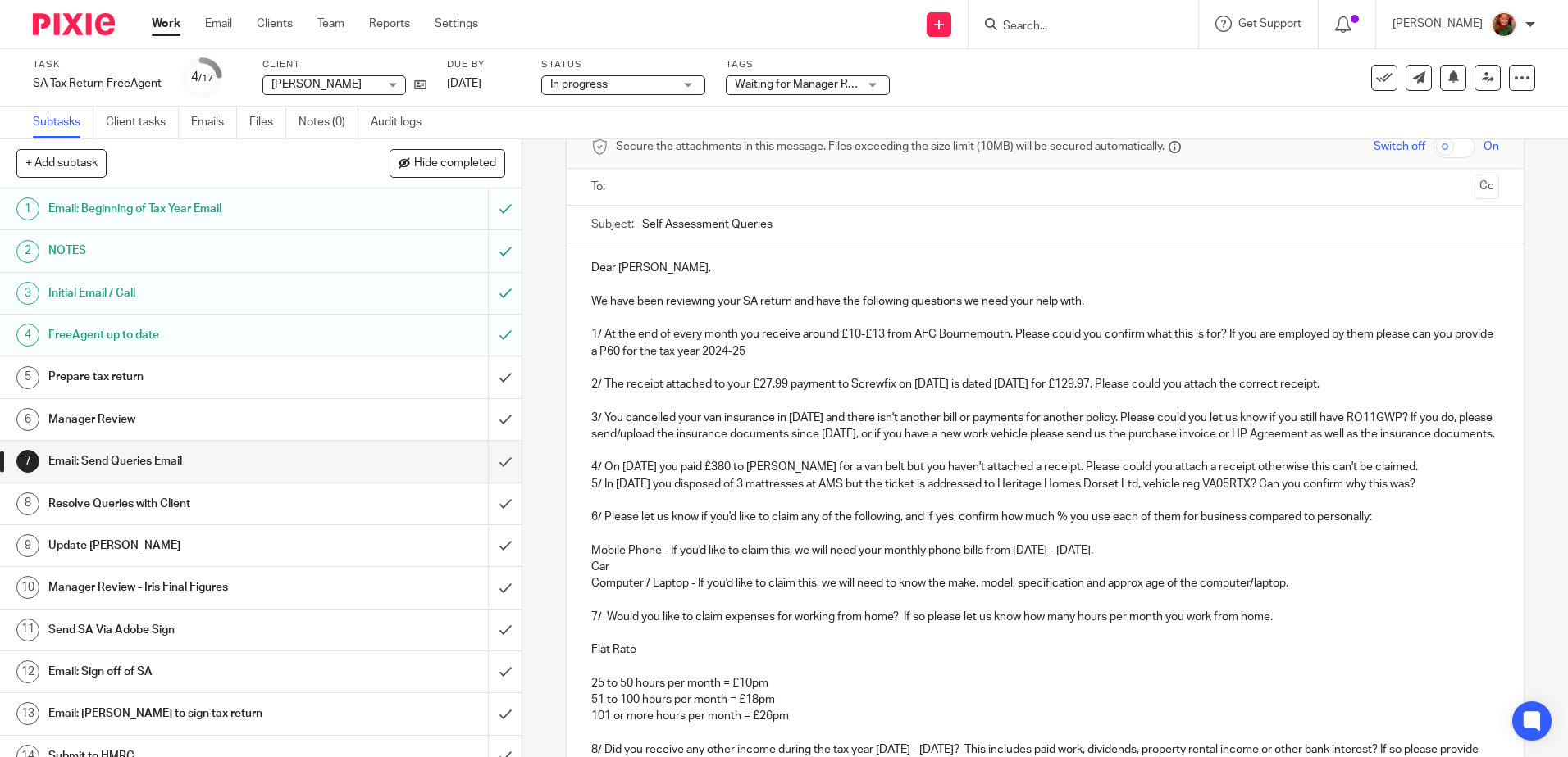
click at [966, 437] on p "3/ You cancelled your van insurance in January 2025 and there isn't another bil…" at bounding box center [1045, 426] width 907 height 34
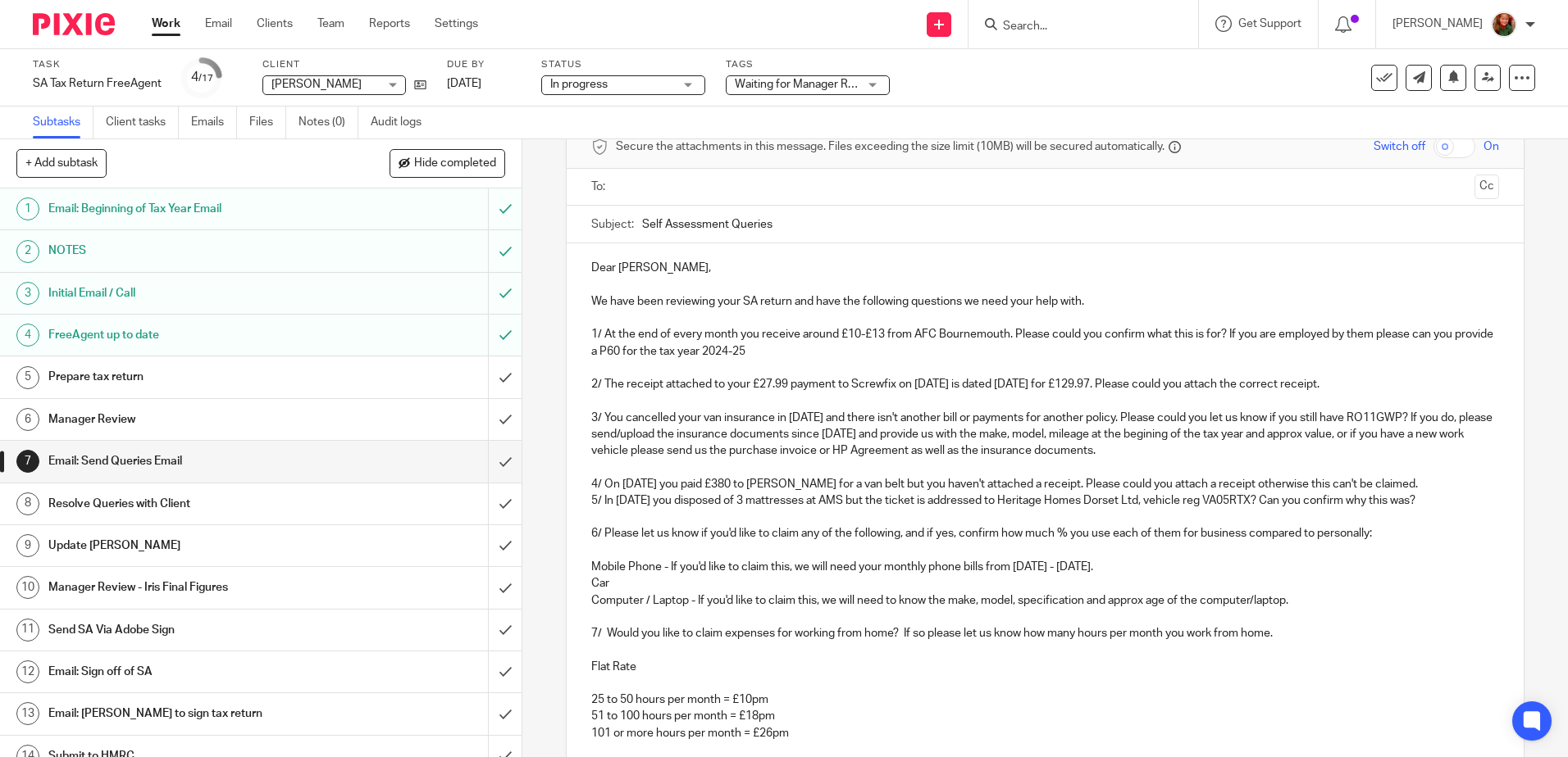
click at [1247, 431] on p "3/ You cancelled your van insurance in January 2025 and there isn't another bil…" at bounding box center [1045, 435] width 907 height 50
click at [1456, 438] on p "3/ You cancelled your van insurance in January 2025 and there isn't another bil…" at bounding box center [1045, 435] width 907 height 50
click at [1441, 493] on p "4/ On 1st April 2025 you paid £380 to Alex Whittle for a van belt but you haven…" at bounding box center [1045, 484] width 907 height 16
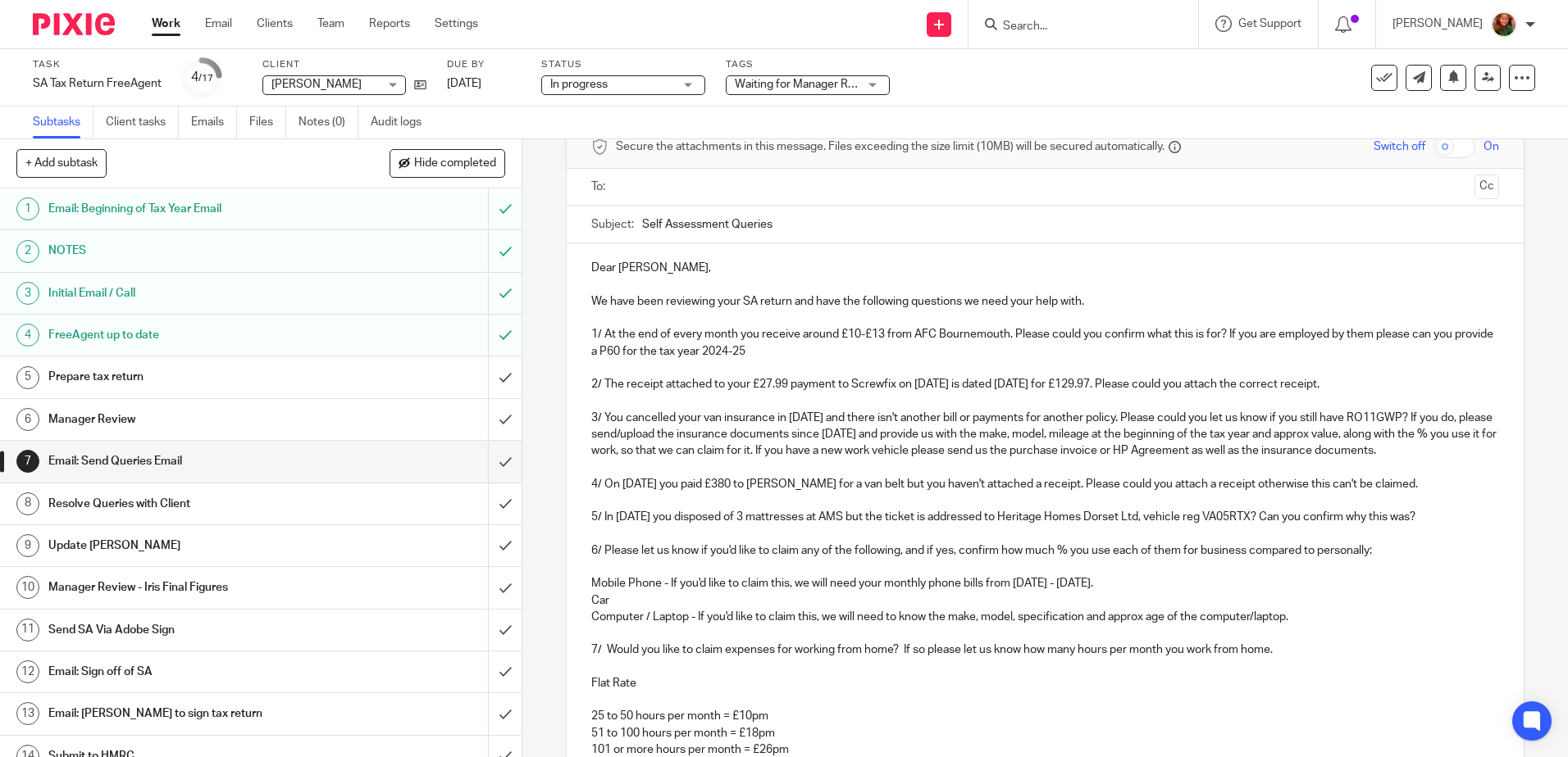
scroll to position [410, 0]
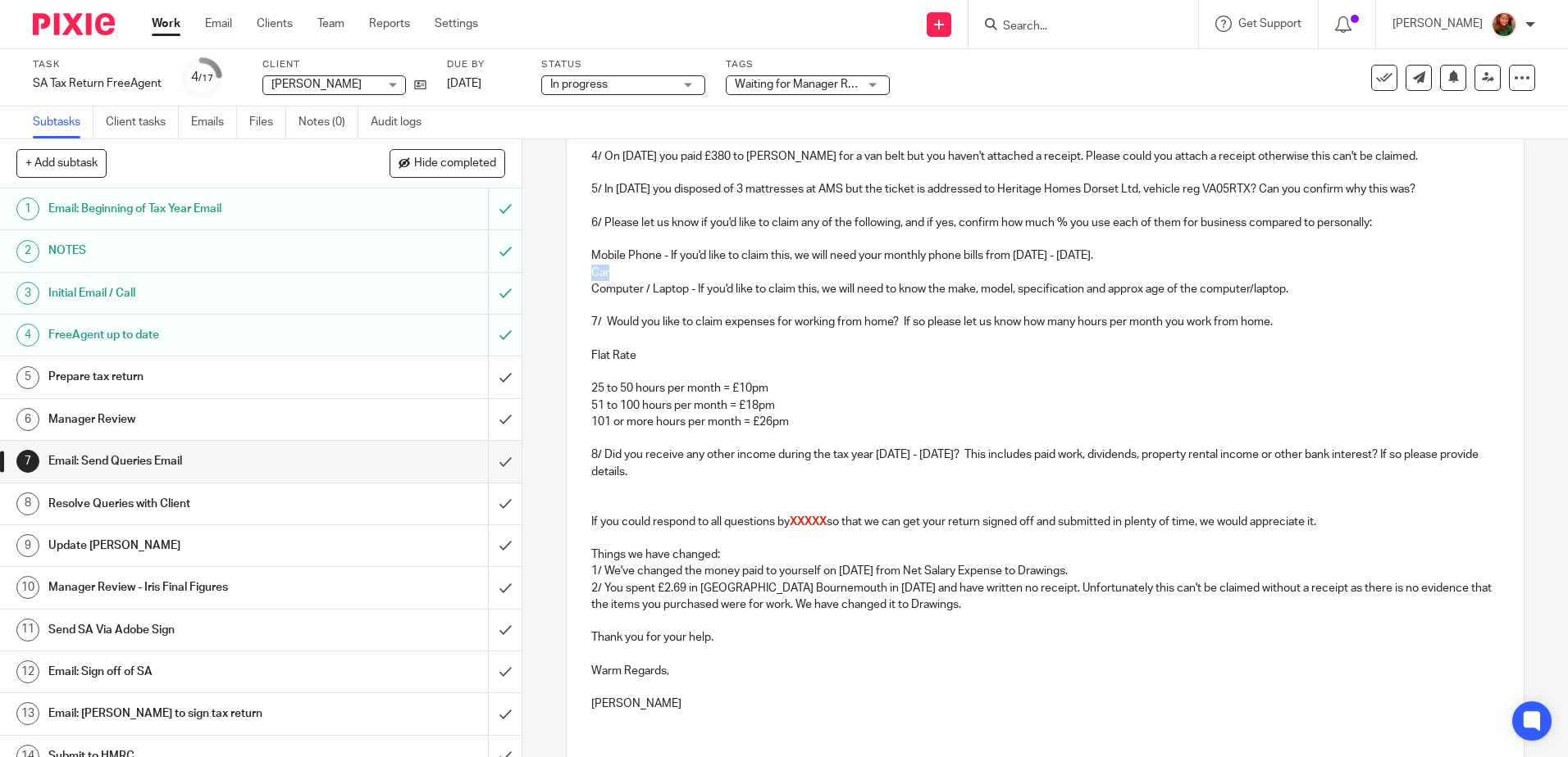
drag, startPoint x: 600, startPoint y: 290, endPoint x: 539, endPoint y: 290, distance: 61.0
click at [539, 290] on div "7 Email: Send Queries Email Manual email Secure the attachments in this message…" at bounding box center [1045, 447] width 1046 height 618
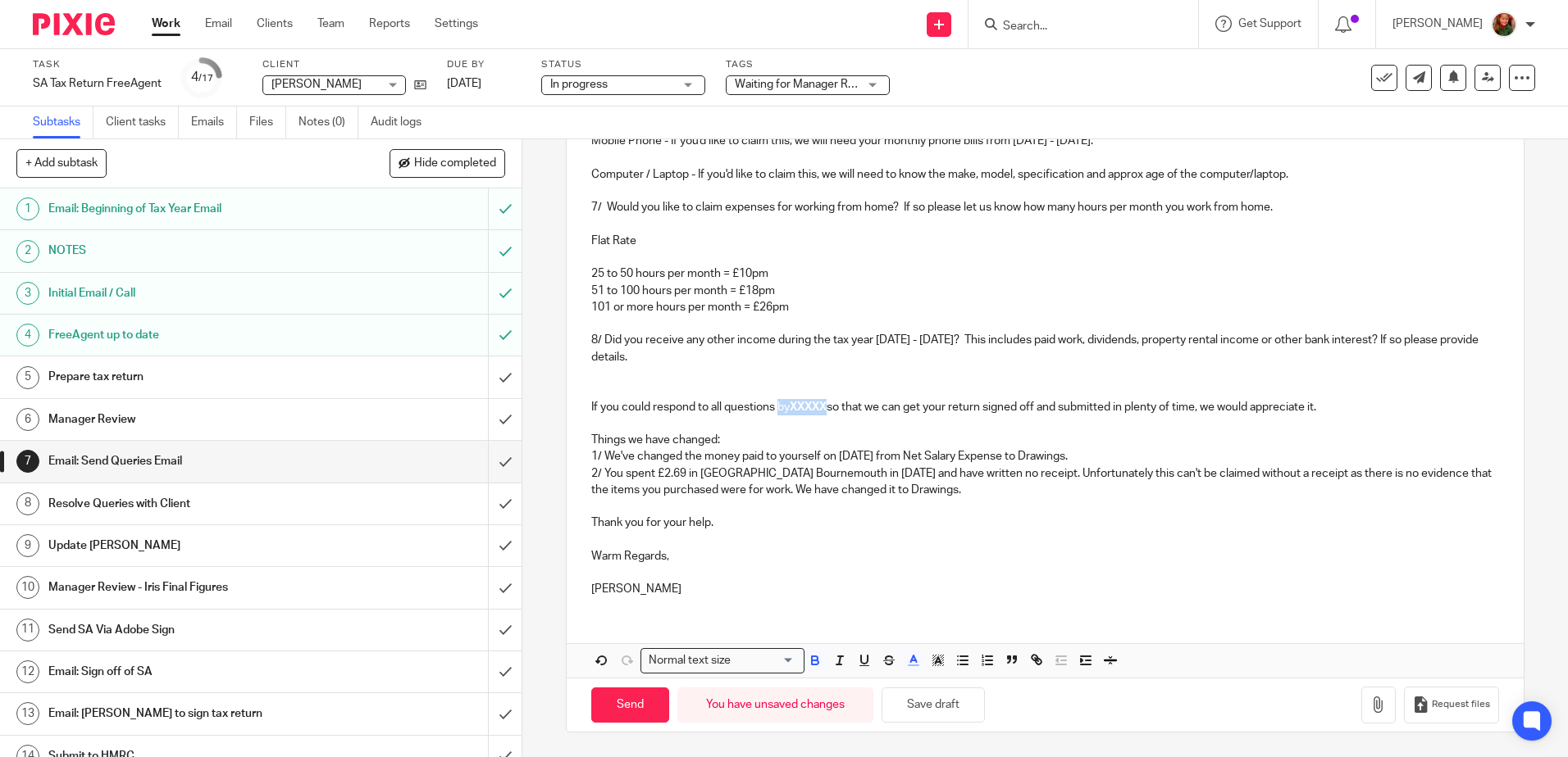
drag, startPoint x: 775, startPoint y: 406, endPoint x: 831, endPoint y: 406, distance: 56.0
click at [831, 406] on p "If you could respond to all questions by XXXXX so that we can get your return s…" at bounding box center [1045, 407] width 907 height 16
click at [678, 386] on p at bounding box center [1045, 390] width 907 height 16
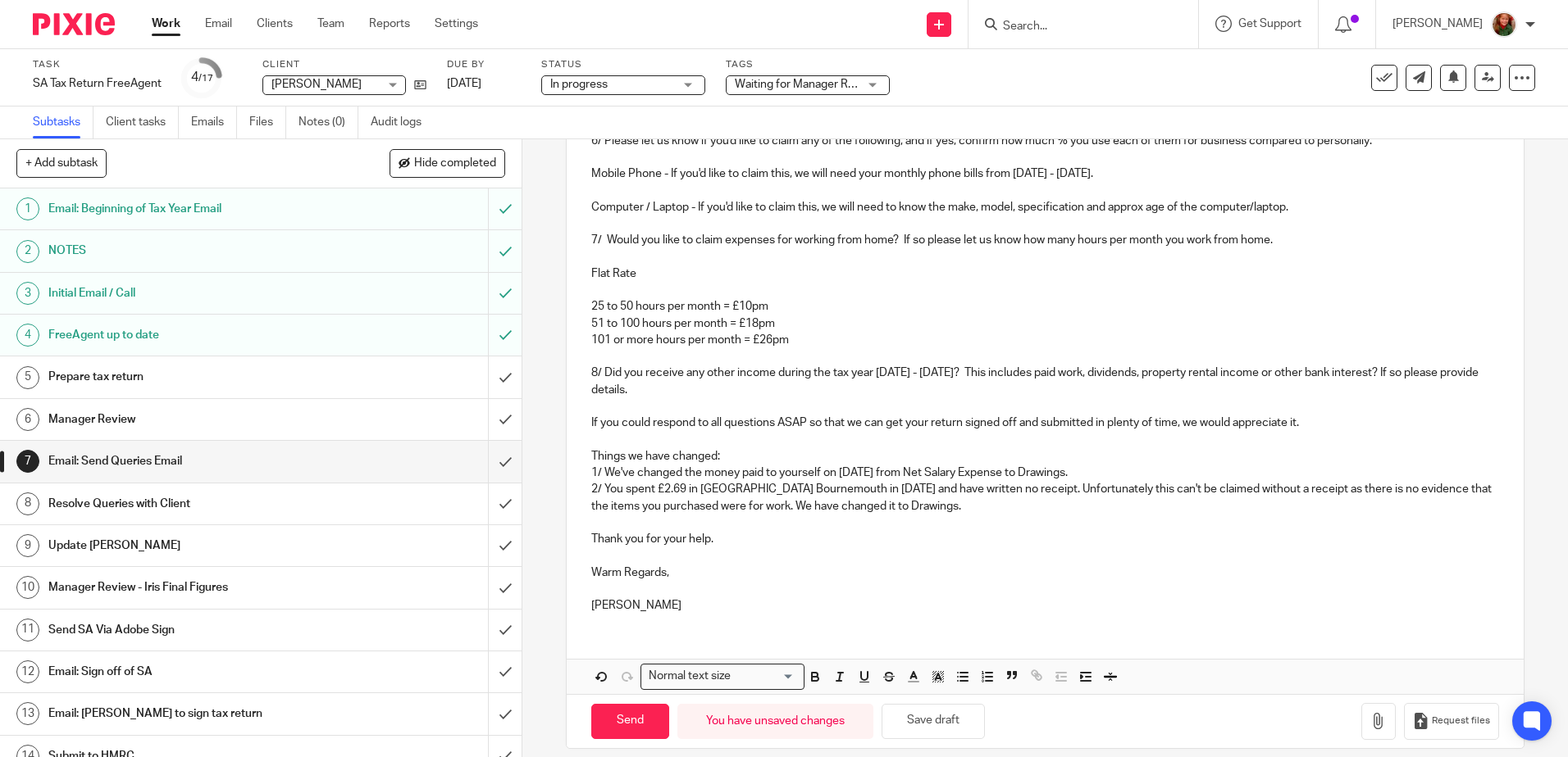
scroll to position [524, 0]
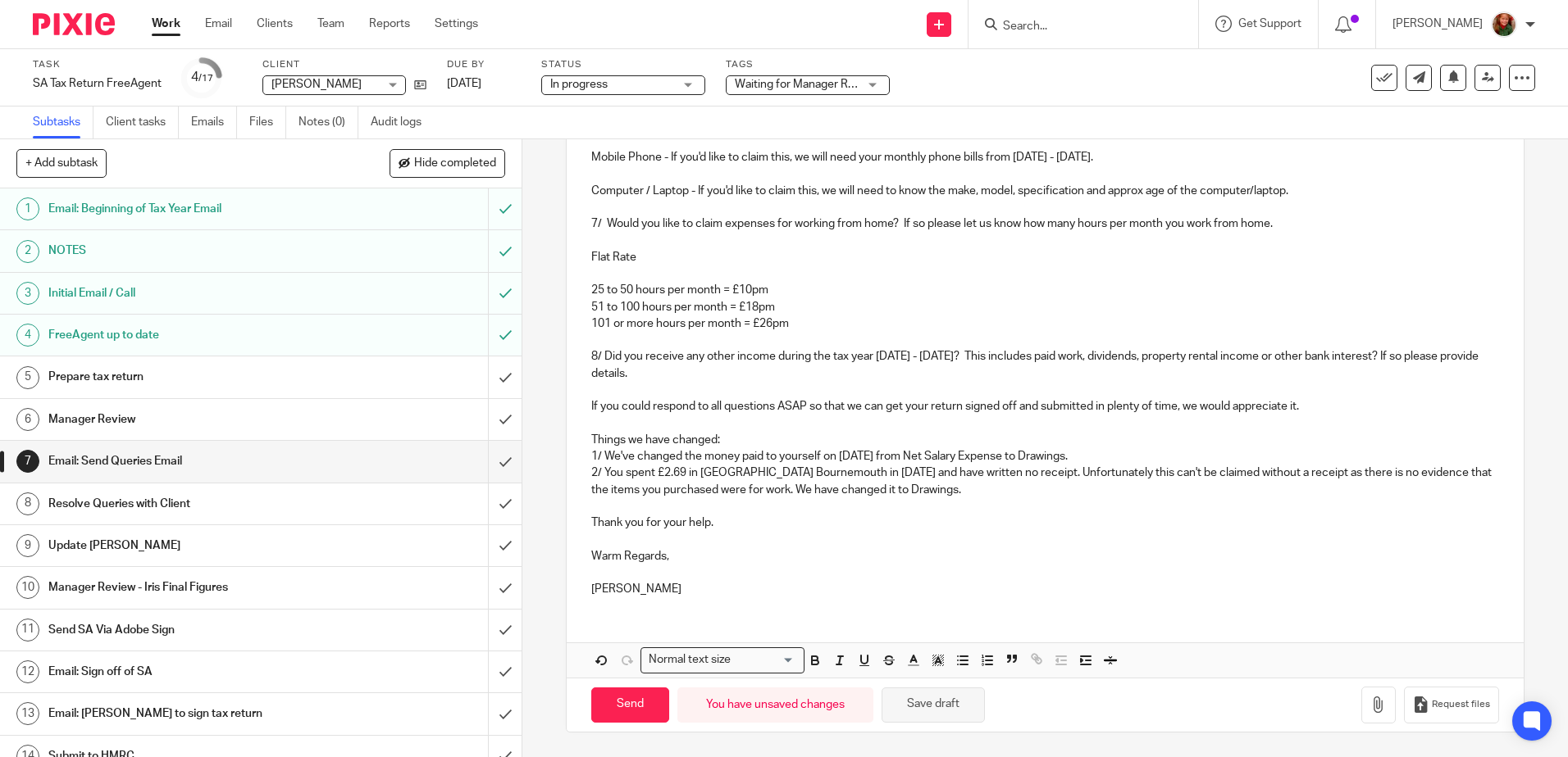
click at [958, 700] on button "Save draft" at bounding box center [934, 705] width 104 height 35
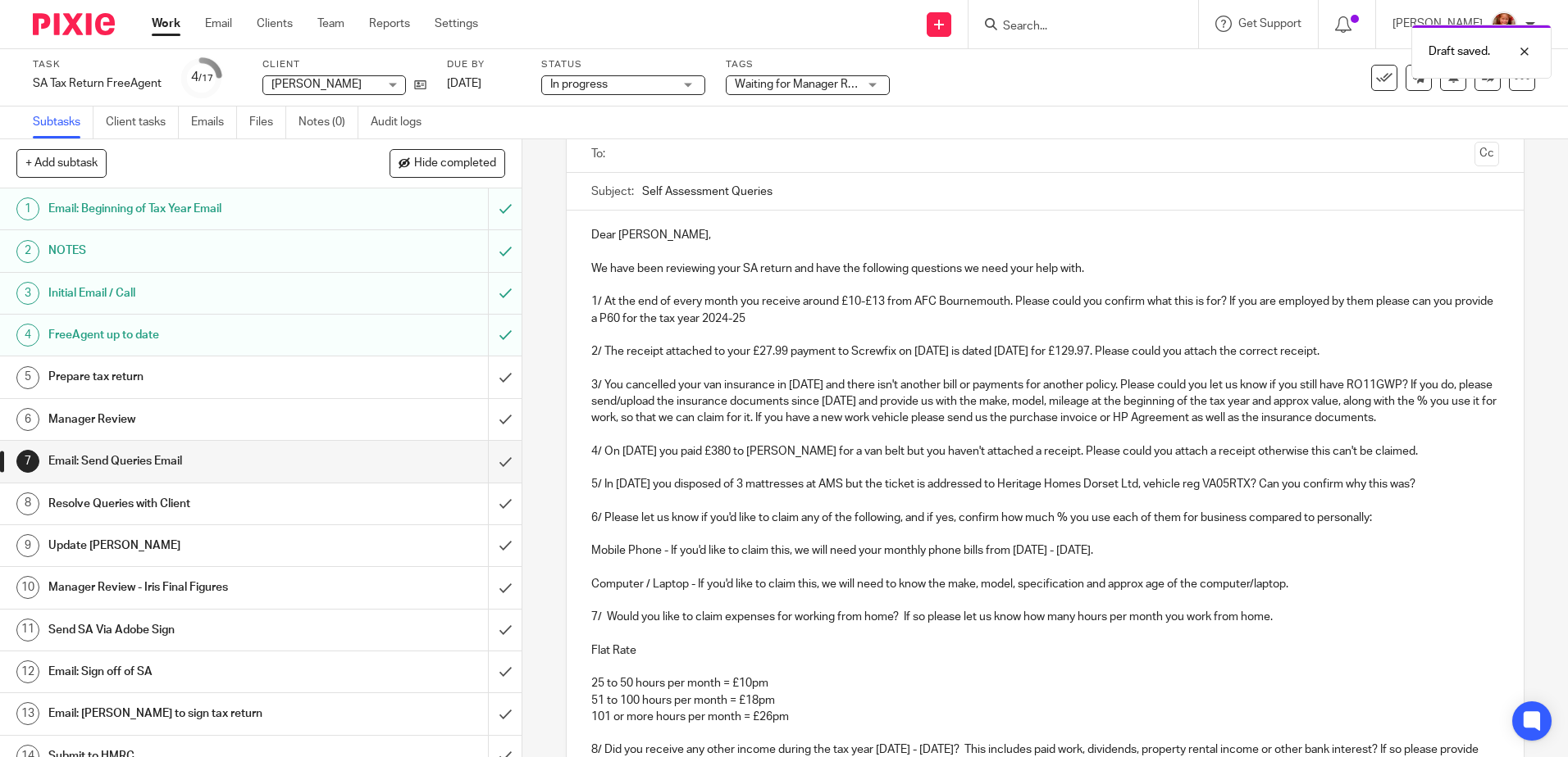
scroll to position [0, 0]
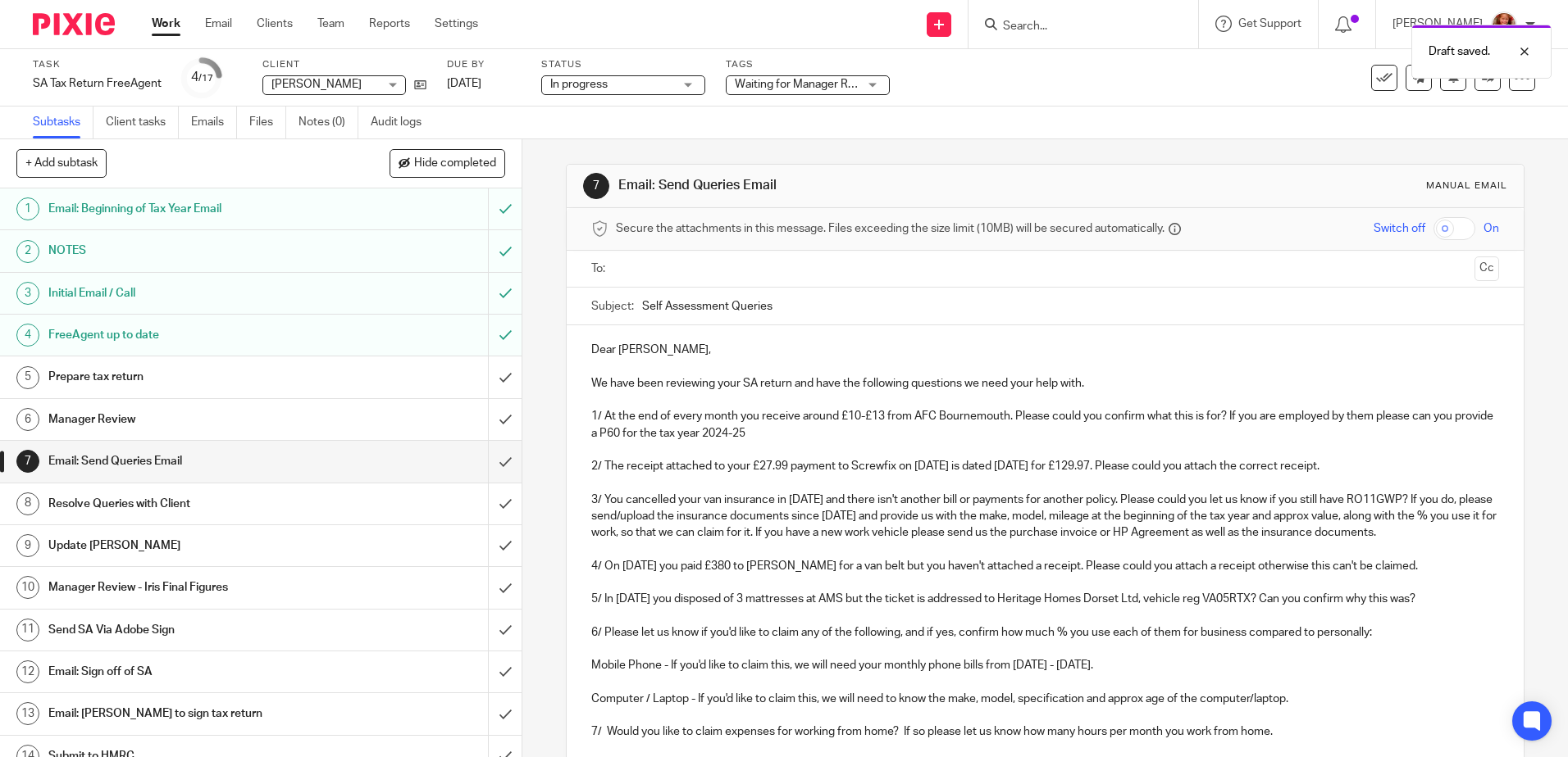
click at [641, 253] on div at bounding box center [1045, 269] width 856 height 36
click at [648, 264] on input "text" at bounding box center [1044, 269] width 845 height 19
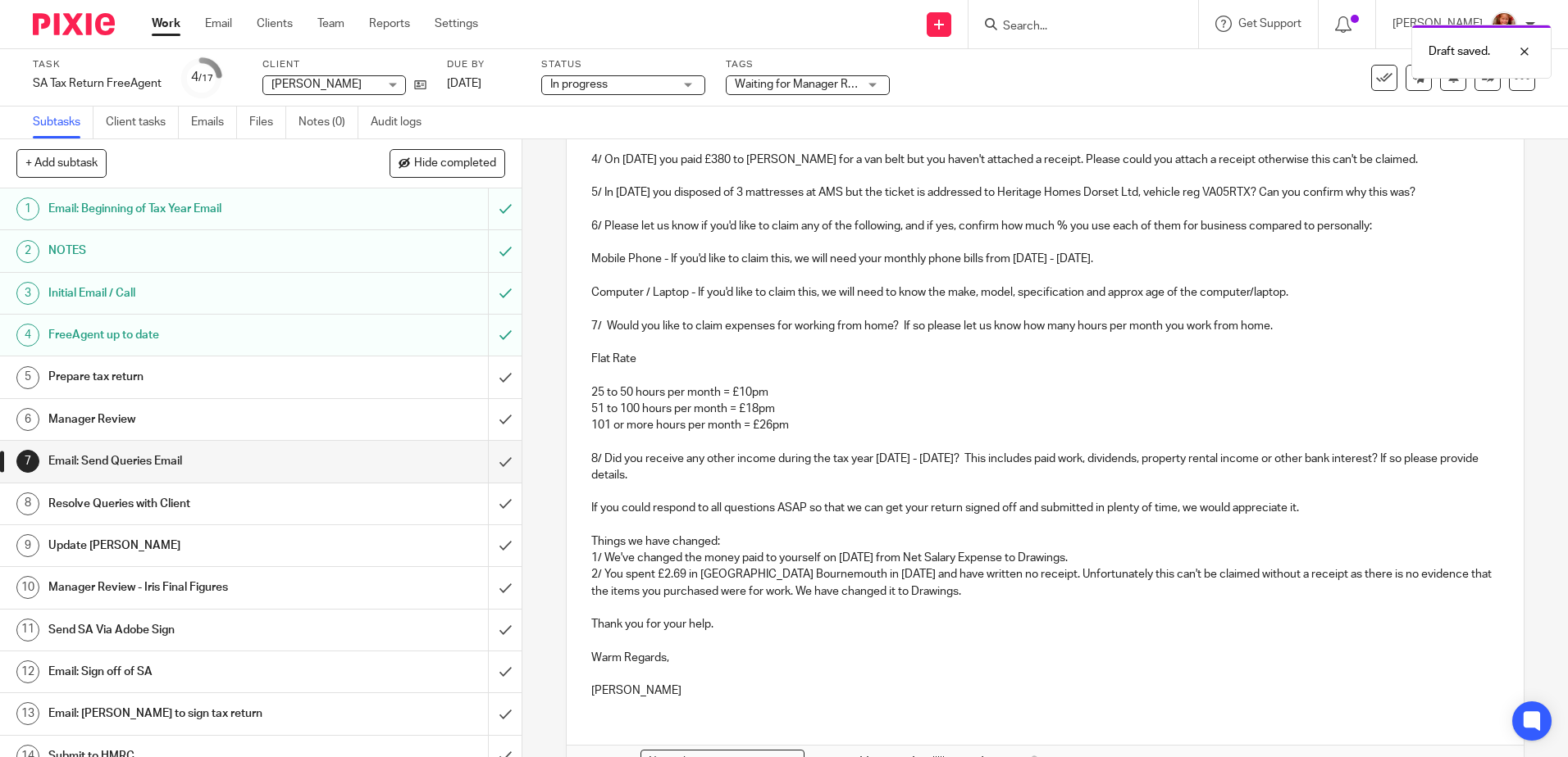
scroll to position [528, 0]
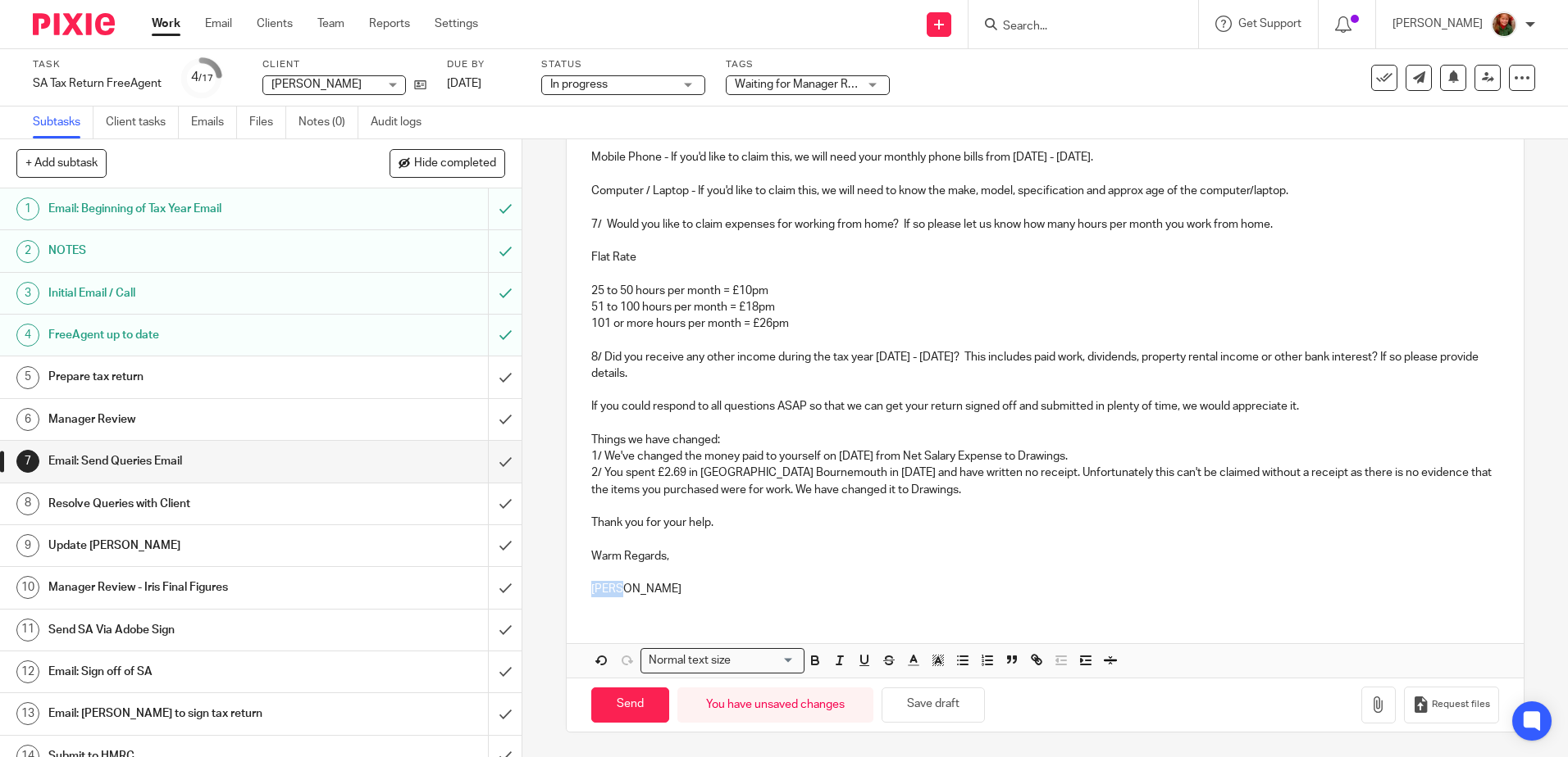
drag, startPoint x: 629, startPoint y: 585, endPoint x: 555, endPoint y: 586, distance: 74.0
click at [555, 586] on div "7 Email: Send Queries Email Manual email Secure the attachments in this message…" at bounding box center [1045, 447] width 1046 height 618
click at [933, 708] on button "Save draft" at bounding box center [934, 705] width 104 height 35
click at [622, 712] on input "Send" at bounding box center [630, 705] width 78 height 35
type input "Sent"
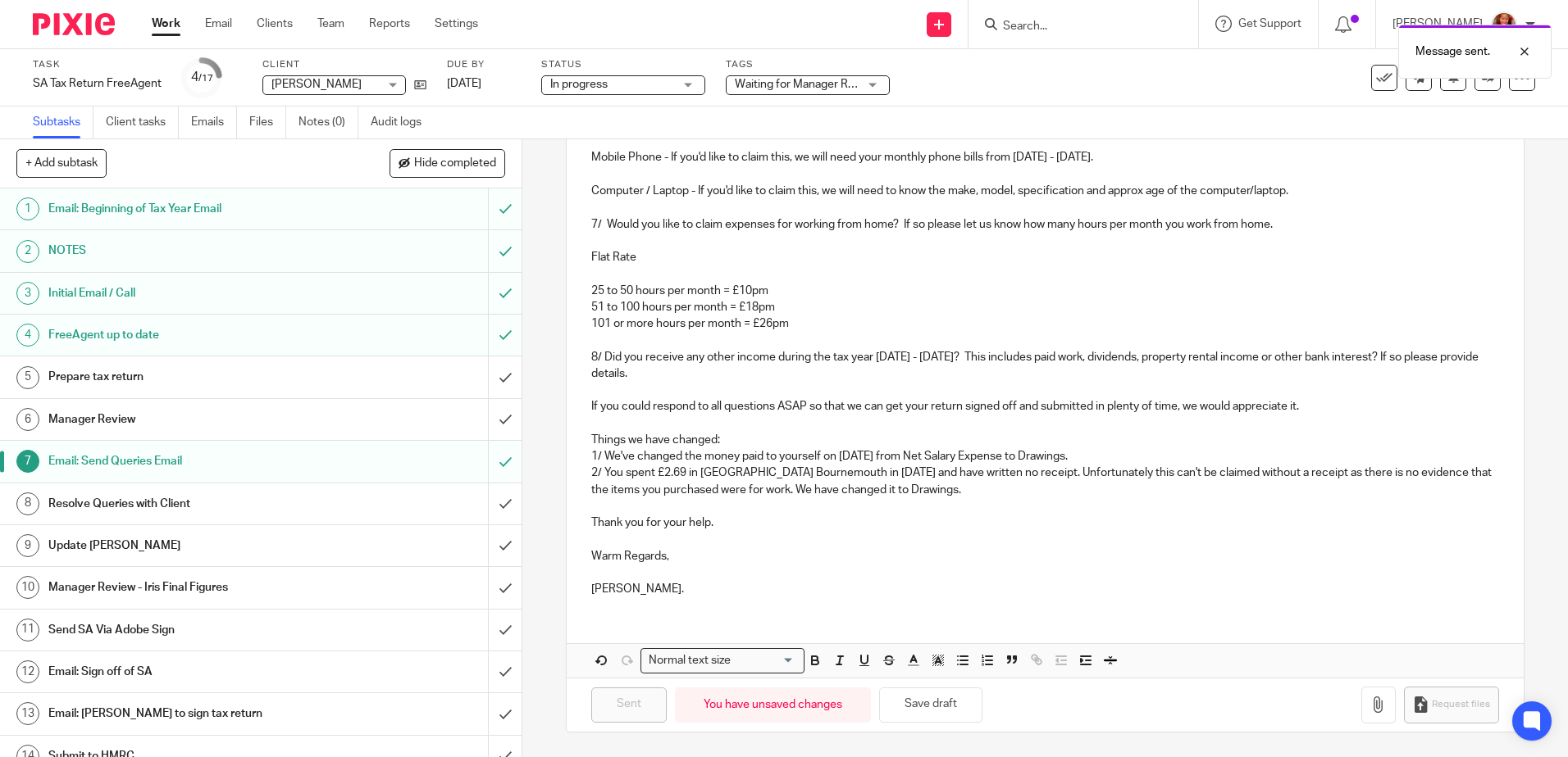
click at [769, 82] on span "Waiting for Manager Review" at bounding box center [805, 84] width 143 height 11
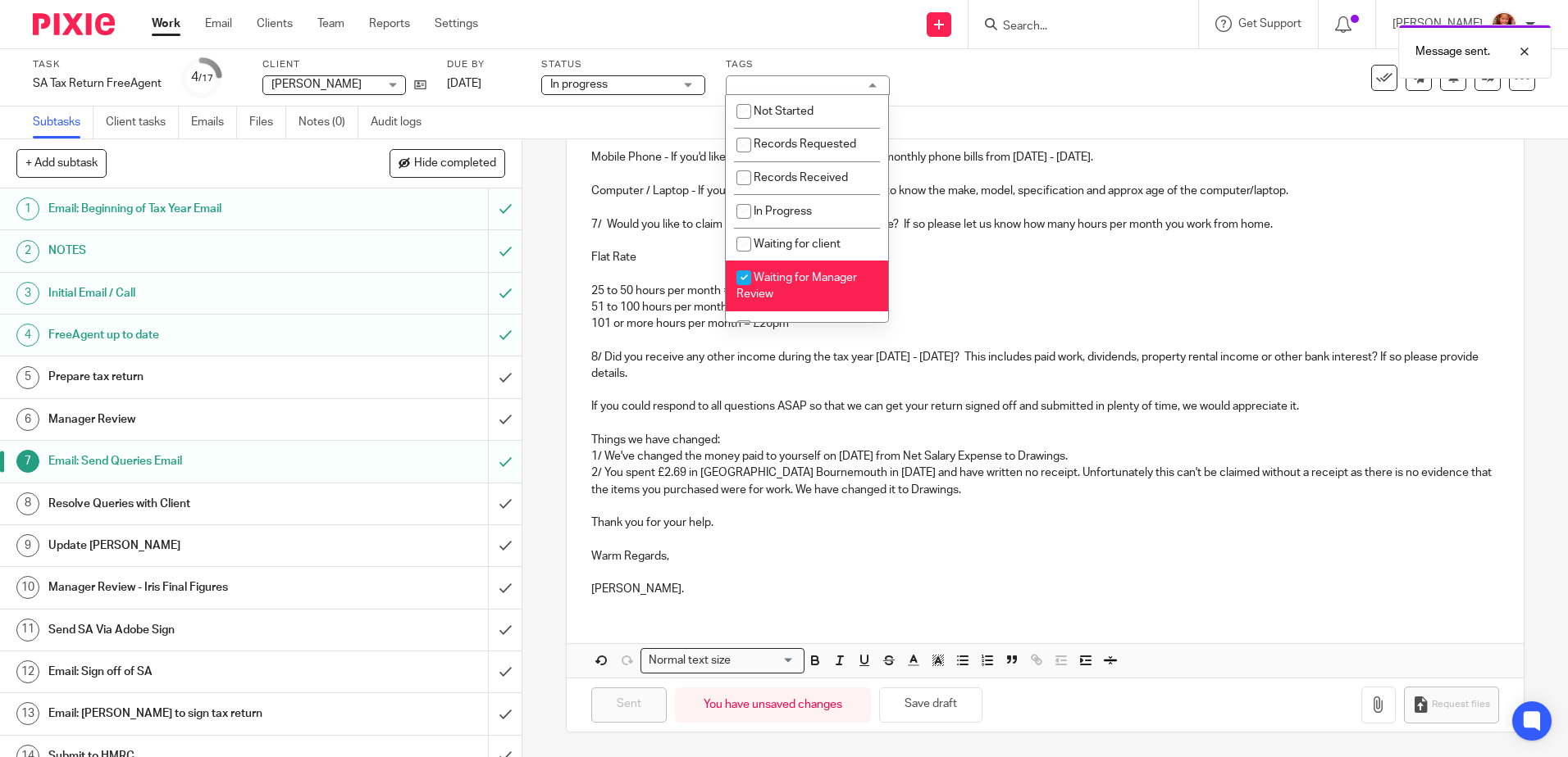
click at [796, 276] on span "Waiting for Manager Review" at bounding box center [796, 287] width 121 height 29
checkbox input "false"
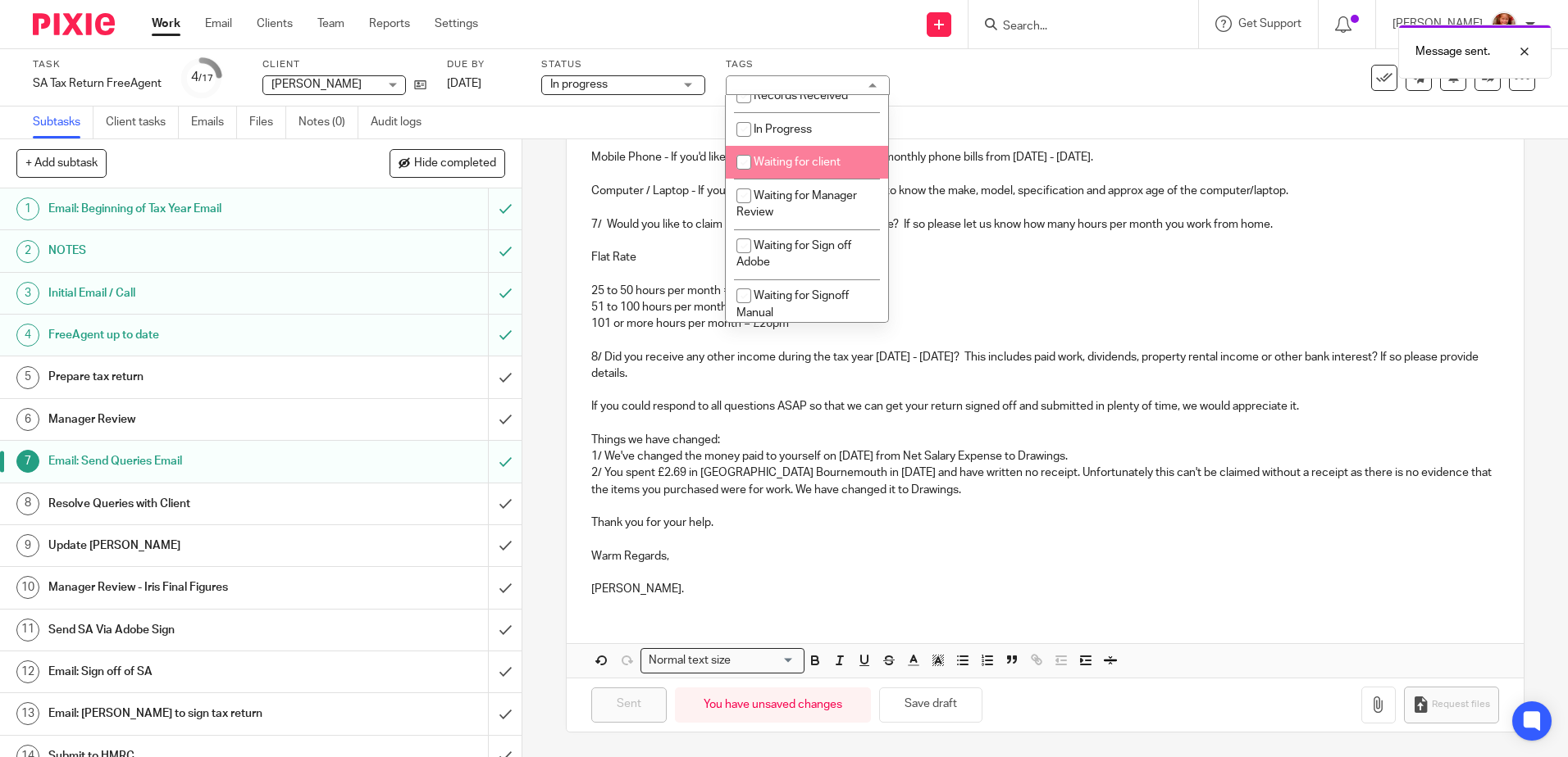
click at [790, 171] on li "Waiting for client" at bounding box center [806, 162] width 162 height 34
checkbox input "true"
click at [1086, 66] on div "Message sent." at bounding box center [1167, 47] width 768 height 62
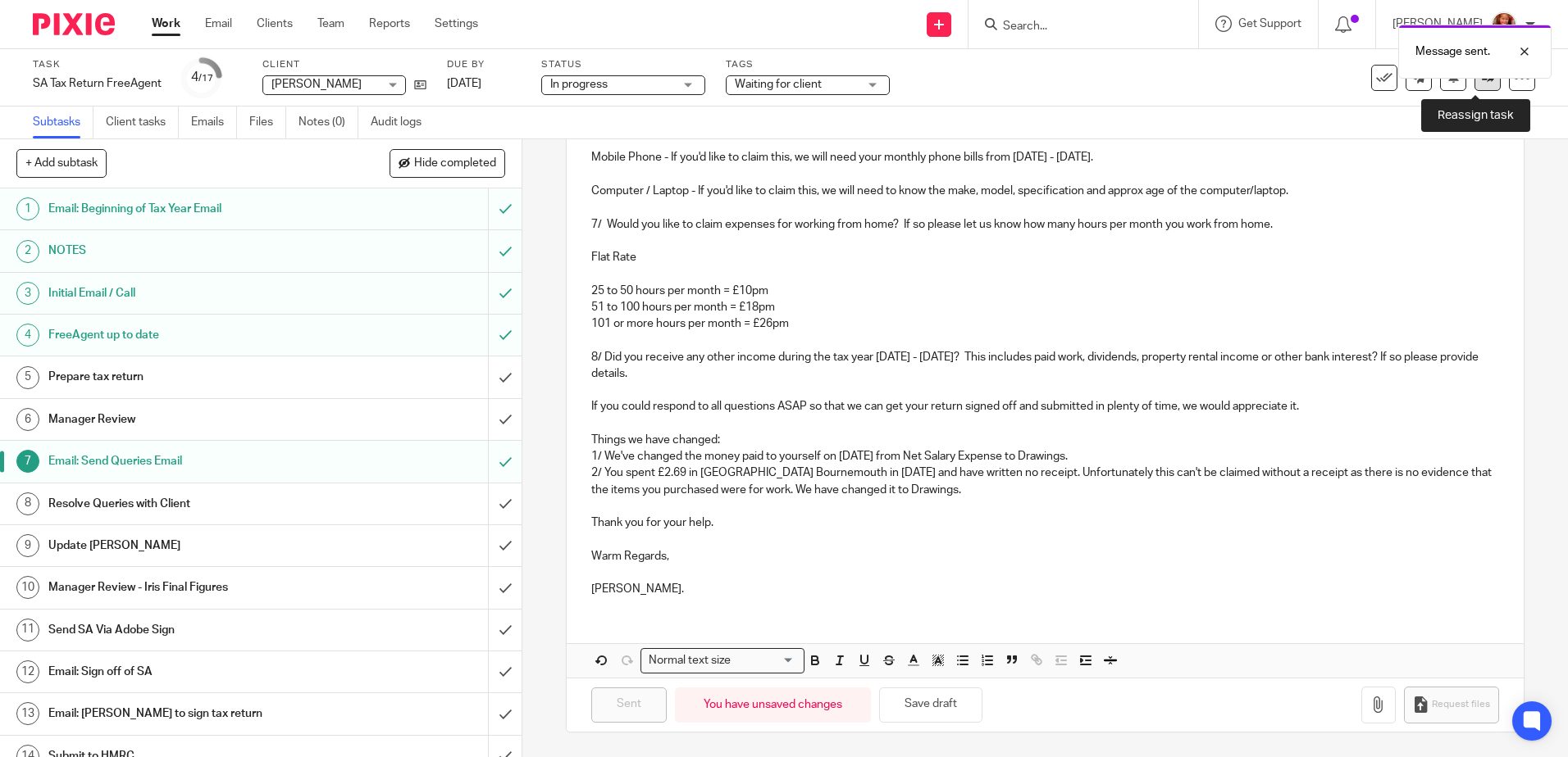
click at [1482, 81] on icon at bounding box center [1487, 77] width 12 height 12
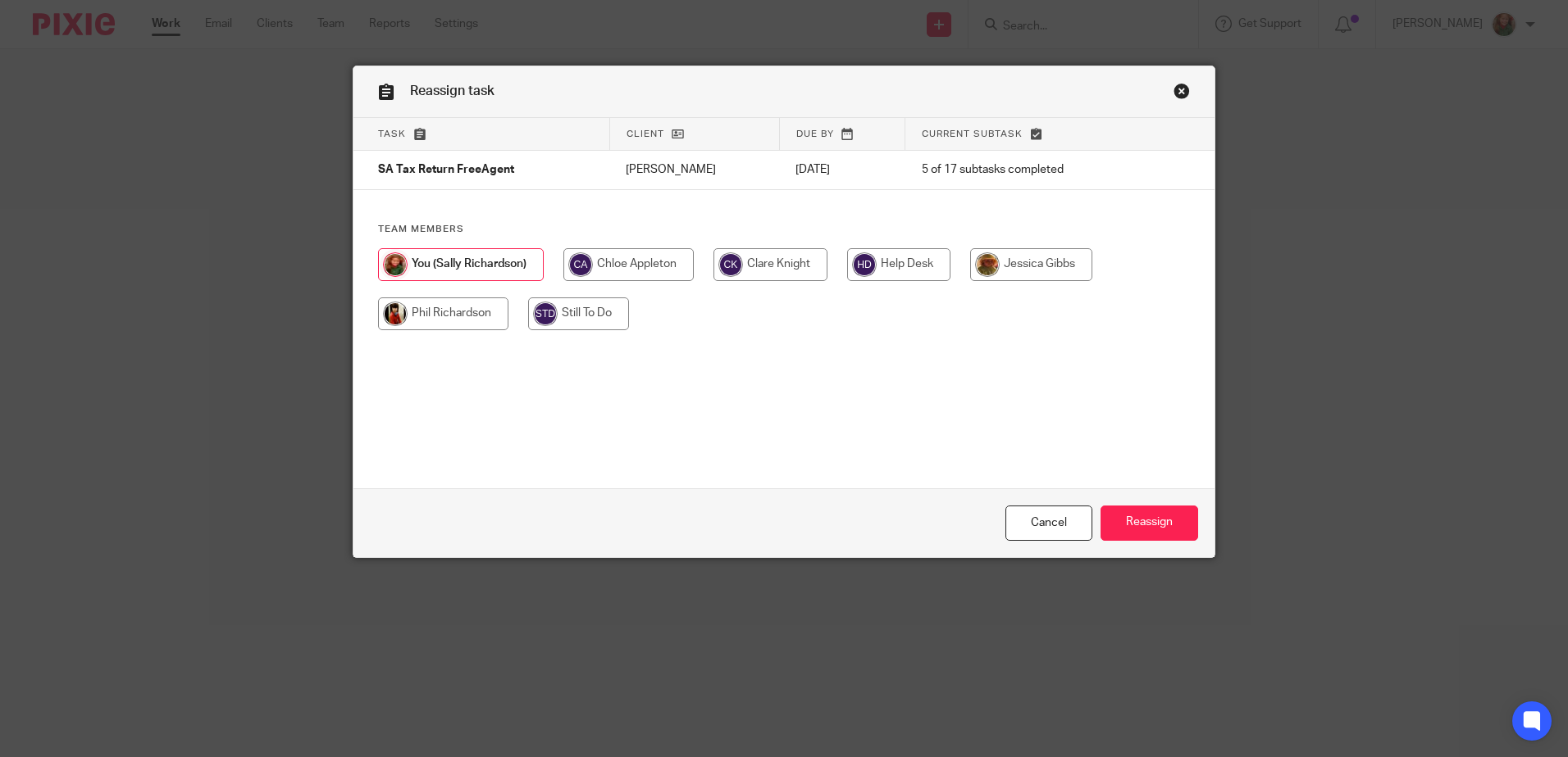
click at [622, 269] on input "radio" at bounding box center [629, 264] width 130 height 33
radio input "true"
click at [1135, 519] on input "Reassign" at bounding box center [1149, 523] width 98 height 35
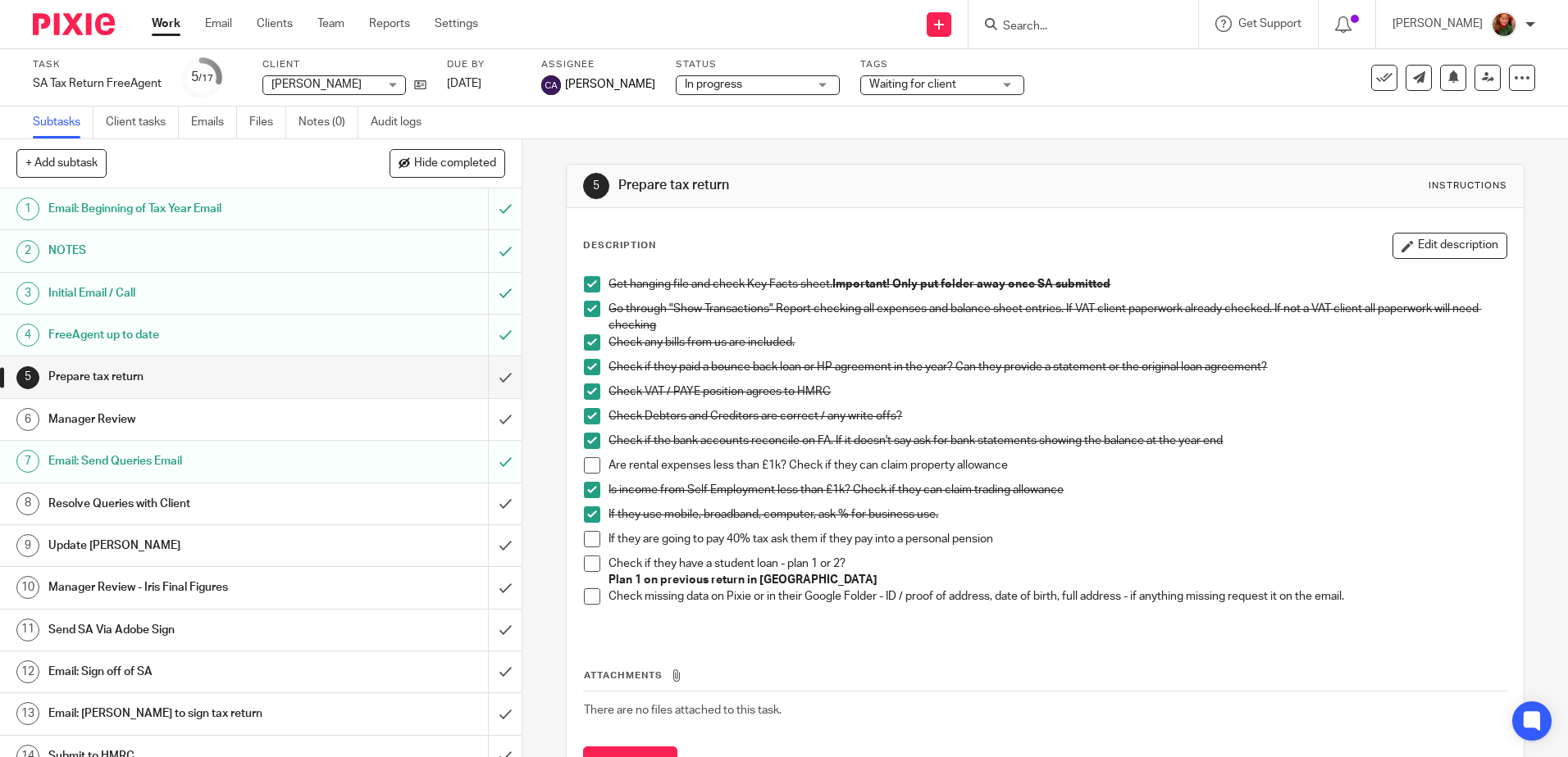
click at [170, 24] on link "Work" at bounding box center [166, 23] width 29 height 16
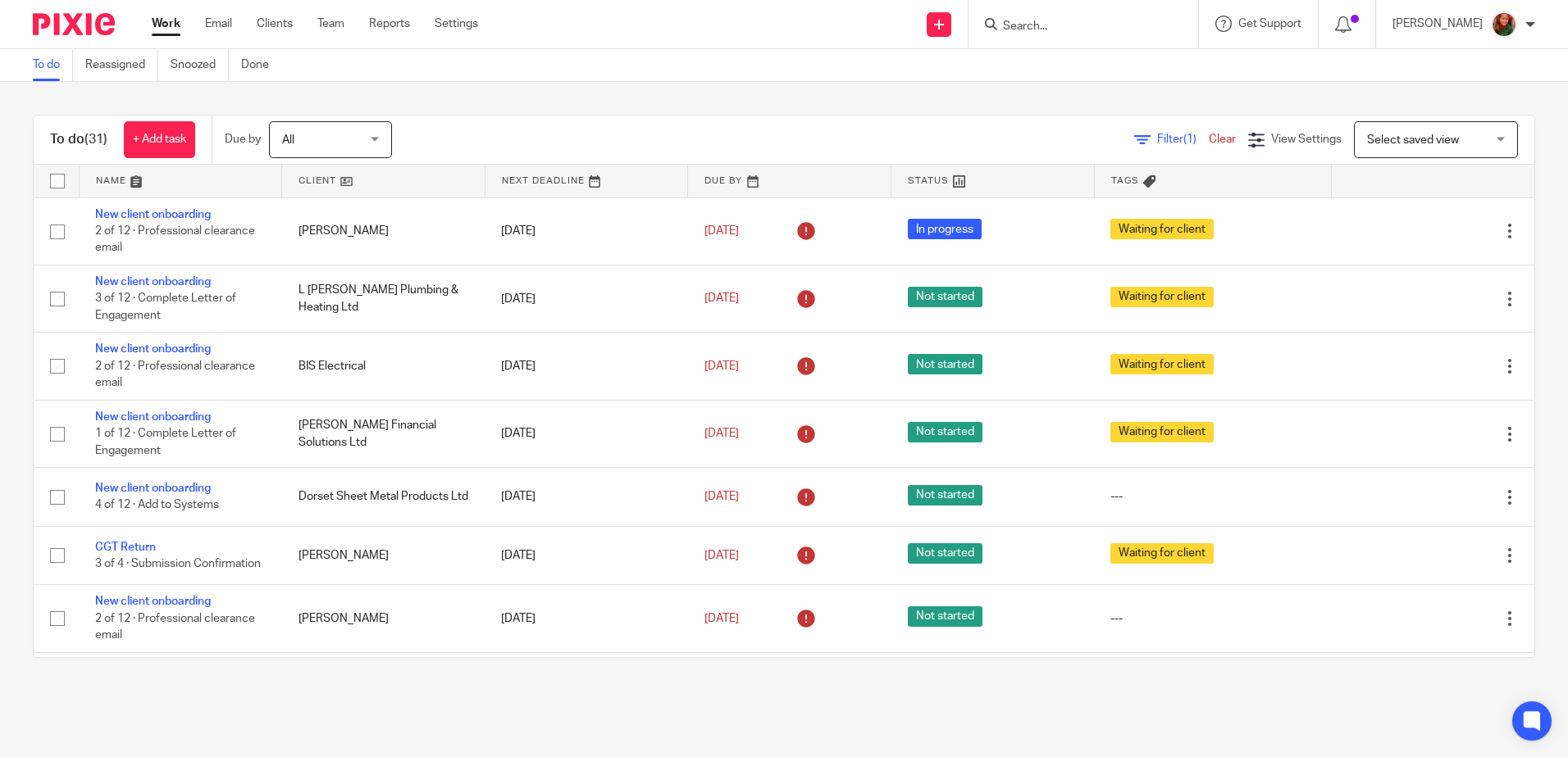
click at [1064, 29] on input "Search" at bounding box center [1074, 27] width 148 height 14
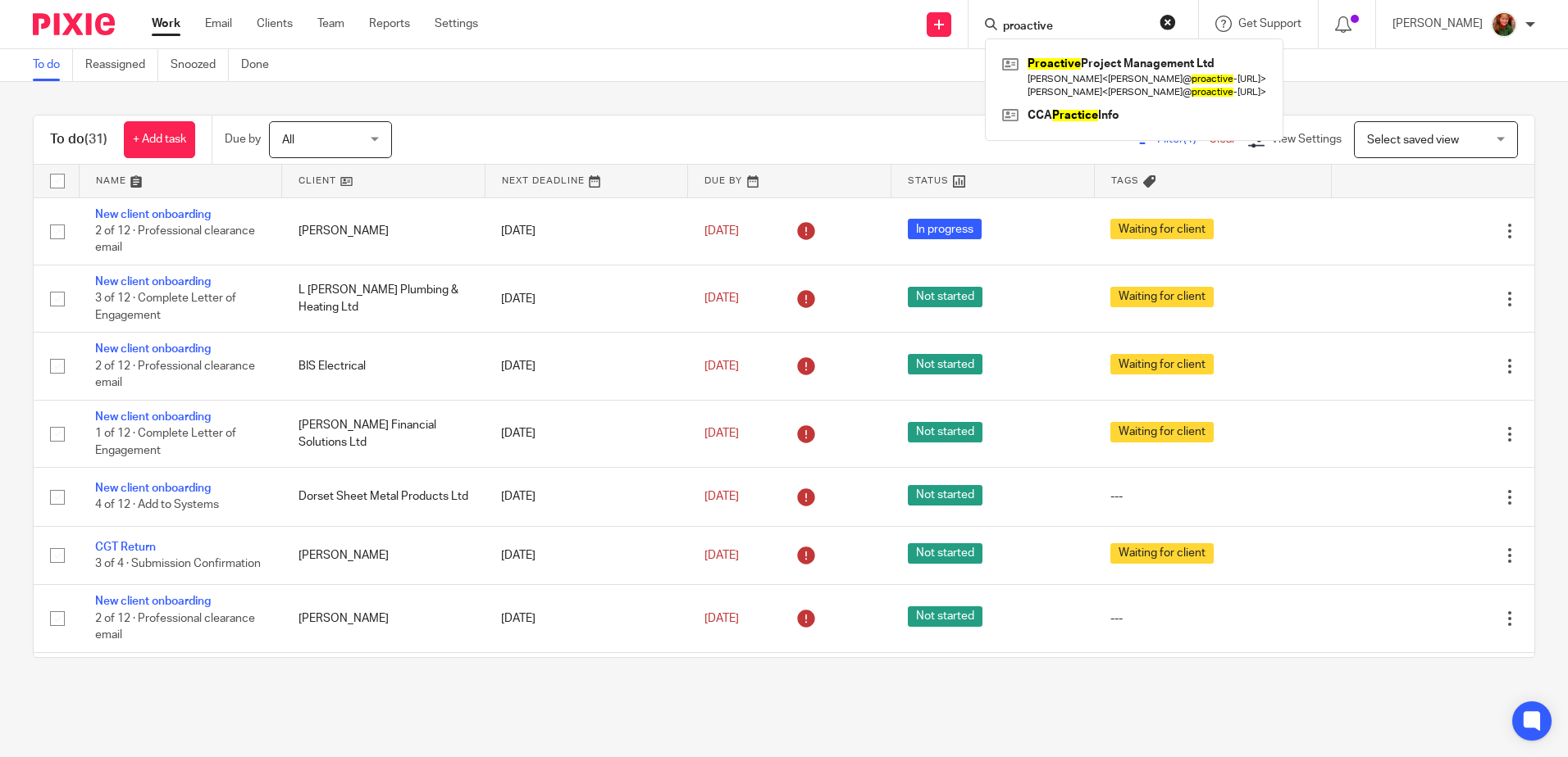
type input "proactive"
click button "submit" at bounding box center [0, 0] width 0 height 0
click at [1085, 77] on link at bounding box center [1134, 77] width 272 height 51
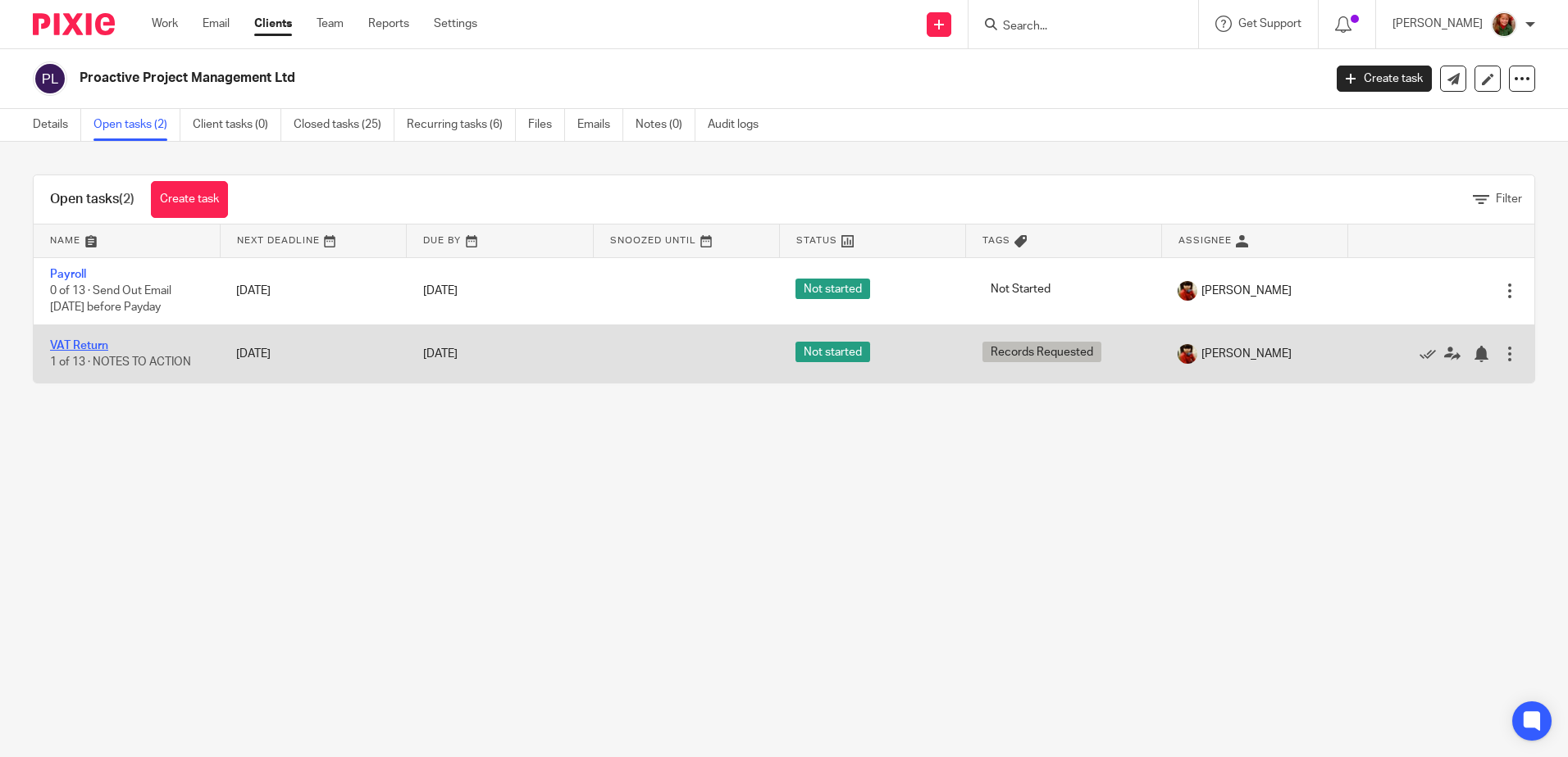
click at [78, 345] on link "VAT Return" at bounding box center [79, 346] width 58 height 11
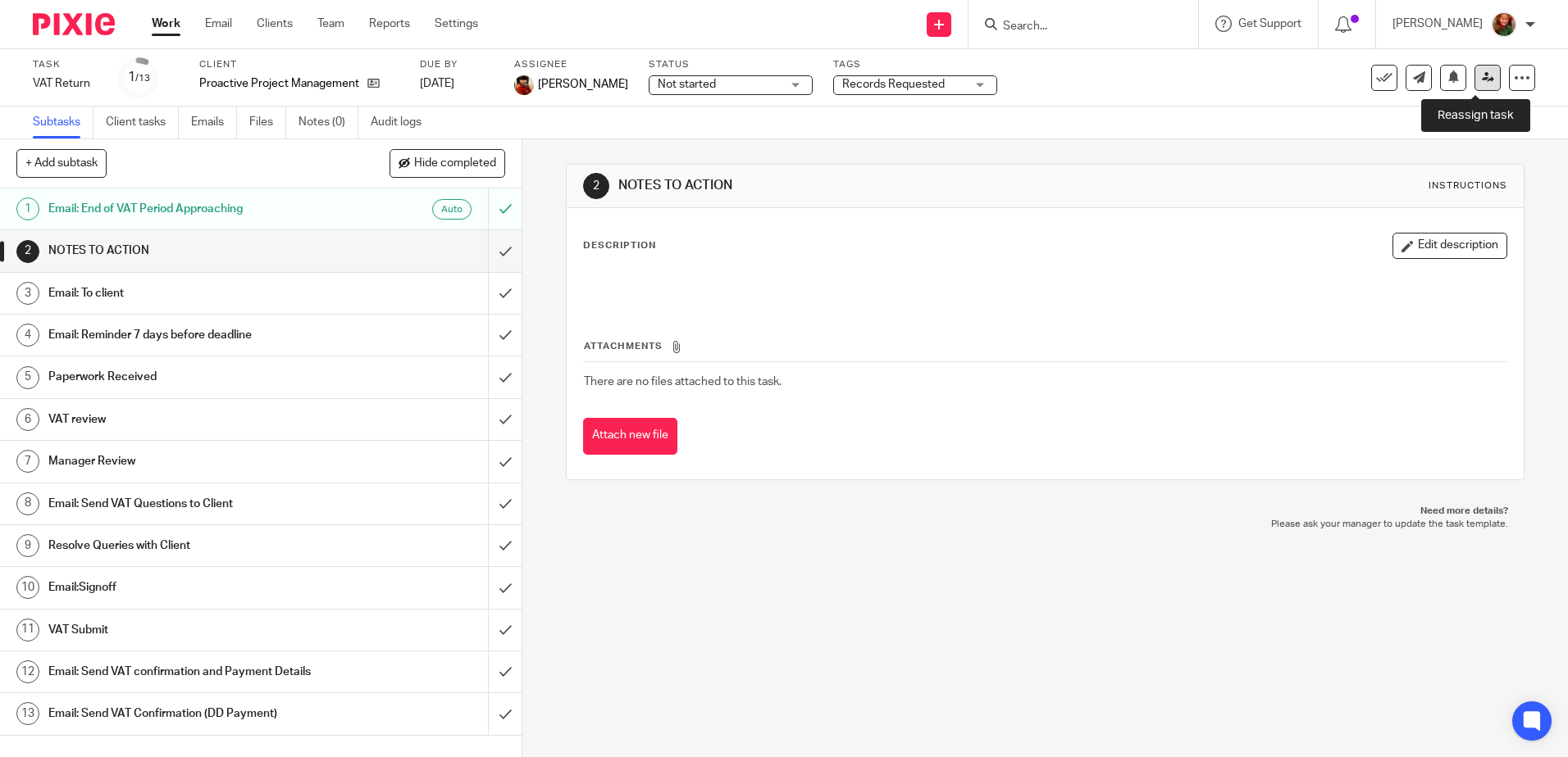
click at [1482, 80] on icon at bounding box center [1487, 77] width 12 height 12
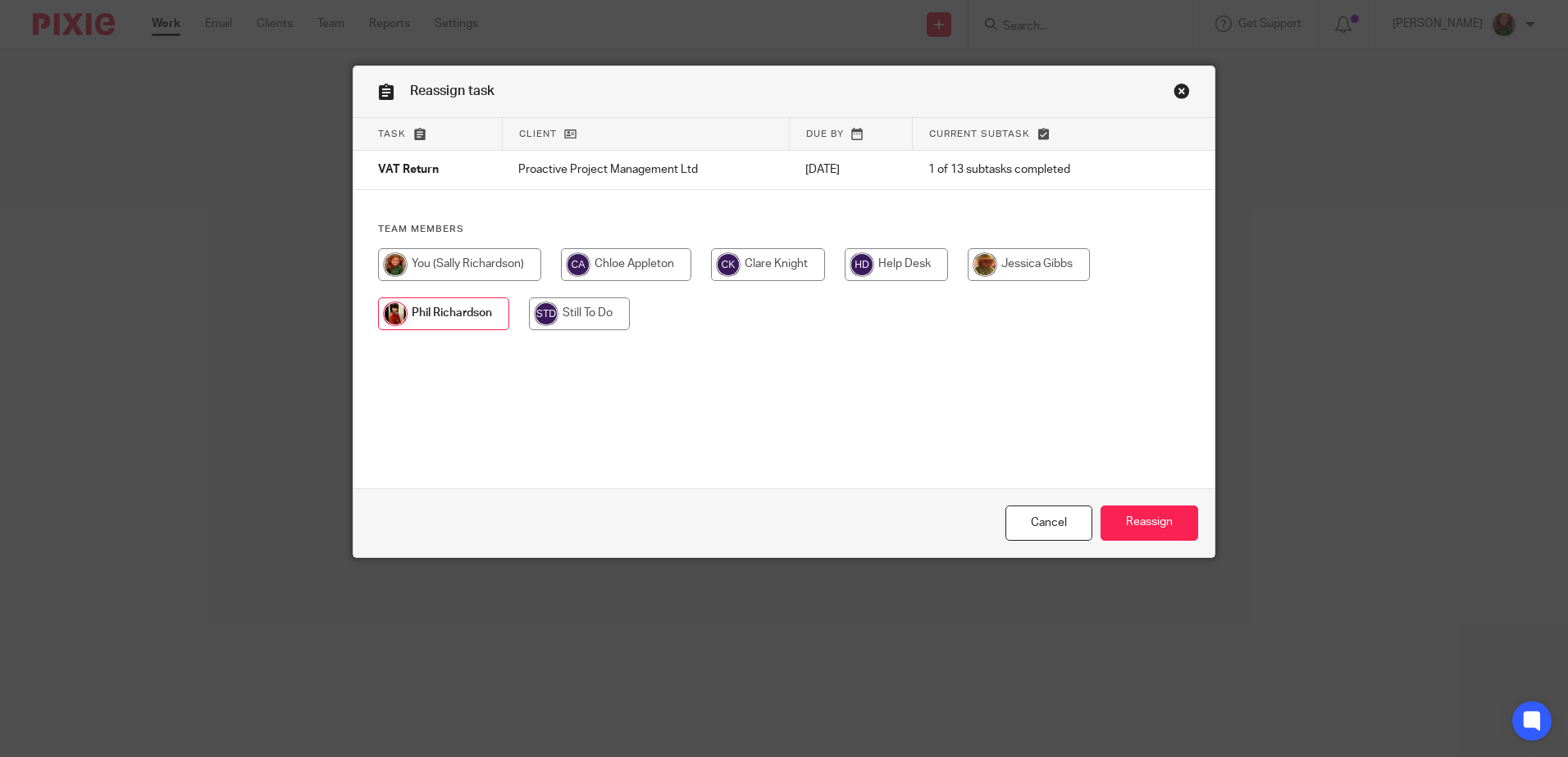
click at [423, 270] on input "radio" at bounding box center [459, 264] width 163 height 33
radio input "true"
click at [1148, 528] on input "Reassign" at bounding box center [1149, 523] width 98 height 35
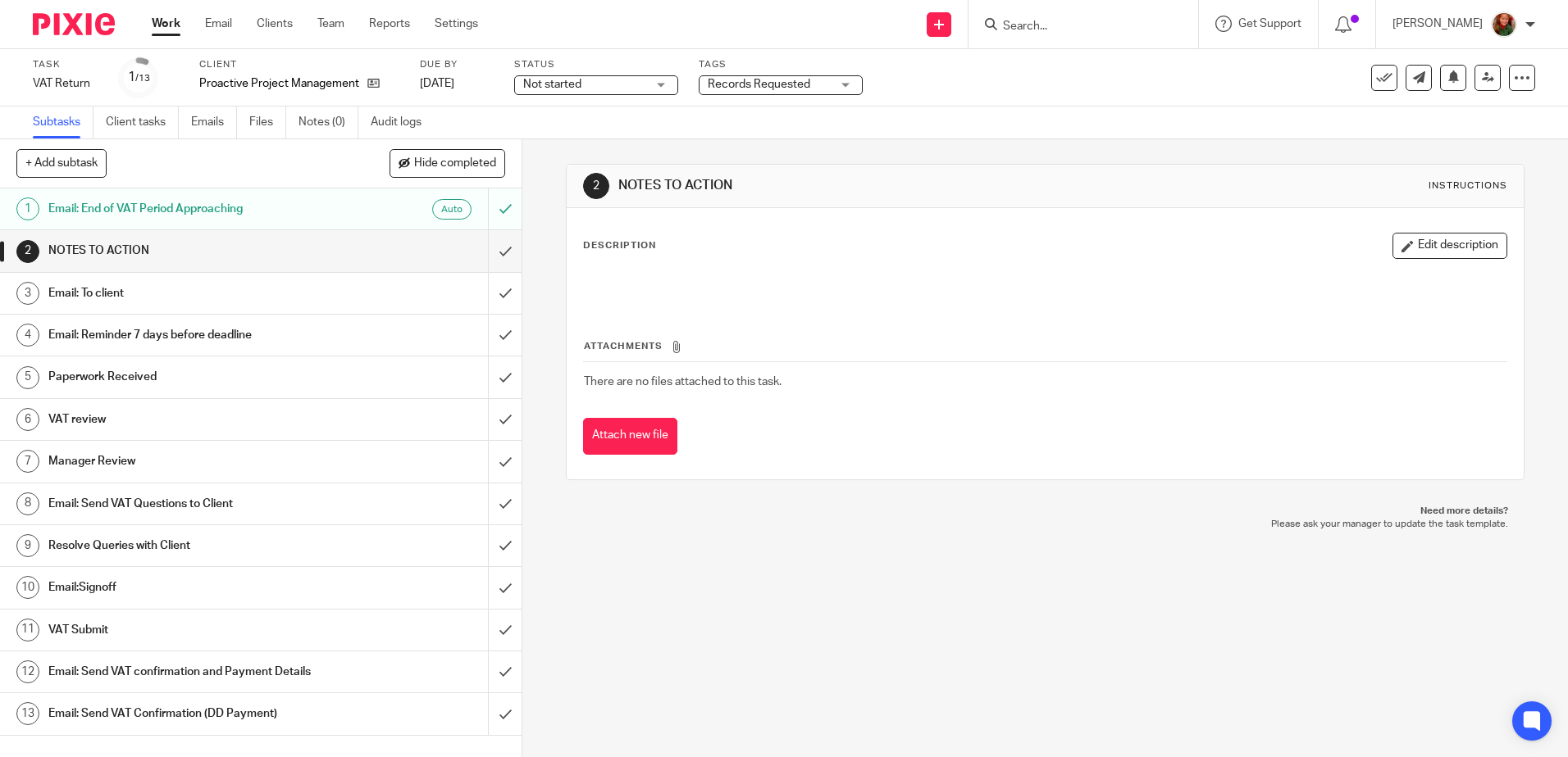
click at [282, 303] on h1 "Email: To client" at bounding box center [189, 293] width 282 height 25
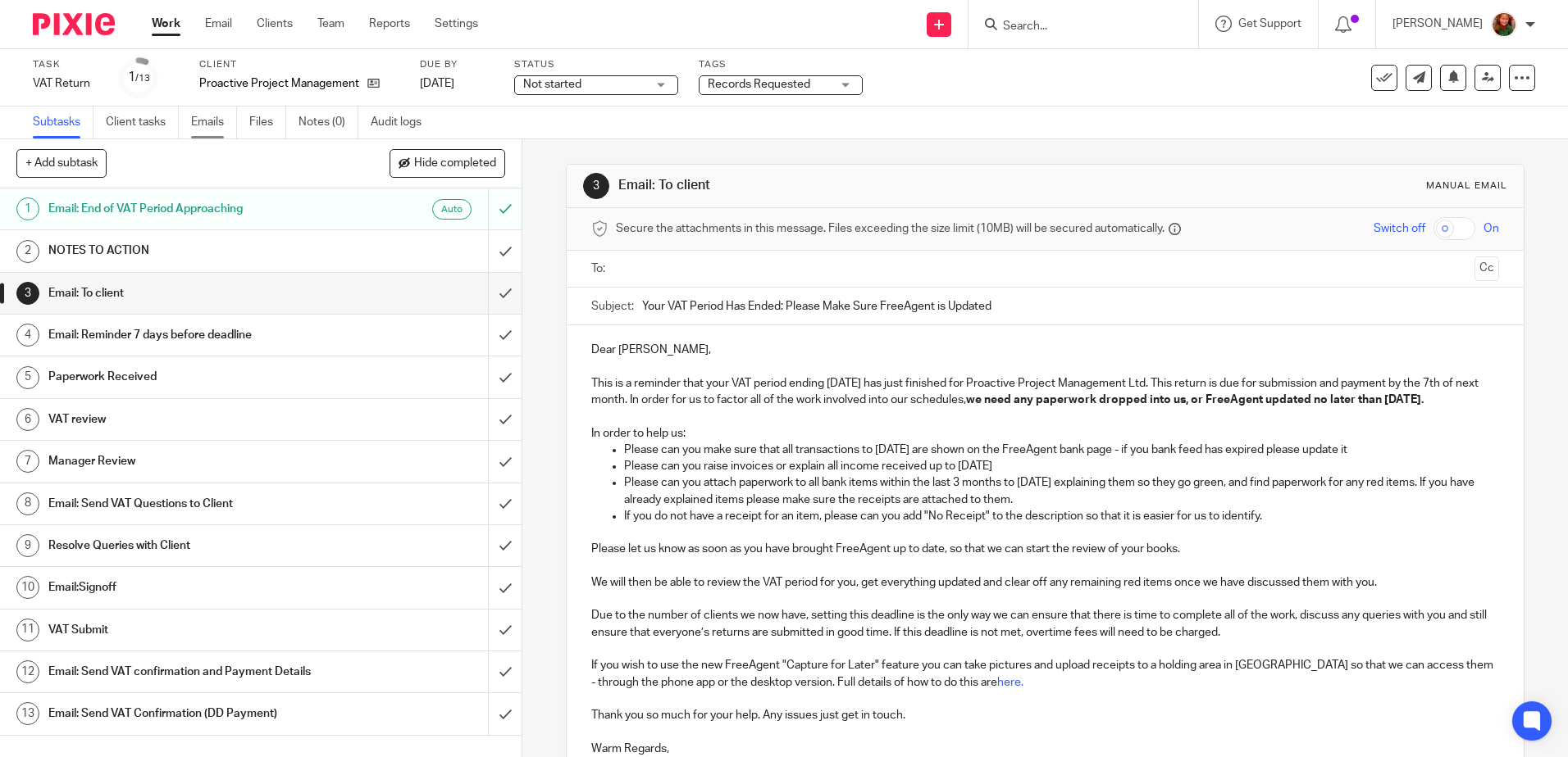
click at [214, 118] on link "Emails" at bounding box center [214, 122] width 46 height 32
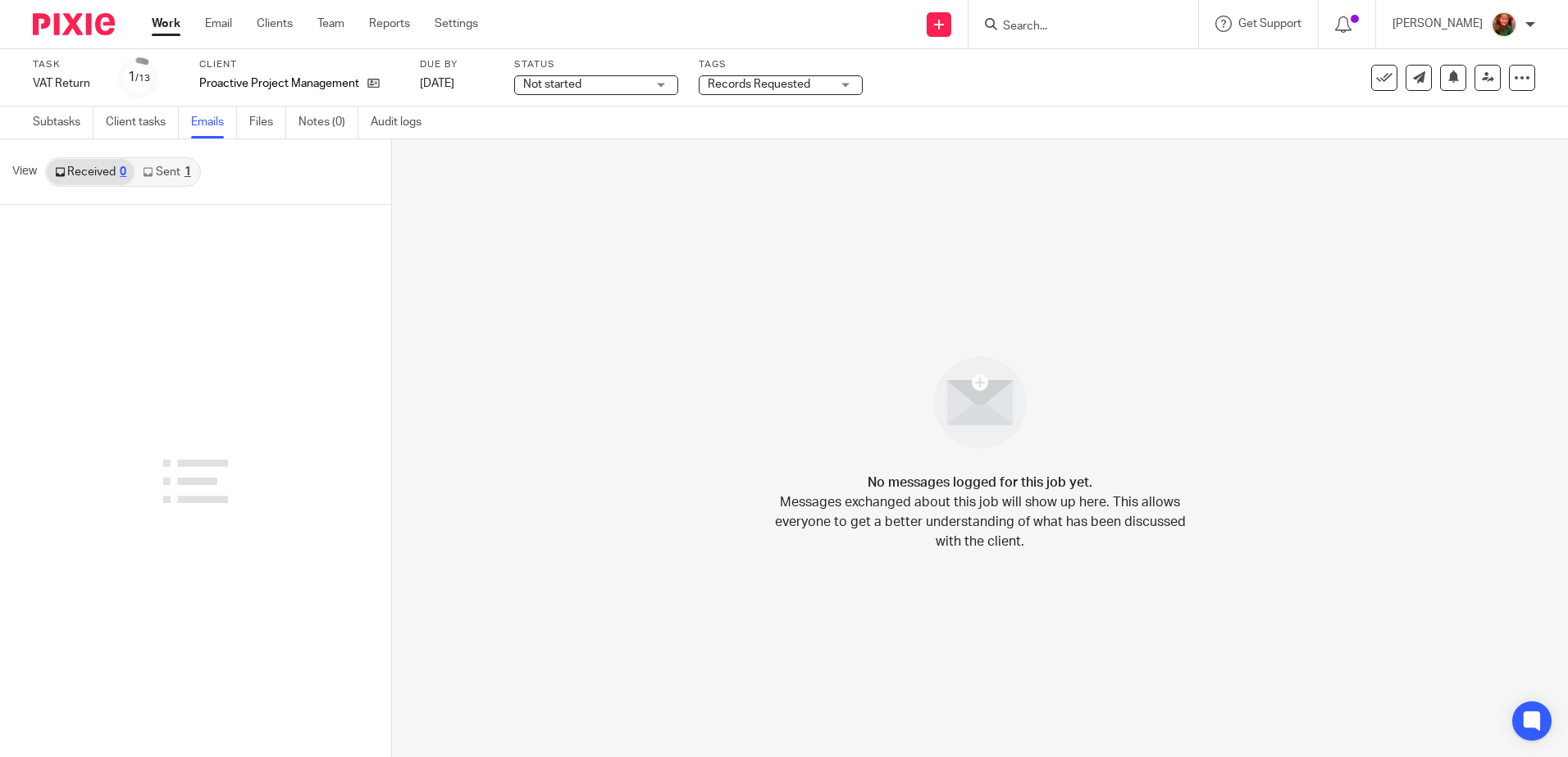
click at [175, 172] on link "Sent 1" at bounding box center [166, 172] width 64 height 26
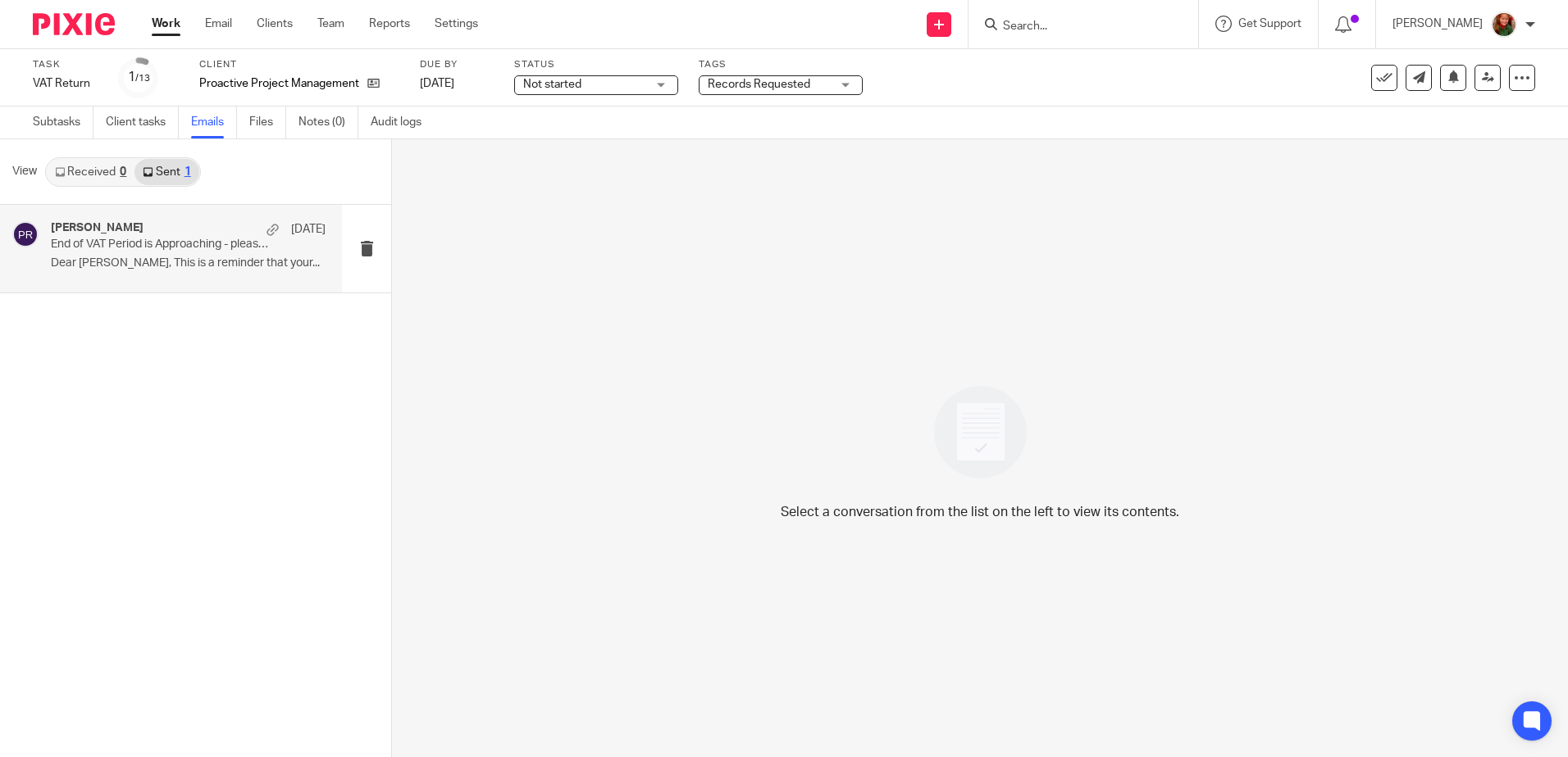
click at [195, 252] on p "End of VAT Period is Approaching - please start preparing your paperwork" at bounding box center [160, 244] width 219 height 14
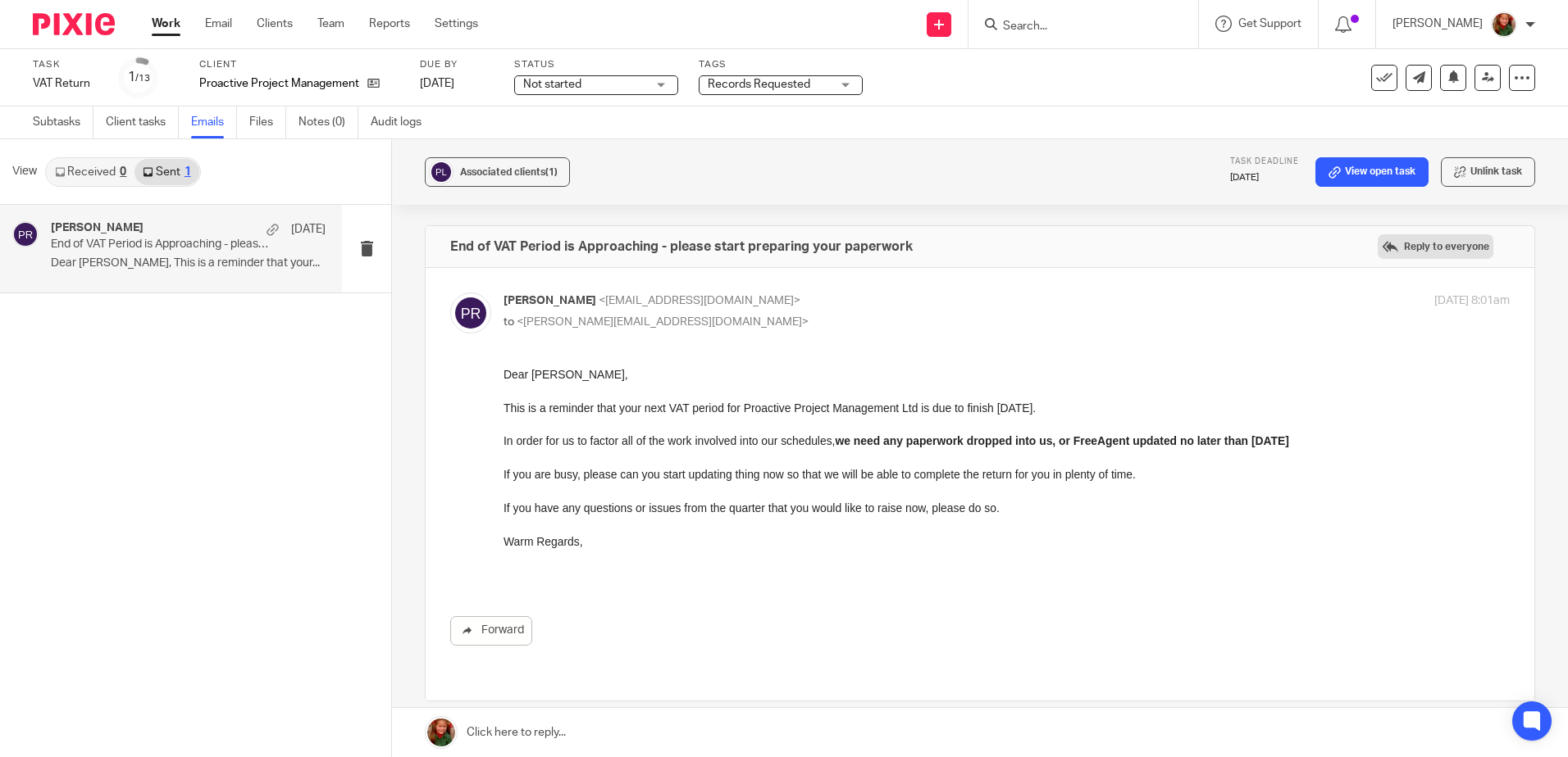
click at [1420, 246] on label "Reply to everyone" at bounding box center [1435, 247] width 116 height 25
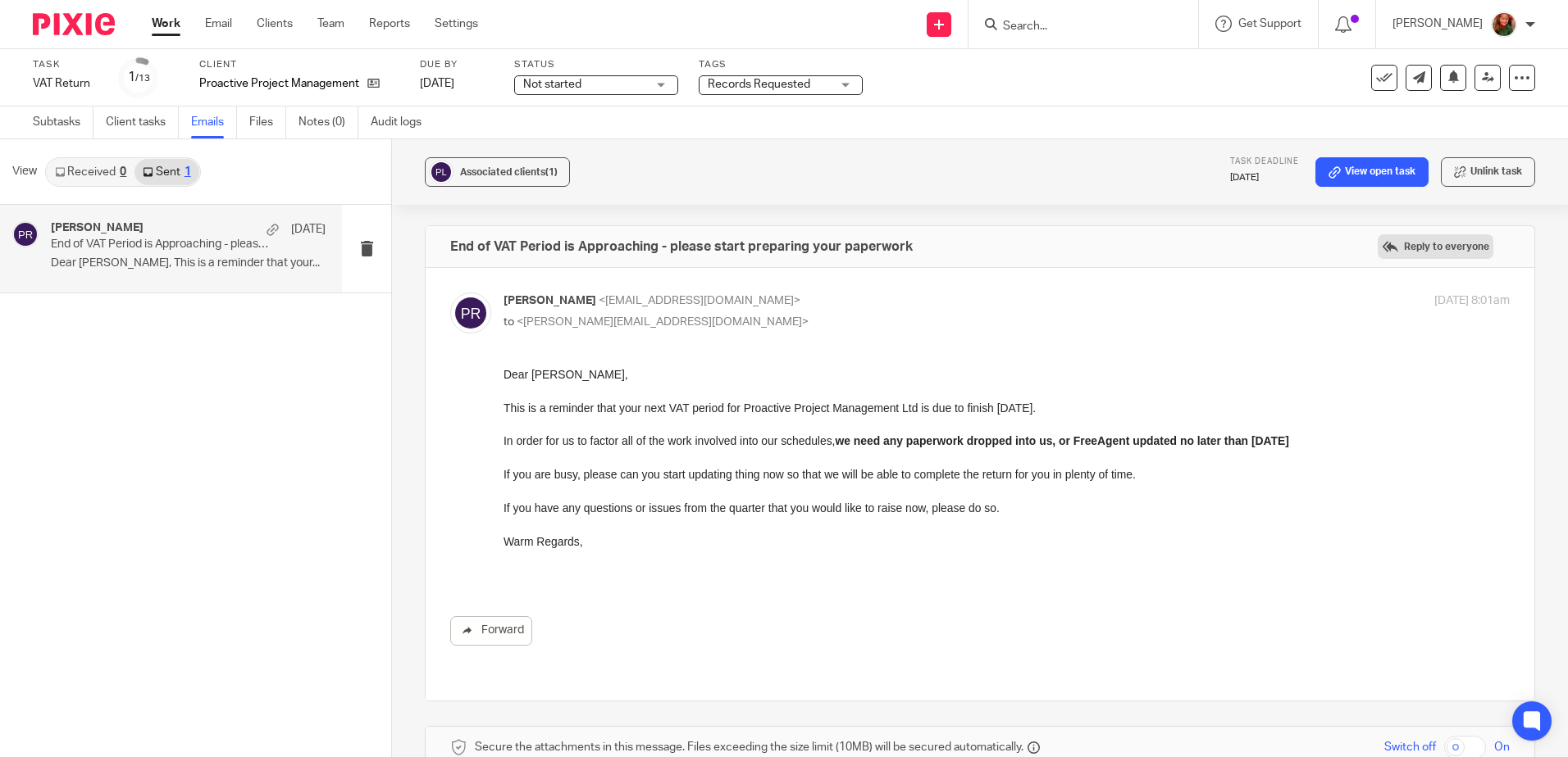
scroll to position [427, 0]
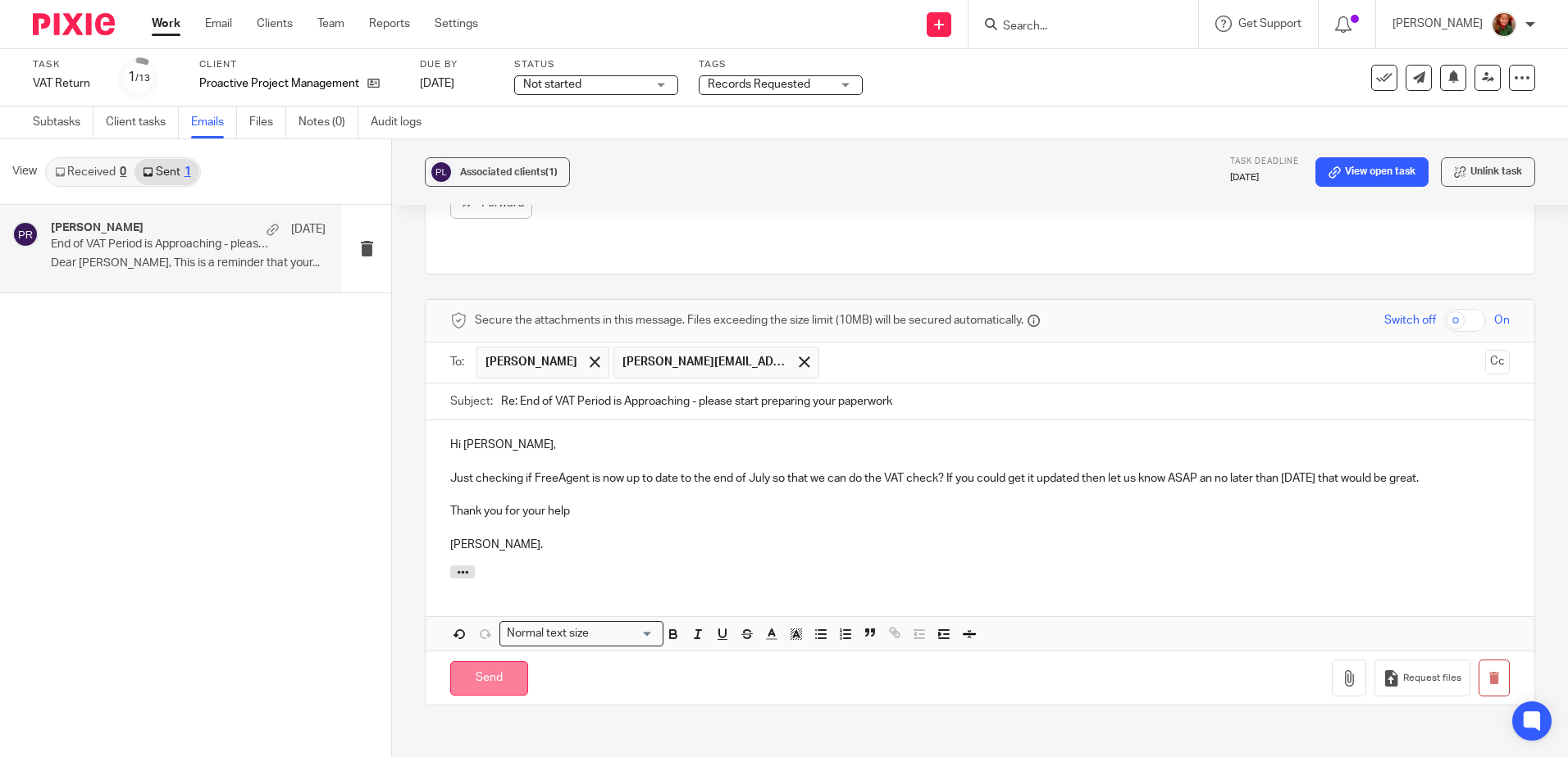
click at [468, 661] on input "Send" at bounding box center [489, 678] width 78 height 35
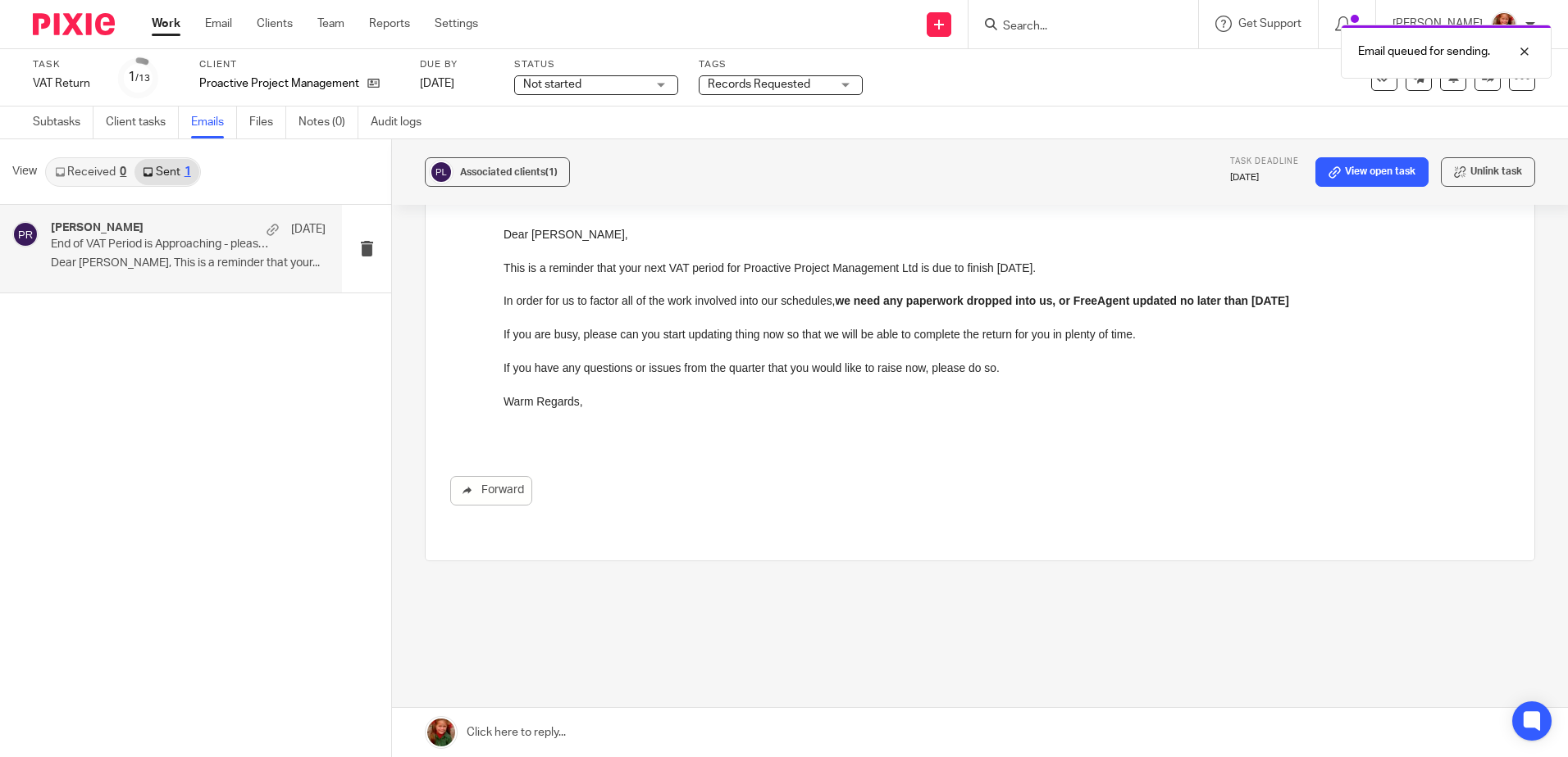
click at [1074, 27] on div "Email queued for sending." at bounding box center [1167, 47] width 768 height 62
click at [1072, 20] on div "Email queued for sending." at bounding box center [1167, 47] width 768 height 62
click at [1019, 26] on input "Search" at bounding box center [1074, 27] width 148 height 14
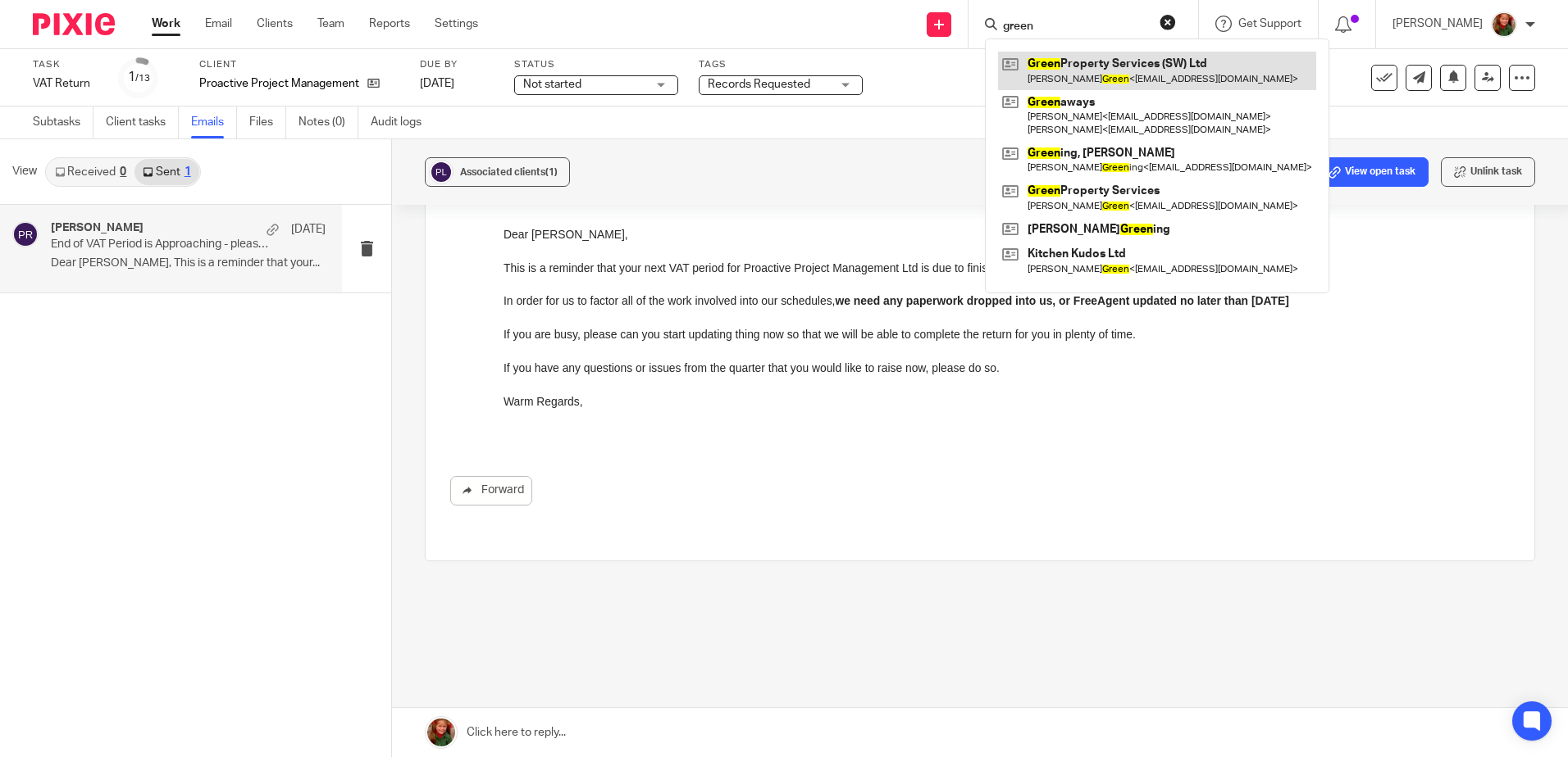
type input "green"
click at [1067, 62] on link at bounding box center [1157, 70] width 318 height 37
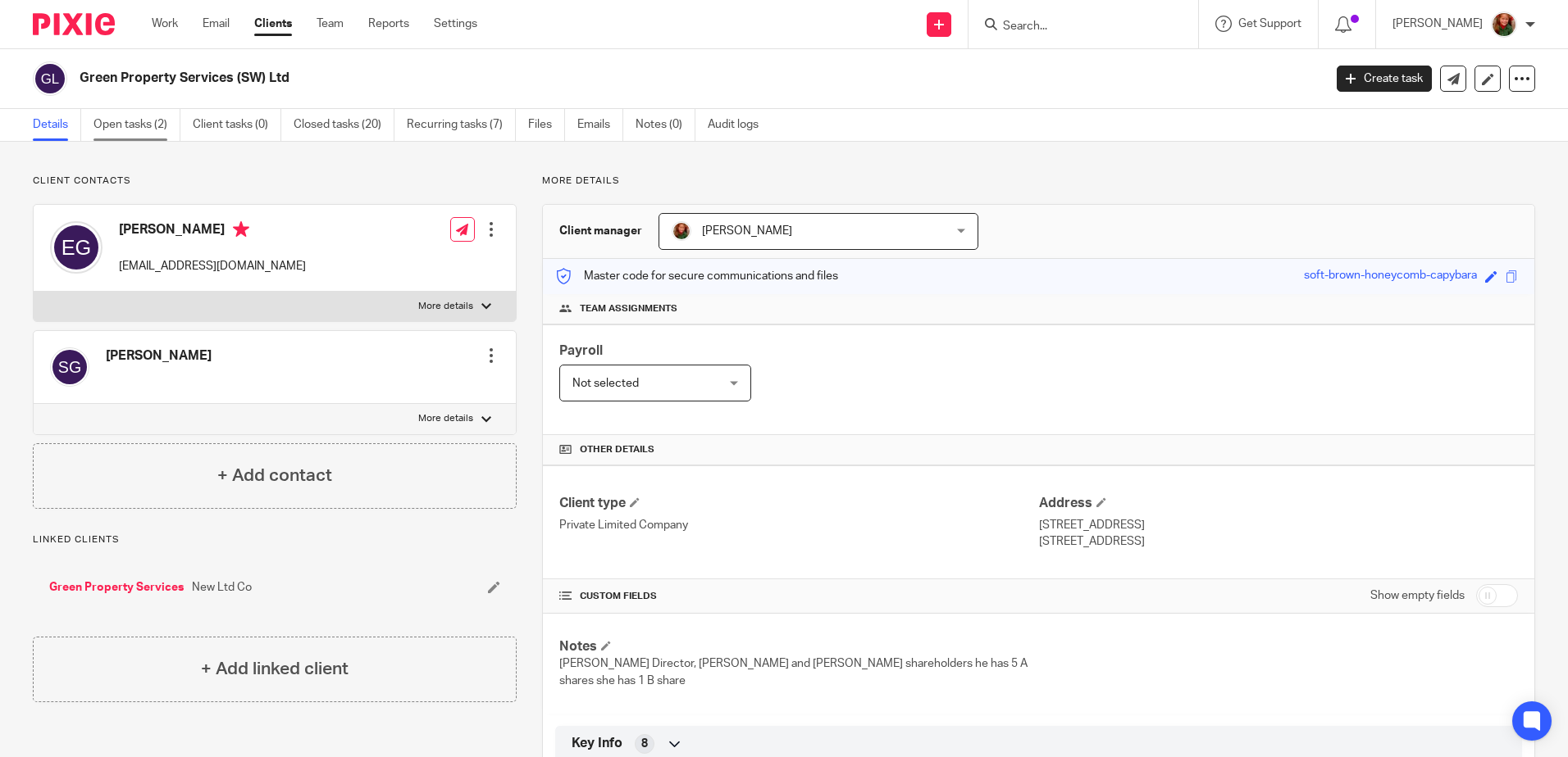
click at [139, 122] on link "Open tasks (2)" at bounding box center [137, 125] width 87 height 32
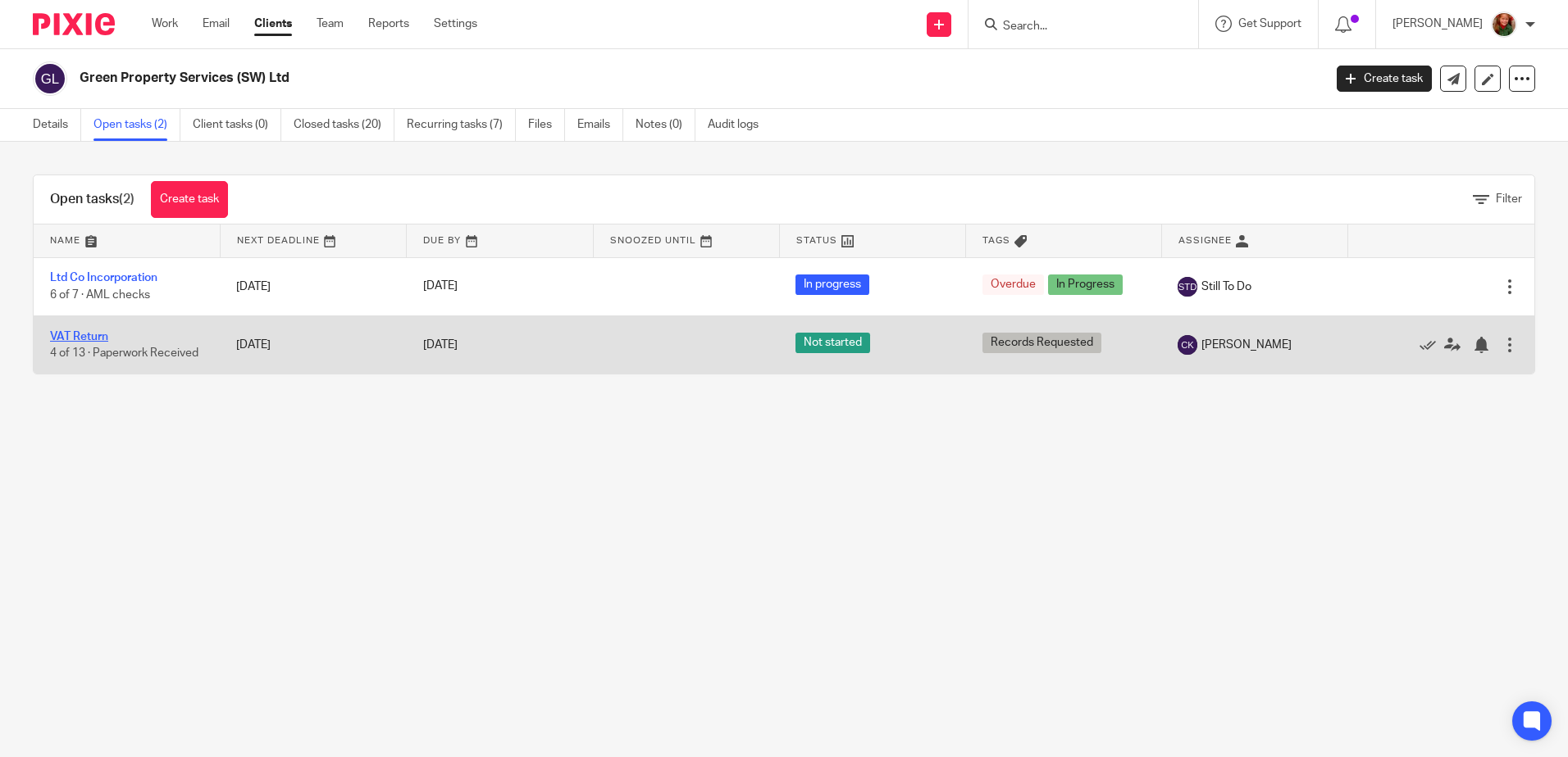
click at [82, 332] on link "VAT Return" at bounding box center [79, 337] width 58 height 11
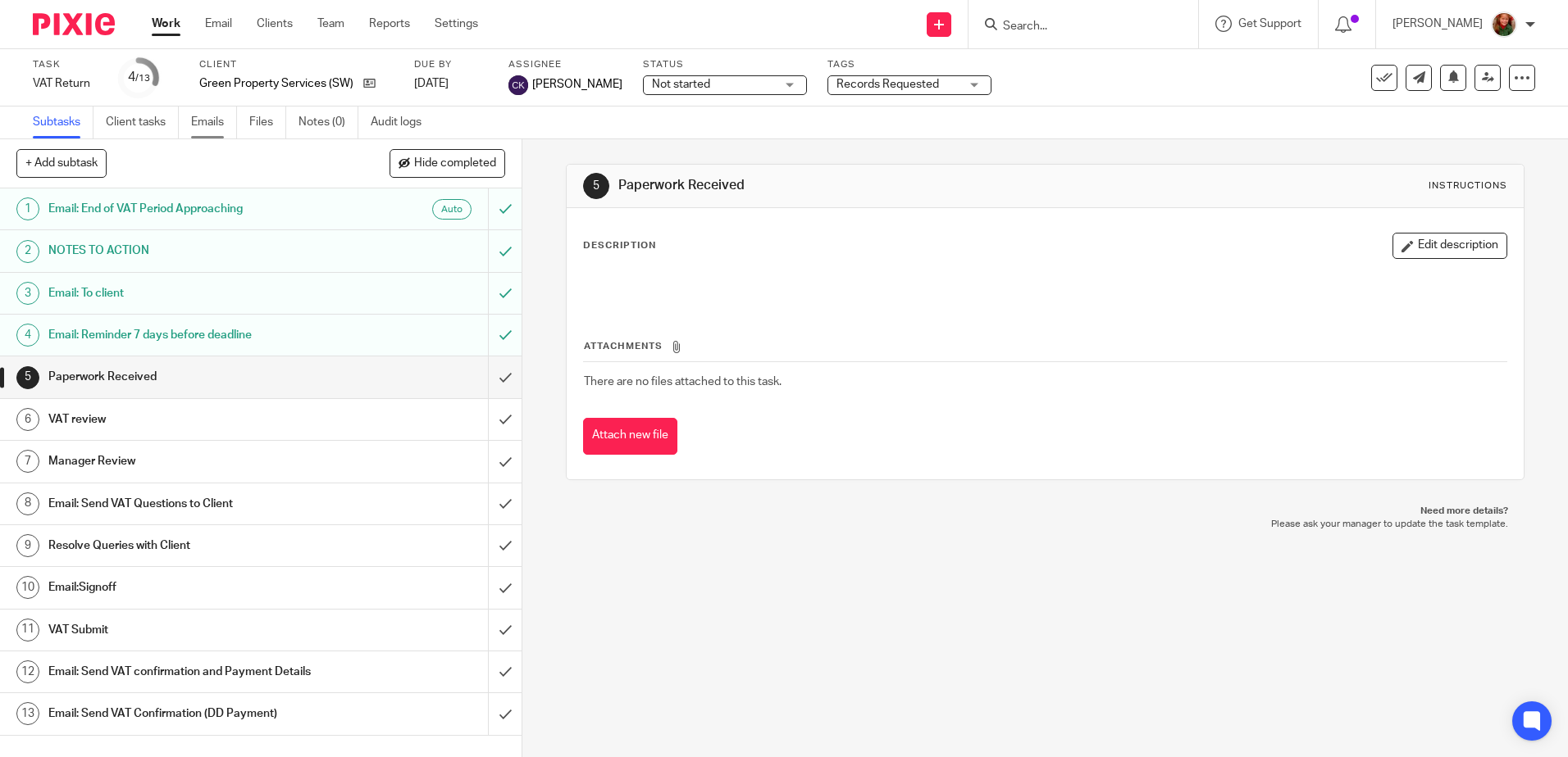
click at [202, 125] on link "Emails" at bounding box center [214, 122] width 46 height 32
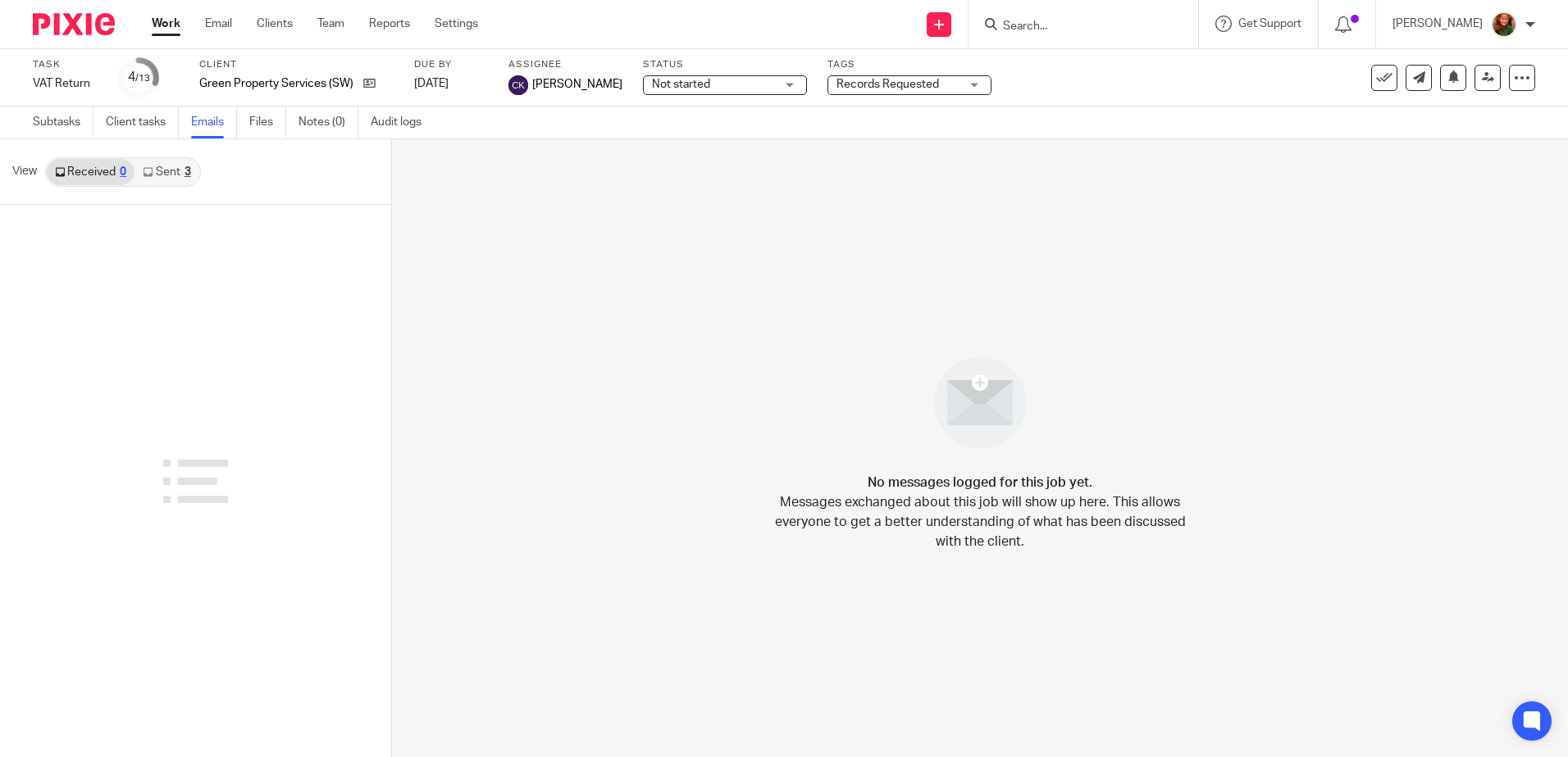
click at [167, 174] on link "Sent 3" at bounding box center [166, 172] width 64 height 26
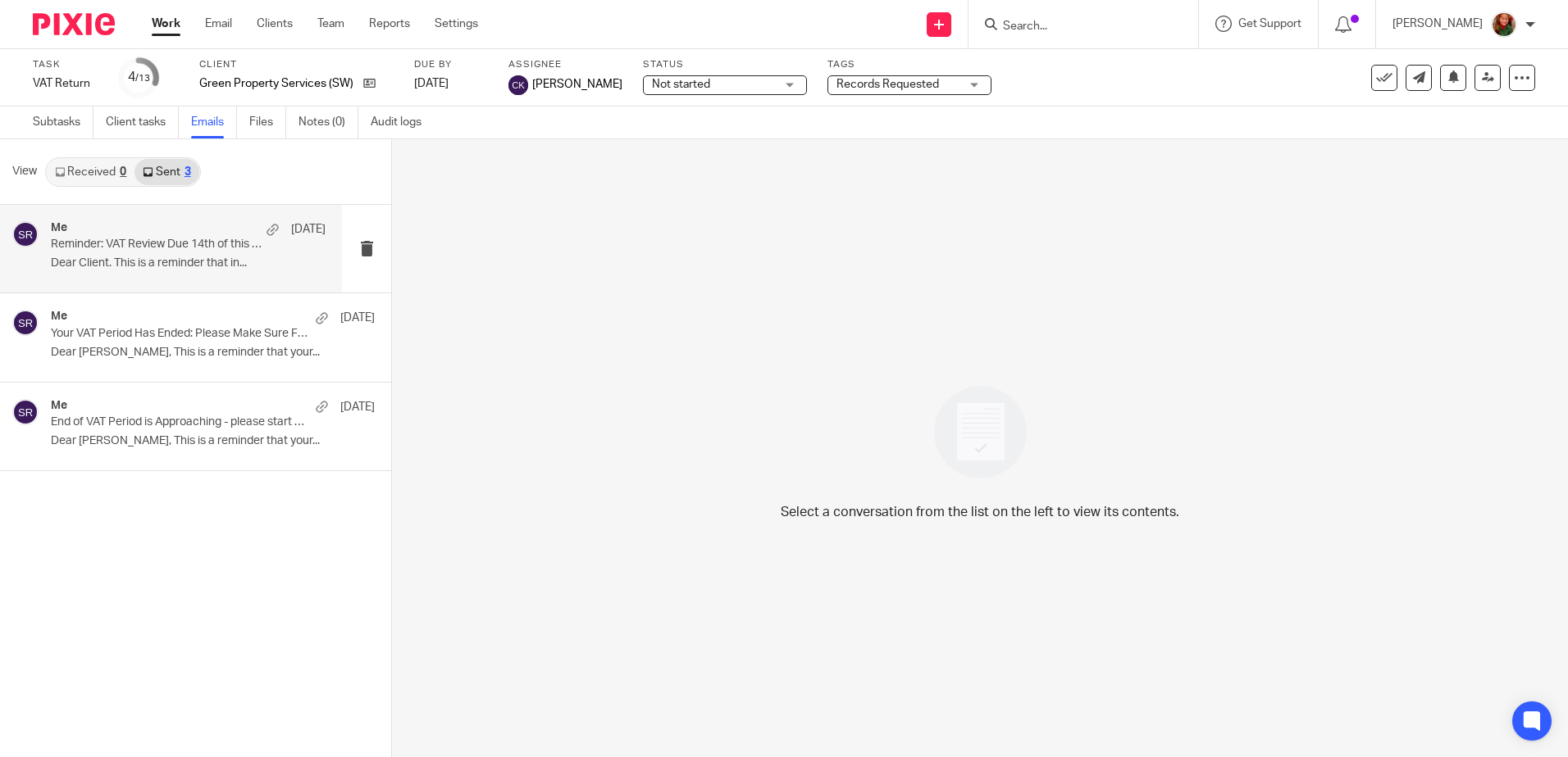
click at [179, 231] on div "Me [DATE]" at bounding box center [188, 229] width 275 height 16
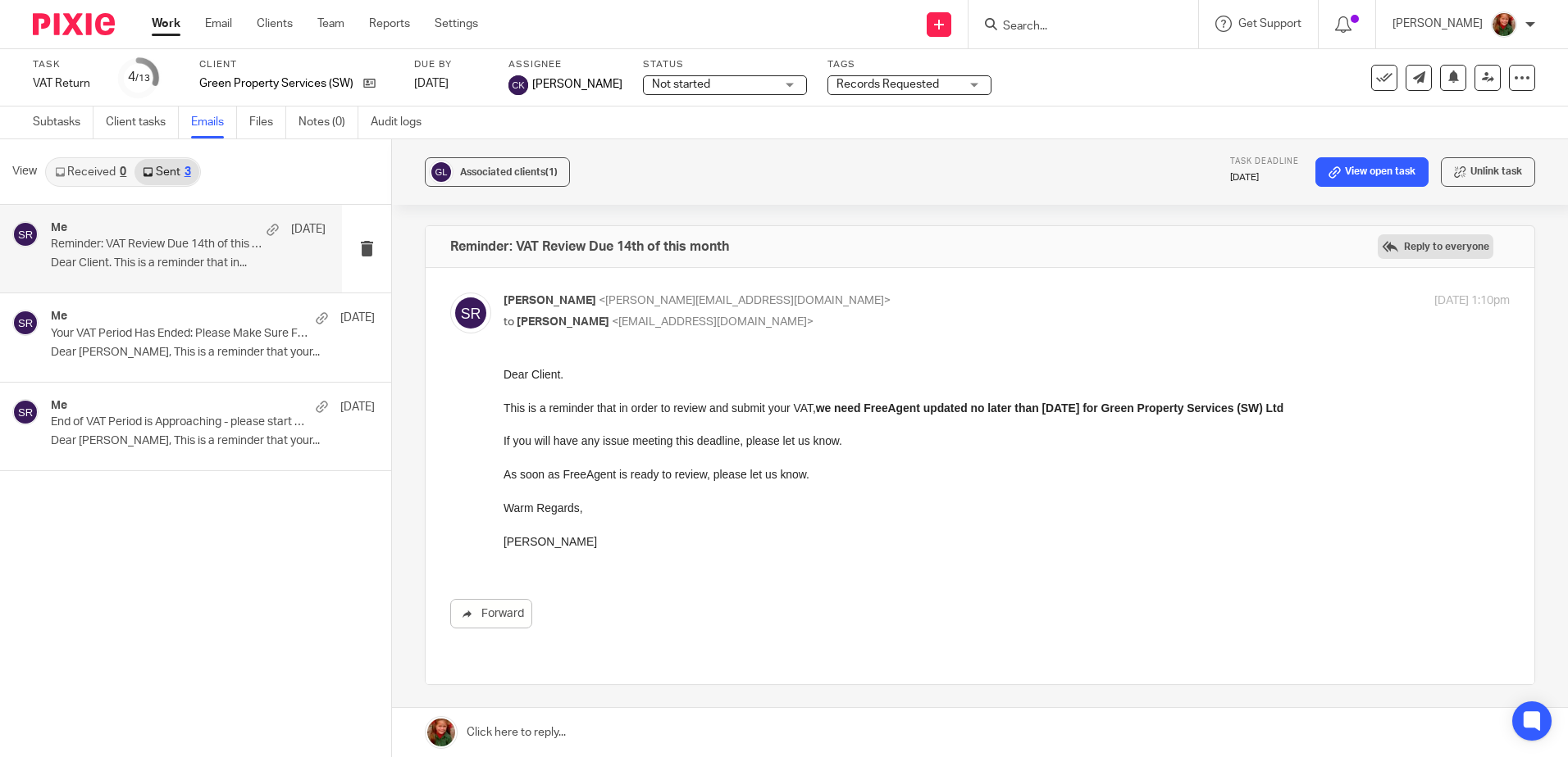
click at [1432, 246] on label "Reply to everyone" at bounding box center [1435, 247] width 116 height 25
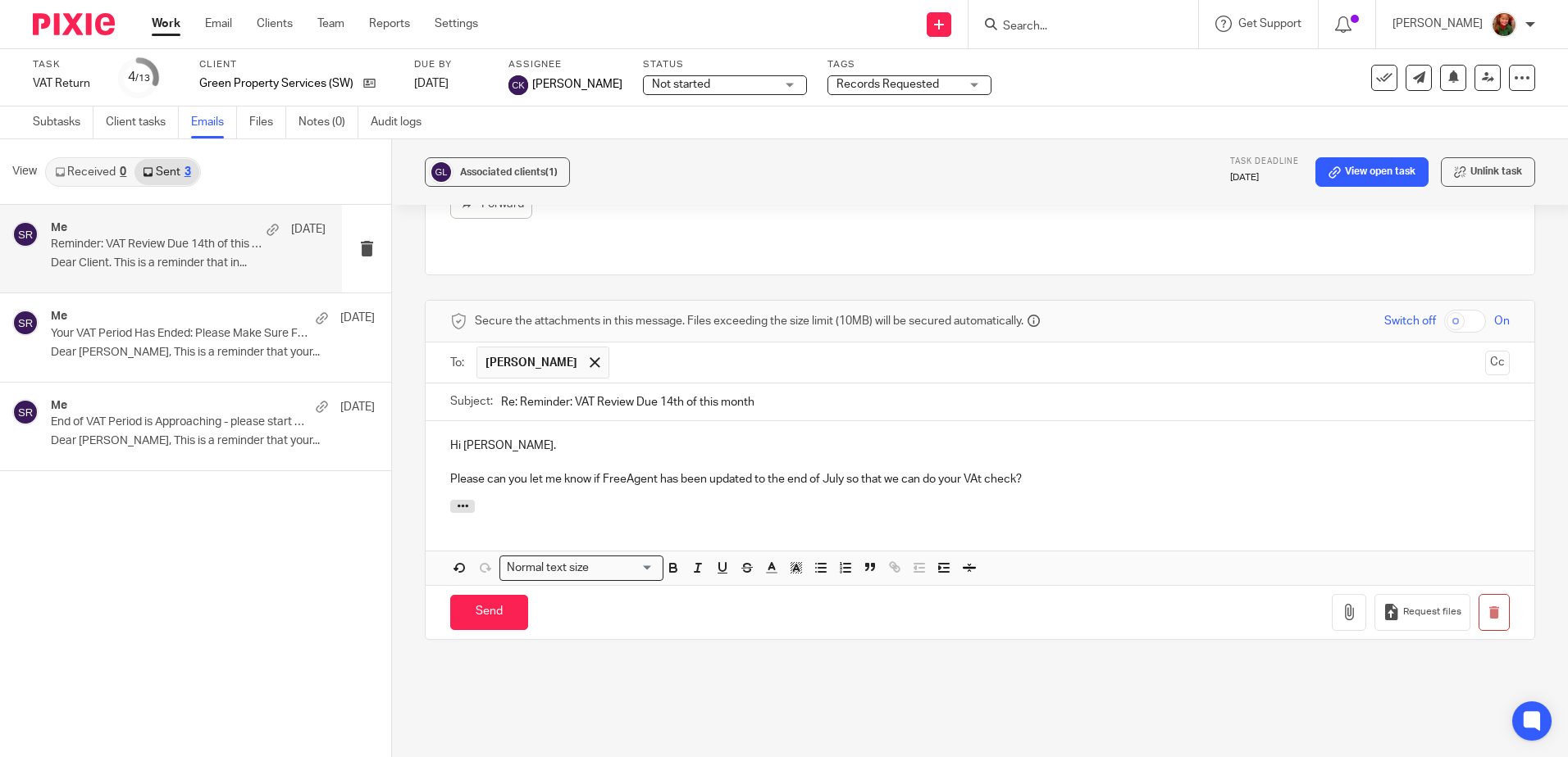
click at [979, 471] on p "Please can you let me know if FreeAgent has been updated to the end of July so …" at bounding box center [980, 479] width 1059 height 16
click at [1098, 471] on p "Please can you let me know if FreeAgent has been updated to the end of July so …" at bounding box center [980, 479] width 1059 height 16
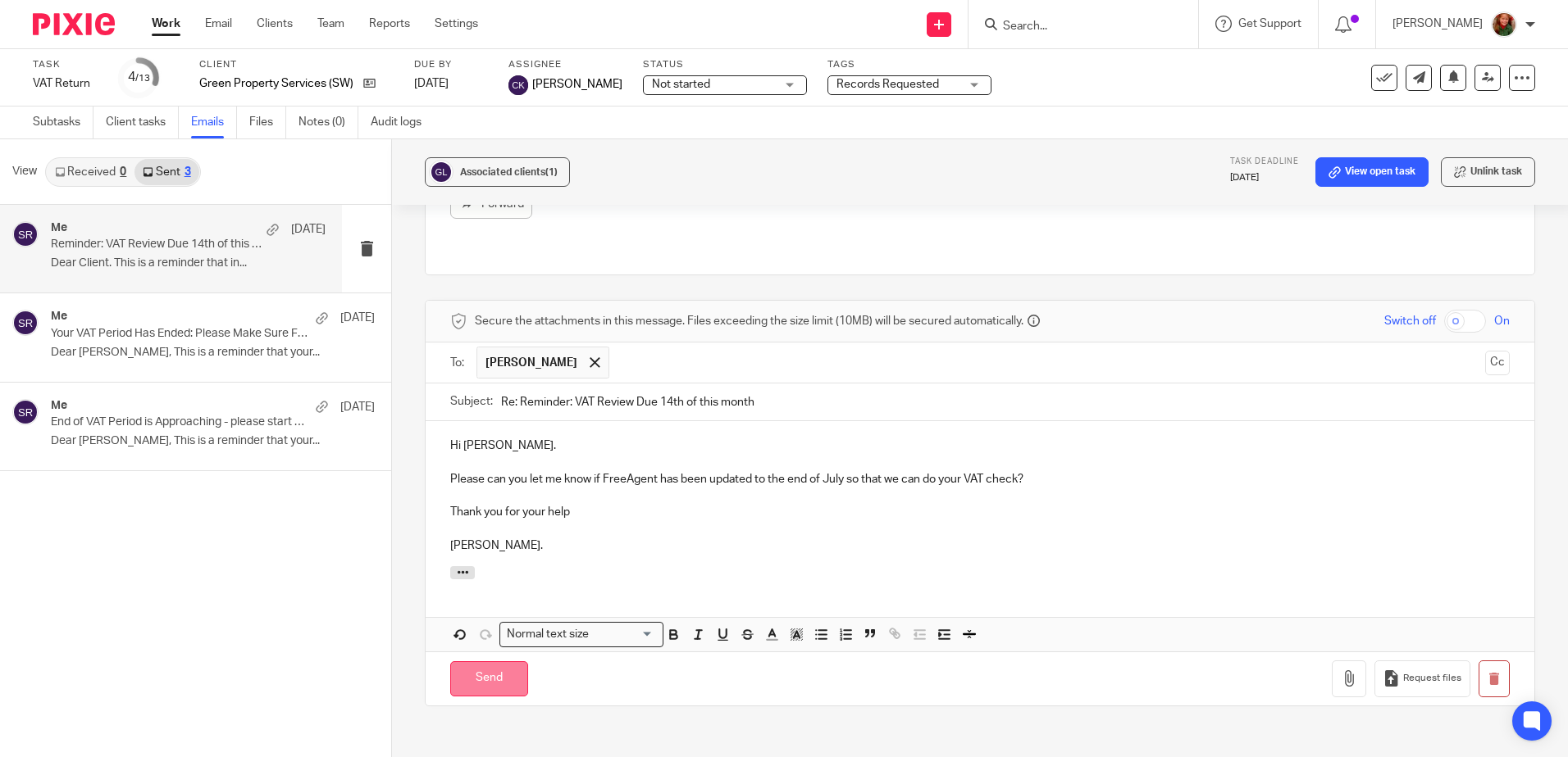
click at [464, 661] on input "Send" at bounding box center [489, 678] width 78 height 35
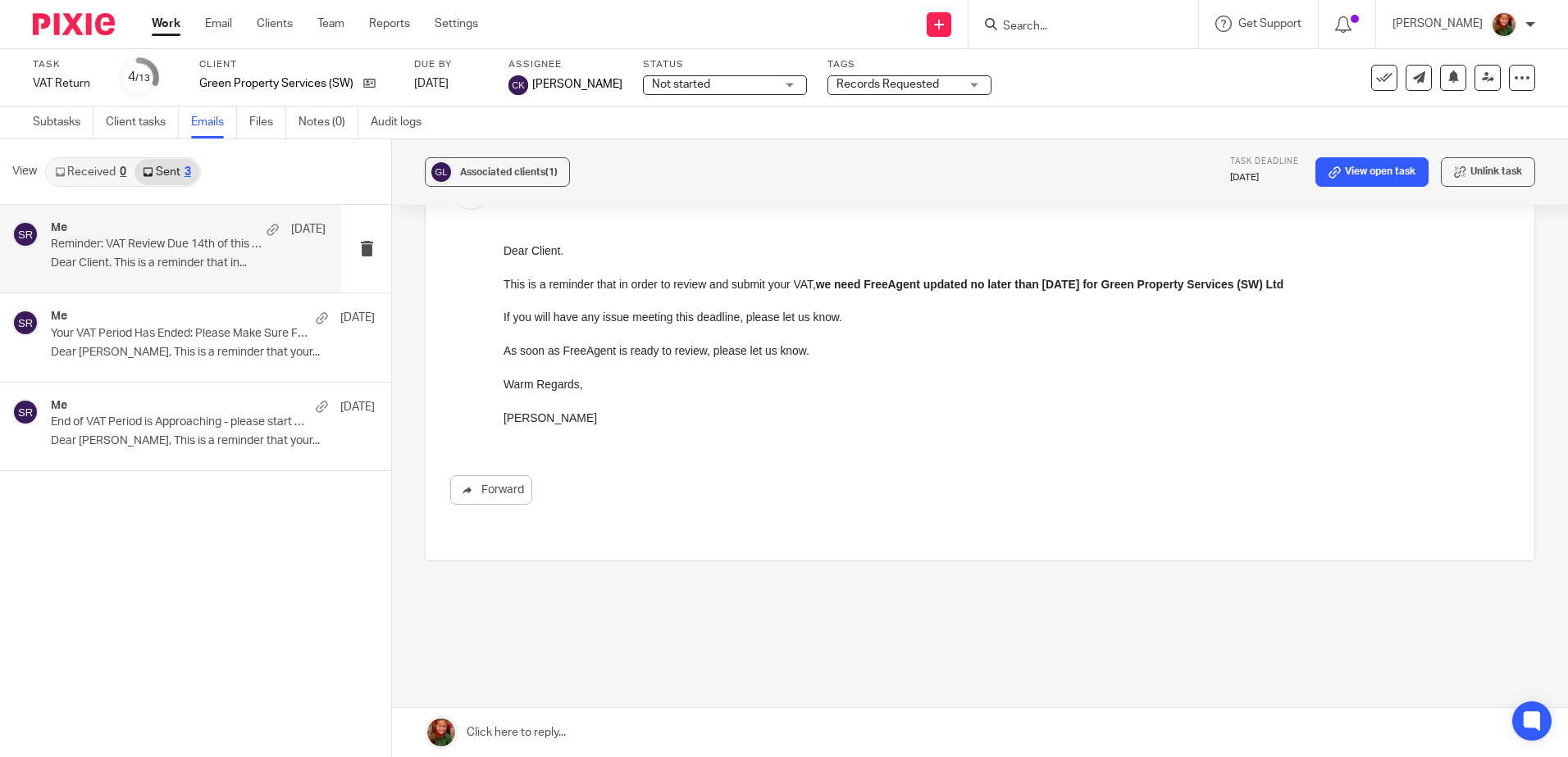
click at [169, 26] on link "Work" at bounding box center [166, 23] width 29 height 16
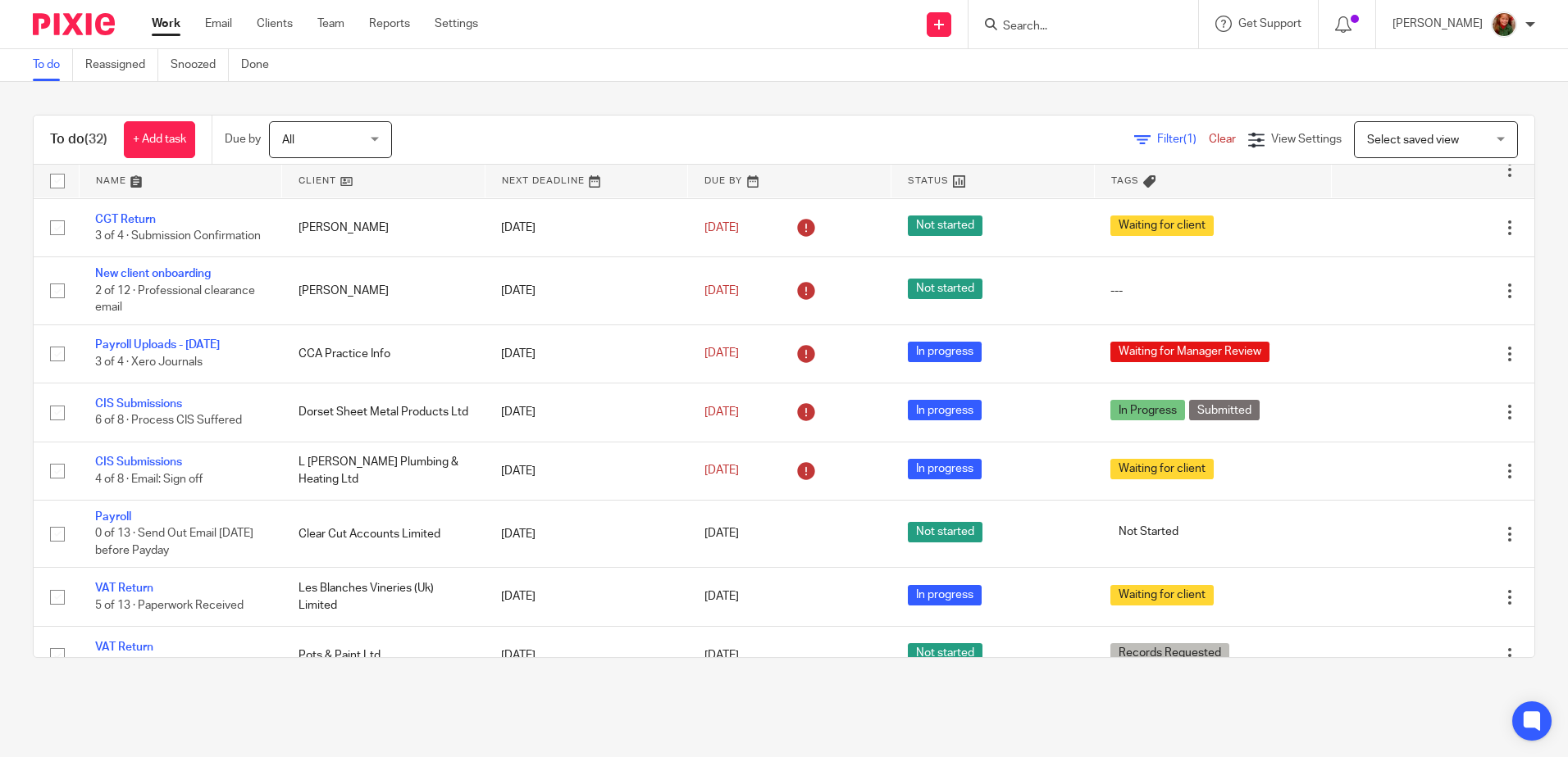
scroll to position [738, 0]
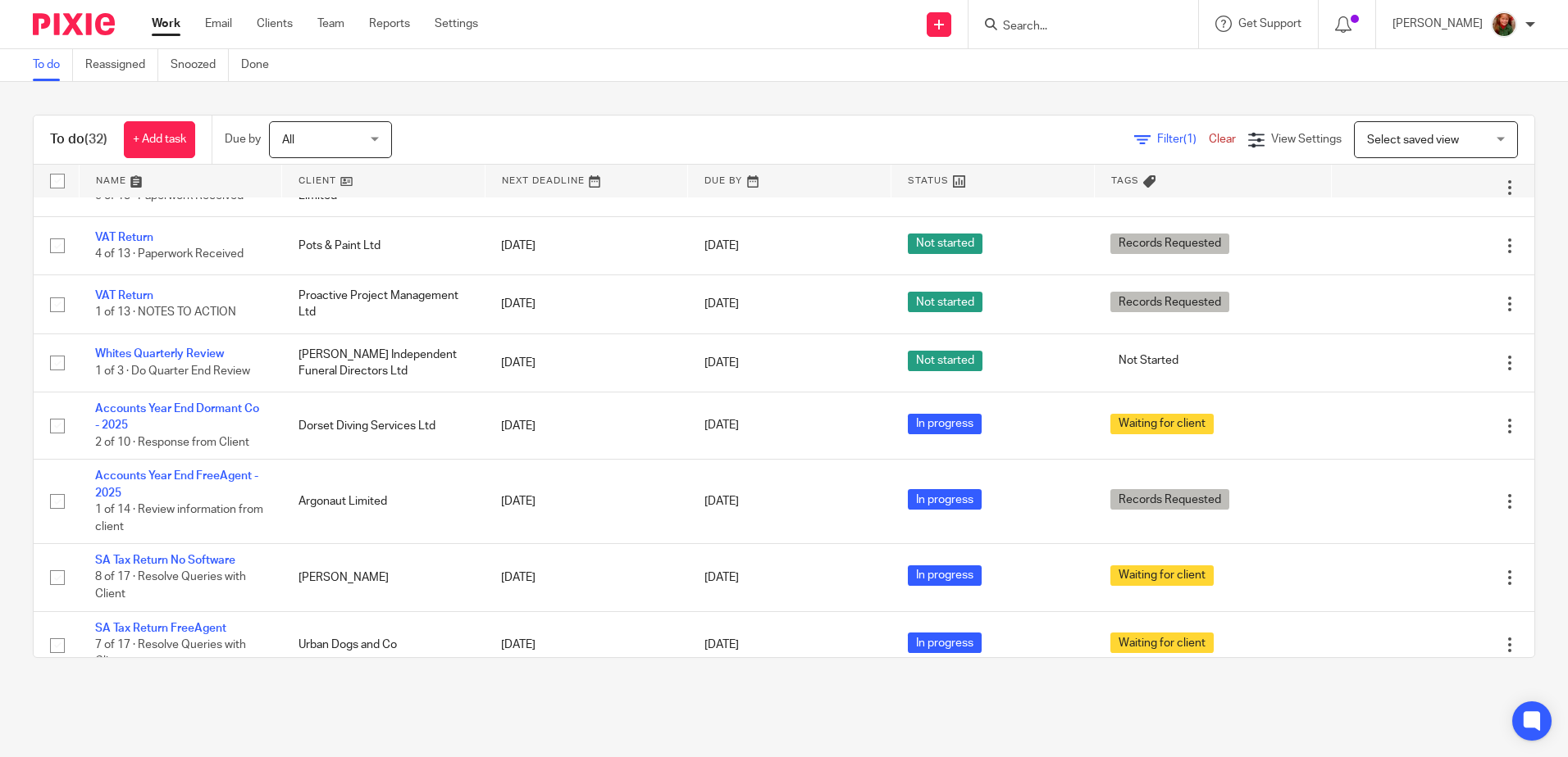
click at [1041, 24] on input "Search" at bounding box center [1074, 27] width 148 height 14
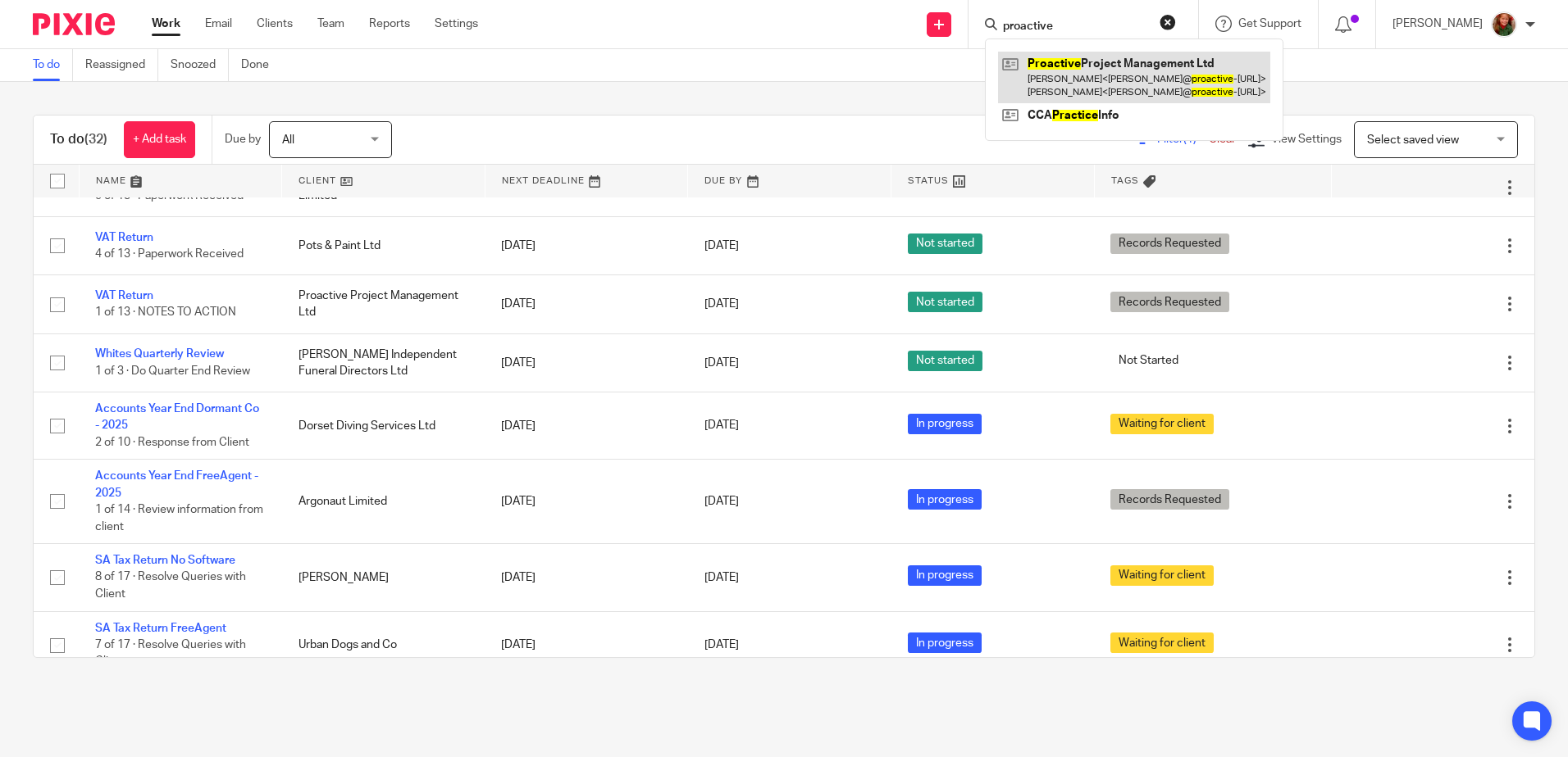
type input "proactive"
click at [1073, 77] on link at bounding box center [1134, 77] width 272 height 51
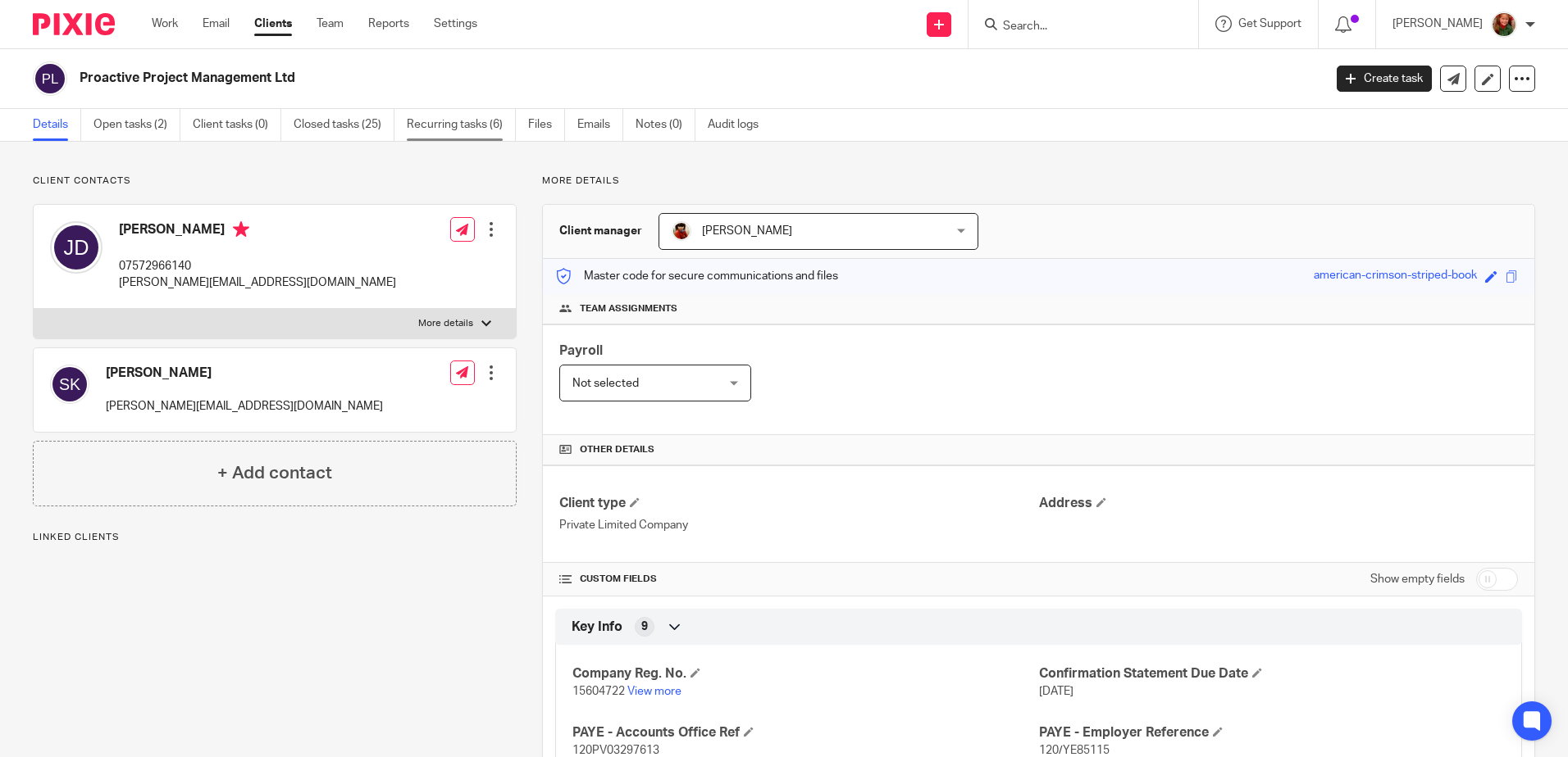
click at [467, 126] on link "Recurring tasks (6)" at bounding box center [461, 125] width 109 height 32
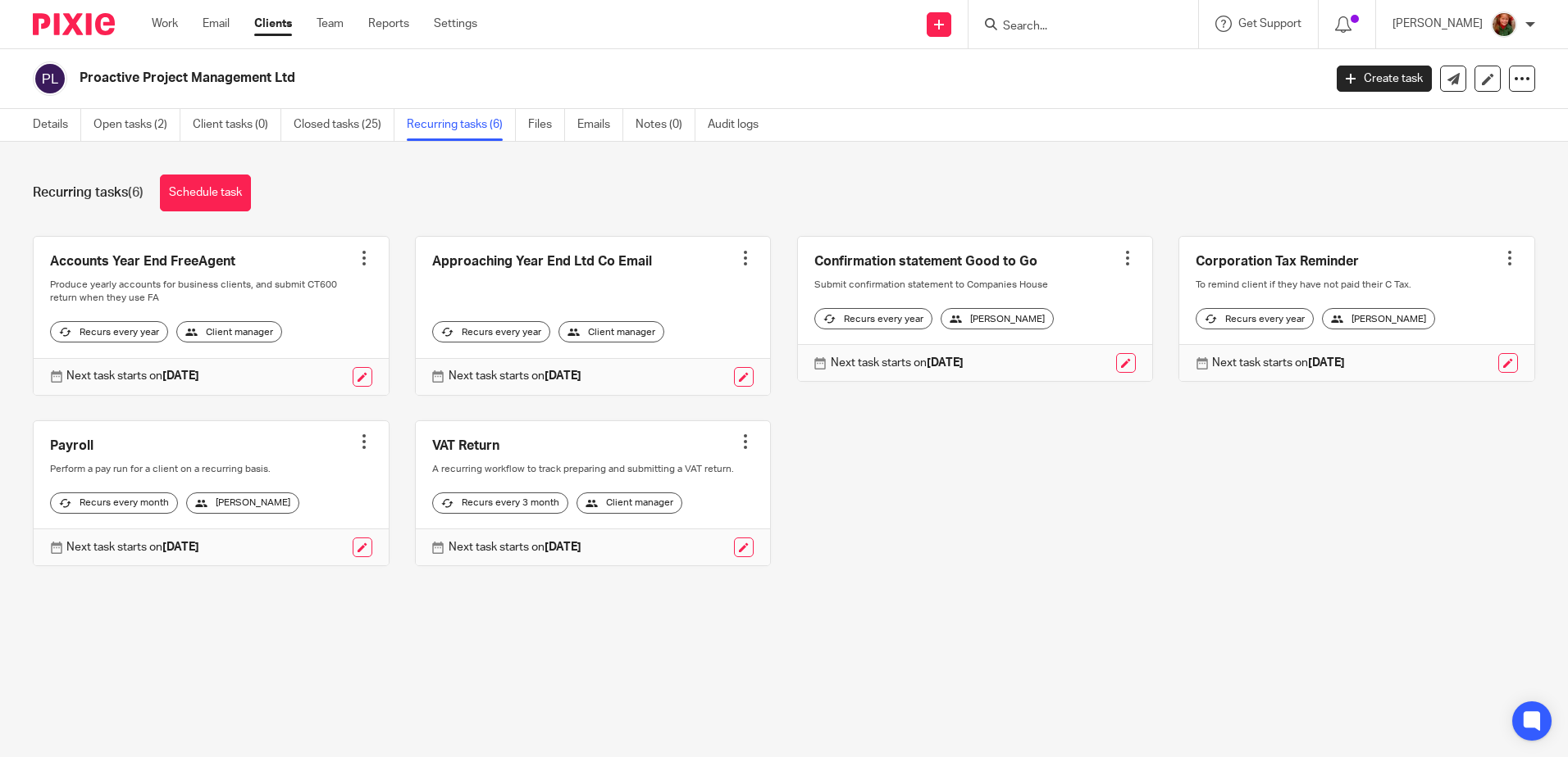
click at [650, 514] on div "Client manager" at bounding box center [629, 503] width 105 height 21
click at [737, 450] on div at bounding box center [745, 442] width 16 height 16
click at [1514, 82] on icon at bounding box center [1521, 79] width 16 height 16
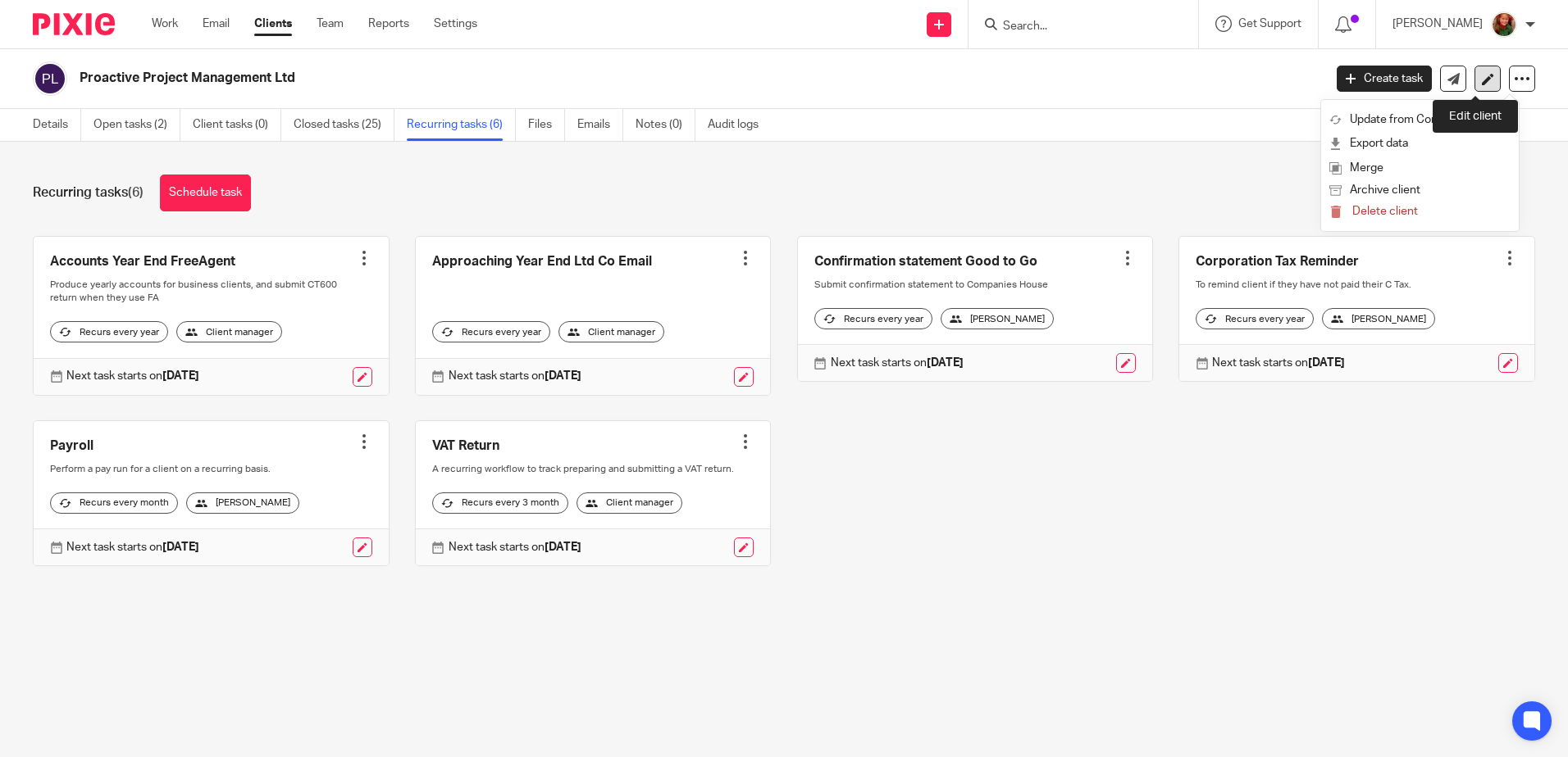
click at [1482, 81] on icon at bounding box center [1487, 79] width 12 height 12
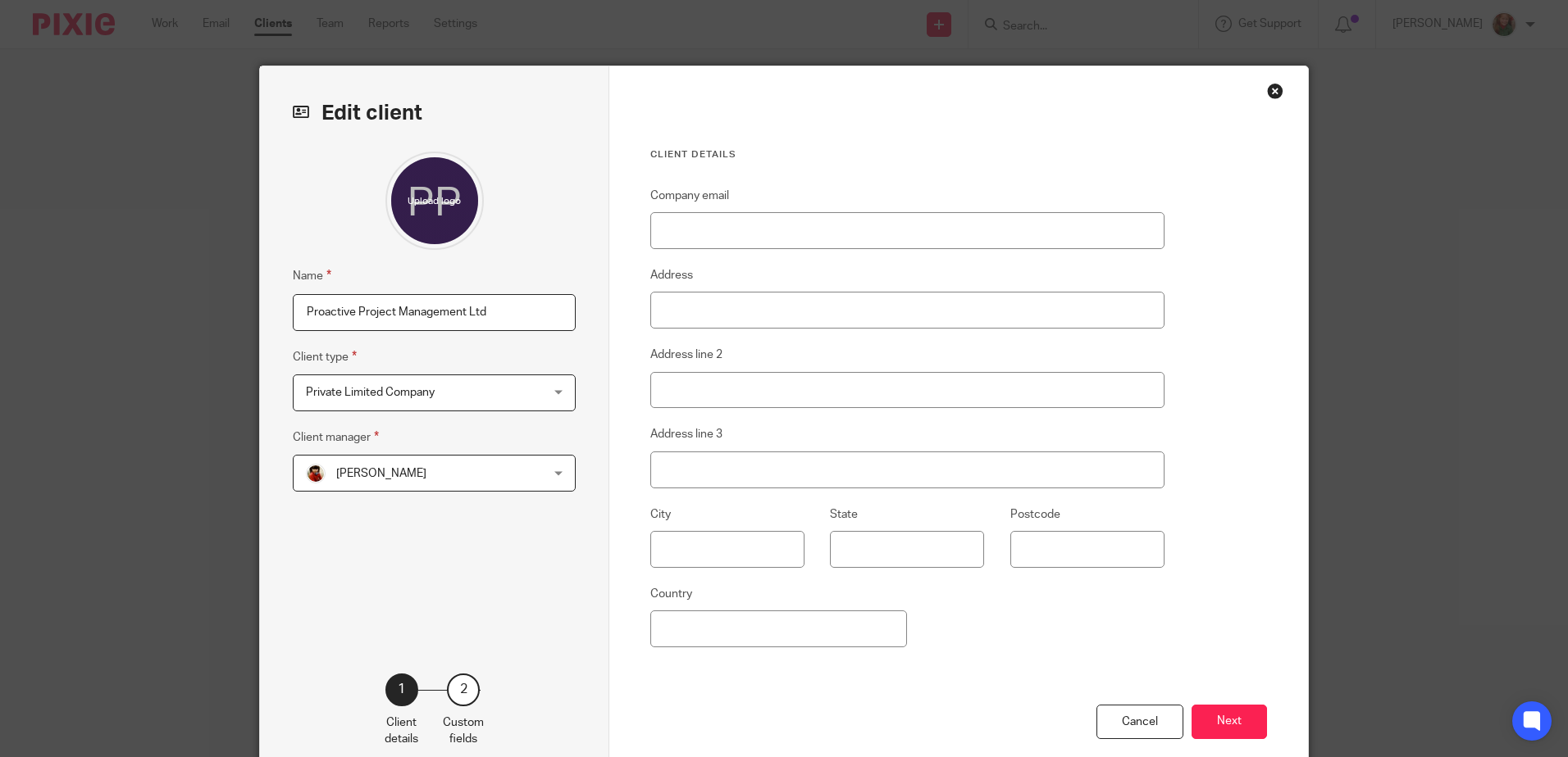
click at [473, 473] on span "[PERSON_NAME]" at bounding box center [413, 473] width 215 height 34
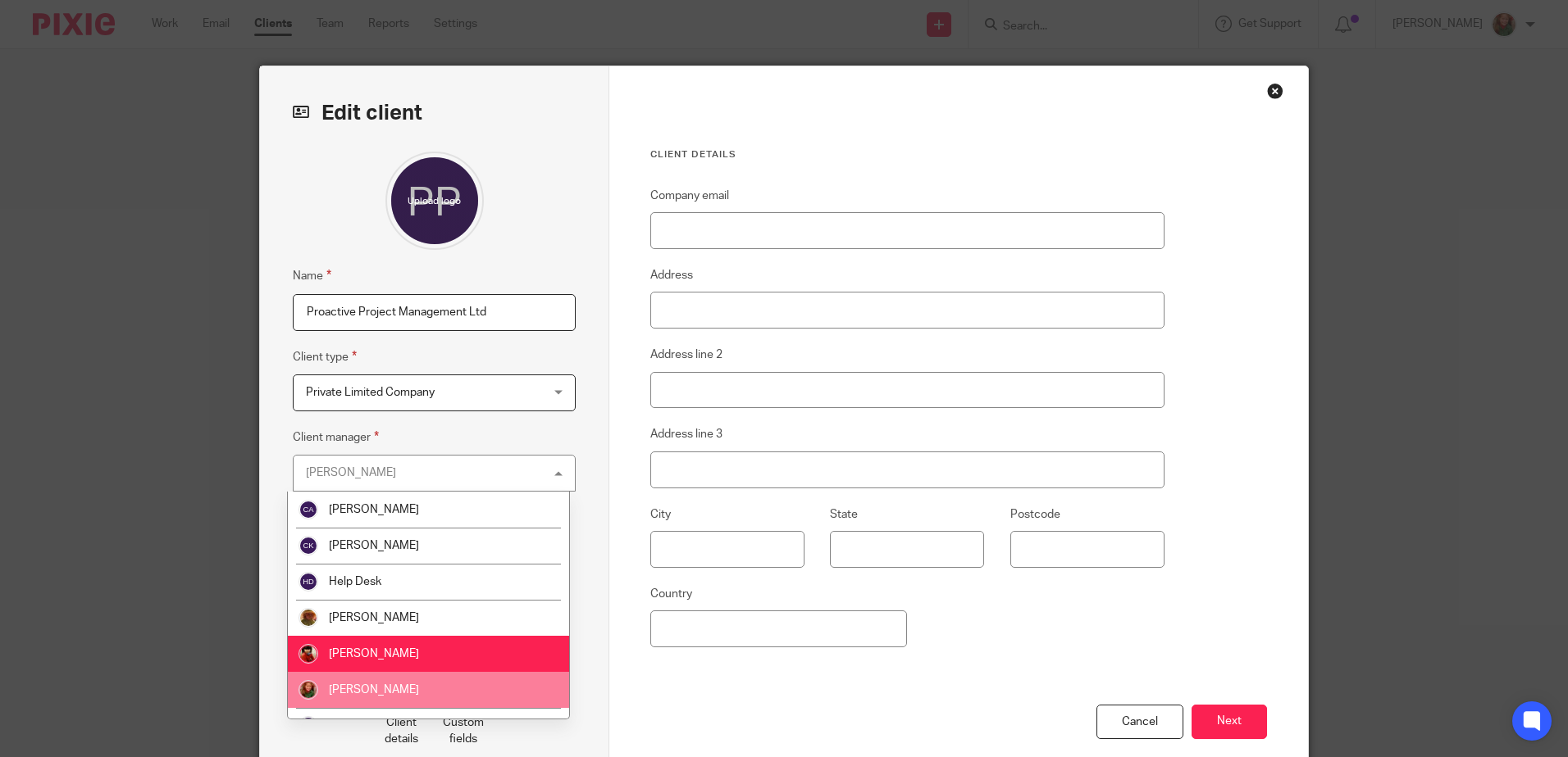
click at [433, 685] on li "[PERSON_NAME]" at bounding box center [427, 690] width 281 height 36
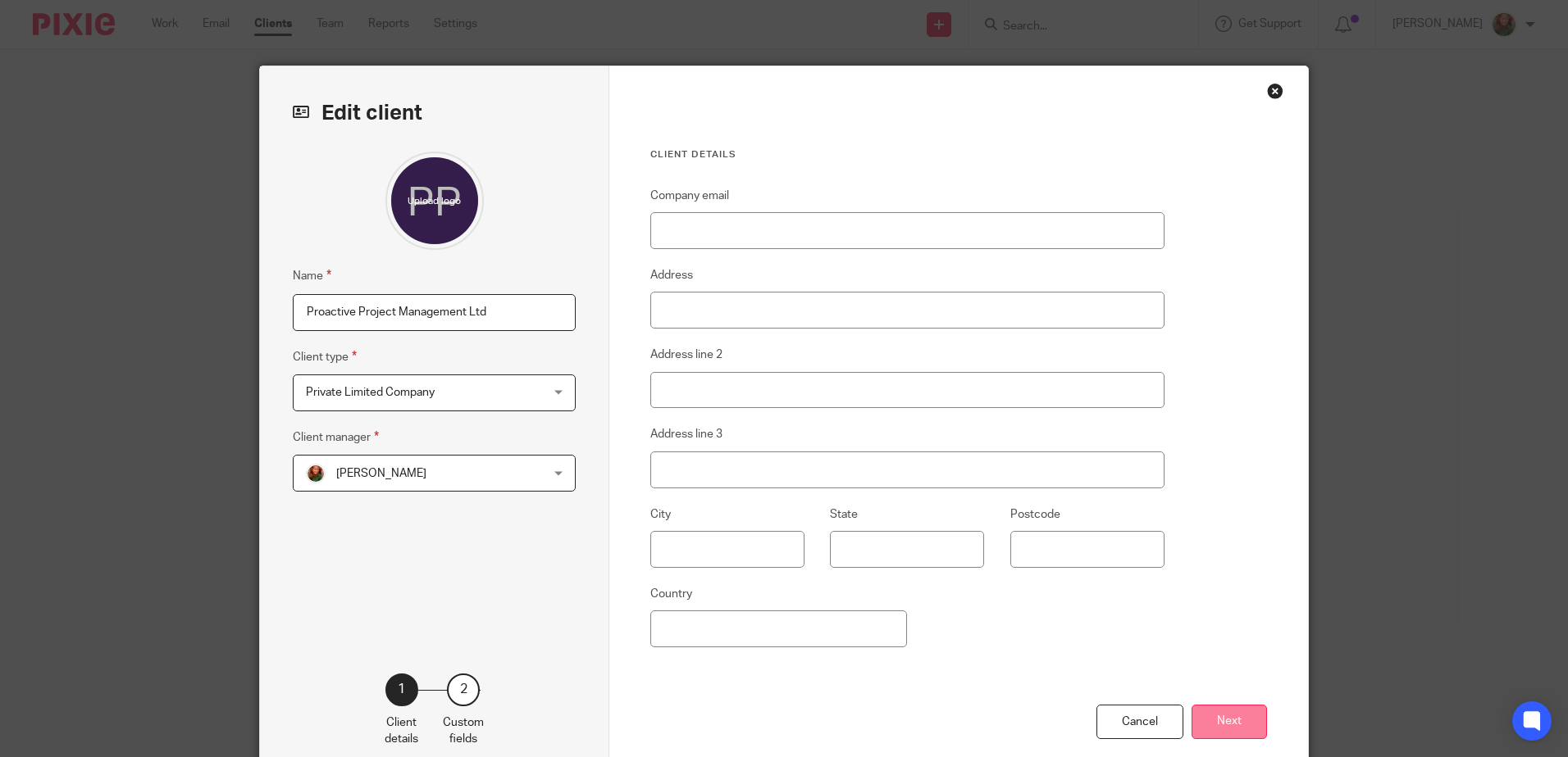
click at [1211, 723] on button "Next" at bounding box center [1229, 723] width 76 height 35
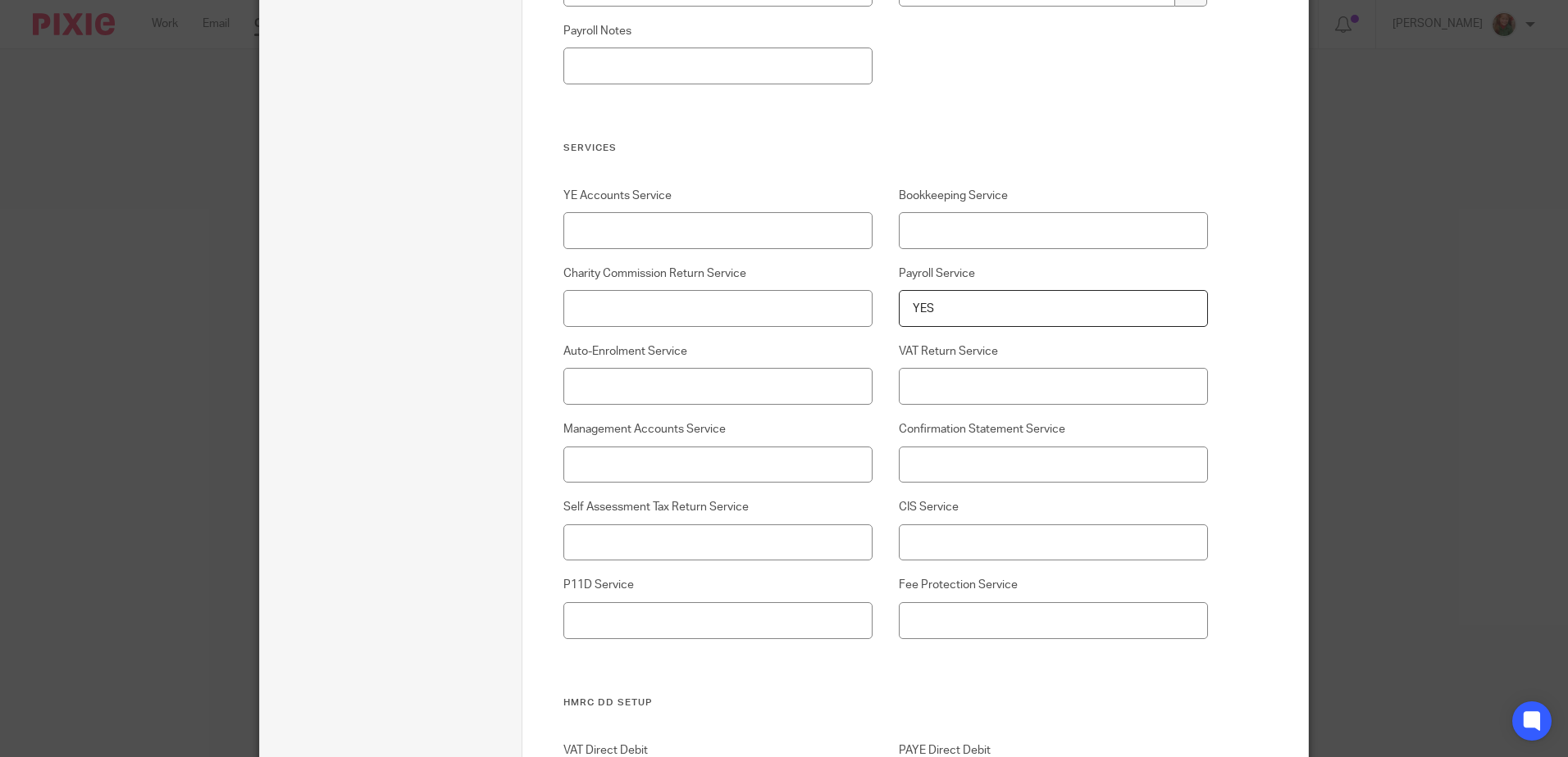
scroll to position [3241, 0]
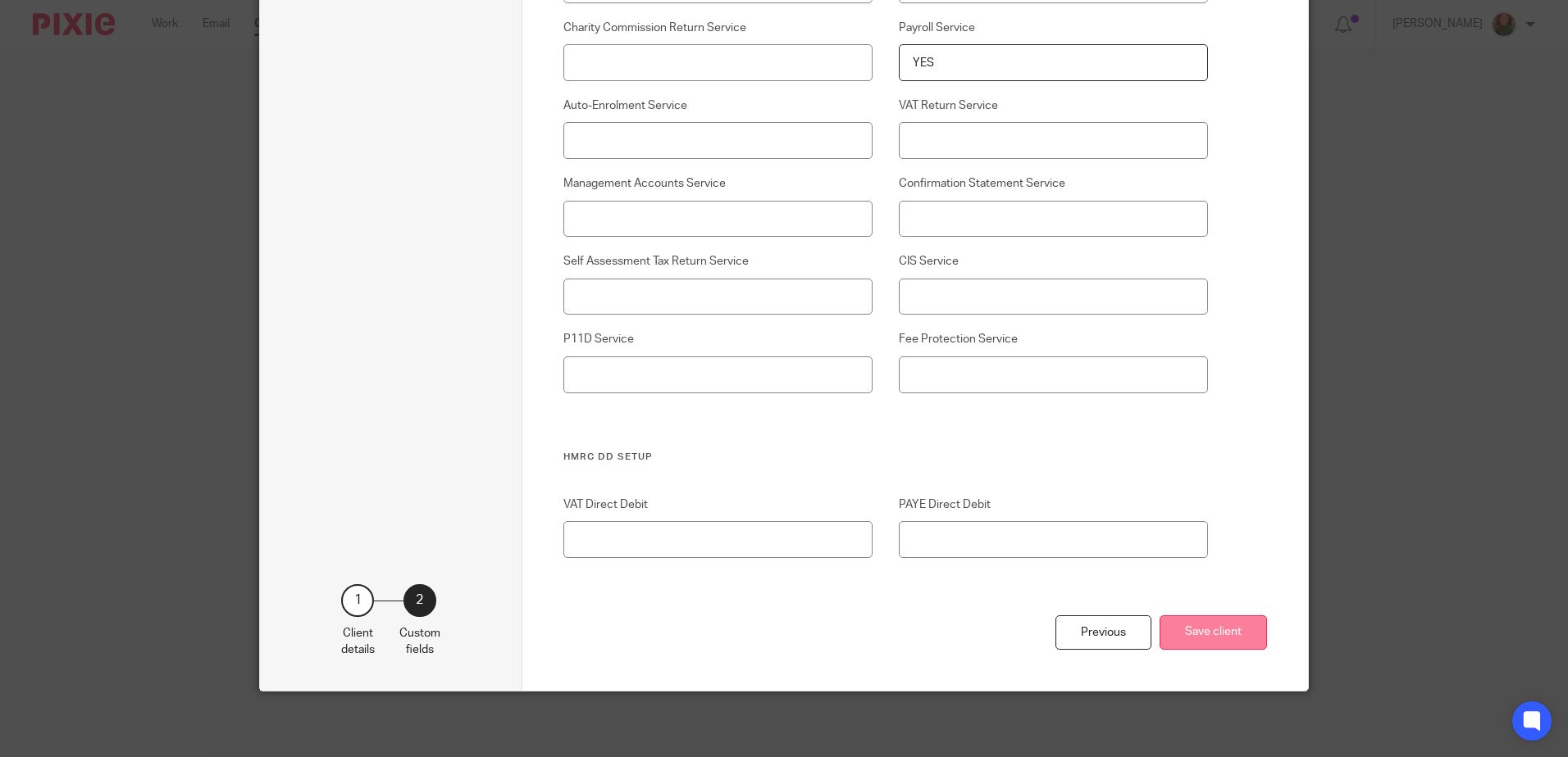
click at [1184, 638] on button "Save client" at bounding box center [1213, 632] width 107 height 35
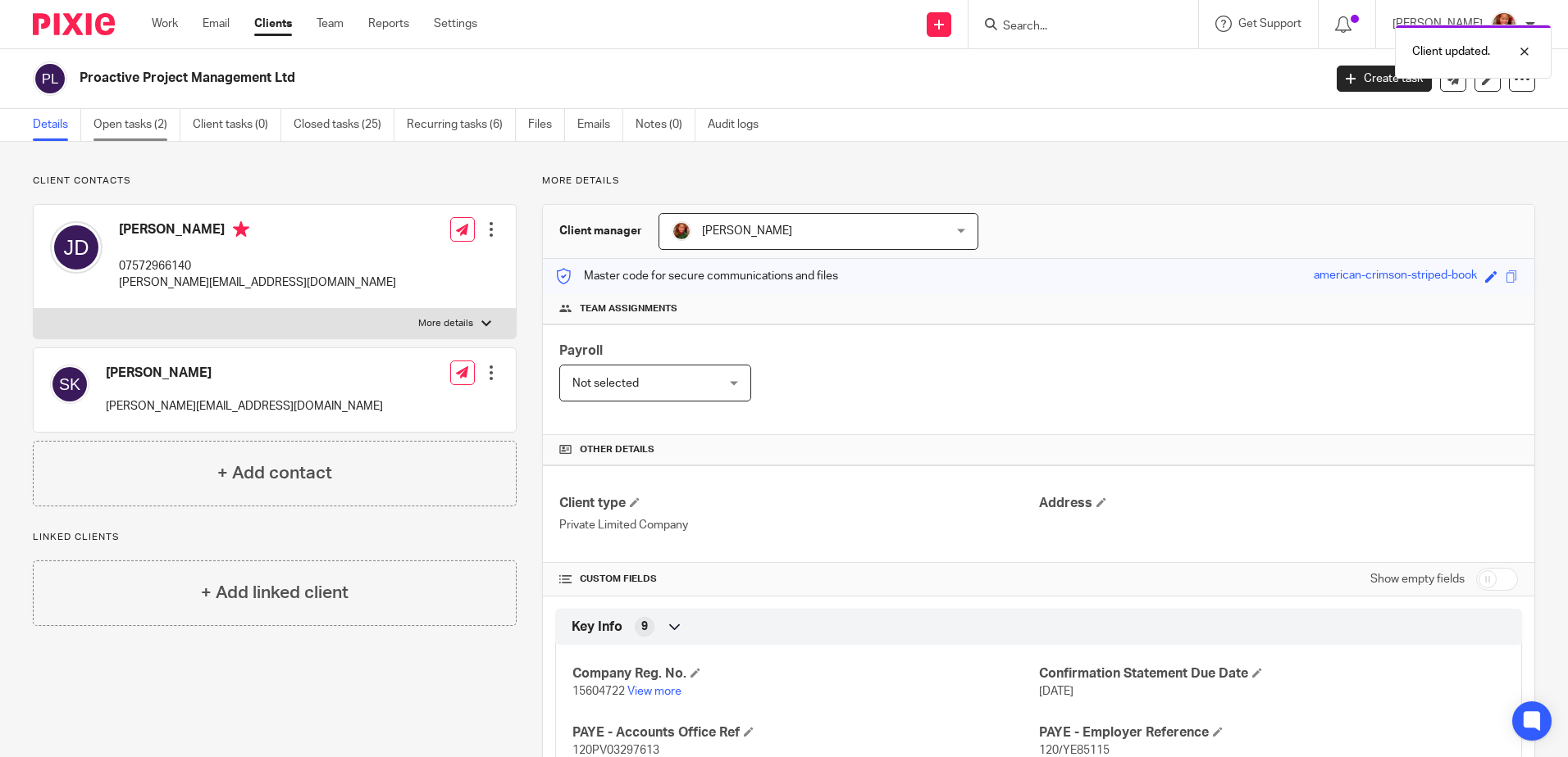
click at [121, 125] on link "Open tasks (2)" at bounding box center [137, 125] width 87 height 32
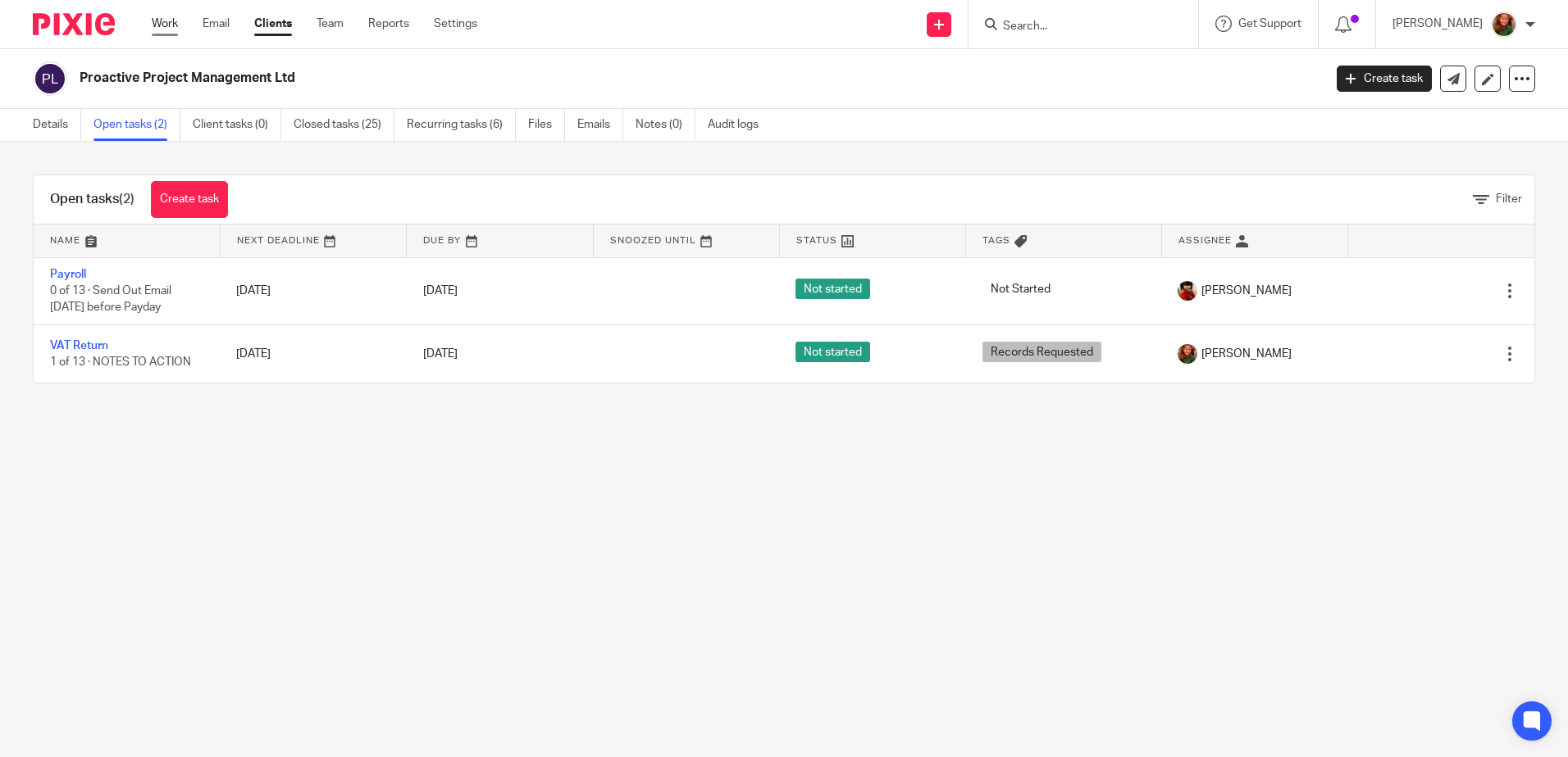
click at [168, 19] on link "Work" at bounding box center [164, 23] width 26 height 16
